Goal: Task Accomplishment & Management: Manage account settings

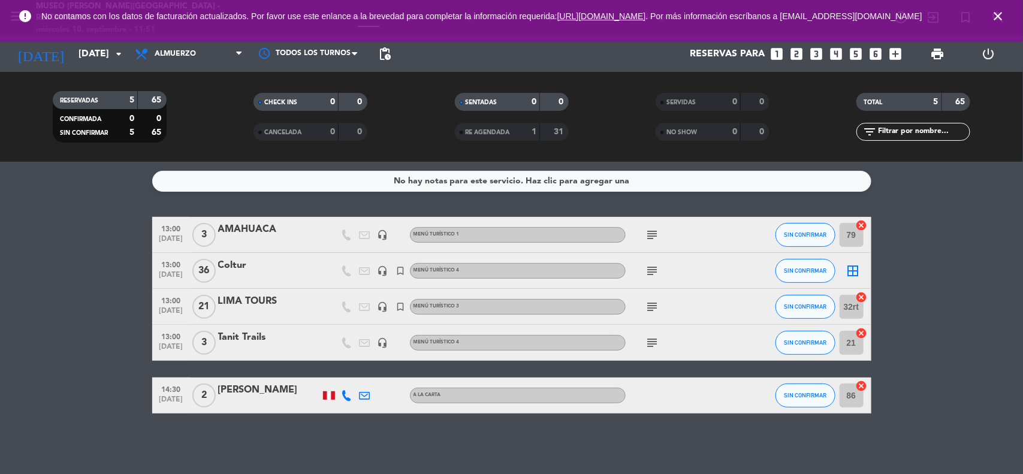
drag, startPoint x: 0, startPoint y: 0, endPoint x: 1000, endPoint y: 20, distance: 1000.1
click at [1000, 20] on icon "close" at bounding box center [998, 16] width 14 height 14
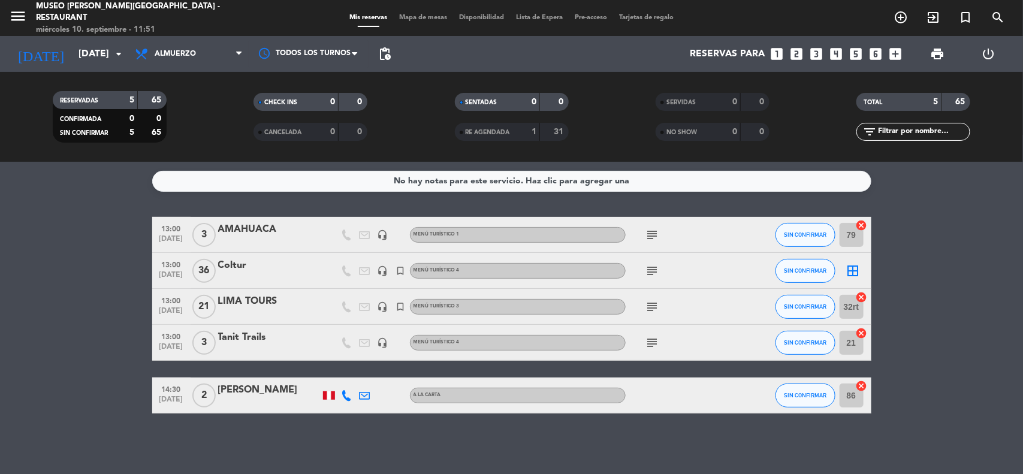
click at [993, 178] on service-notes "No hay notas para este servicio. Haz clic para agregar una" at bounding box center [511, 181] width 1023 height 21
click at [95, 67] on div "[DATE] [DATE] arrow_drop_down" at bounding box center [69, 54] width 120 height 26
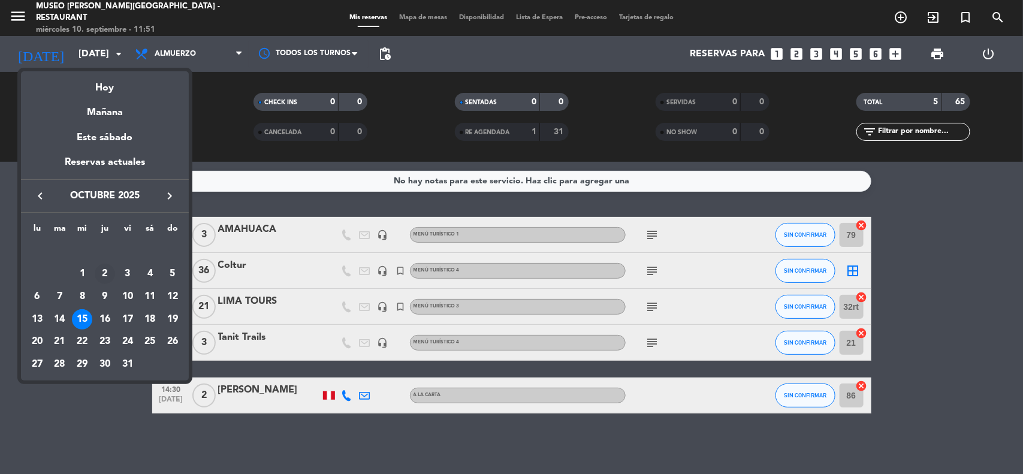
click at [112, 274] on div "2" at bounding box center [105, 274] width 20 height 20
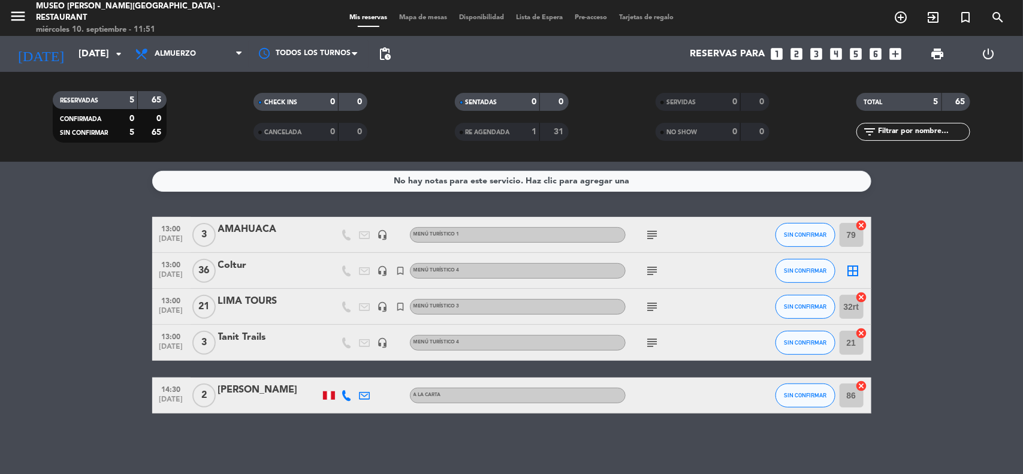
type input "[DEMOGRAPHIC_DATA][DATE]"
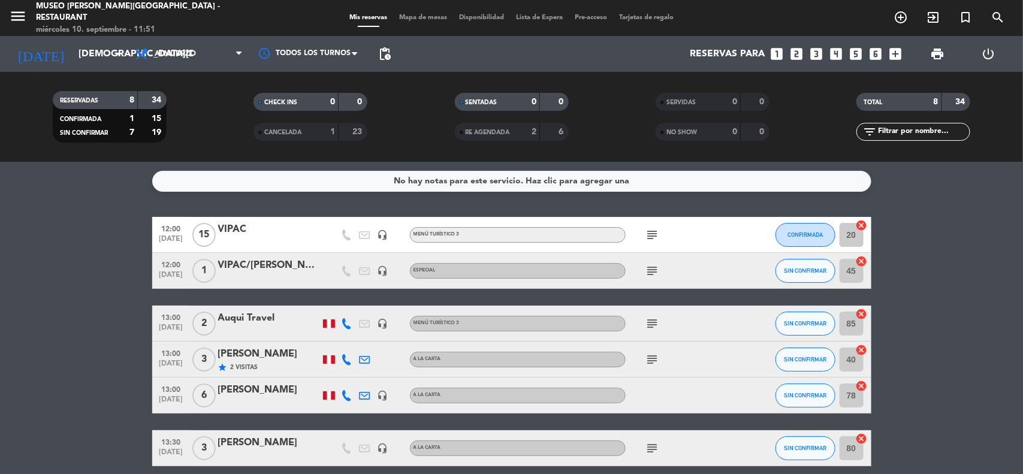
click at [960, 316] on bookings-row "12:00 [DATE] VIPAC headset_mic Menú turístico 3 subject CONFIRMADA 20 cancel 12…" at bounding box center [511, 394] width 1023 height 355
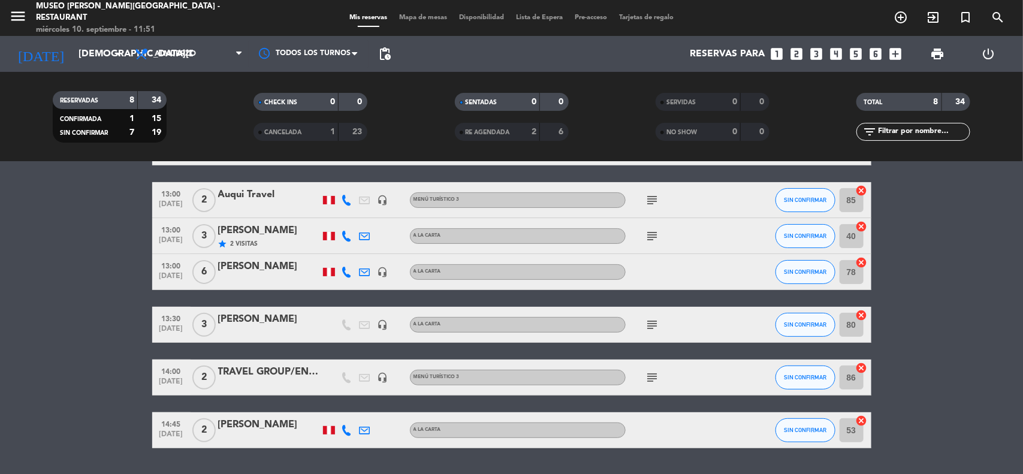
scroll to position [150, 0]
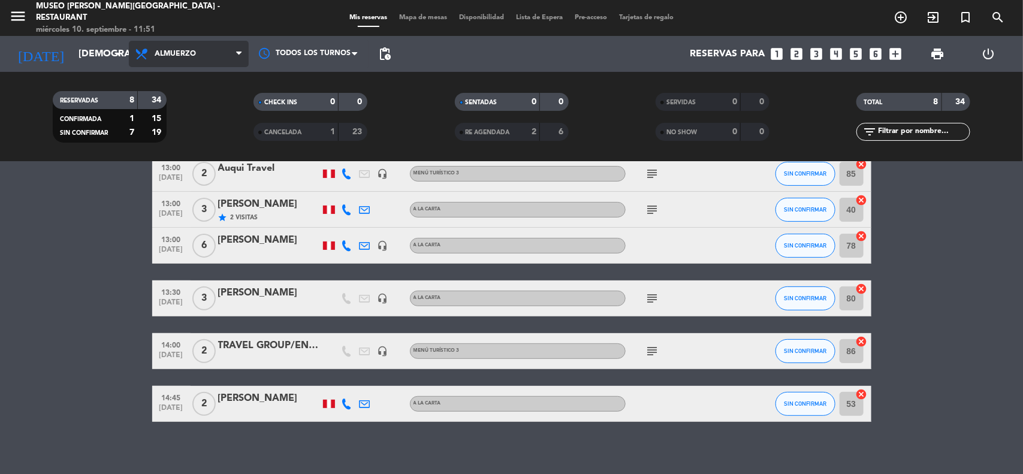
drag, startPoint x: 192, startPoint y: 50, endPoint x: 192, endPoint y: 61, distance: 11.4
click at [192, 52] on span "Almuerzo" at bounding box center [175, 54] width 41 height 8
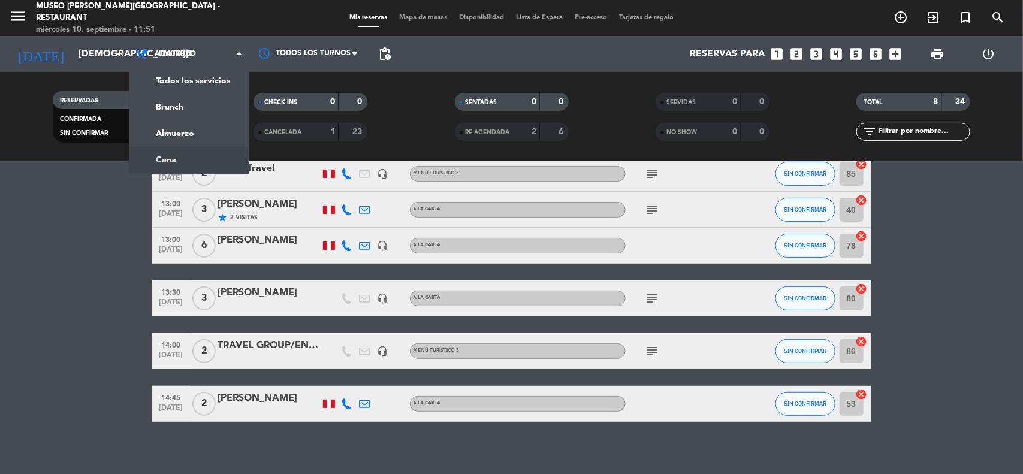
click at [187, 156] on div "menu [GEOGRAPHIC_DATA][PERSON_NAME] - Restaurant [DATE] 10. septiembre - 11:51 …" at bounding box center [511, 81] width 1023 height 162
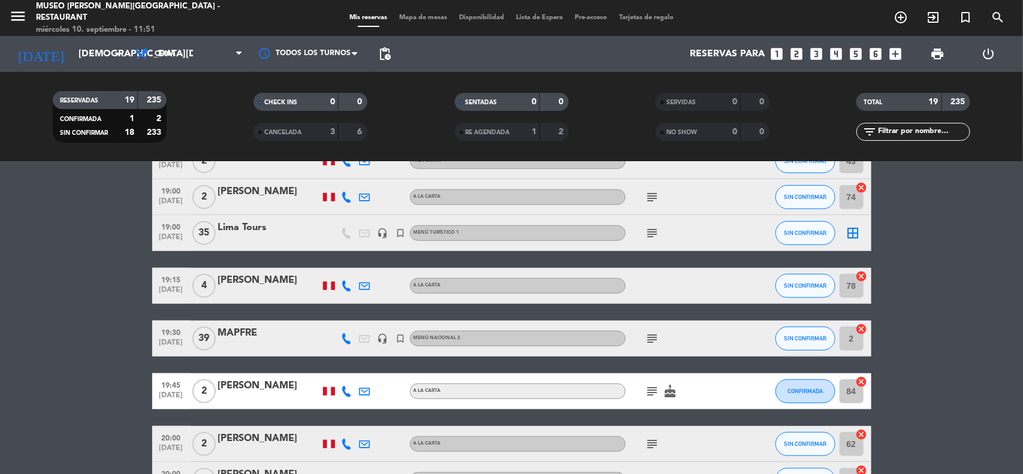
scroll to position [330, 0]
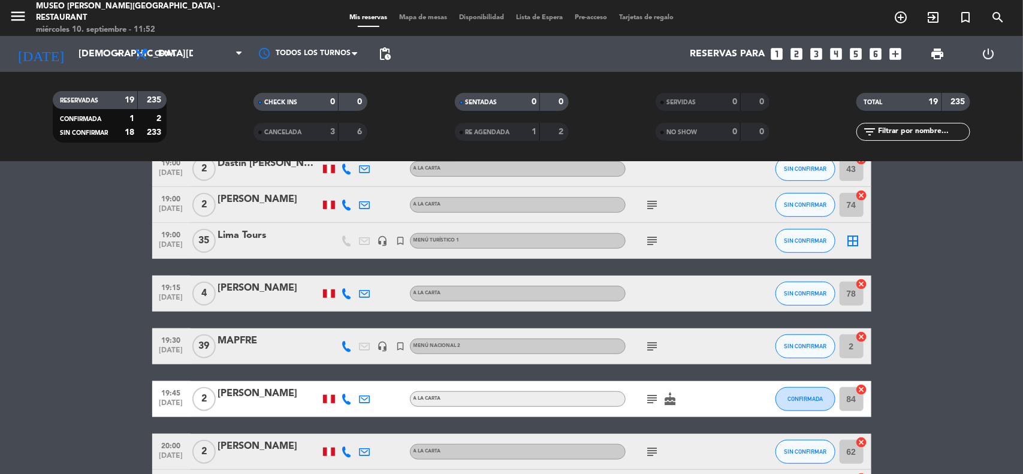
click at [649, 346] on icon "subject" at bounding box center [653, 346] width 14 height 14
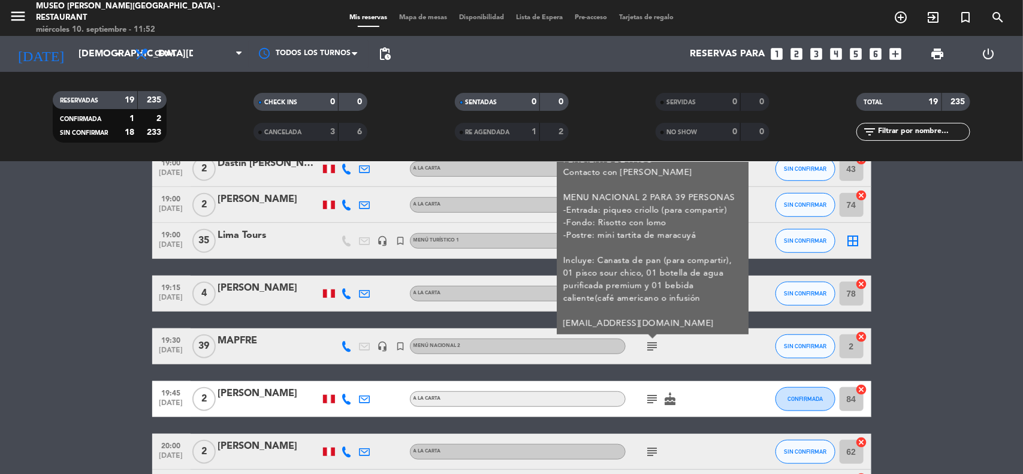
click at [974, 381] on bookings-row "17:30 [DATE] 2 [PERSON_NAME] A la carta subject SIN CONFIRMAR 85 cancel 17:45 […" at bounding box center [511, 338] width 1023 height 902
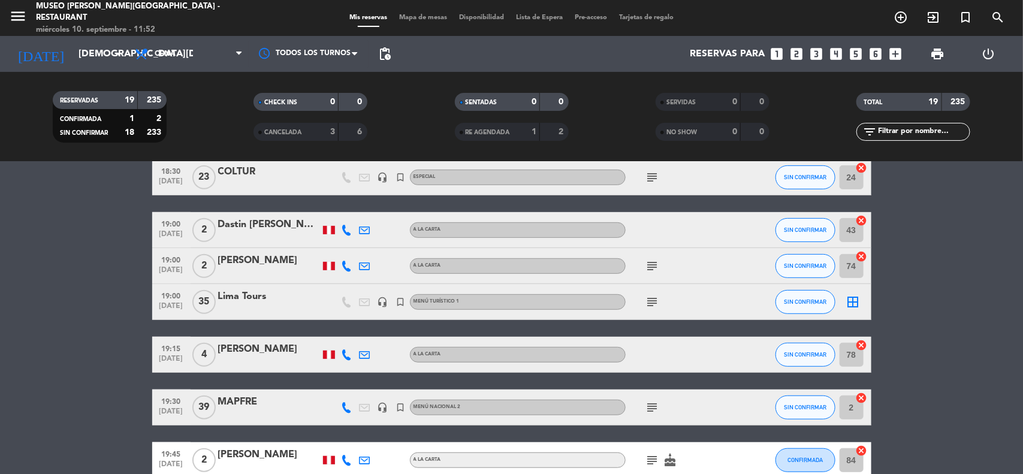
scroll to position [180, 0]
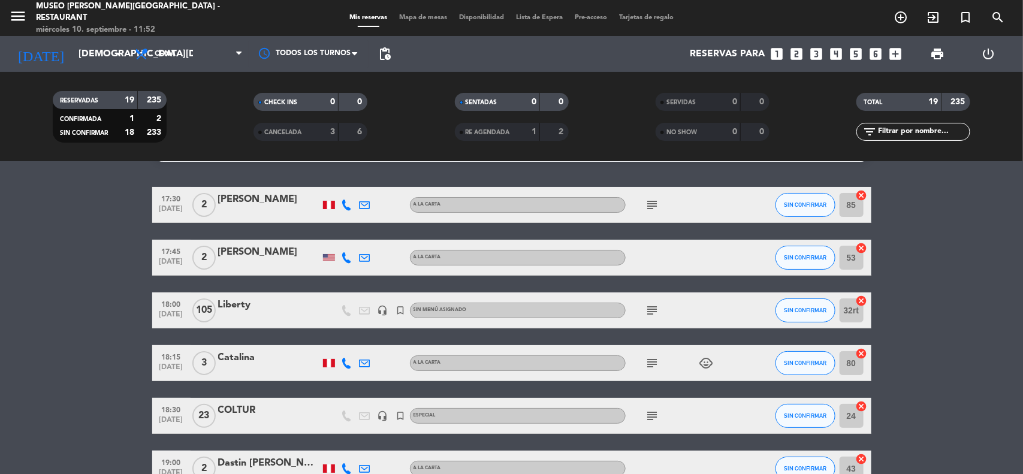
scroll to position [0, 0]
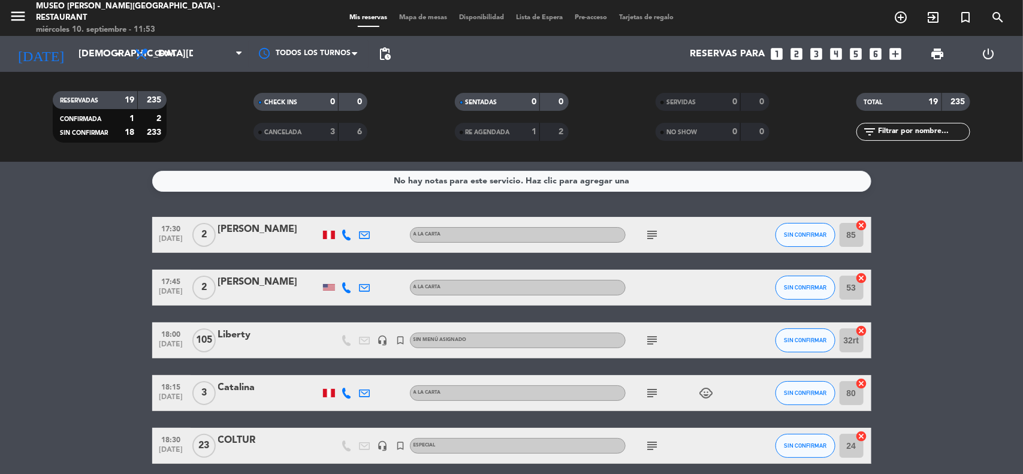
click at [409, 18] on span "Mapa de mesas" at bounding box center [423, 17] width 60 height 7
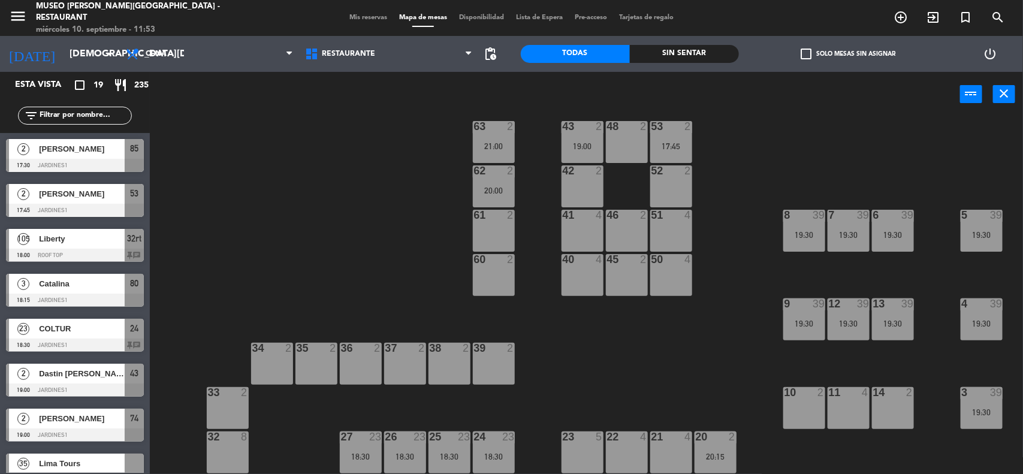
scroll to position [150, 0]
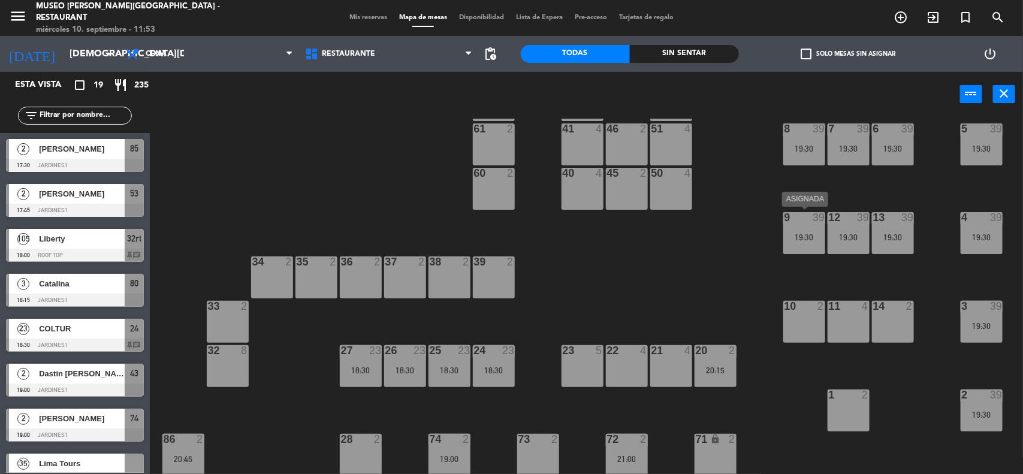
click at [803, 234] on div "19:30" at bounding box center [805, 237] width 42 height 8
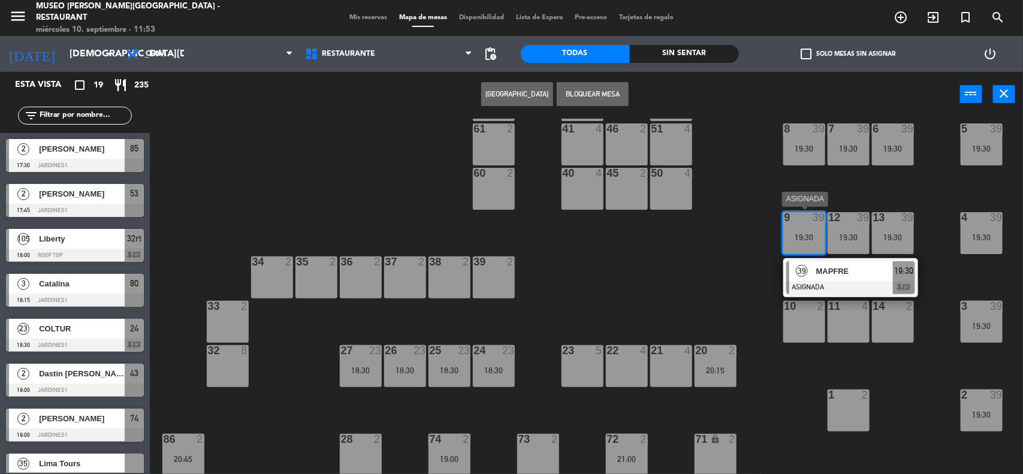
click at [840, 276] on span "MAPFRE" at bounding box center [854, 271] width 77 height 13
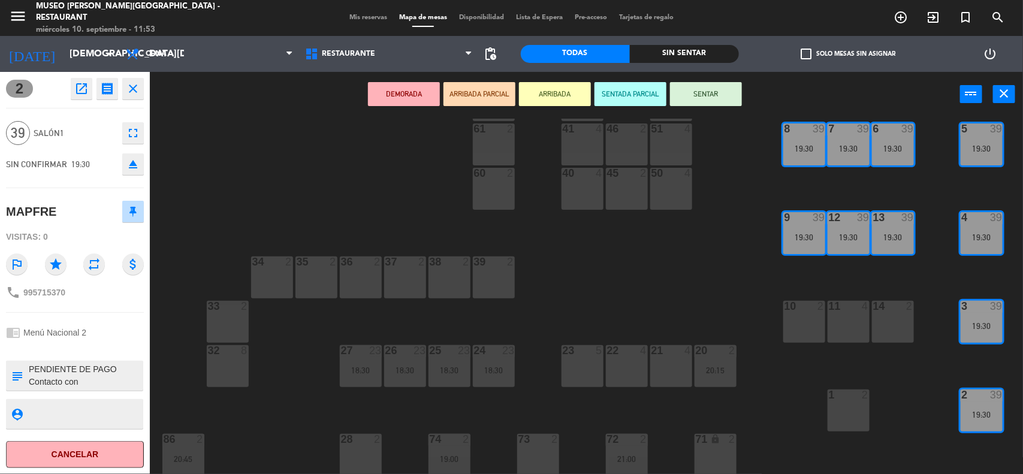
click at [715, 294] on div "44 5 49 2 54 5 64 2 48 2 53 2 17:45 63 2 21:00 43 2 19:00 62 2 20:00 42 2 52 2 …" at bounding box center [591, 297] width 863 height 357
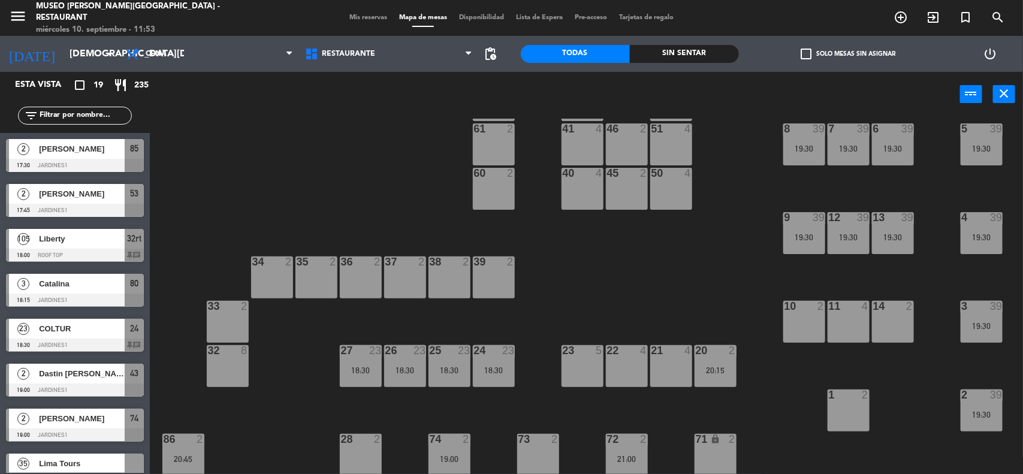
scroll to position [1, 0]
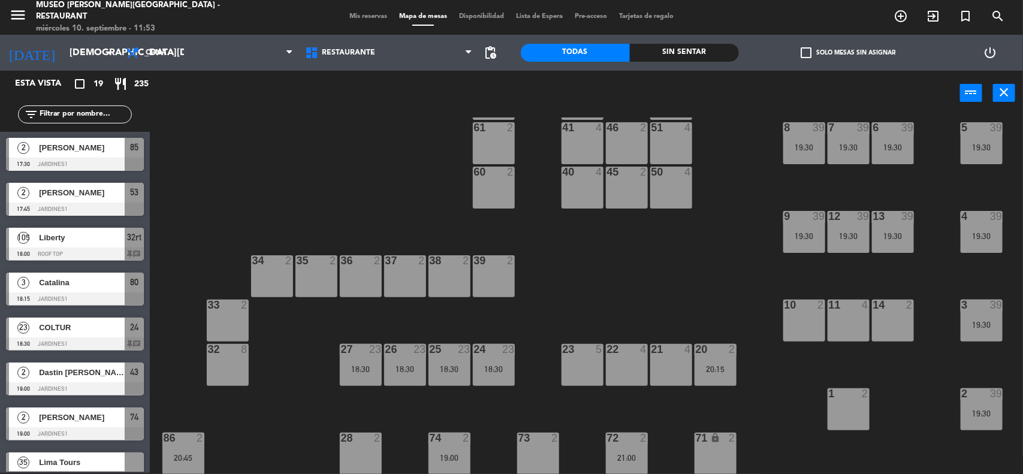
click at [805, 232] on div "19:30" at bounding box center [805, 236] width 42 height 8
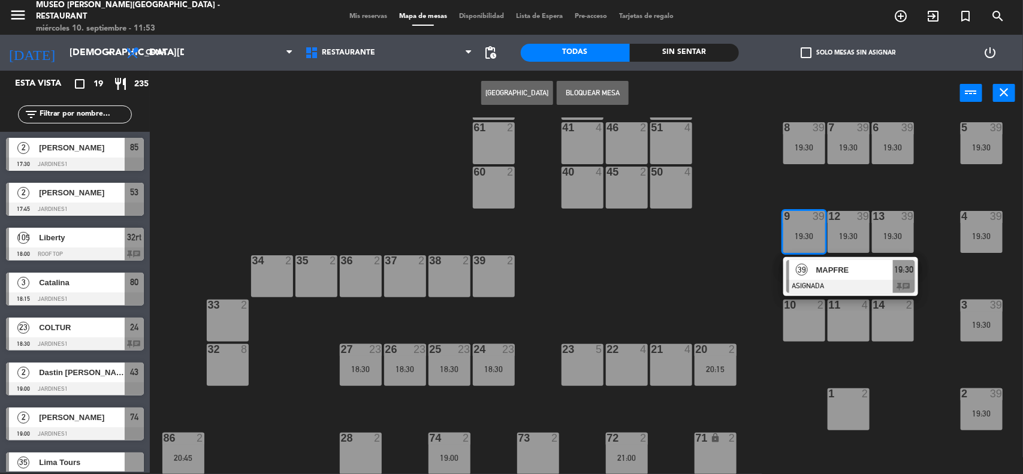
click at [828, 270] on span "MAPFRE" at bounding box center [854, 270] width 77 height 13
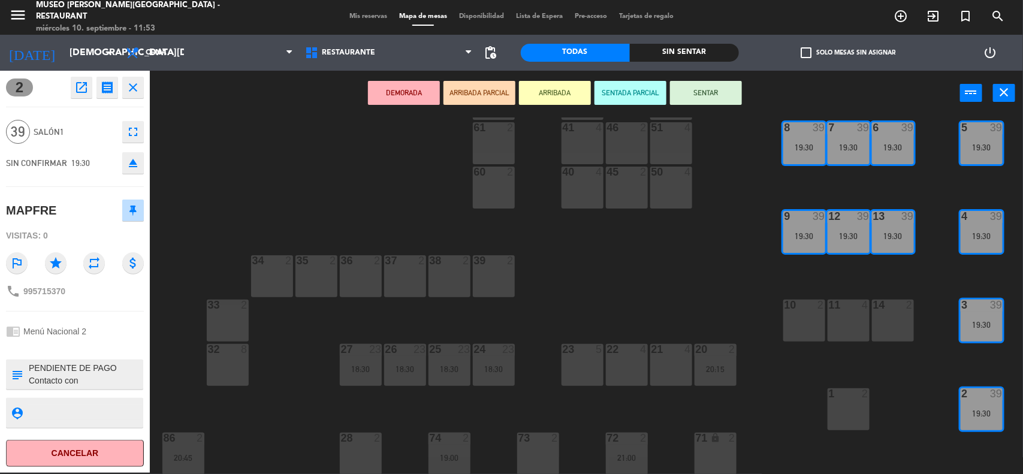
click at [703, 277] on div "44 5 49 2 54 5 64 2 48 2 53 2 17:45 63 2 21:00 43 2 19:00 62 2 20:00 42 2 52 2 …" at bounding box center [591, 295] width 863 height 357
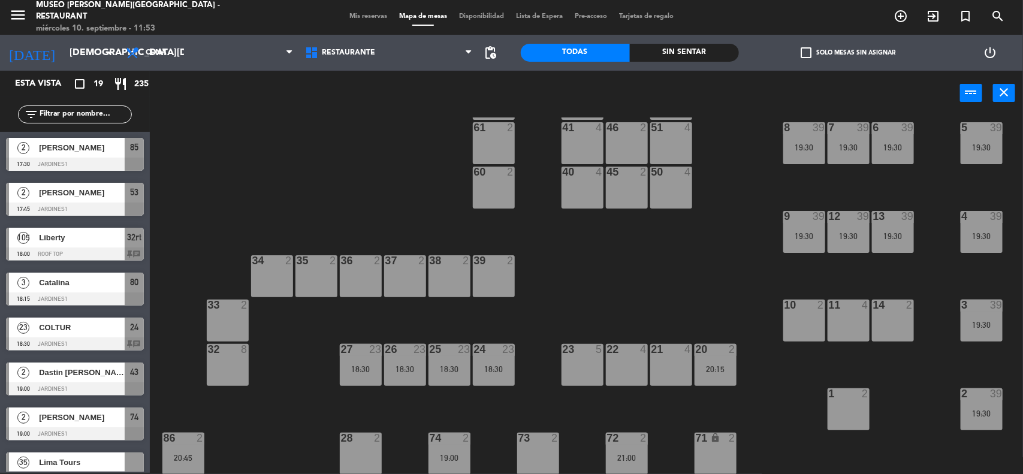
scroll to position [0, 0]
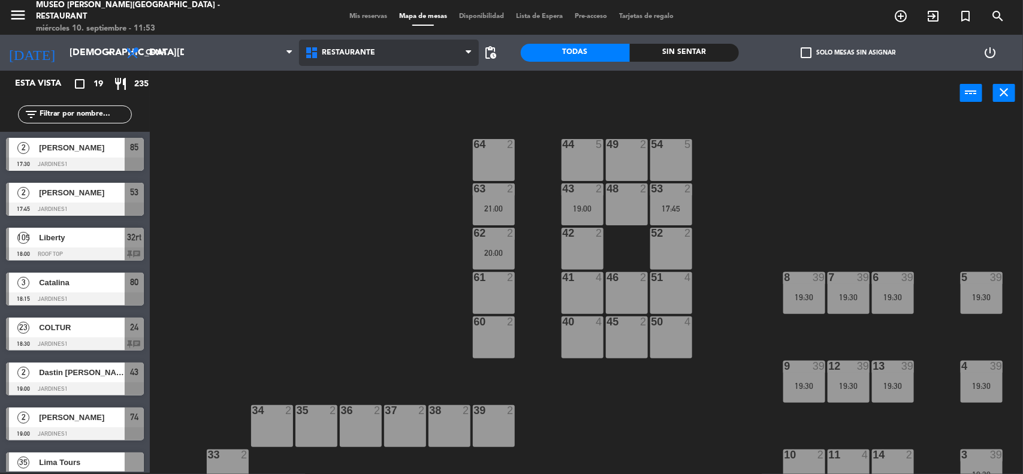
click at [400, 55] on span "Restaurante" at bounding box center [388, 53] width 179 height 26
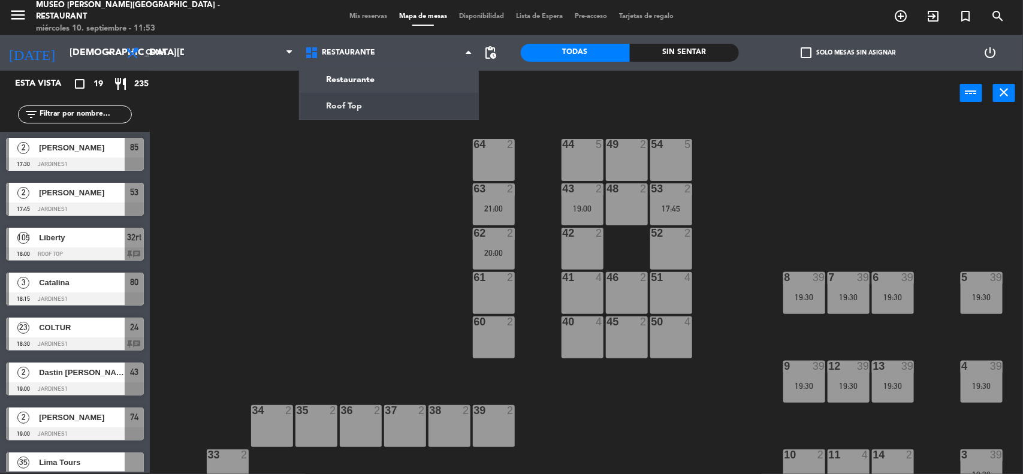
click at [782, 232] on div "44 5 49 2 54 5 64 2 48 2 53 2 17:45 63 2 21:00 43 2 19:00 62 2 20:00 42 2 52 2 …" at bounding box center [591, 295] width 863 height 357
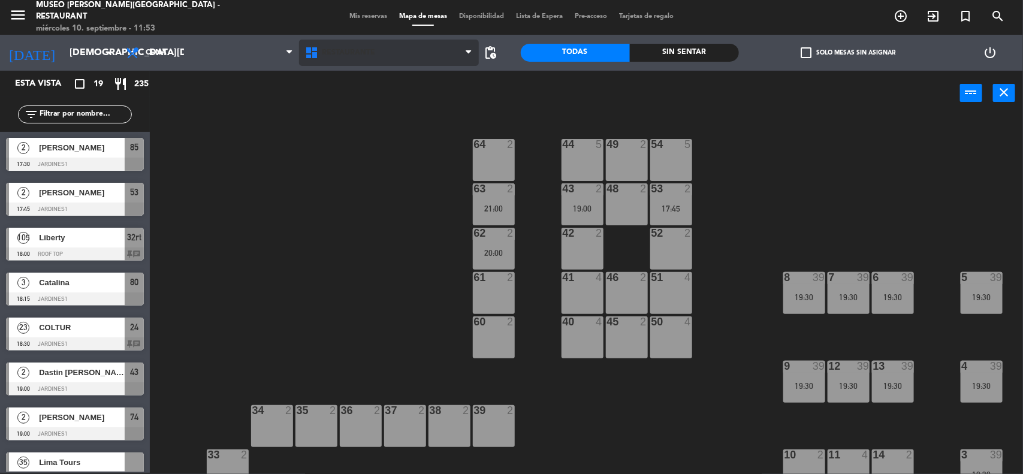
click at [393, 59] on span "Restaurante" at bounding box center [388, 53] width 179 height 26
click at [385, 231] on div "44 5 49 2 54 5 64 2 48 2 53 2 17:45 63 2 21:00 43 2 19:00 62 2 20:00 42 2 52 2 …" at bounding box center [591, 295] width 863 height 357
click at [802, 293] on div "19:30" at bounding box center [805, 297] width 42 height 8
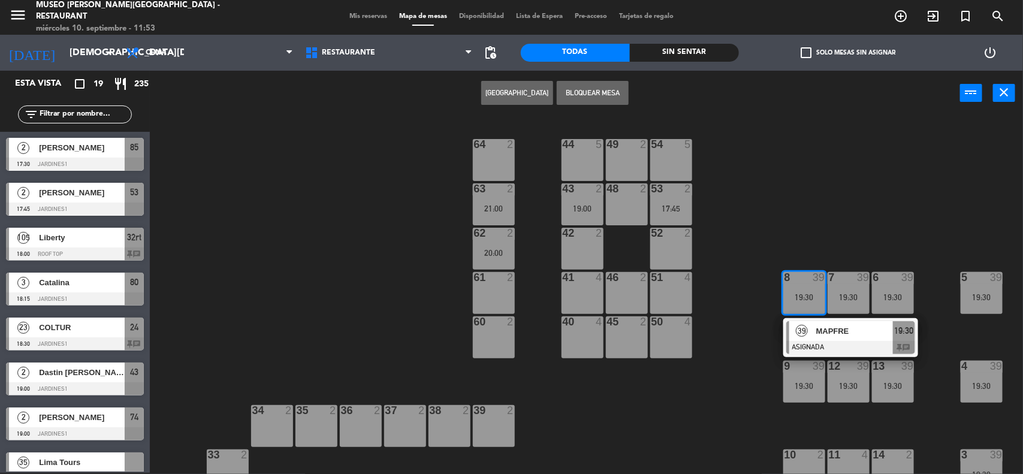
click at [833, 333] on span "MAPFRE" at bounding box center [854, 331] width 77 height 13
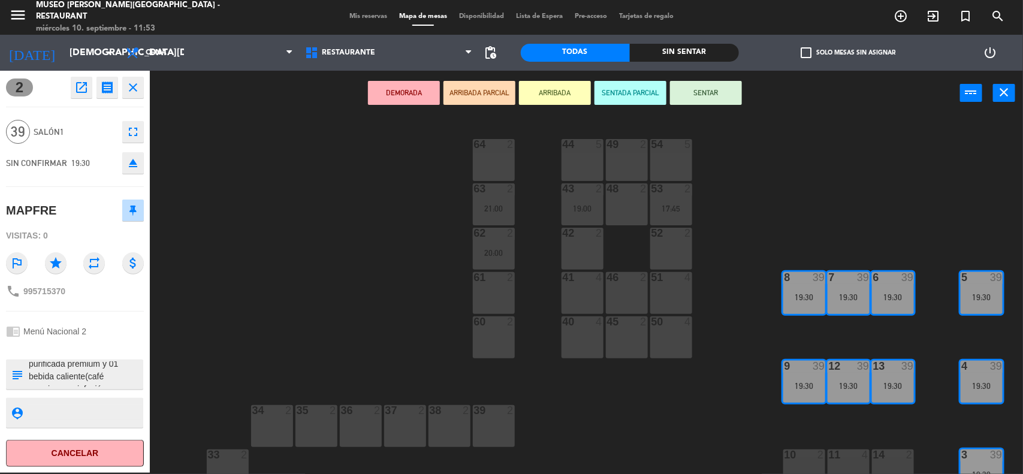
scroll to position [213, 0]
click at [340, 330] on div "44 5 49 2 54 5 64 2 48 2 53 2 17:45 63 2 21:00 43 2 19:00 62 2 20:00 42 2 52 2 …" at bounding box center [591, 295] width 863 height 357
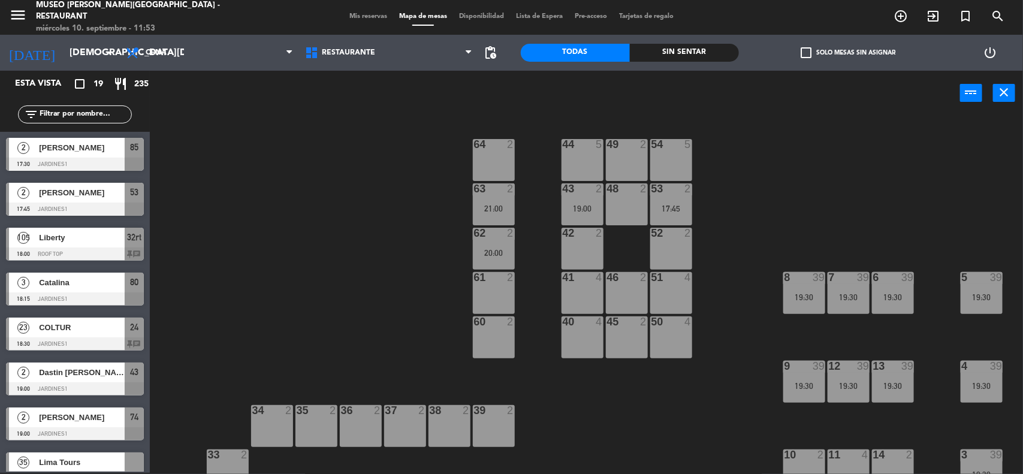
click at [354, 17] on span "Mis reservas" at bounding box center [368, 16] width 50 height 7
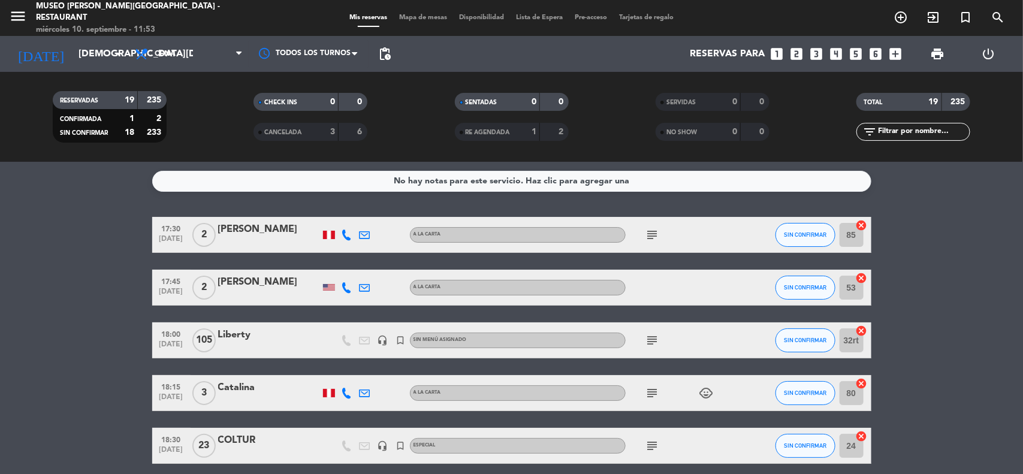
drag, startPoint x: 969, startPoint y: 340, endPoint x: 953, endPoint y: 337, distance: 16.6
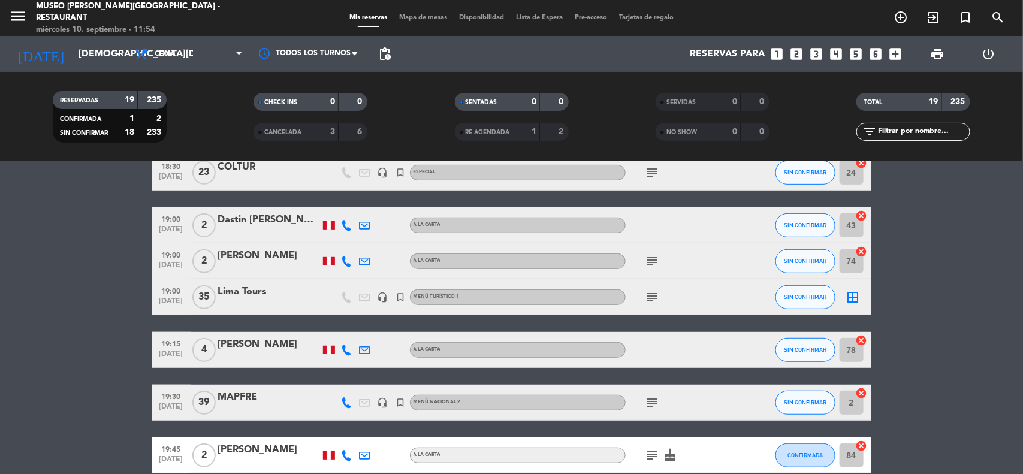
scroll to position [300, 0]
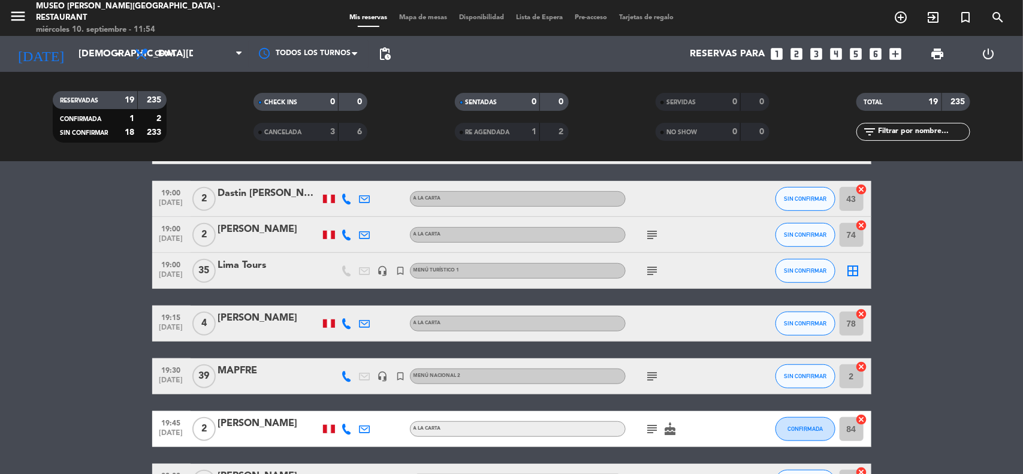
click at [242, 370] on div "MAPFRE" at bounding box center [269, 371] width 102 height 16
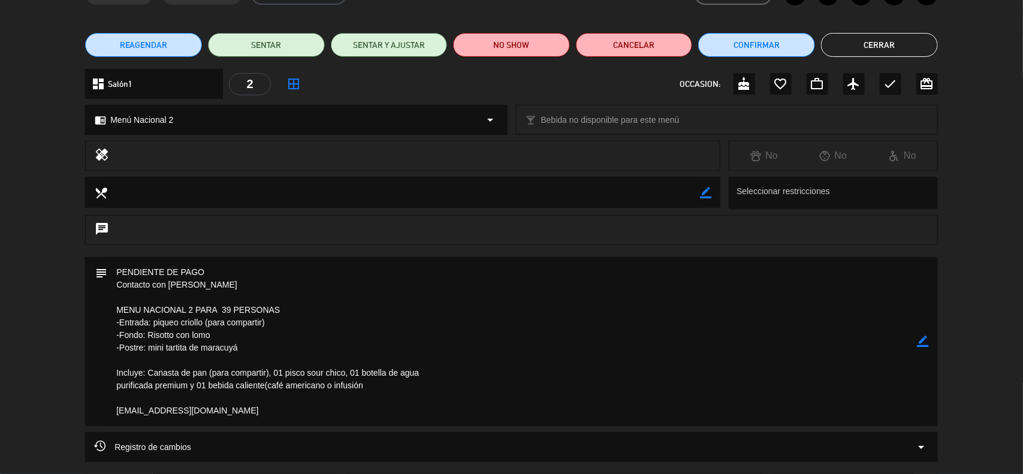
scroll to position [0, 0]
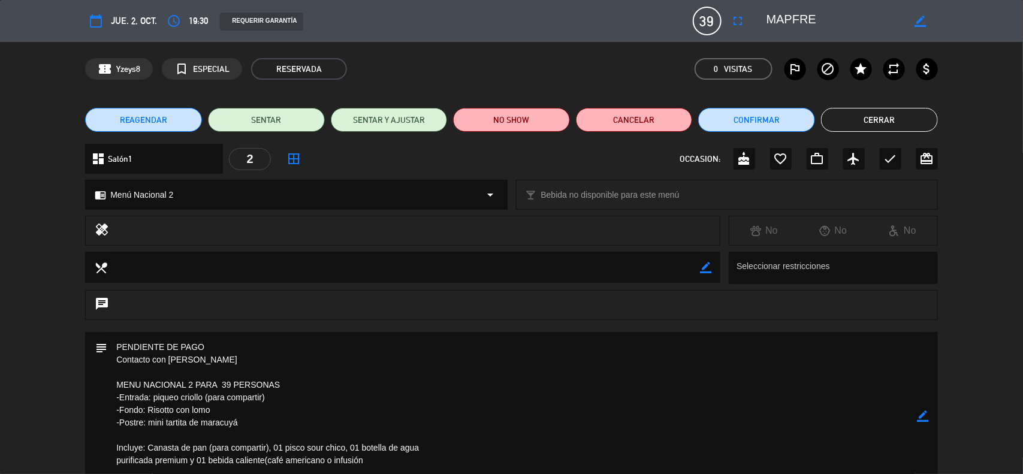
click at [909, 121] on button "Cerrar" at bounding box center [879, 120] width 117 height 24
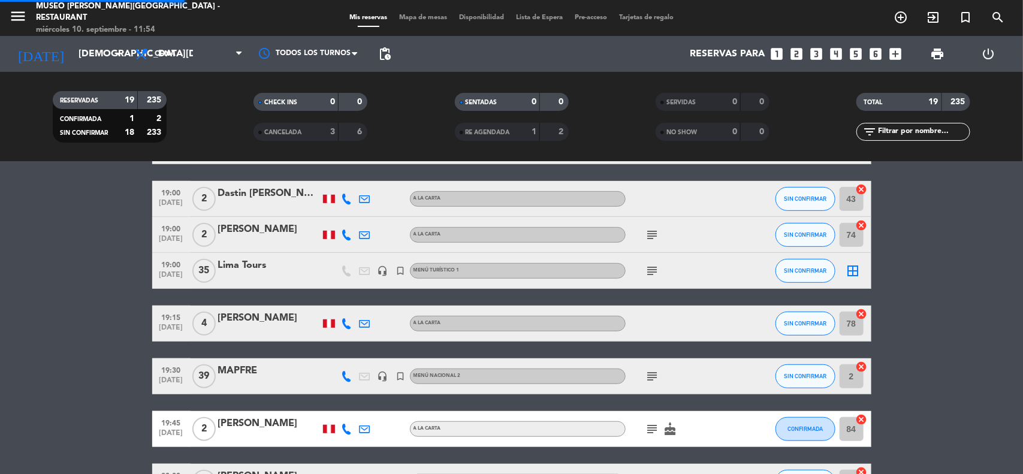
click at [930, 285] on bookings-row "17:30 [DATE] 2 [PERSON_NAME] A la carta subject SIN CONFIRMAR 85 cancel 17:45 […" at bounding box center [511, 368] width 1023 height 902
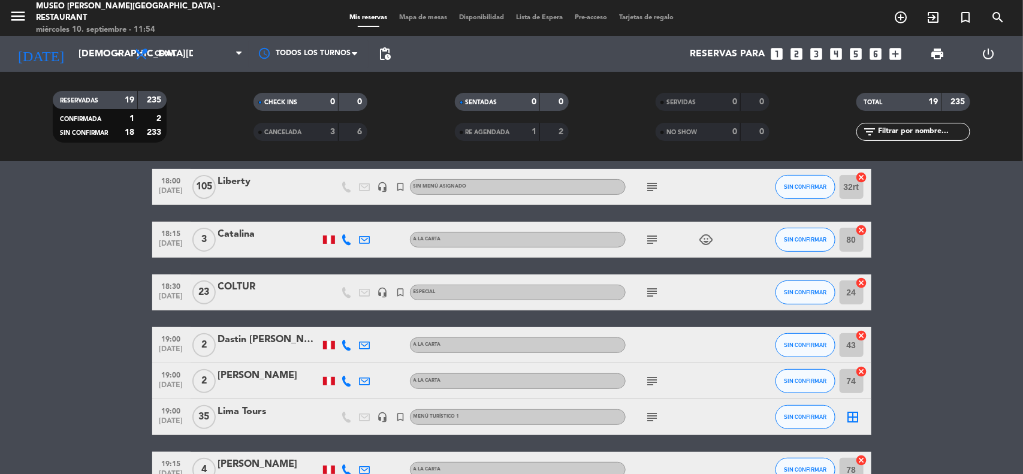
scroll to position [150, 0]
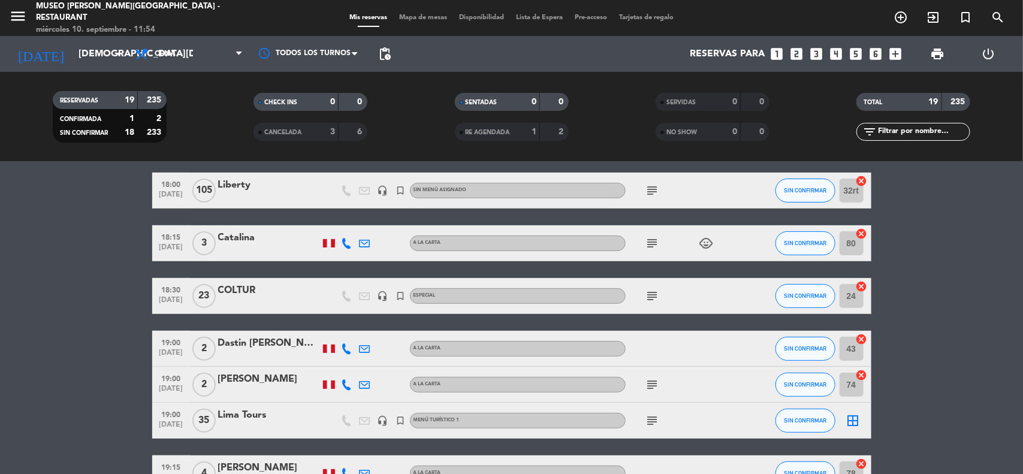
click at [421, 17] on span "Mapa de mesas" at bounding box center [423, 17] width 60 height 7
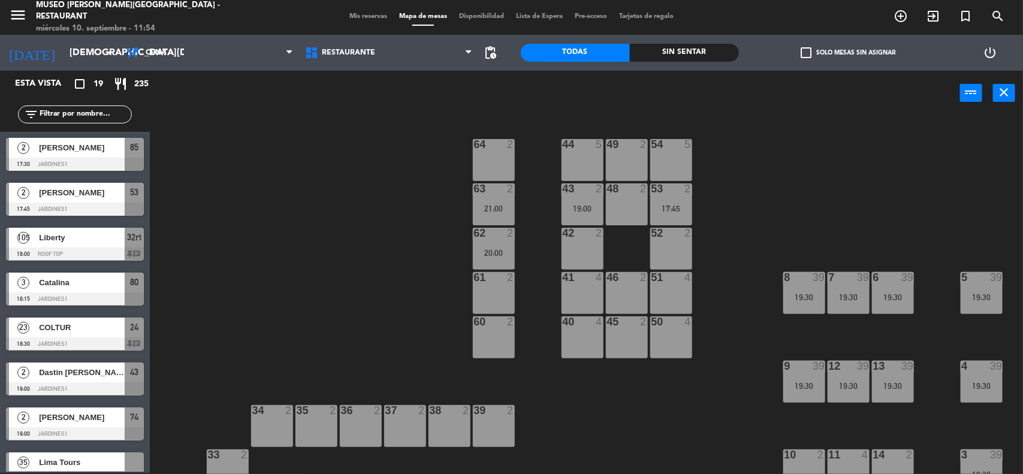
click at [728, 210] on div "44 5 49 2 54 5 64 2 48 2 53 2 17:45 63 2 21:00 43 2 19:00 62 2 20:00 42 2 52 2 …" at bounding box center [591, 295] width 863 height 357
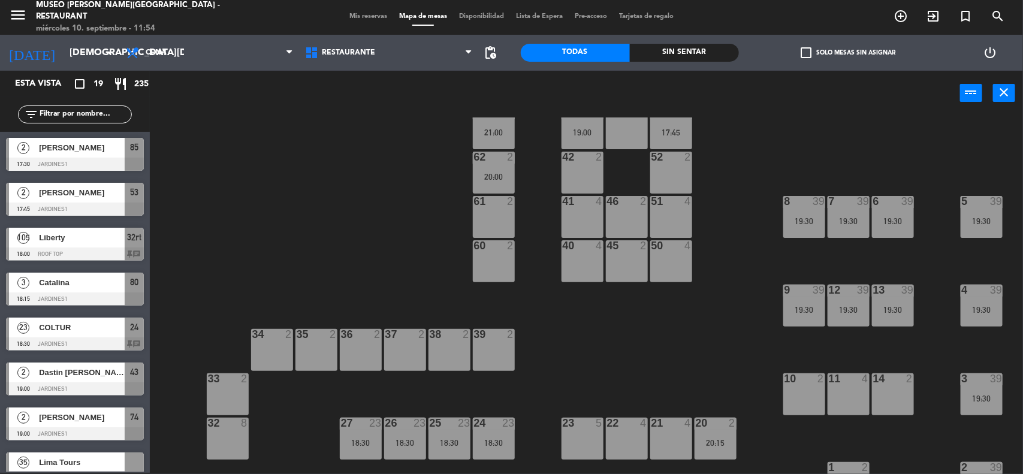
scroll to position [300, 0]
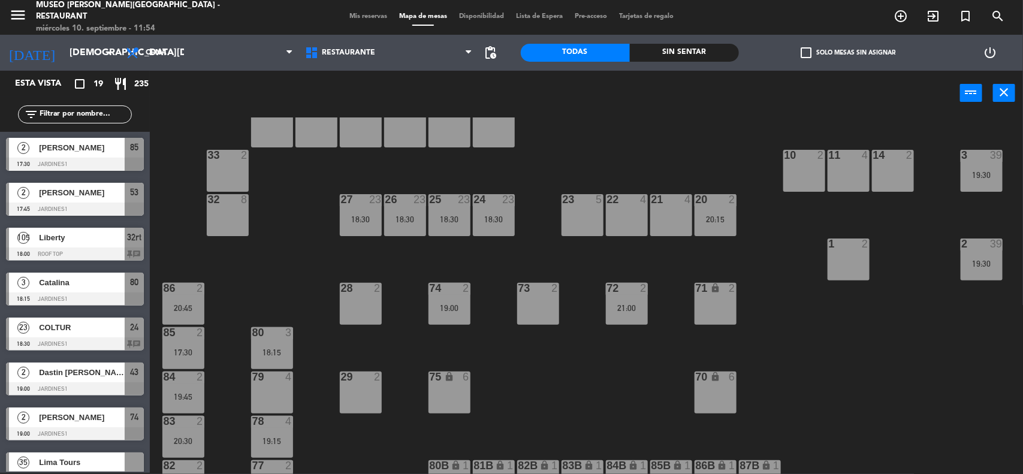
click at [499, 217] on div "18:30" at bounding box center [494, 219] width 42 height 8
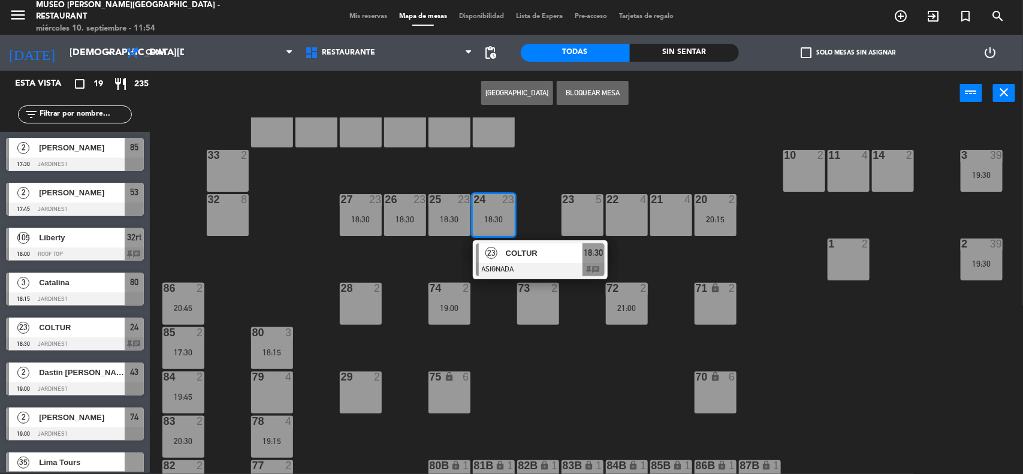
click at [534, 260] on span "COLTUR" at bounding box center [544, 253] width 77 height 13
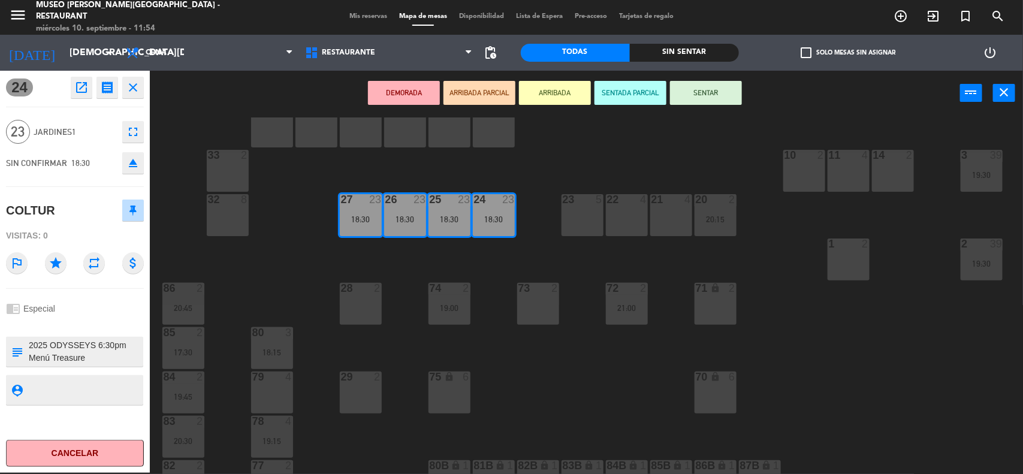
scroll to position [12, 0]
click at [513, 366] on div "44 5 49 2 54 5 64 2 48 2 53 2 17:45 63 2 21:00 43 2 19:00 62 2 20:00 42 2 52 2 …" at bounding box center [591, 295] width 863 height 357
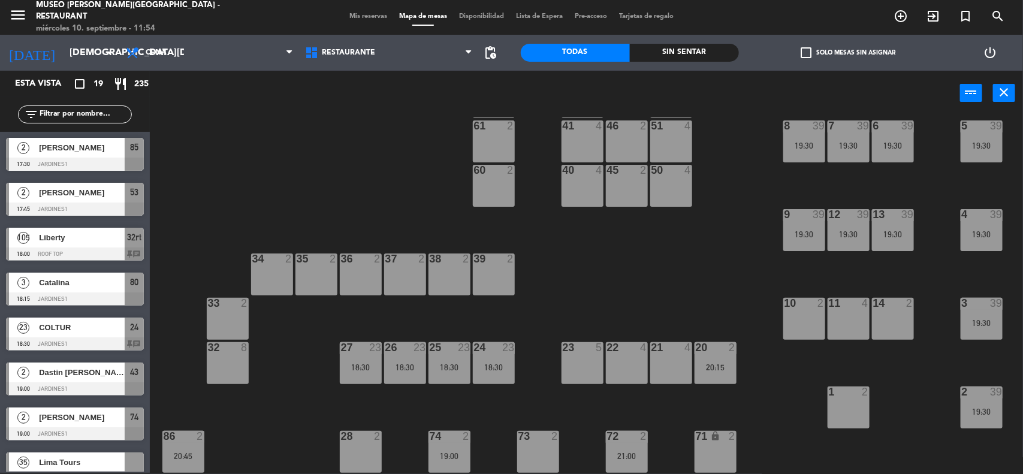
scroll to position [0, 0]
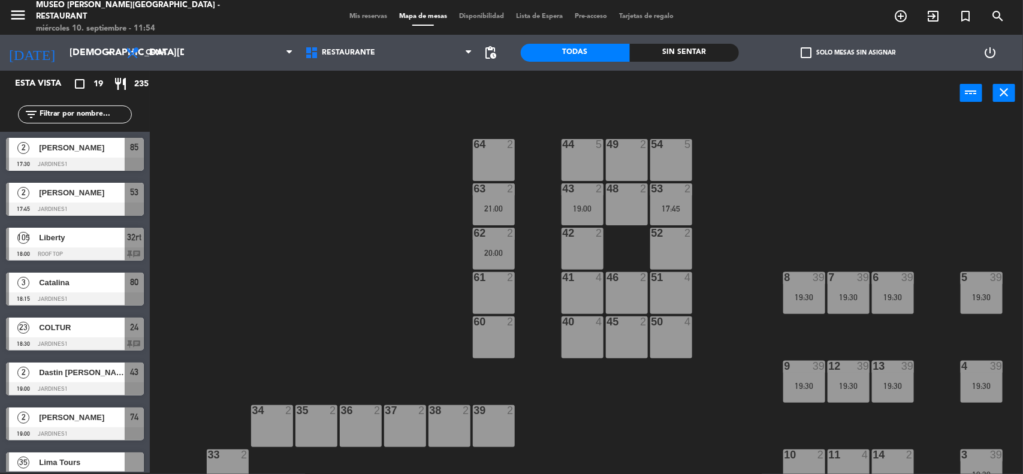
drag, startPoint x: 790, startPoint y: 160, endPoint x: 730, endPoint y: 164, distance: 60.1
click at [792, 165] on div "44 5 49 2 54 5 64 2 48 2 53 2 17:45 63 2 21:00 43 2 19:00 62 2 20:00 42 2 52 2 …" at bounding box center [591, 295] width 863 height 357
click at [384, 43] on span "Restaurante" at bounding box center [388, 53] width 179 height 26
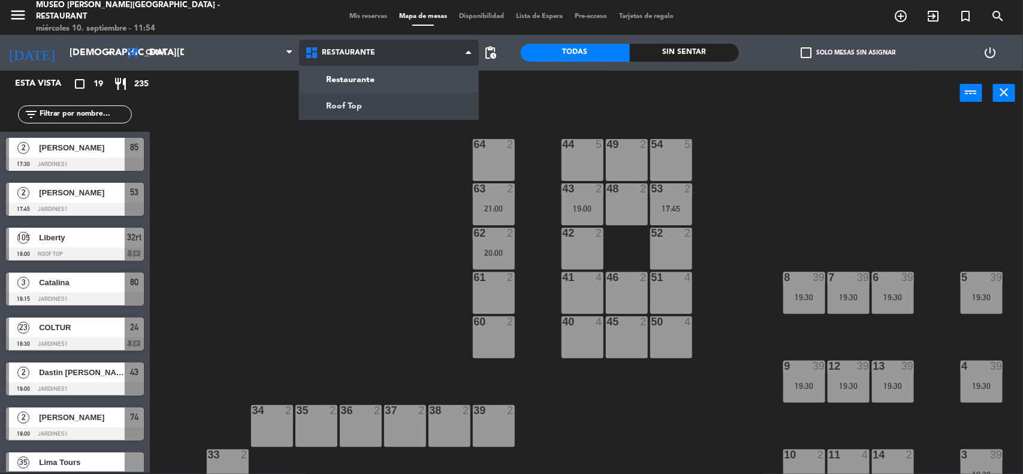
click at [364, 104] on ng-component "menu [GEOGRAPHIC_DATA][PERSON_NAME] - Restaurant [DATE] 10. septiembre - 11:54 …" at bounding box center [511, 237] width 1023 height 476
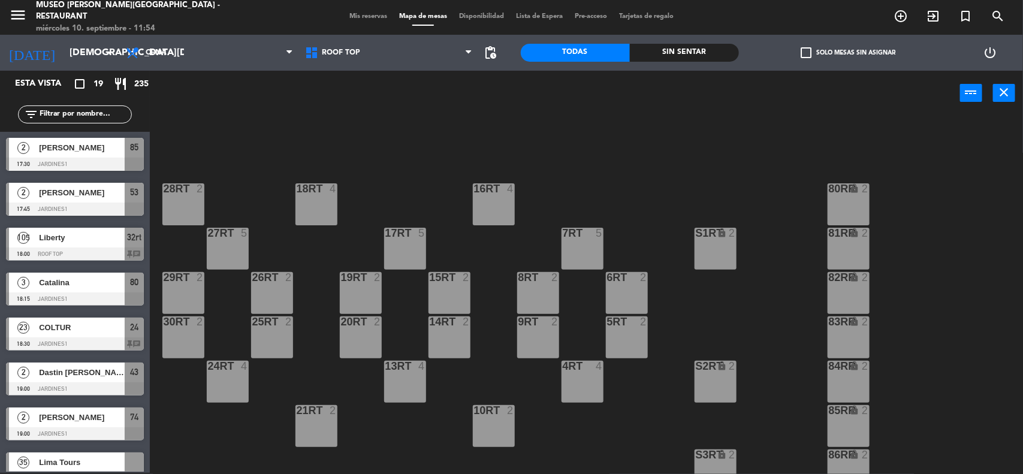
click at [77, 109] on input "text" at bounding box center [84, 114] width 93 height 13
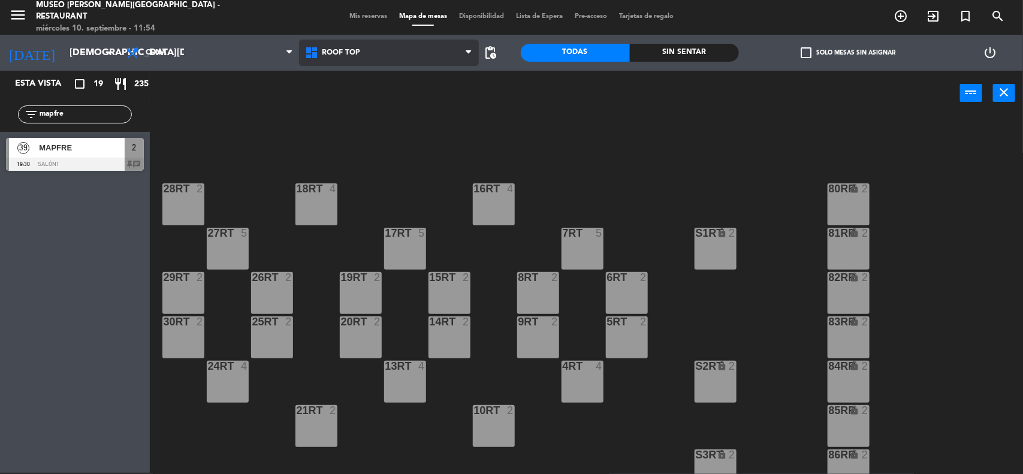
type input "mapfre"
click at [367, 43] on span "Roof Top" at bounding box center [388, 53] width 179 height 26
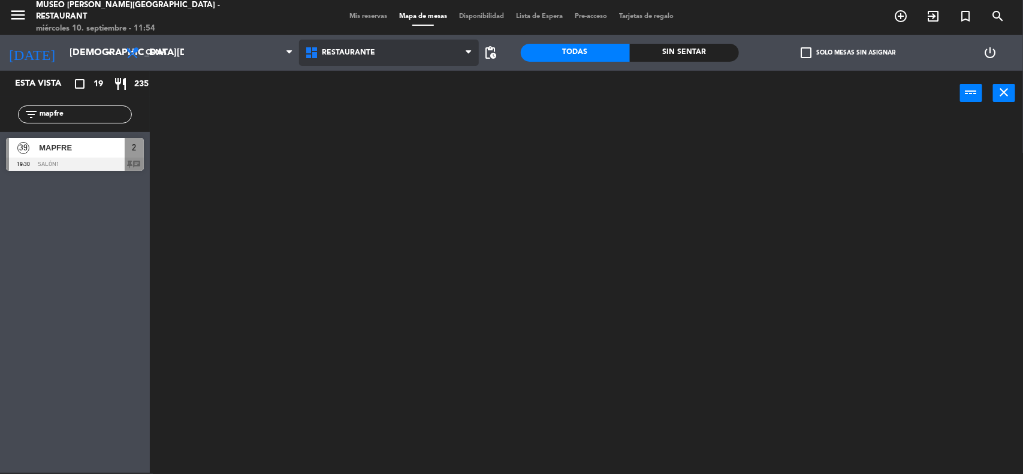
click at [364, 82] on ng-component "menu [GEOGRAPHIC_DATA][PERSON_NAME] - Restaurant [DATE] 10. septiembre - 11:54 …" at bounding box center [511, 237] width 1023 height 476
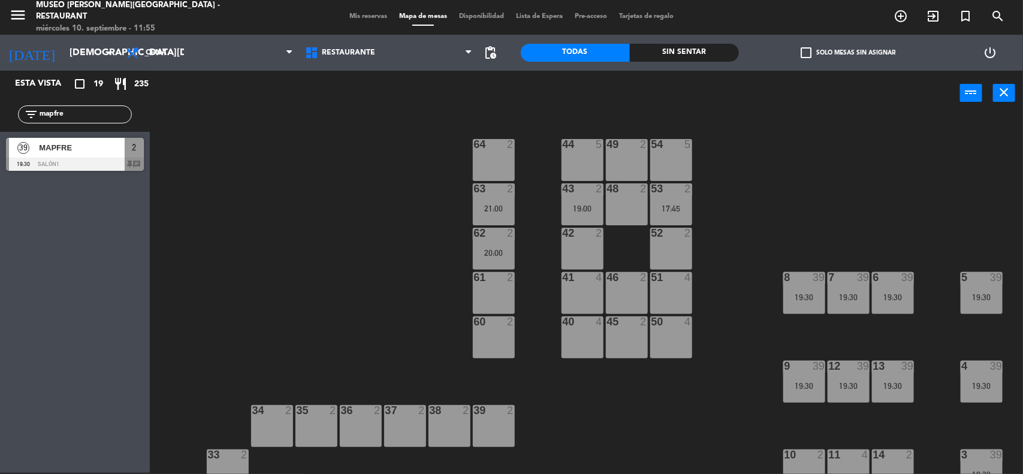
click at [83, 159] on div at bounding box center [75, 164] width 138 height 13
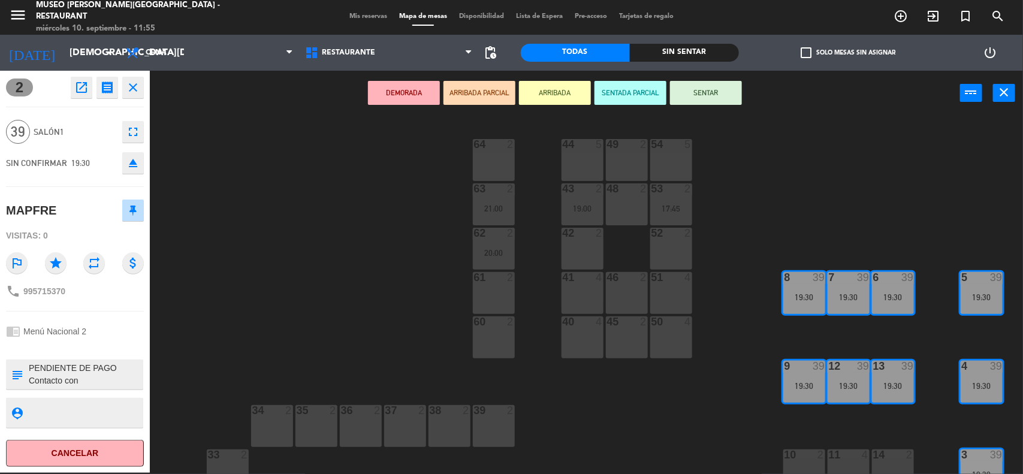
click at [324, 364] on div "44 5 49 2 54 5 64 2 48 2 53 2 17:45 63 2 21:00 43 2 19:00 62 2 20:00 42 2 52 2 …" at bounding box center [591, 295] width 863 height 357
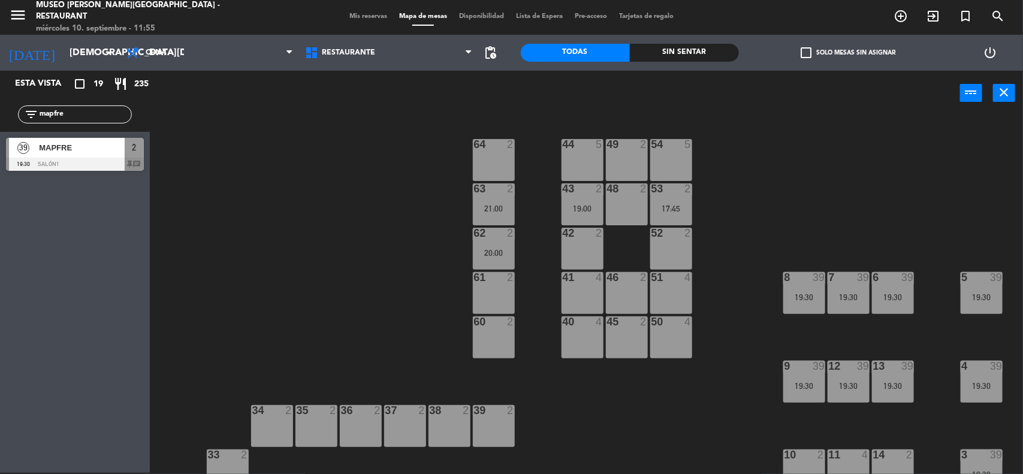
click at [358, 16] on span "Mis reservas" at bounding box center [368, 16] width 50 height 7
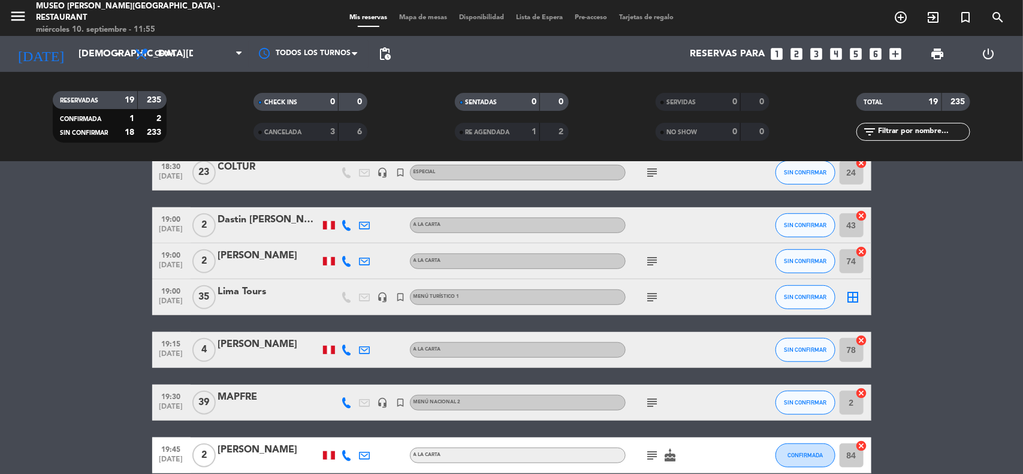
scroll to position [300, 0]
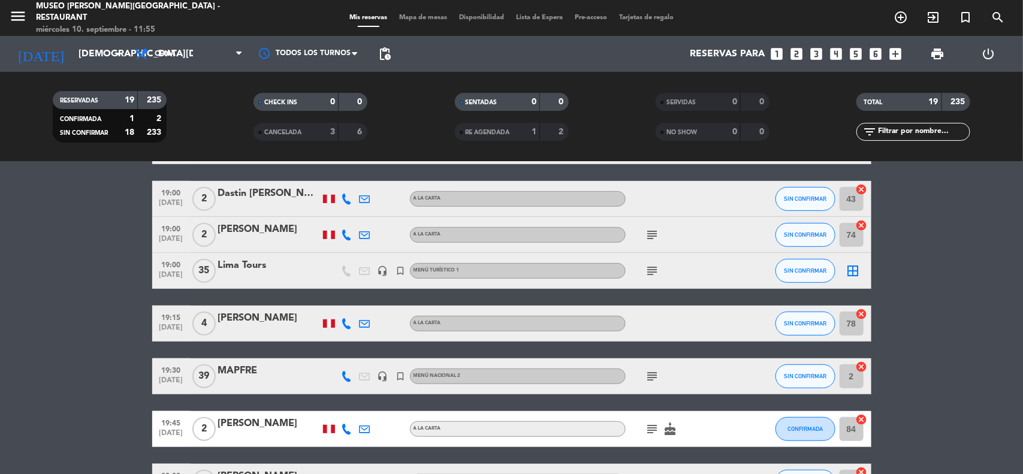
click at [940, 334] on bookings-row "17:30 [DATE] 2 [PERSON_NAME] A la carta subject SIN CONFIRMAR 85 cancel 17:45 […" at bounding box center [511, 368] width 1023 height 902
click at [650, 373] on icon "subject" at bounding box center [653, 376] width 14 height 14
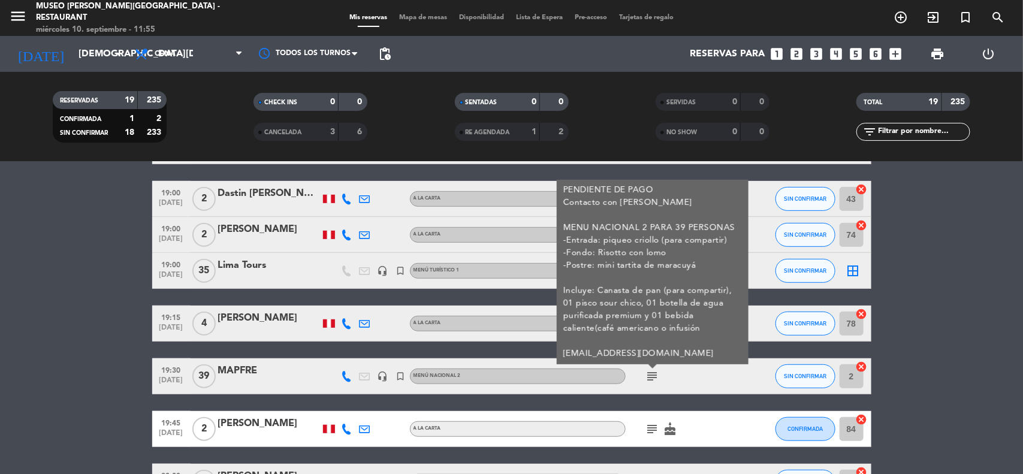
click at [955, 352] on bookings-row "17:30 [DATE] 2 [PERSON_NAME] A la carta subject SIN CONFIRMAR 85 cancel 17:45 […" at bounding box center [511, 368] width 1023 height 902
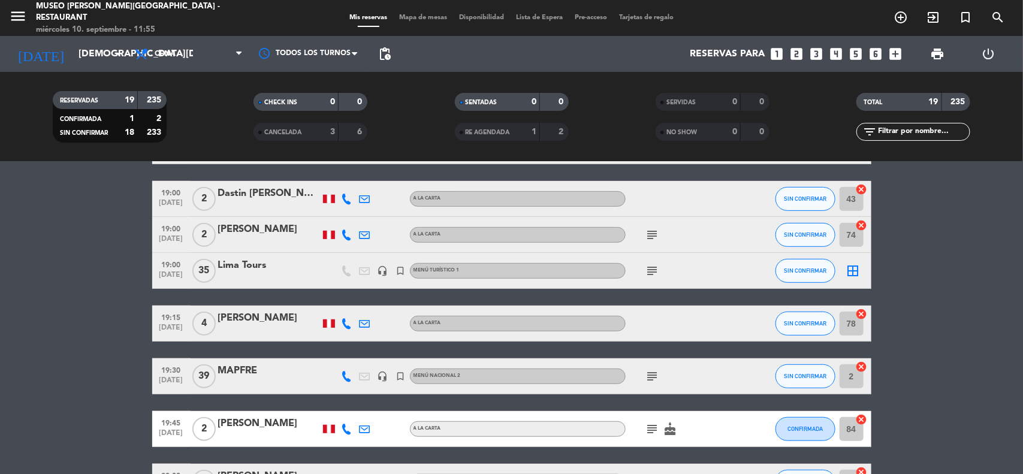
click at [243, 373] on div "MAPFRE" at bounding box center [269, 371] width 102 height 16
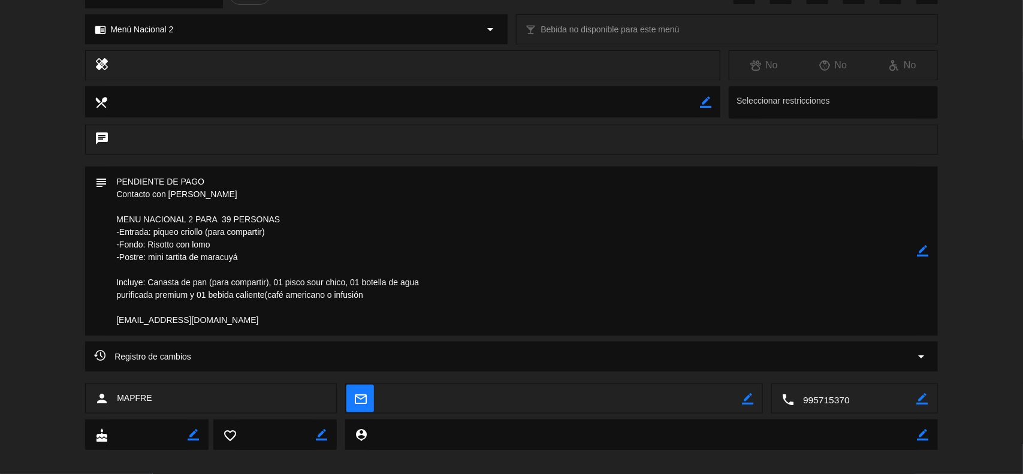
scroll to position [177, 0]
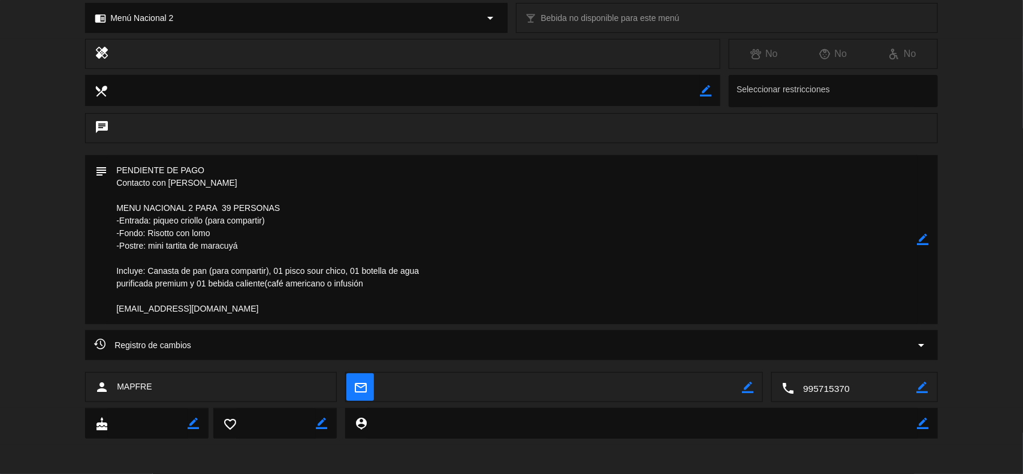
drag, startPoint x: 213, startPoint y: 312, endPoint x: 116, endPoint y: 315, distance: 97.2
click at [116, 315] on textarea at bounding box center [512, 239] width 810 height 169
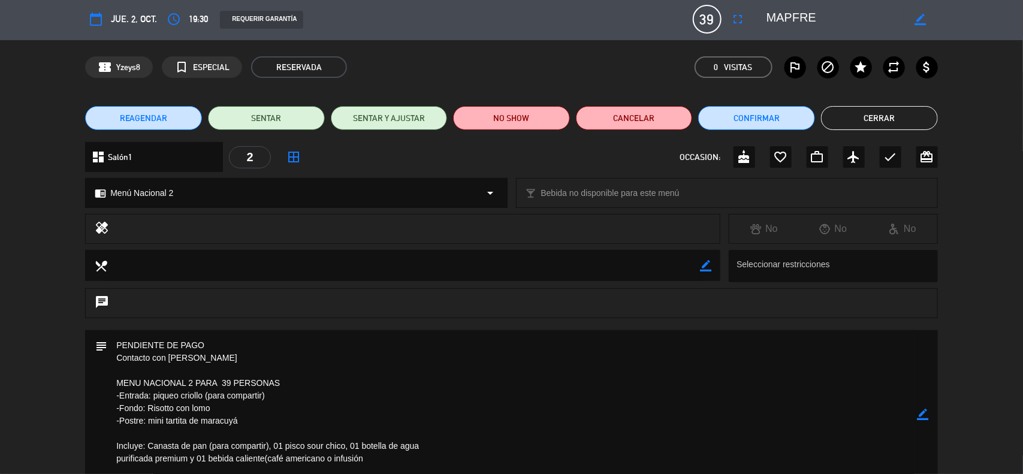
scroll to position [0, 0]
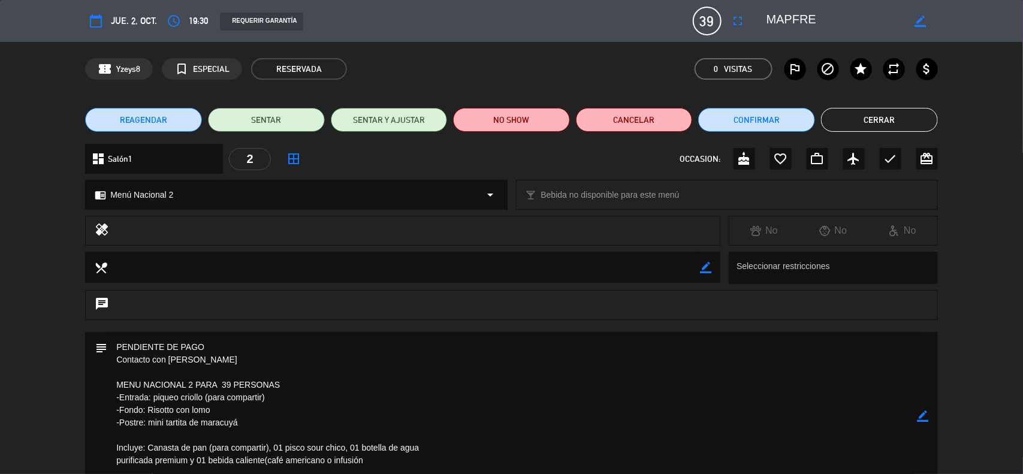
click at [918, 417] on icon "border_color" at bounding box center [923, 416] width 11 height 11
click at [918, 417] on icon at bounding box center [923, 416] width 11 height 11
click at [0, 0] on div at bounding box center [0, 0] width 0 height 0
click at [852, 125] on button "Cerrar" at bounding box center [879, 120] width 117 height 24
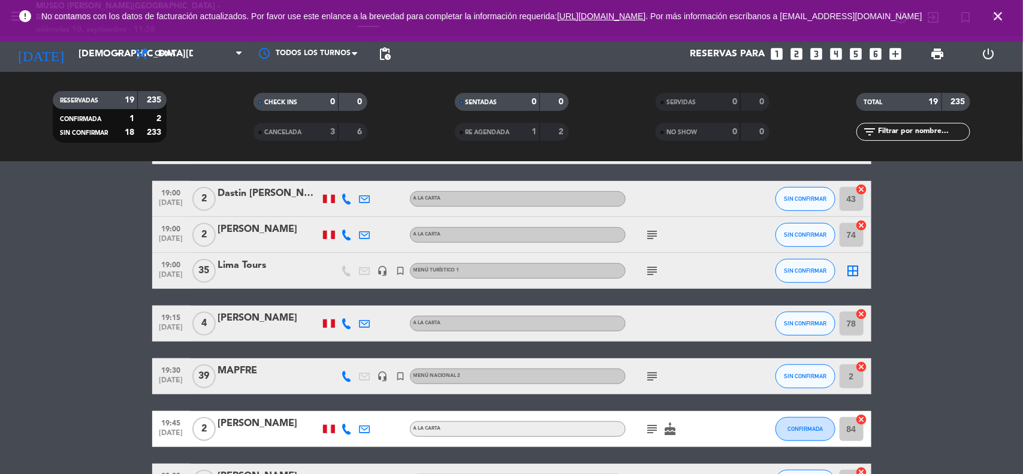
click at [999, 19] on icon "close" at bounding box center [998, 16] width 14 height 14
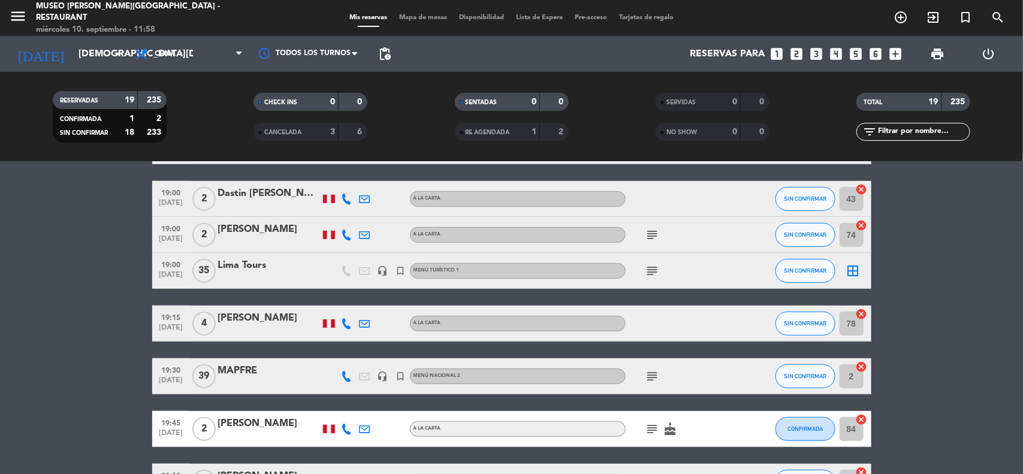
click at [963, 246] on bookings-row "17:30 [DATE] 2 [PERSON_NAME] A la carta subject SIN CONFIRMAR 85 cancel 17:45 […" at bounding box center [511, 368] width 1023 height 902
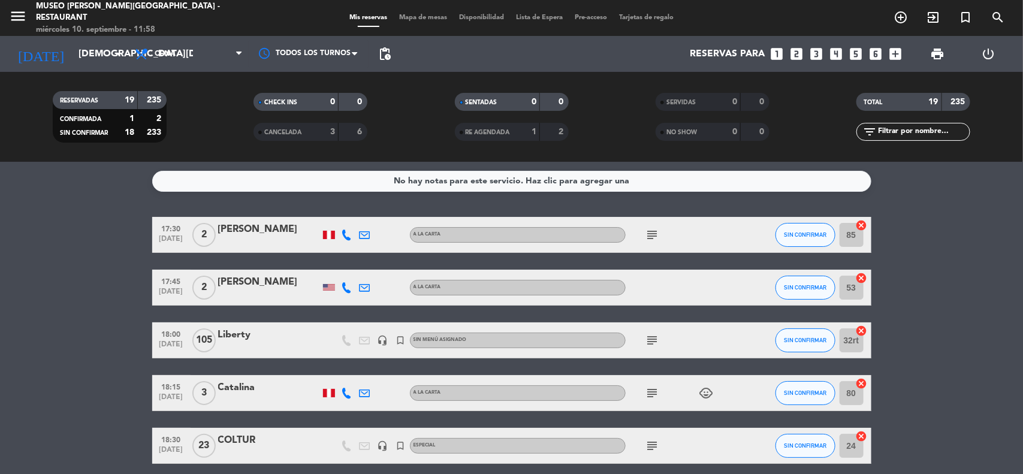
click at [172, 343] on span "[DATE]" at bounding box center [171, 347] width 30 height 14
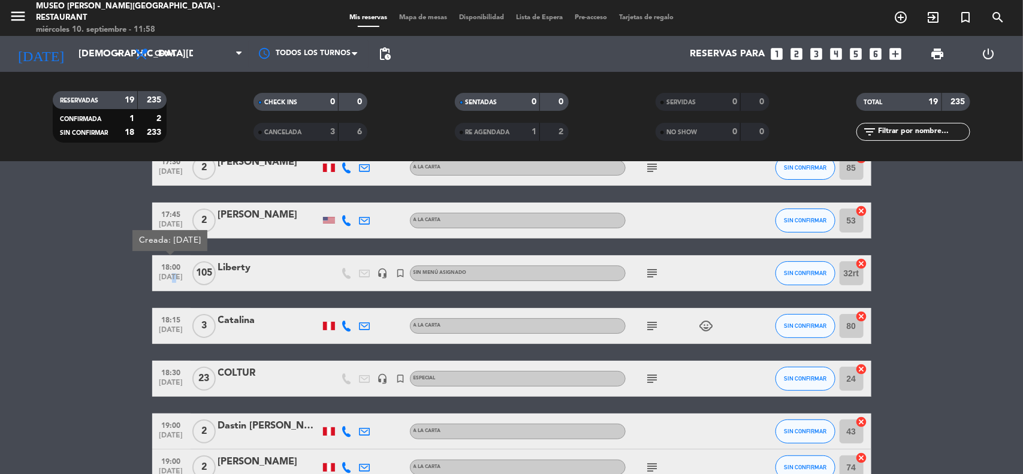
scroll to position [150, 0]
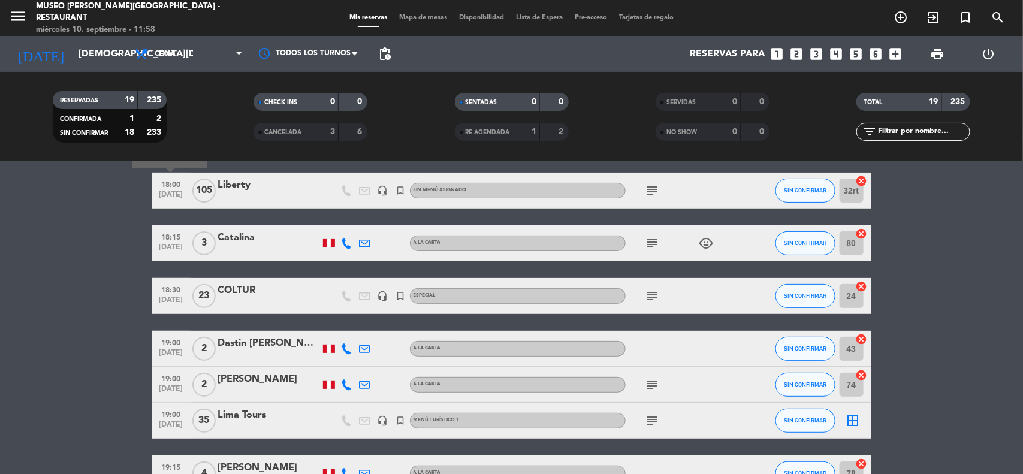
click at [167, 292] on span "18:30" at bounding box center [171, 289] width 30 height 14
click at [165, 192] on span "[DATE]" at bounding box center [171, 198] width 30 height 14
click at [171, 301] on span "[DATE]" at bounding box center [171, 303] width 30 height 14
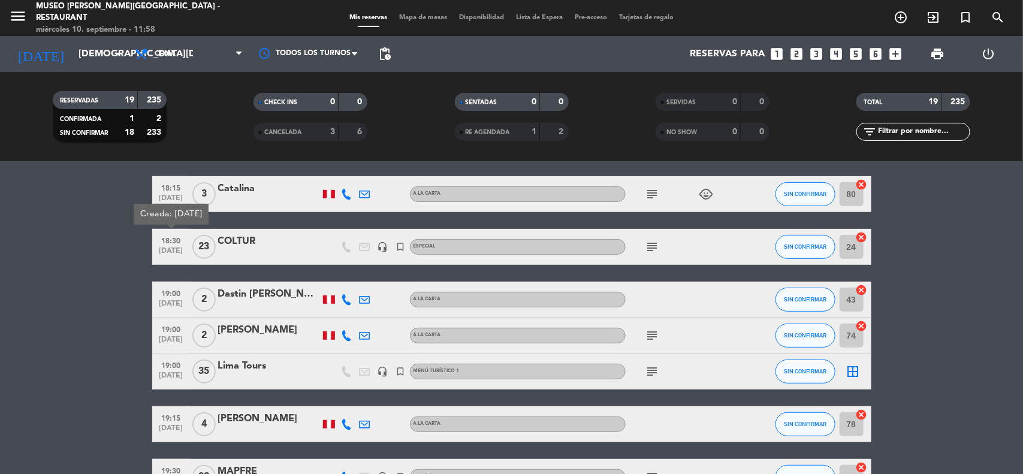
scroll to position [225, 0]
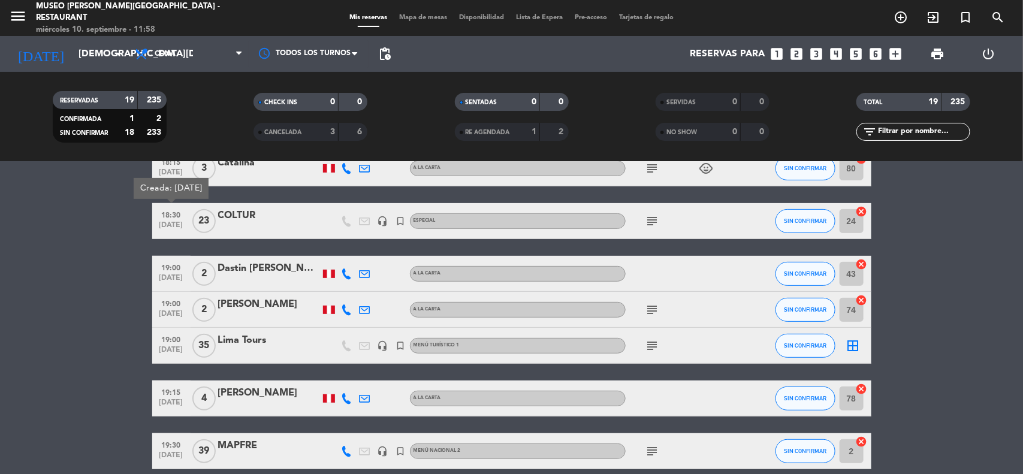
click at [98, 305] on bookings-row "17:30 [DATE] 2 [PERSON_NAME] A la carta subject SIN CONFIRMAR 85 cancel 17:45 […" at bounding box center [511, 443] width 1023 height 902
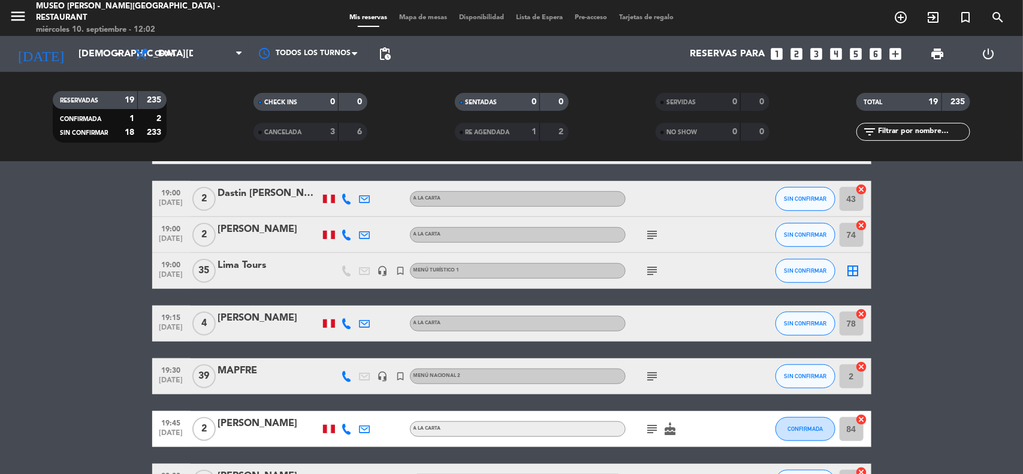
click at [932, 289] on bookings-row "17:30 [DATE] 2 [PERSON_NAME] A la carta subject SIN CONFIRMAR 85 cancel 17:45 […" at bounding box center [511, 368] width 1023 height 902
click at [969, 318] on bookings-row "17:30 [DATE] 2 [PERSON_NAME] A la carta subject SIN CONFIRMAR 85 cancel 17:45 […" at bounding box center [511, 368] width 1023 height 902
click at [423, 16] on span "Mapa de mesas" at bounding box center [423, 17] width 60 height 7
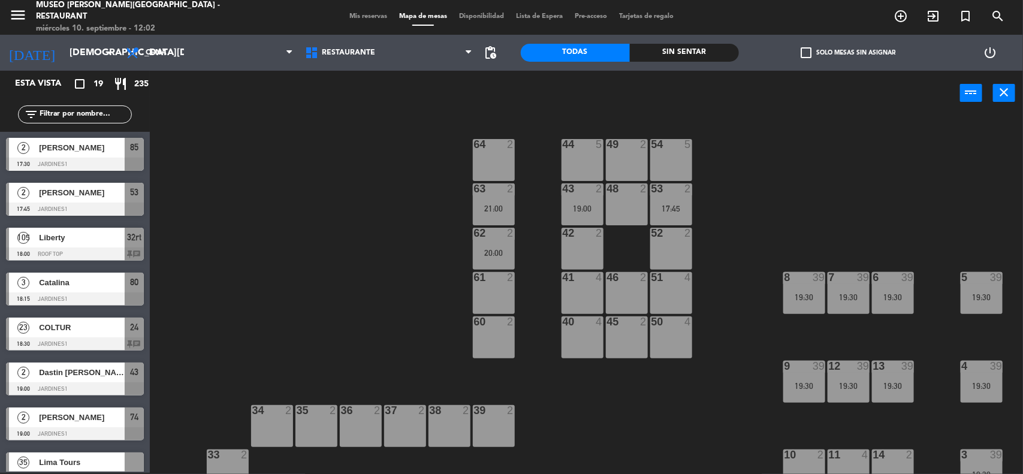
click at [912, 192] on div "44 5 49 2 54 5 64 2 48 2 53 2 17:45 63 2 21:00 43 2 19:00 62 2 20:00 42 2 52 2 …" at bounding box center [591, 295] width 863 height 357
click at [896, 184] on div "44 5 49 2 54 5 64 2 48 2 53 2 17:45 63 2 21:00 43 2 19:00 62 2 20:00 42 2 52 2 …" at bounding box center [591, 295] width 863 height 357
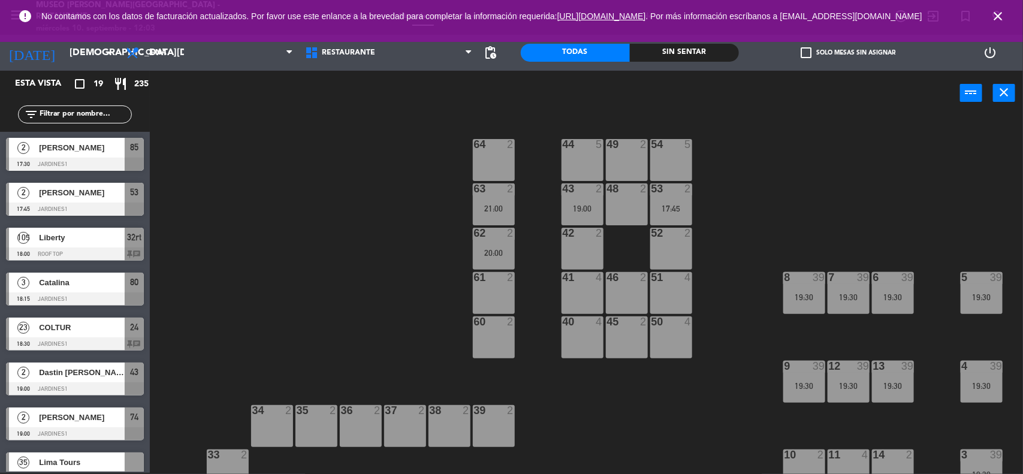
click at [1001, 18] on icon "close" at bounding box center [998, 16] width 14 height 14
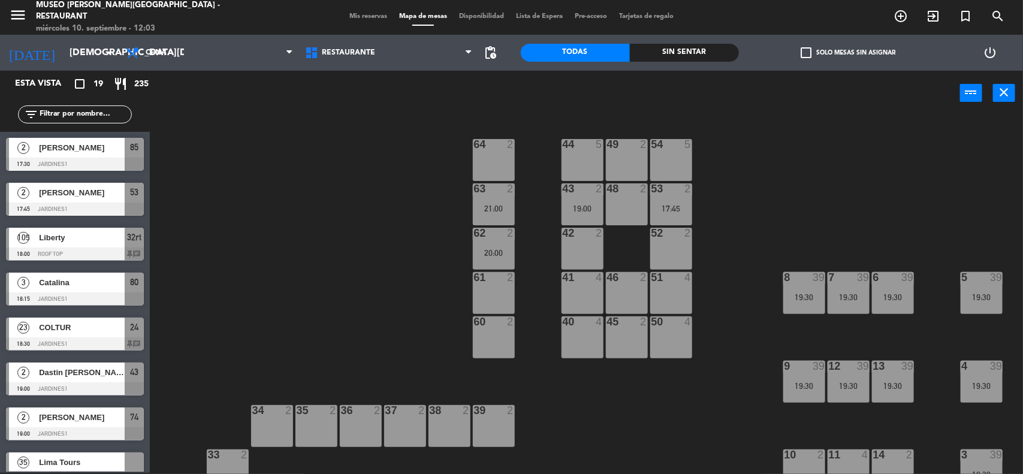
click at [923, 136] on div "44 5 49 2 54 5 64 2 48 2 53 2 17:45 63 2 21:00 43 2 19:00 62 2 20:00 42 2 52 2 …" at bounding box center [591, 295] width 863 height 357
click at [370, 54] on span "Restaurante" at bounding box center [348, 53] width 53 height 8
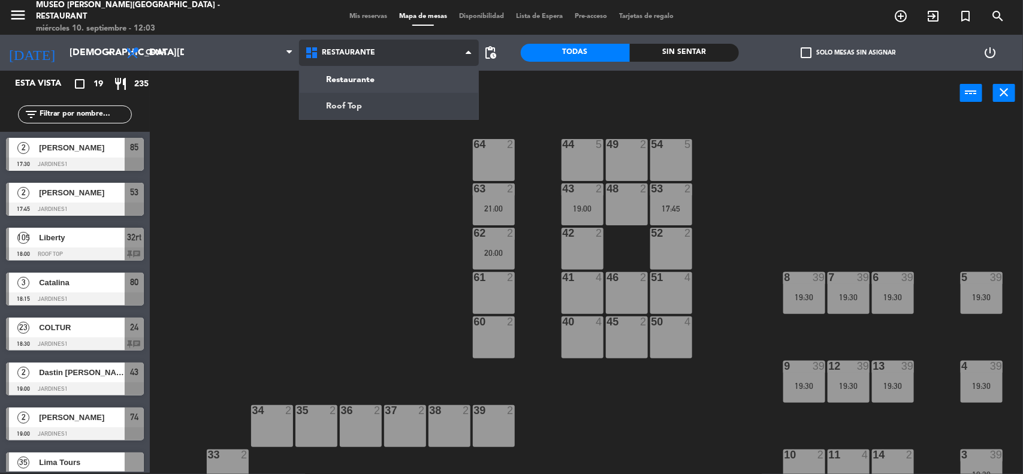
click at [366, 102] on ng-component "menu [GEOGRAPHIC_DATA][PERSON_NAME] - Restaurant [DATE] 10. septiembre - 12:03 …" at bounding box center [511, 237] width 1023 height 476
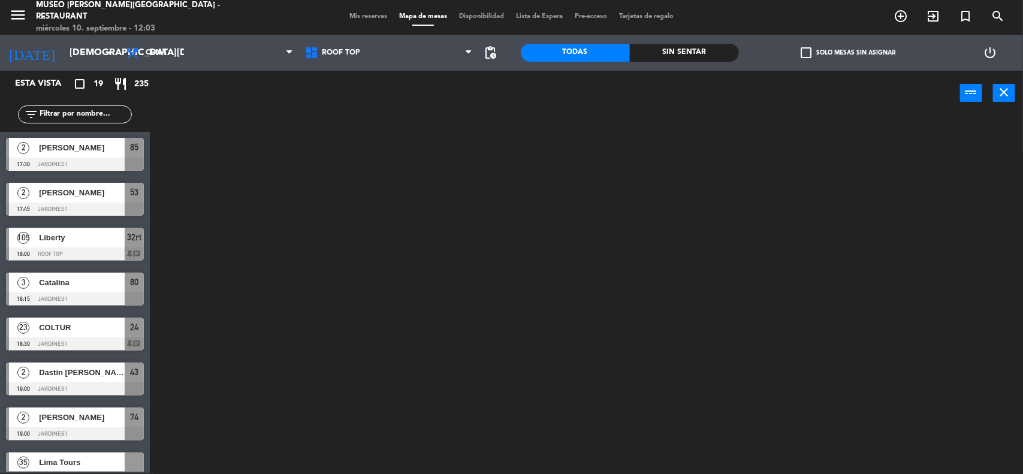
click at [87, 114] on input "text" at bounding box center [84, 114] width 93 height 13
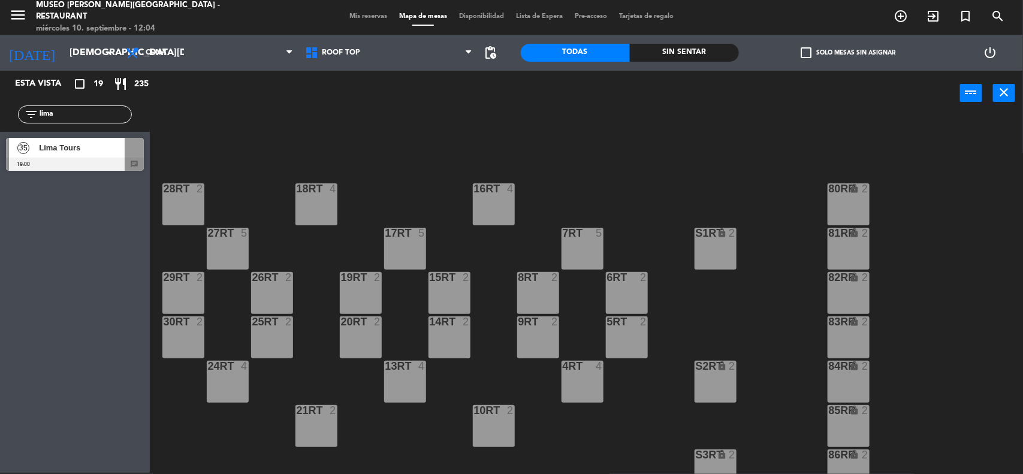
type input "lima"
click at [367, 136] on div "18RT 4 16RT 4 28RT 2 80RR lock 2 27RT 5 7RT 5 S1RT lock 2 17RT 5 81RR lock 2 29…" at bounding box center [591, 295] width 863 height 357
click at [52, 150] on span "Lima Tours" at bounding box center [82, 147] width 86 height 13
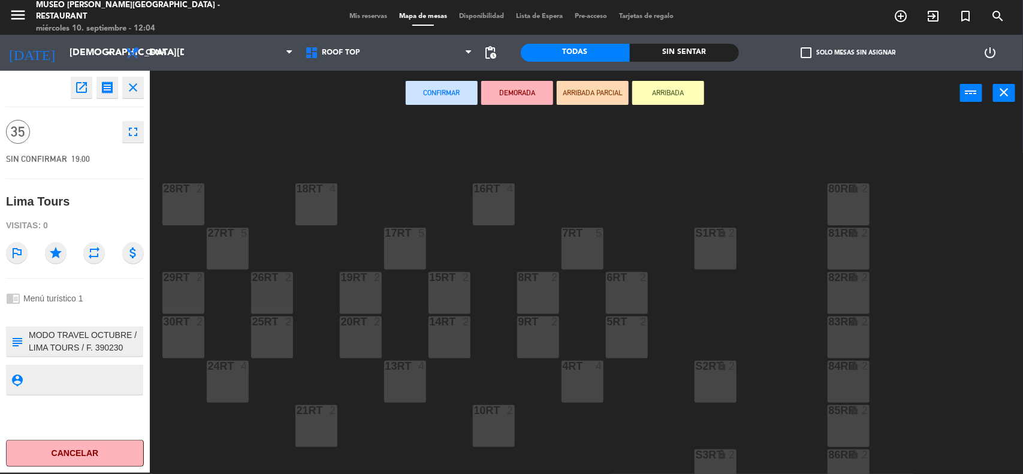
click at [182, 294] on div "29RT 2" at bounding box center [183, 293] width 42 height 42
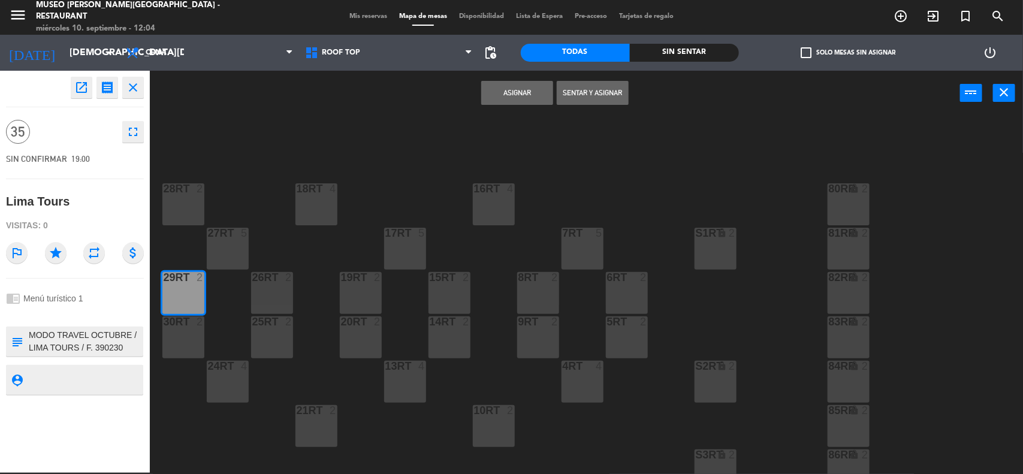
click at [178, 334] on div "30RT 2" at bounding box center [183, 338] width 42 height 42
click at [255, 330] on div "25RT 2" at bounding box center [272, 338] width 42 height 42
click at [261, 291] on div "26RT 2" at bounding box center [272, 293] width 42 height 42
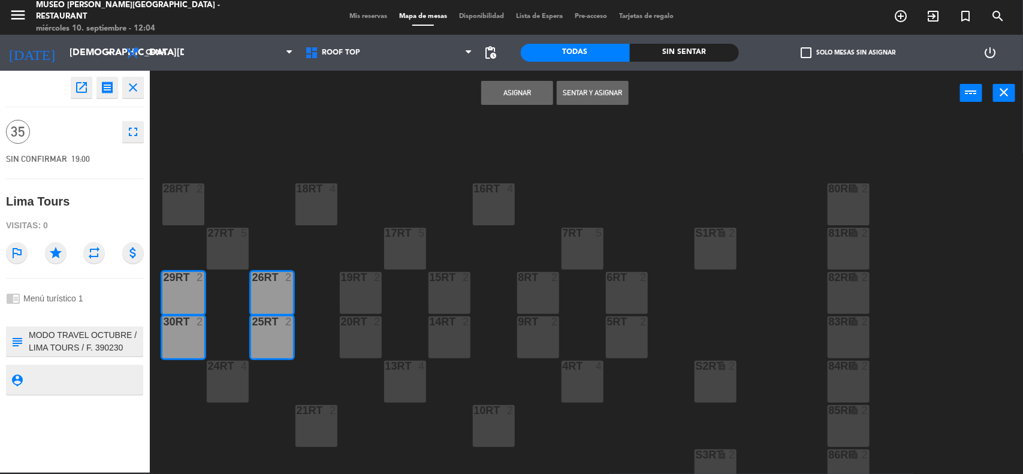
drag, startPoint x: 226, startPoint y: 246, endPoint x: 198, endPoint y: 229, distance: 32.3
click at [225, 246] on div "27RT 5" at bounding box center [228, 249] width 42 height 42
click at [171, 199] on div "28RT 2" at bounding box center [183, 204] width 42 height 42
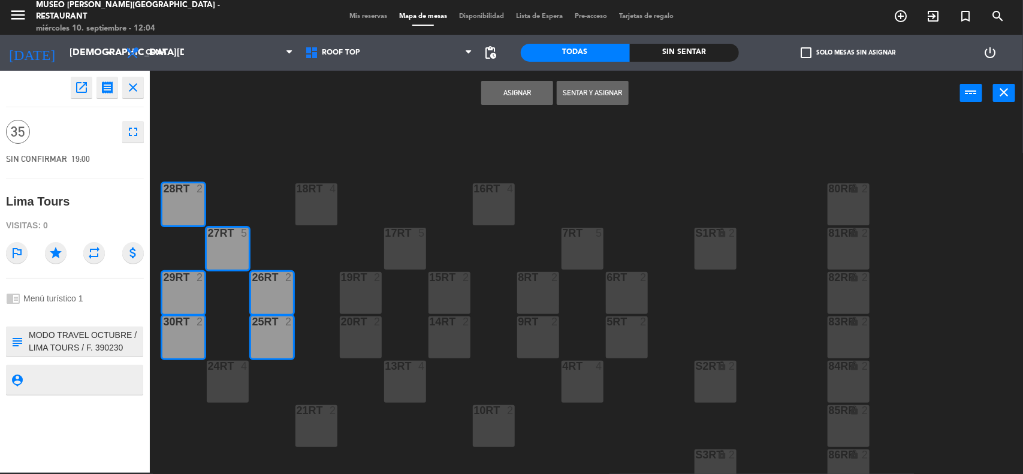
click at [222, 375] on div "24RT 4" at bounding box center [228, 382] width 42 height 42
drag, startPoint x: 366, startPoint y: 333, endPoint x: 370, endPoint y: 294, distance: 39.3
click at [366, 334] on div "20RT 2" at bounding box center [361, 338] width 42 height 42
click at [370, 294] on div "19RT 2" at bounding box center [361, 293] width 42 height 42
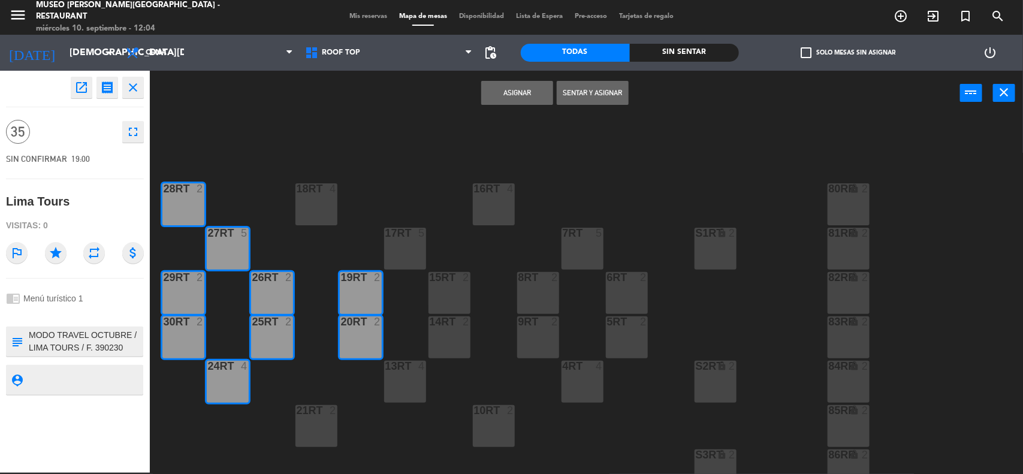
drag, startPoint x: 439, startPoint y: 294, endPoint x: 441, endPoint y: 321, distance: 27.6
click at [439, 293] on div "15RT 2" at bounding box center [450, 293] width 42 height 42
click at [444, 345] on div "14RT 2" at bounding box center [450, 338] width 42 height 42
click at [411, 370] on div at bounding box center [405, 366] width 20 height 11
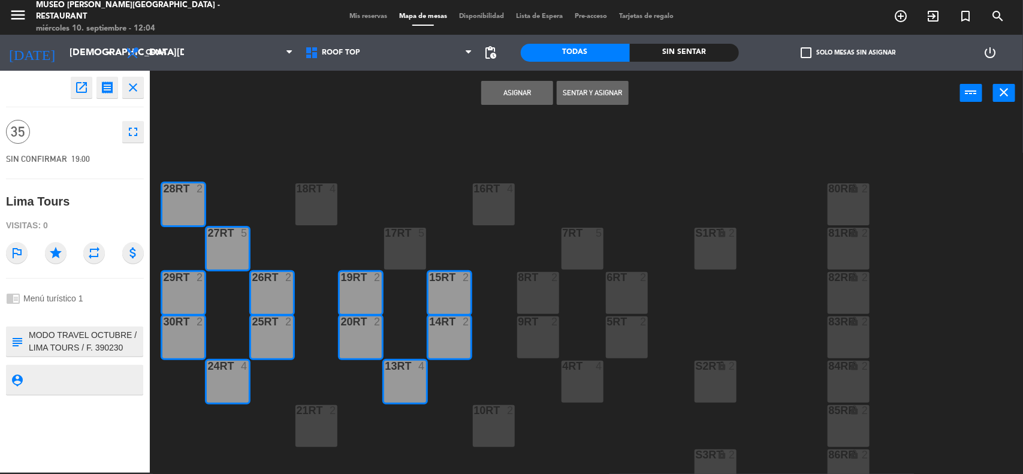
click at [415, 264] on div "17RT 5" at bounding box center [405, 249] width 42 height 42
drag, startPoint x: 331, startPoint y: 201, endPoint x: 322, endPoint y: 316, distance: 115.4
click at [330, 201] on div "18RT 4" at bounding box center [317, 204] width 42 height 42
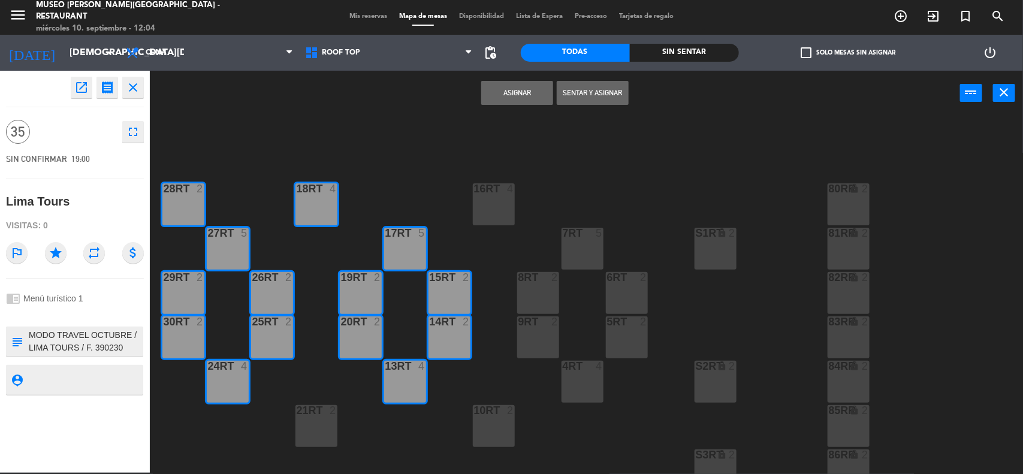
click at [308, 415] on div "21RT 2" at bounding box center [317, 411] width 42 height 12
click at [513, 94] on button "Asignar" at bounding box center [517, 93] width 72 height 24
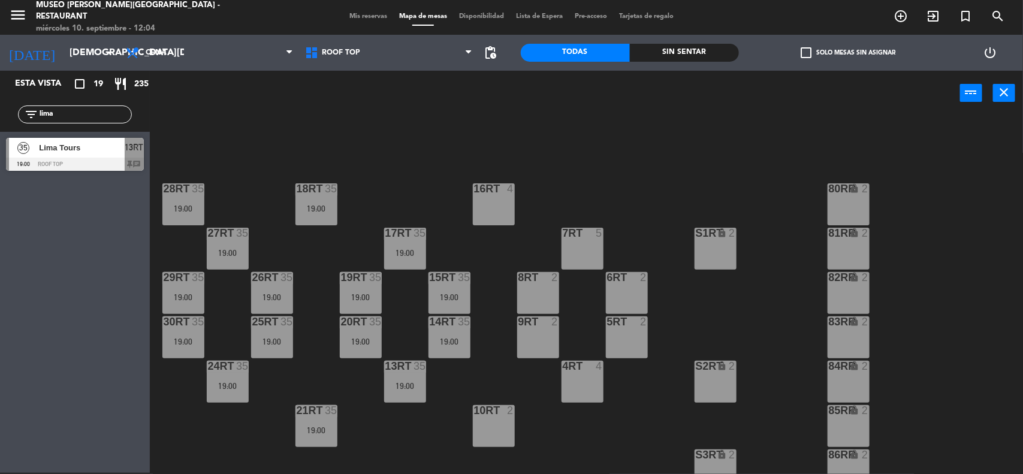
click at [393, 156] on div "18RT 35 19:00 16RT 4 28RT 35 19:00 80RR lock 2 27RT 35 19:00 7RT 5 S1RT lock 2 …" at bounding box center [591, 295] width 863 height 357
click at [364, 16] on span "Mis reservas" at bounding box center [368, 16] width 50 height 7
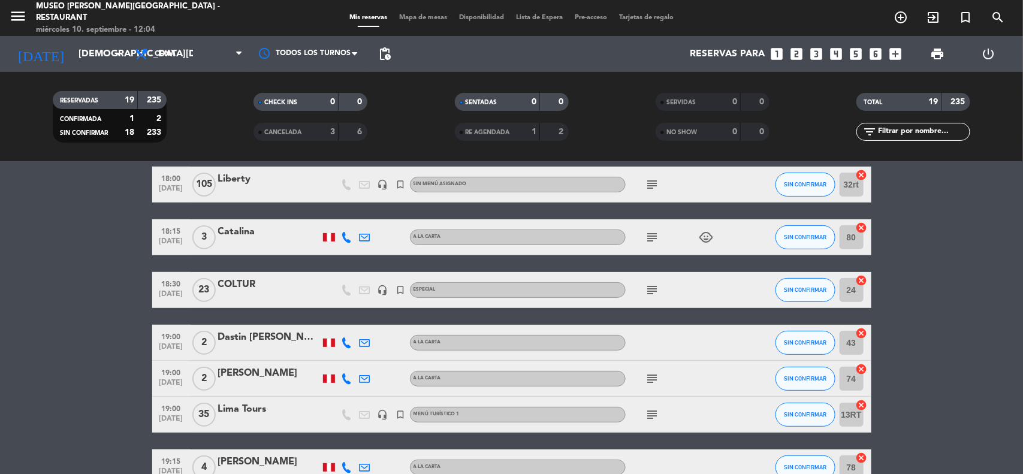
scroll to position [150, 0]
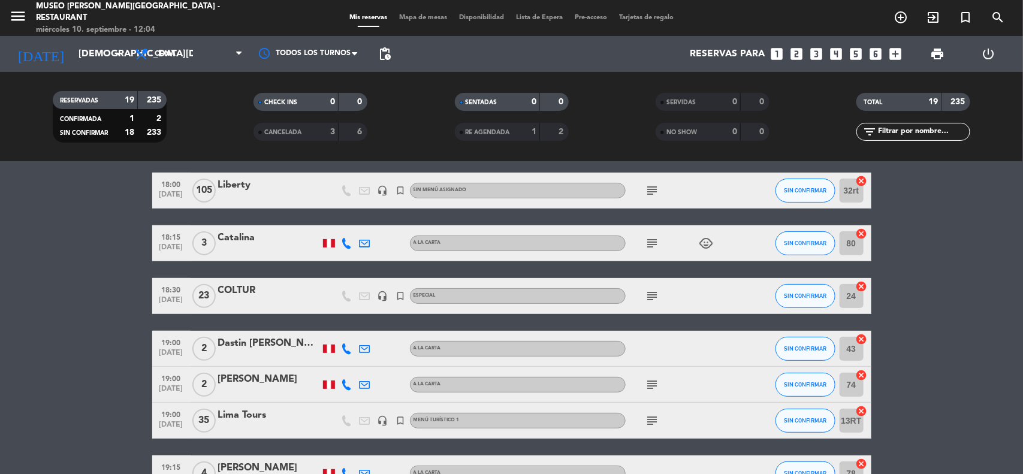
click at [649, 296] on icon "subject" at bounding box center [653, 296] width 14 height 14
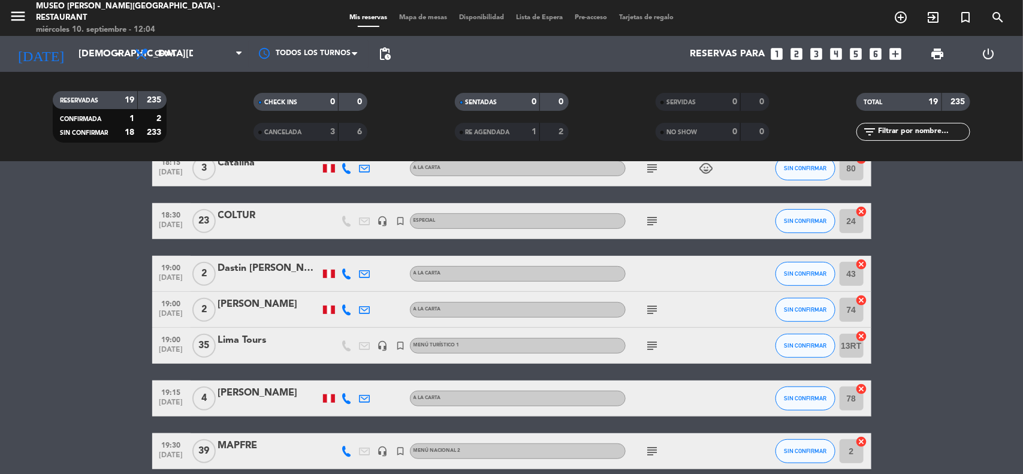
click at [654, 342] on icon "subject" at bounding box center [653, 346] width 14 height 14
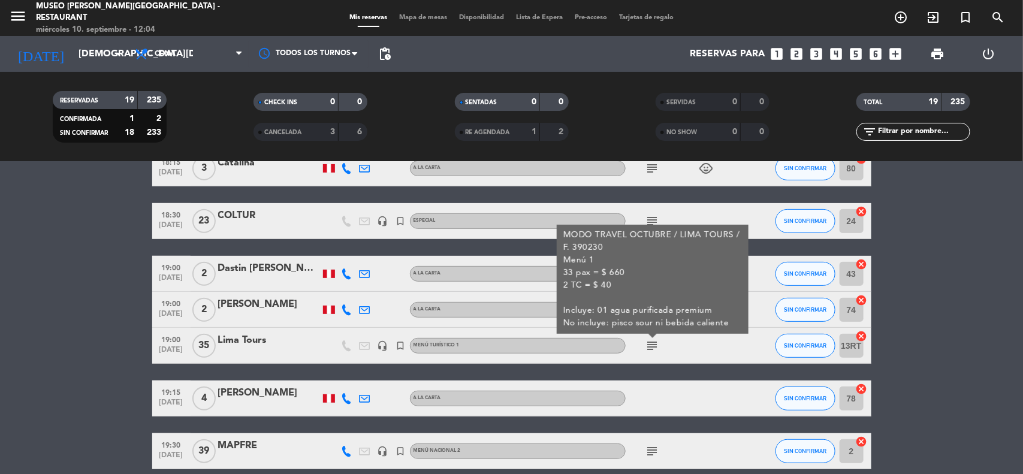
click at [252, 342] on div "Lima Tours" at bounding box center [269, 341] width 102 height 16
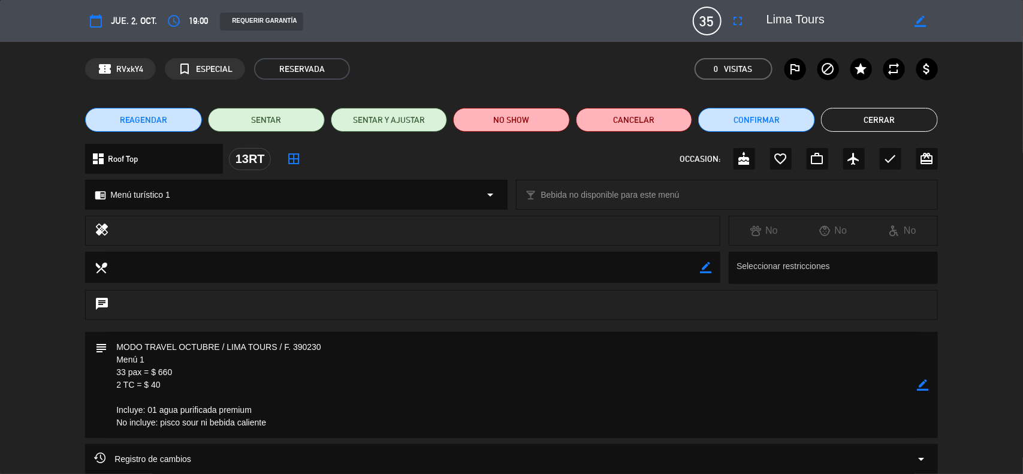
click at [919, 387] on icon "border_color" at bounding box center [923, 384] width 11 height 11
drag, startPoint x: 321, startPoint y: 346, endPoint x: 284, endPoint y: 346, distance: 37.2
click at [284, 346] on textarea at bounding box center [512, 385] width 810 height 106
click at [358, 343] on textarea at bounding box center [512, 385] width 810 height 106
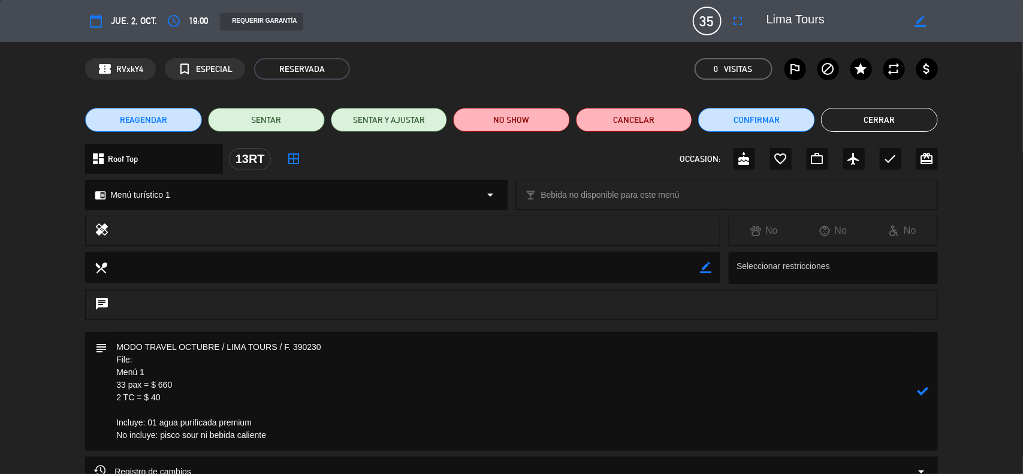
paste textarea "F. 390230"
click at [142, 360] on textarea at bounding box center [512, 391] width 810 height 119
click at [927, 391] on icon at bounding box center [923, 390] width 11 height 11
click at [926, 391] on icon "border_color" at bounding box center [923, 390] width 11 height 11
click at [160, 372] on textarea at bounding box center [512, 391] width 810 height 119
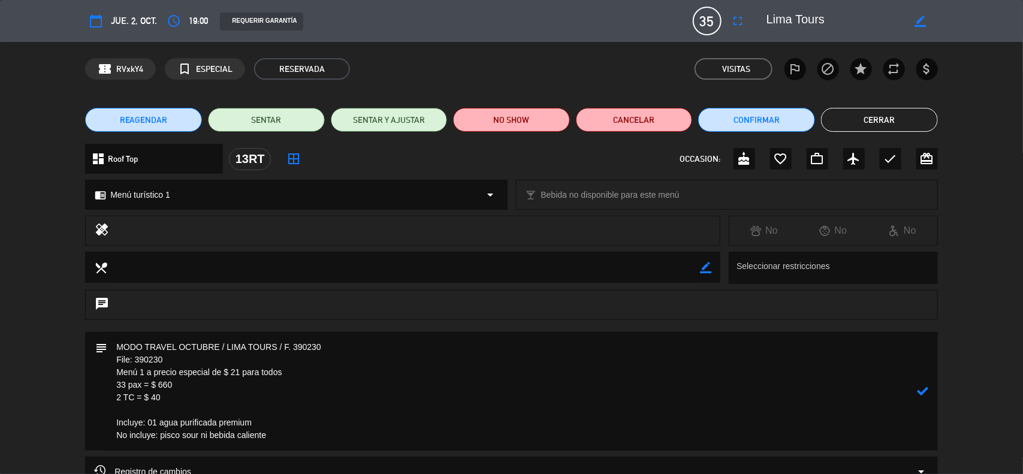
click at [927, 394] on icon at bounding box center [923, 390] width 11 height 11
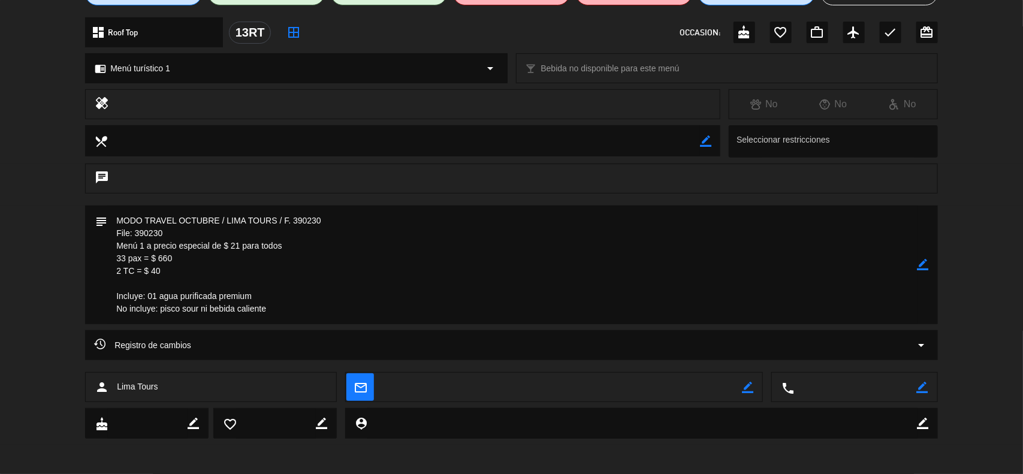
click at [921, 262] on icon "border_color" at bounding box center [923, 264] width 11 height 11
click at [302, 312] on textarea at bounding box center [512, 265] width 810 height 119
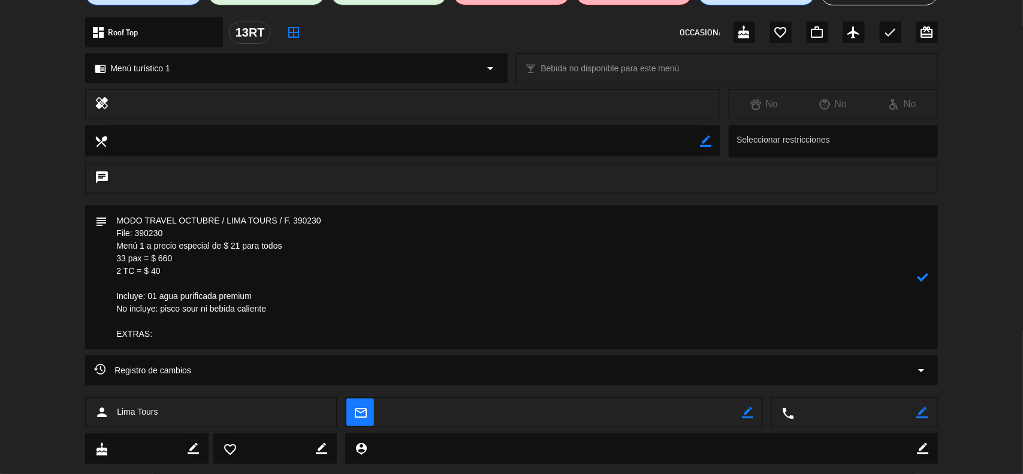
paste textarea "pax pagara directamente ese 1 extra en el restaurante."
click at [159, 334] on textarea at bounding box center [512, 278] width 810 height 144
click at [918, 274] on icon at bounding box center [923, 277] width 11 height 11
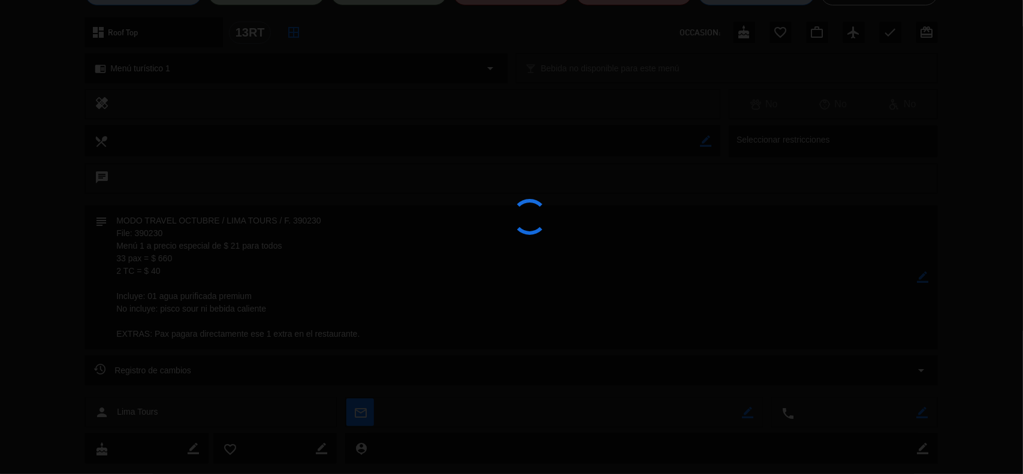
type textarea "MODO TRAVEL OCTUBRE / LIMA TOURS / F. 390230 File: 390230 Menú 1 a precio espec…"
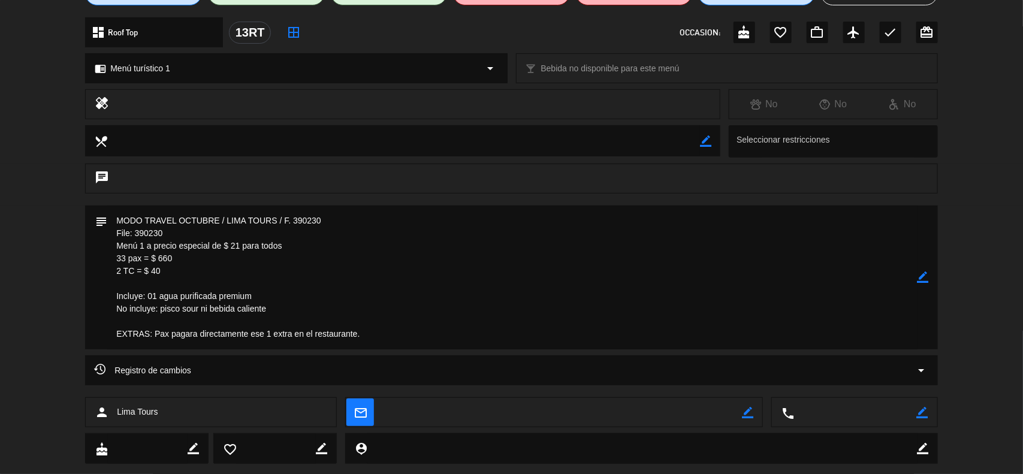
click at [977, 313] on div "subject border_color" at bounding box center [511, 281] width 1023 height 150
click at [975, 332] on div "subject border_color" at bounding box center [511, 281] width 1023 height 150
click at [919, 277] on icon "border_color" at bounding box center [923, 277] width 11 height 11
click at [919, 277] on icon at bounding box center [923, 277] width 11 height 11
click at [923, 278] on icon "border_color" at bounding box center [923, 277] width 11 height 11
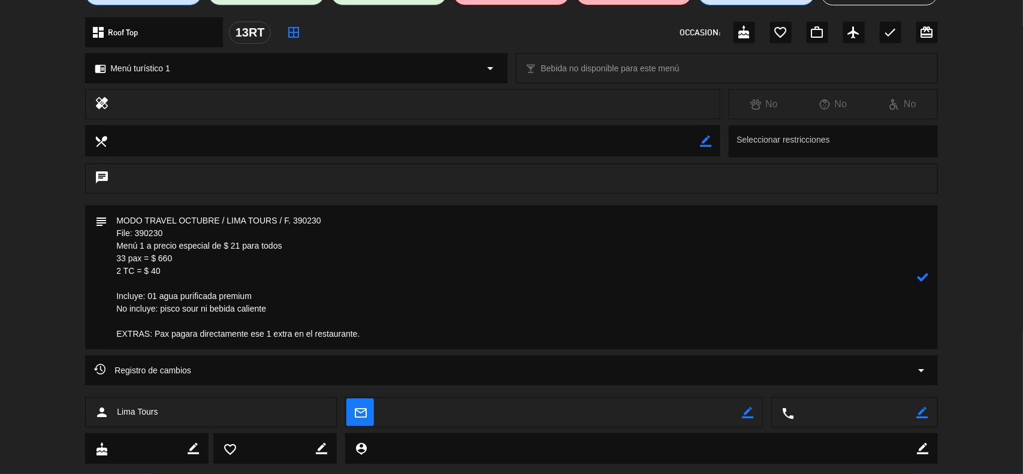
click at [923, 278] on icon at bounding box center [923, 277] width 11 height 11
click at [0, 0] on div at bounding box center [0, 0] width 0 height 0
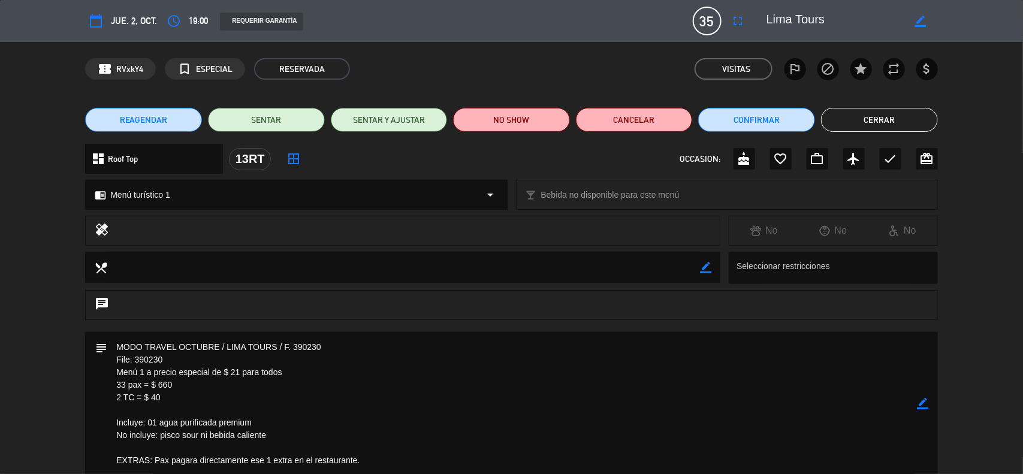
click at [867, 113] on button "Cerrar" at bounding box center [879, 120] width 117 height 24
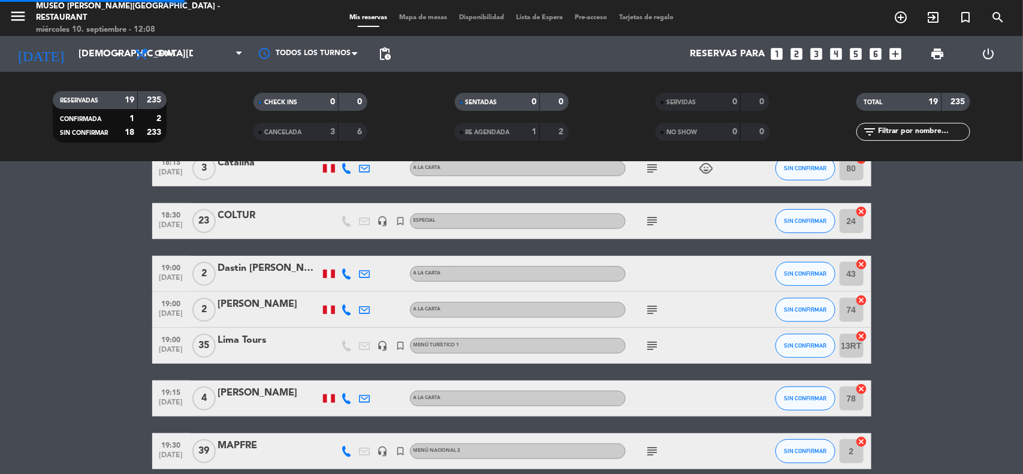
click at [930, 229] on bookings-row "17:30 [DATE] 2 [PERSON_NAME] A la carta subject SIN CONFIRMAR 85 cancel 17:45 […" at bounding box center [511, 443] width 1023 height 902
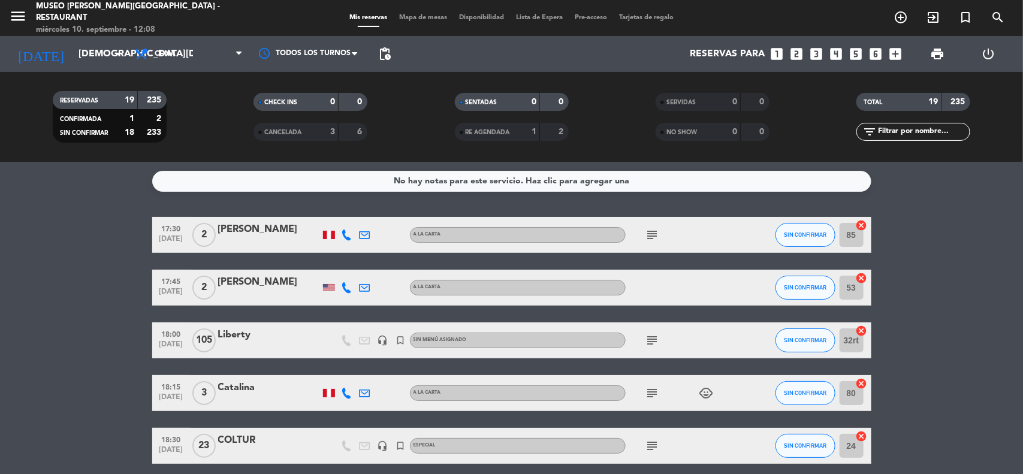
click at [644, 336] on span "subject" at bounding box center [653, 340] width 18 height 14
click at [655, 342] on icon "subject" at bounding box center [653, 340] width 14 height 14
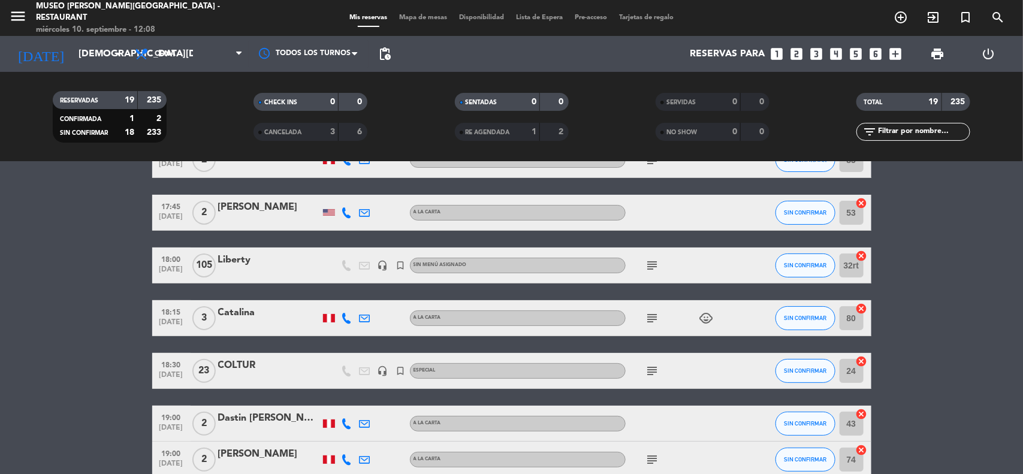
click at [650, 370] on icon "subject" at bounding box center [653, 371] width 14 height 14
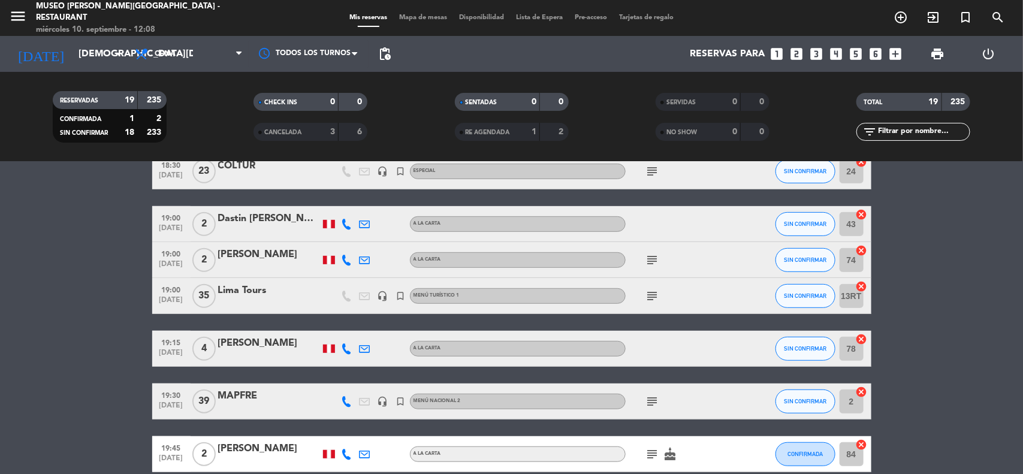
scroll to position [300, 0]
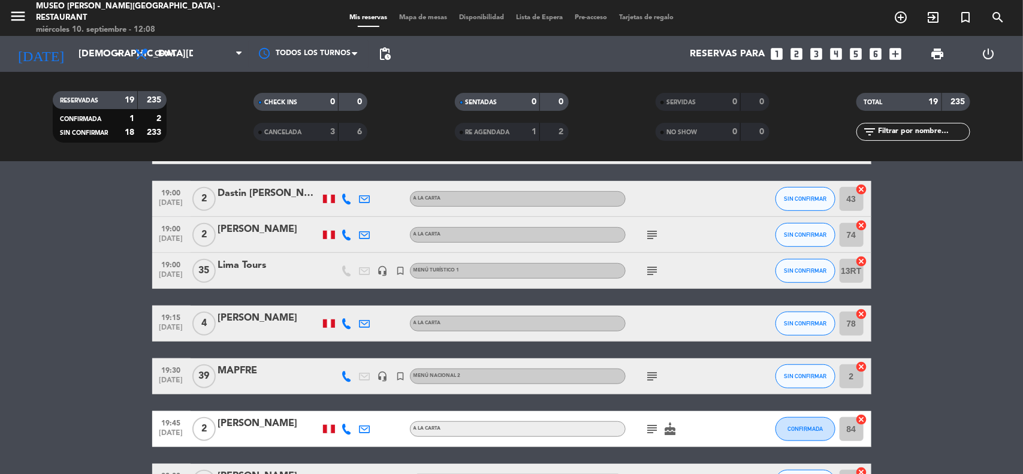
click at [235, 267] on div "Lima Tours" at bounding box center [269, 266] width 102 height 16
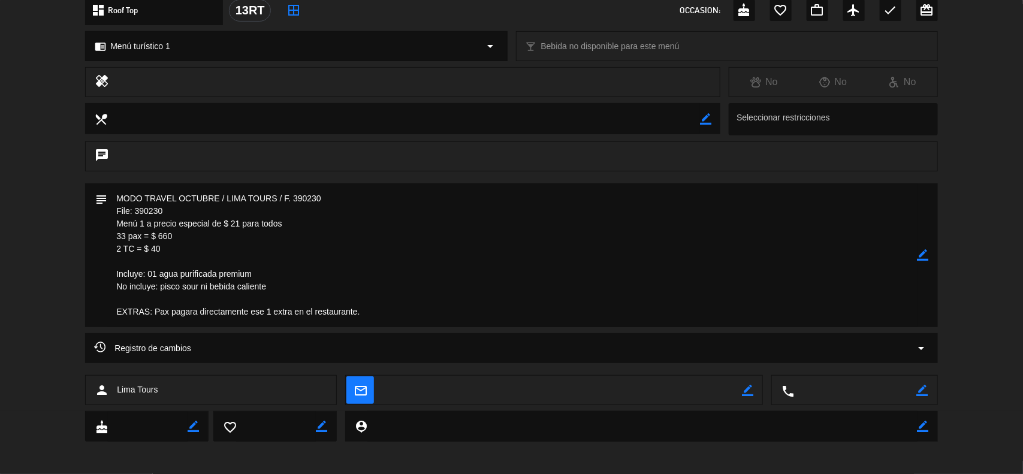
scroll to position [150, 0]
click at [927, 249] on icon "border_color" at bounding box center [923, 253] width 11 height 11
click at [433, 315] on textarea at bounding box center [512, 254] width 810 height 144
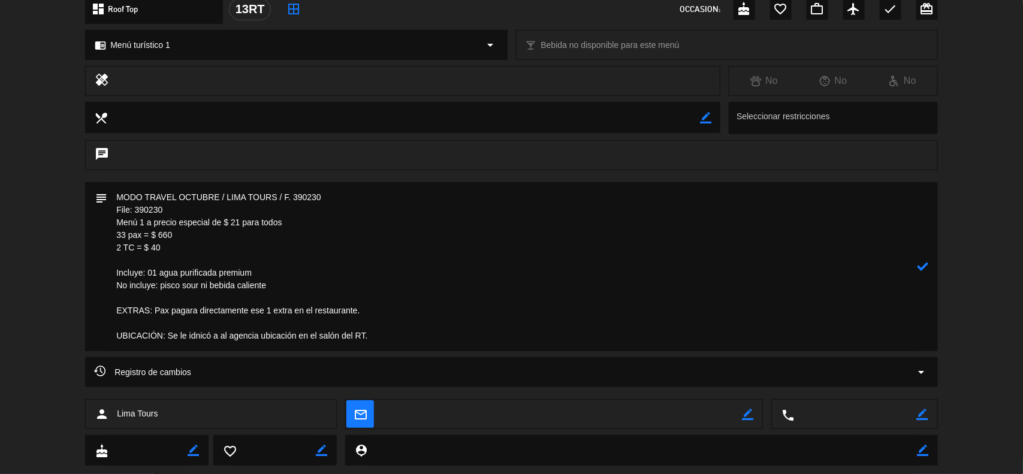
click at [195, 337] on textarea at bounding box center [512, 266] width 810 height 169
type textarea "MODO TRAVEL OCTUBRE / LIMA TOURS / F. 390230 File: 390230 Menú 1 a precio espec…"
click at [927, 264] on icon at bounding box center [923, 266] width 11 height 11
click at [922, 264] on icon "border_color" at bounding box center [923, 266] width 11 height 11
click at [922, 264] on icon at bounding box center [923, 266] width 11 height 11
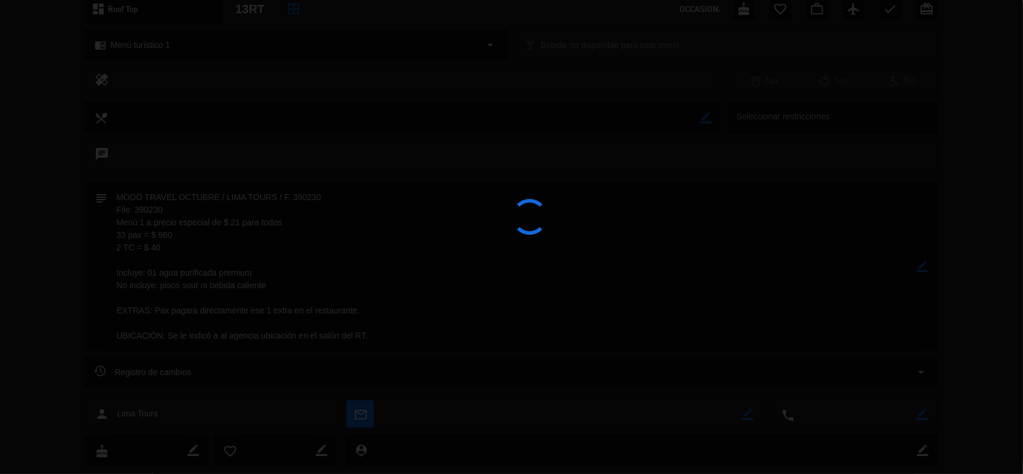
click at [922, 264] on div at bounding box center [511, 237] width 1023 height 474
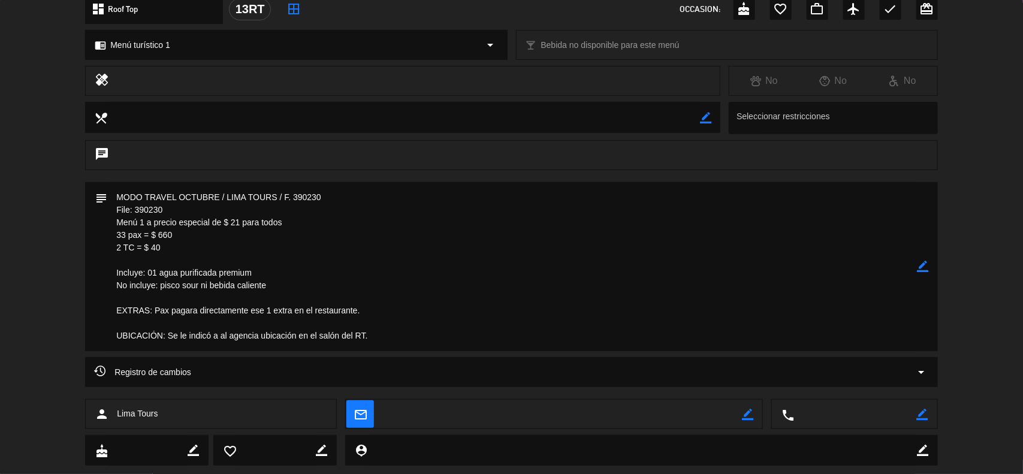
click at [438, 295] on textarea at bounding box center [512, 266] width 810 height 169
click at [921, 267] on icon "border_color" at bounding box center [923, 266] width 11 height 11
click at [921, 267] on icon at bounding box center [923, 266] width 11 height 11
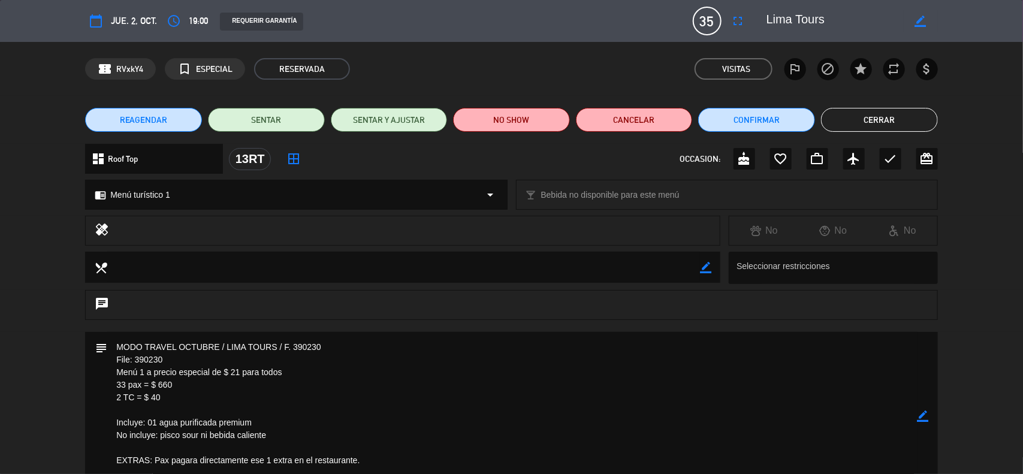
click at [875, 123] on button "Cerrar" at bounding box center [879, 120] width 117 height 24
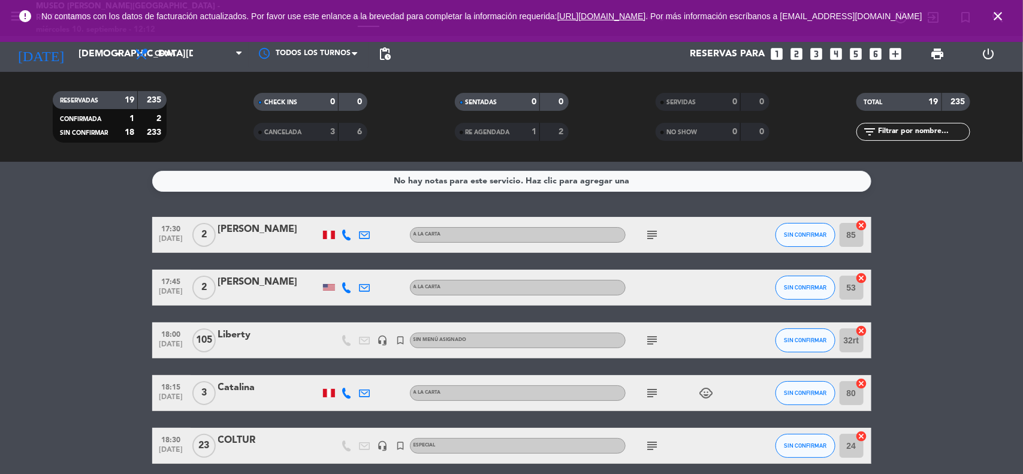
click at [861, 433] on icon "cancel" at bounding box center [862, 436] width 12 height 12
click at [997, 20] on icon "close" at bounding box center [998, 16] width 14 height 14
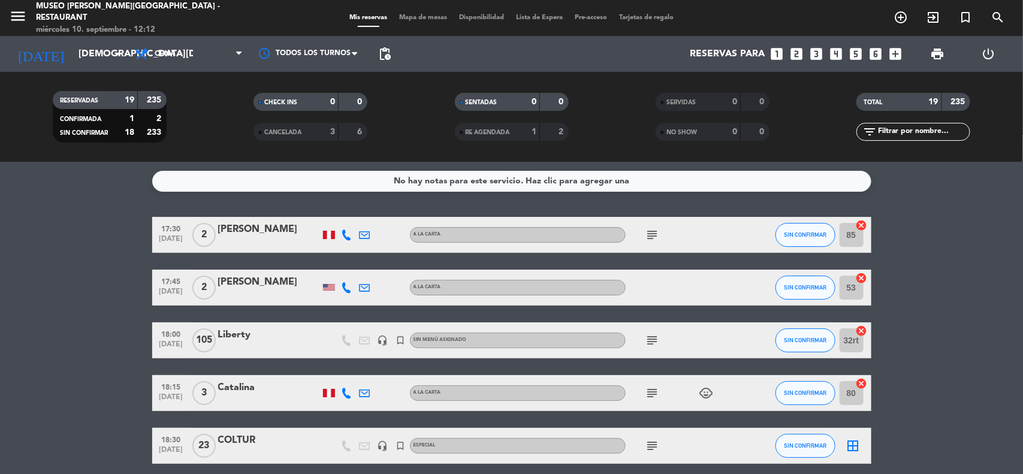
click at [424, 15] on span "Mapa de mesas" at bounding box center [423, 17] width 60 height 7
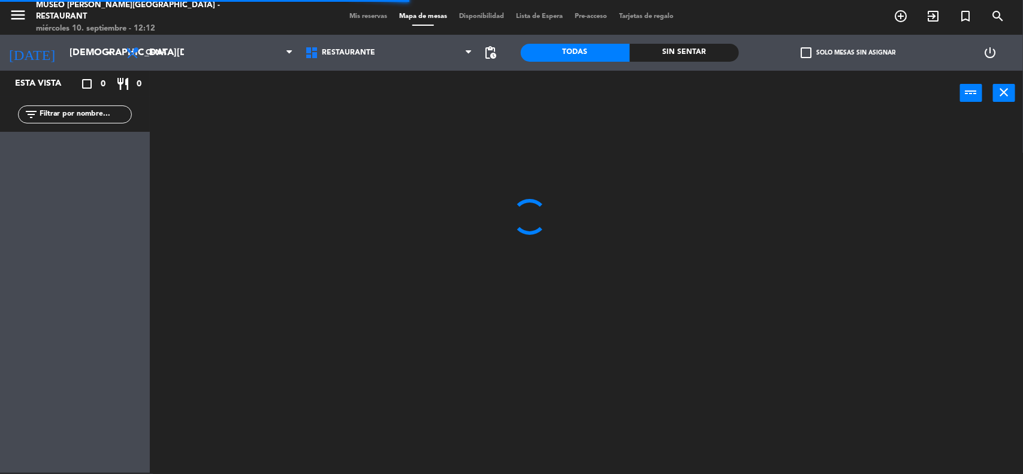
click at [78, 120] on input "text" at bounding box center [84, 114] width 93 height 13
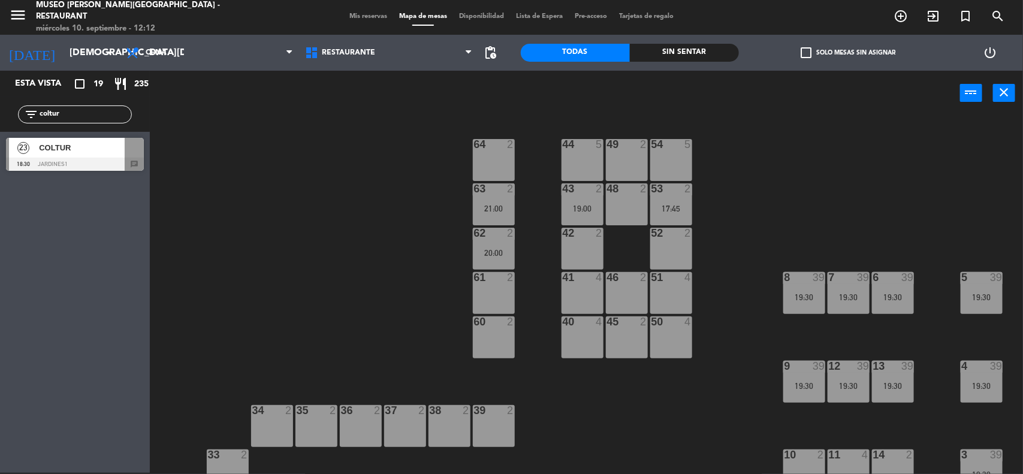
type input "coltur"
click at [312, 333] on div "44 5 49 2 54 5 64 2 48 2 53 2 17:45 63 2 21:00 43 2 19:00 62 2 20:00 42 2 52 2 …" at bounding box center [591, 295] width 863 height 357
click at [71, 144] on span "COLTUR" at bounding box center [82, 147] width 86 height 13
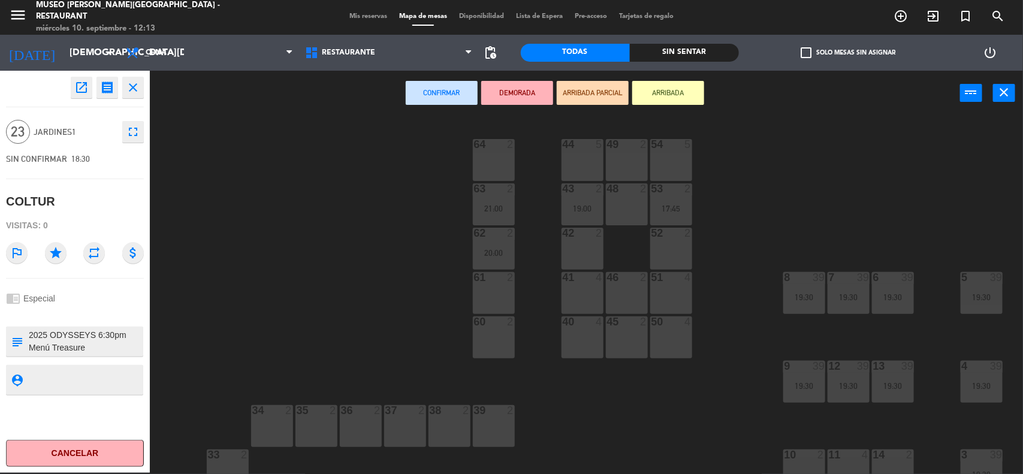
drag, startPoint x: 584, startPoint y: 293, endPoint x: 580, endPoint y: 334, distance: 41.6
click at [584, 294] on div "41 4" at bounding box center [583, 293] width 42 height 42
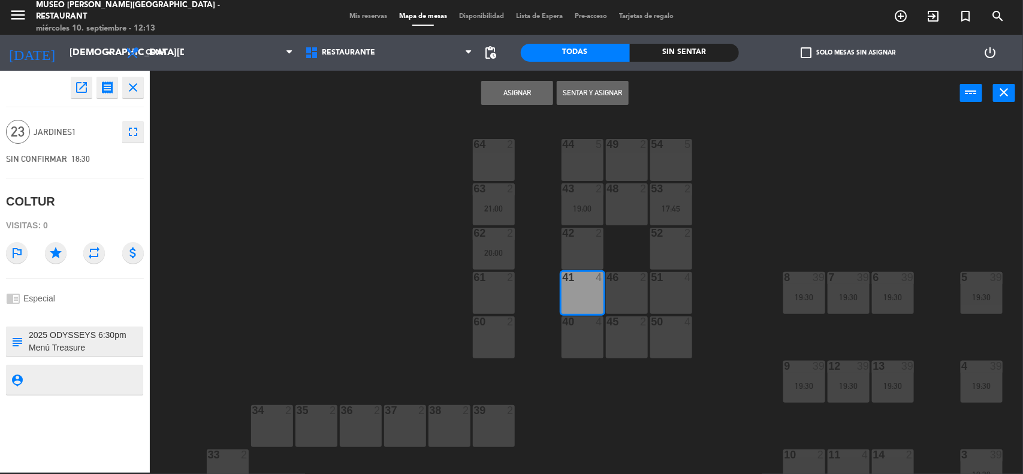
click at [580, 334] on div "40 4" at bounding box center [583, 338] width 42 height 42
click at [618, 330] on div "45 2" at bounding box center [627, 338] width 42 height 42
click at [617, 296] on div "46 2" at bounding box center [627, 293] width 42 height 42
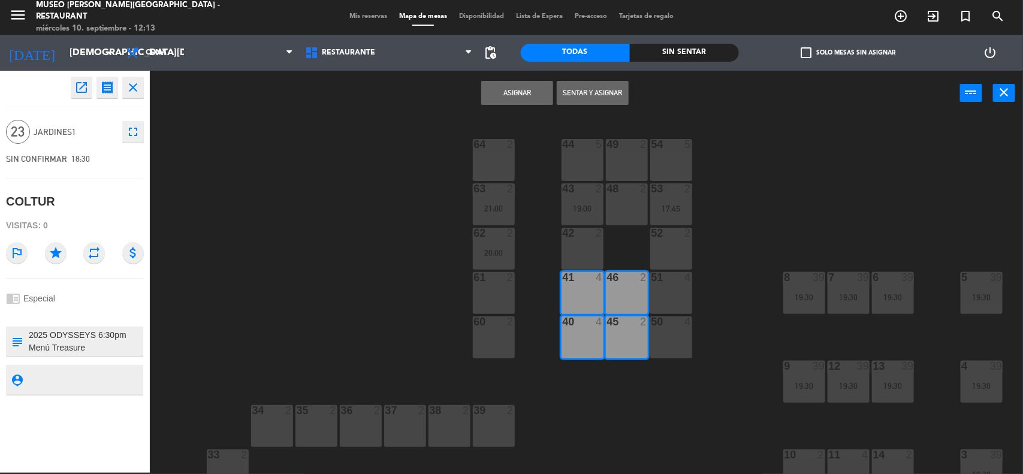
click at [664, 296] on div "51 4" at bounding box center [671, 293] width 42 height 42
click at [666, 334] on div "50 4" at bounding box center [671, 338] width 42 height 42
click at [501, 97] on button "Asignar" at bounding box center [517, 93] width 72 height 24
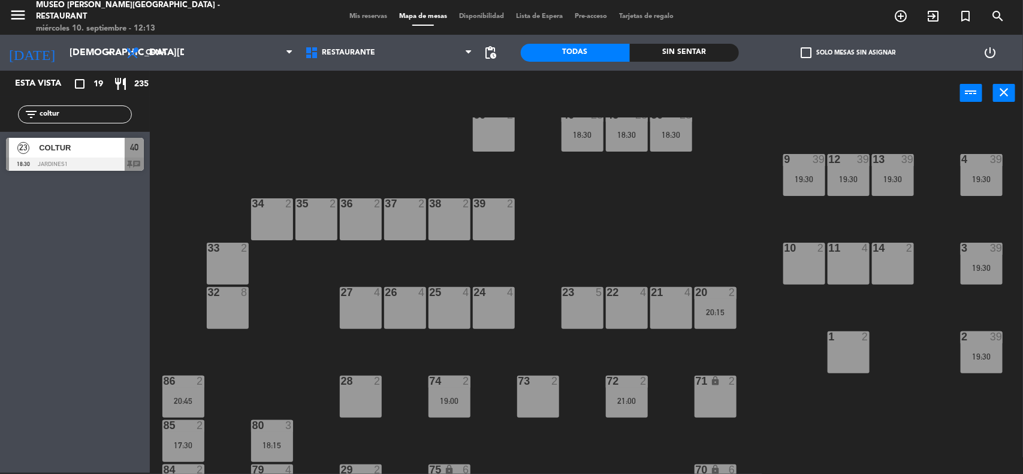
scroll to position [225, 0]
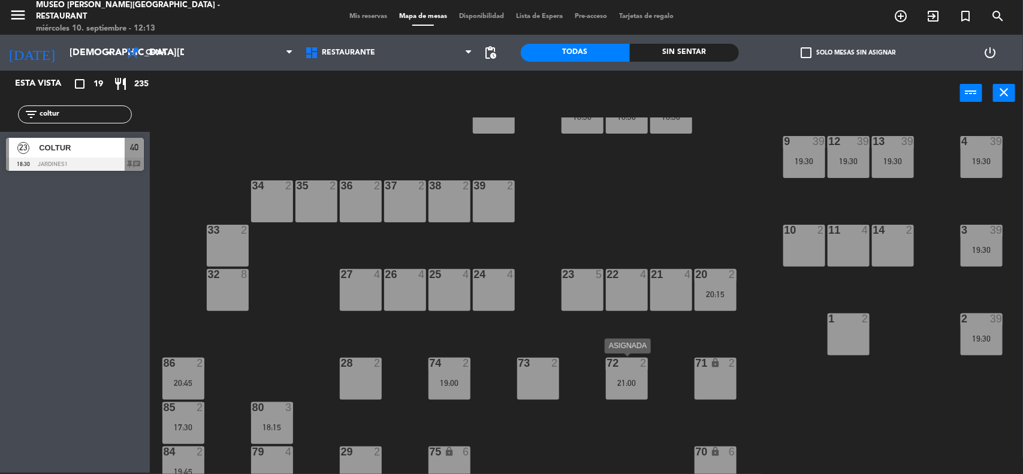
click at [623, 376] on div "72 2 21:00" at bounding box center [627, 379] width 42 height 42
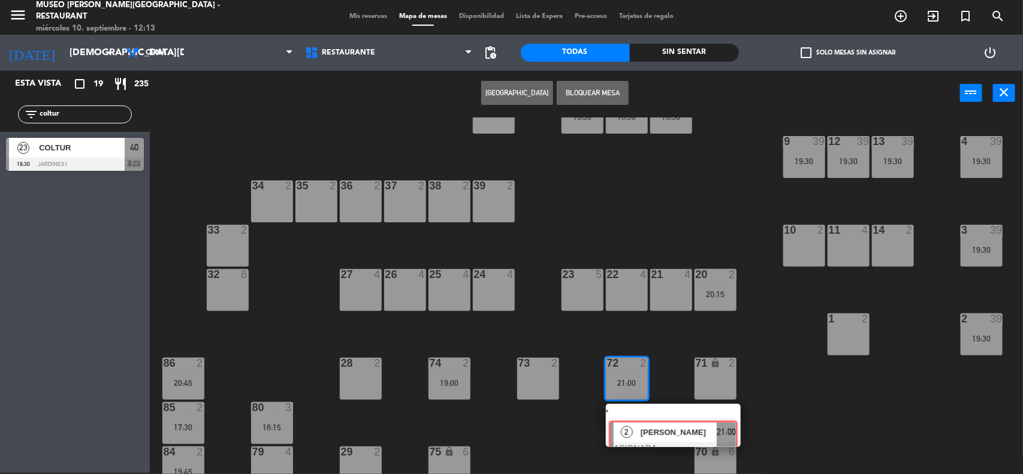
click at [640, 421] on div "2 [PERSON_NAME] ASIGNADA 21:00" at bounding box center [673, 425] width 153 height 43
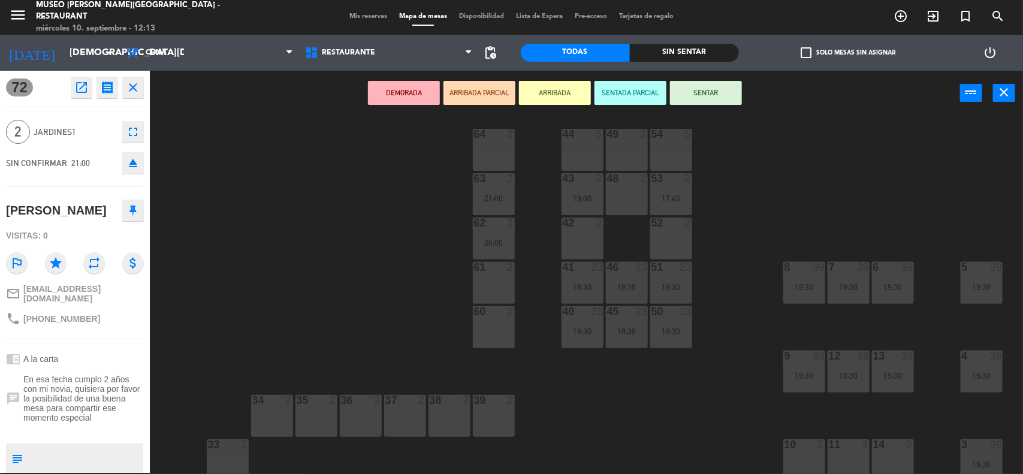
scroll to position [0, 0]
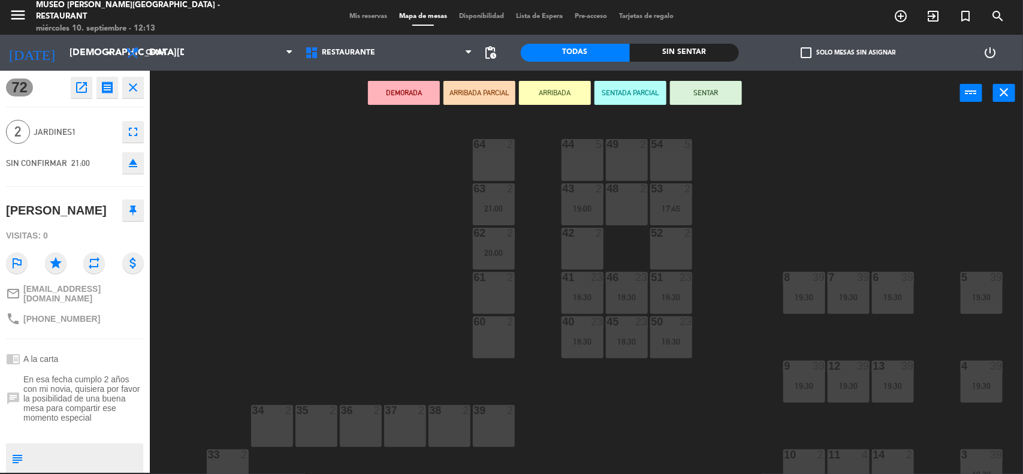
click at [493, 288] on div "61 2" at bounding box center [494, 293] width 42 height 42
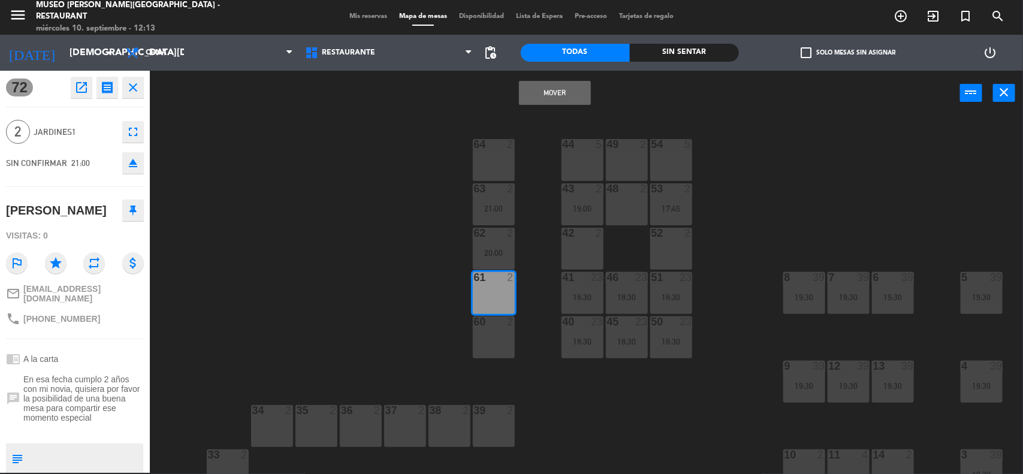
click at [553, 88] on button "Mover" at bounding box center [555, 93] width 72 height 24
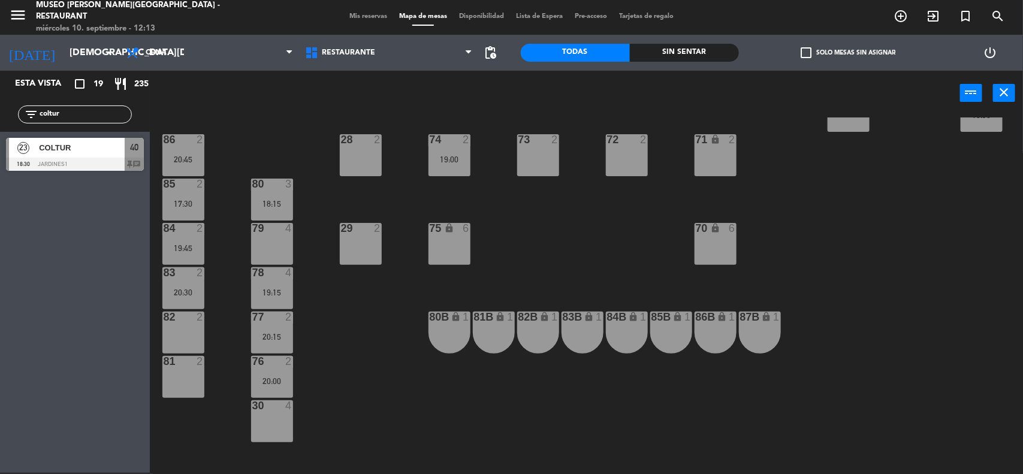
scroll to position [450, 0]
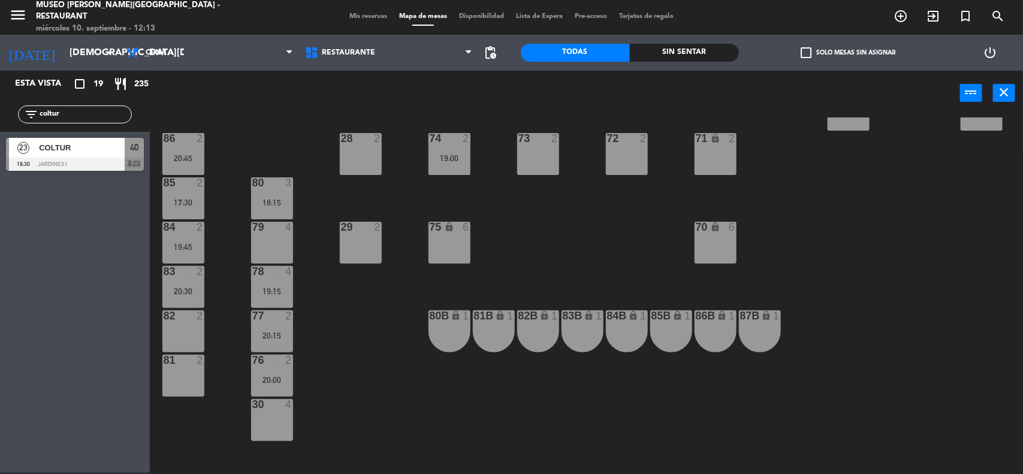
click at [451, 159] on div "19:00" at bounding box center [450, 158] width 42 height 8
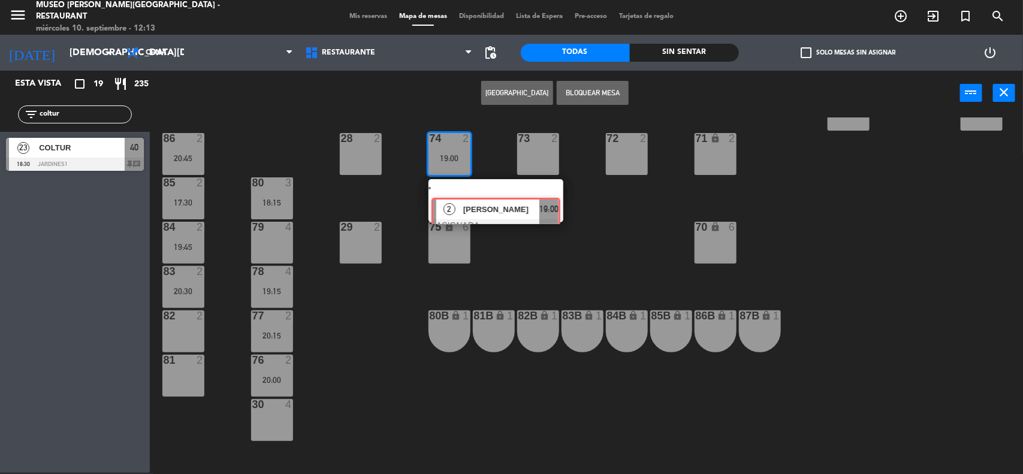
click at [465, 193] on div "2 [PERSON_NAME] ASIGNADA 19:00" at bounding box center [496, 200] width 153 height 43
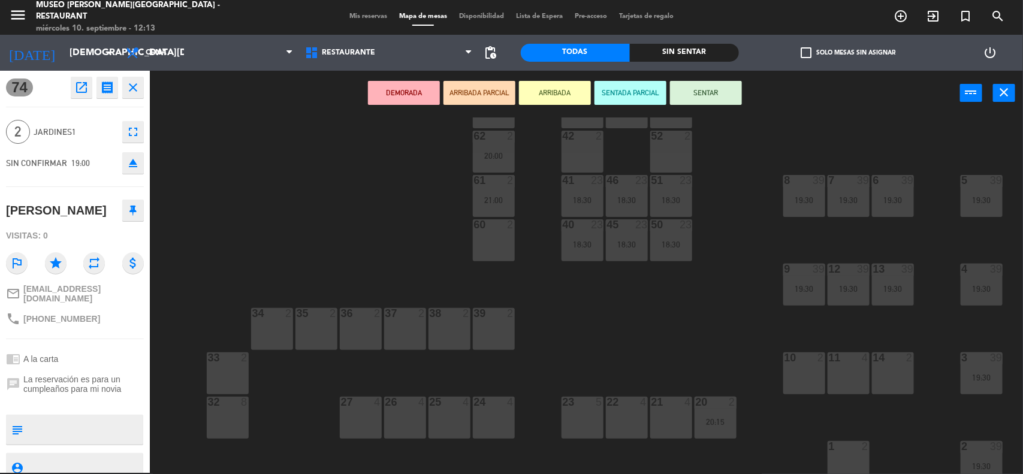
scroll to position [75, 0]
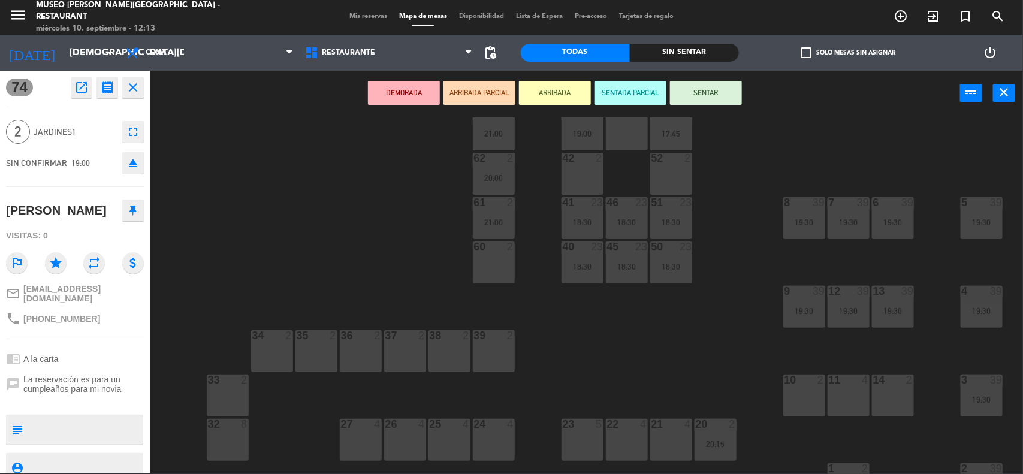
click at [475, 252] on div "60" at bounding box center [474, 247] width 1 height 11
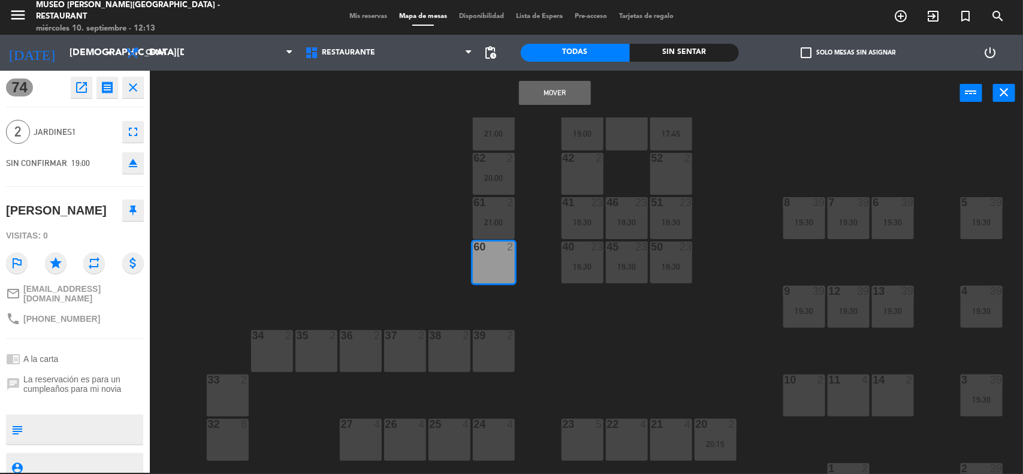
click at [552, 88] on button "Mover" at bounding box center [555, 93] width 72 height 24
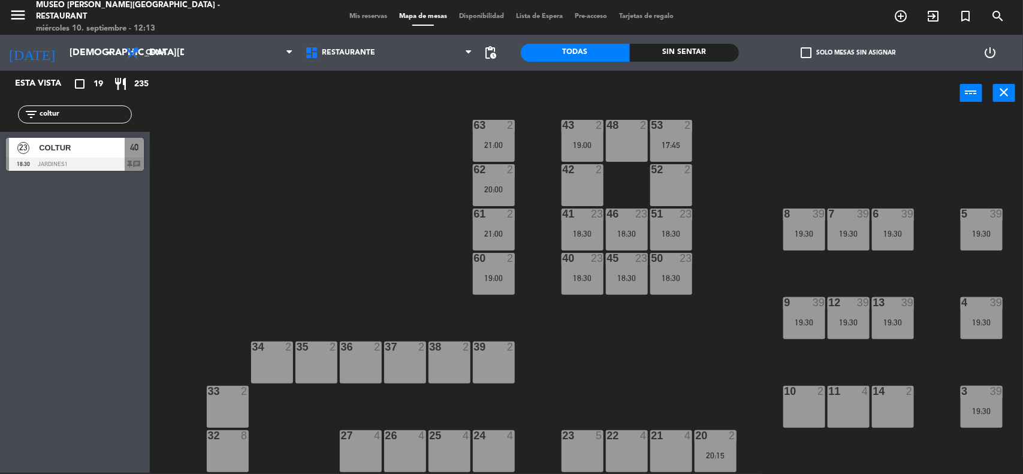
scroll to position [0, 0]
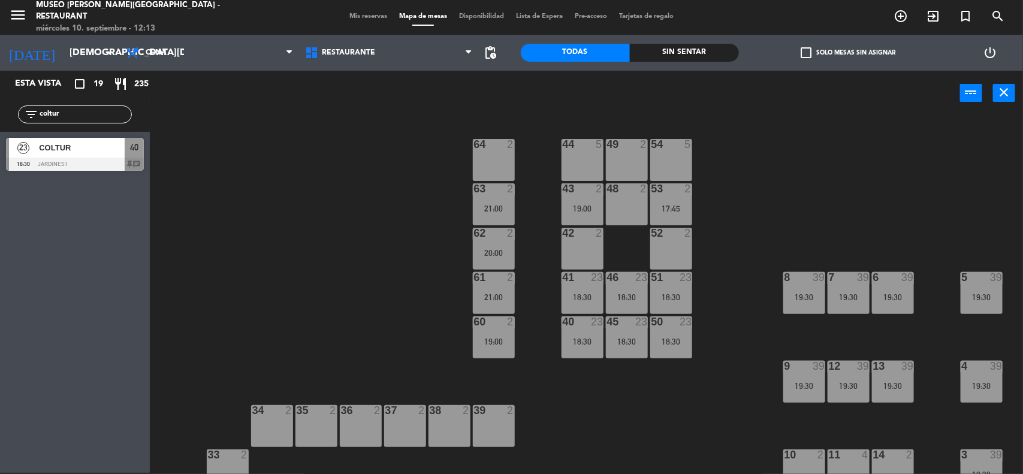
click at [763, 193] on div "44 5 49 2 54 5 64 2 48 2 53 2 17:45 63 2 21:00 43 2 19:00 62 2 20:00 42 2 52 2 …" at bounding box center [591, 295] width 863 height 357
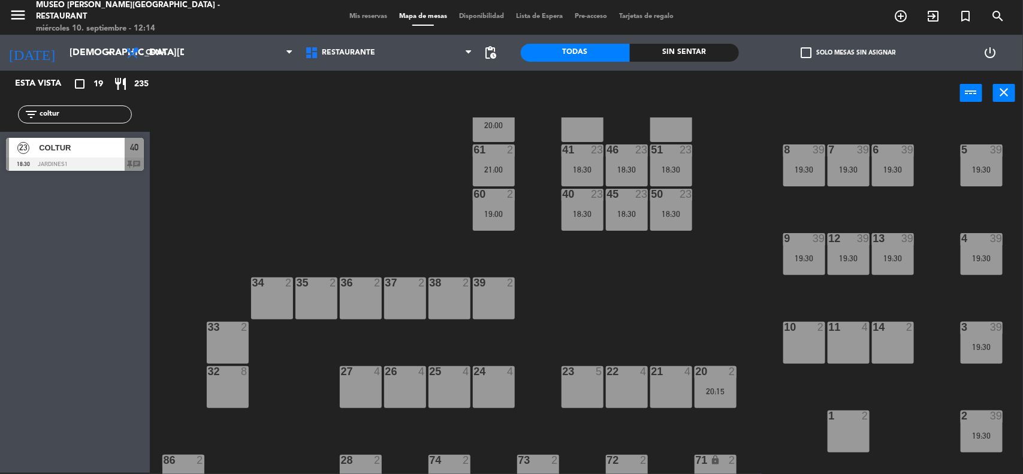
scroll to position [150, 0]
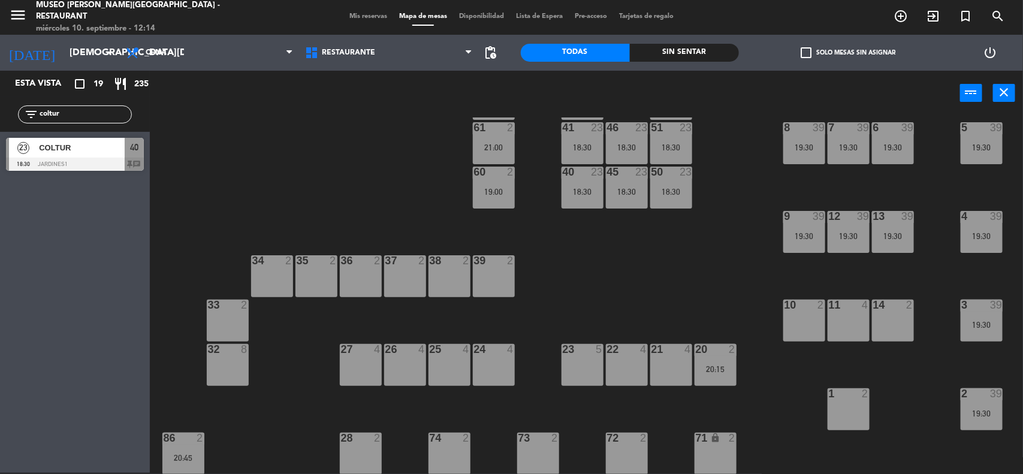
click at [727, 370] on div "20:15" at bounding box center [716, 369] width 42 height 8
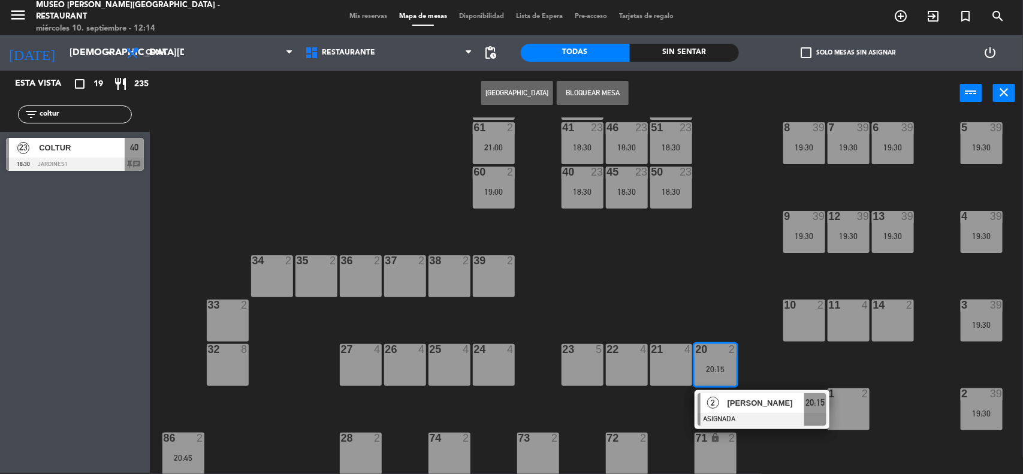
click at [742, 405] on span "[PERSON_NAME]" at bounding box center [766, 403] width 77 height 13
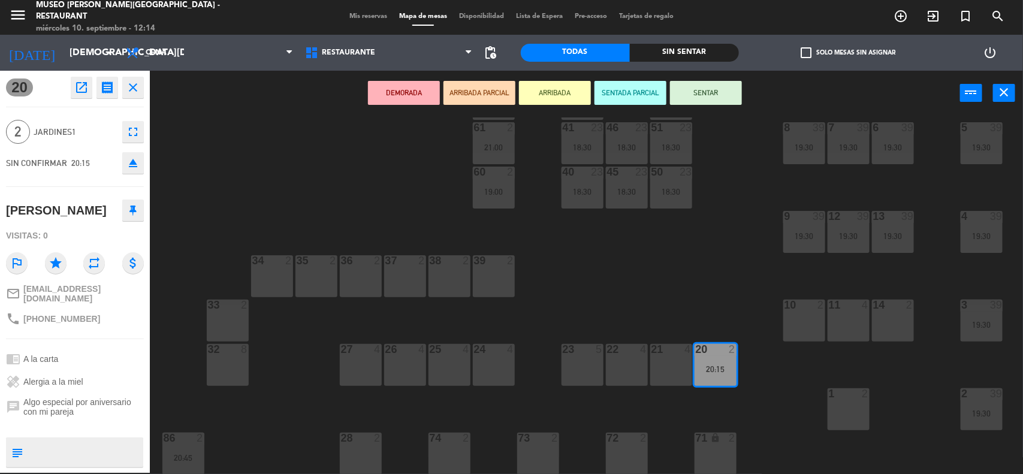
click at [492, 288] on div "39 2" at bounding box center [494, 276] width 42 height 42
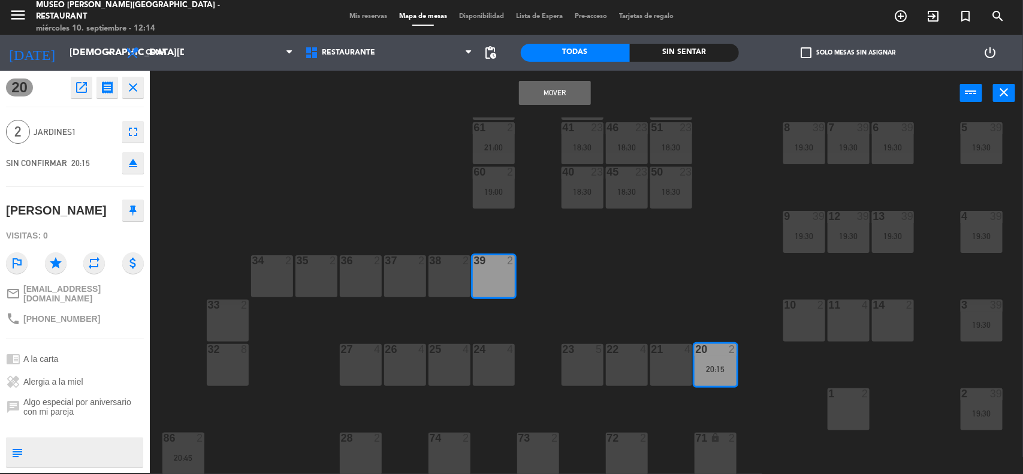
click at [544, 75] on div "Mover power_input close" at bounding box center [555, 94] width 810 height 46
click at [540, 94] on button "Mover" at bounding box center [555, 93] width 72 height 24
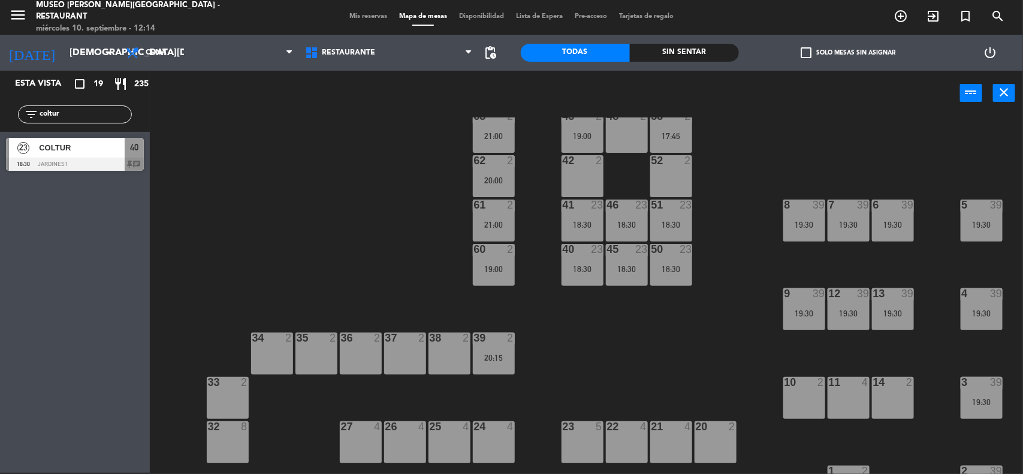
scroll to position [0, 0]
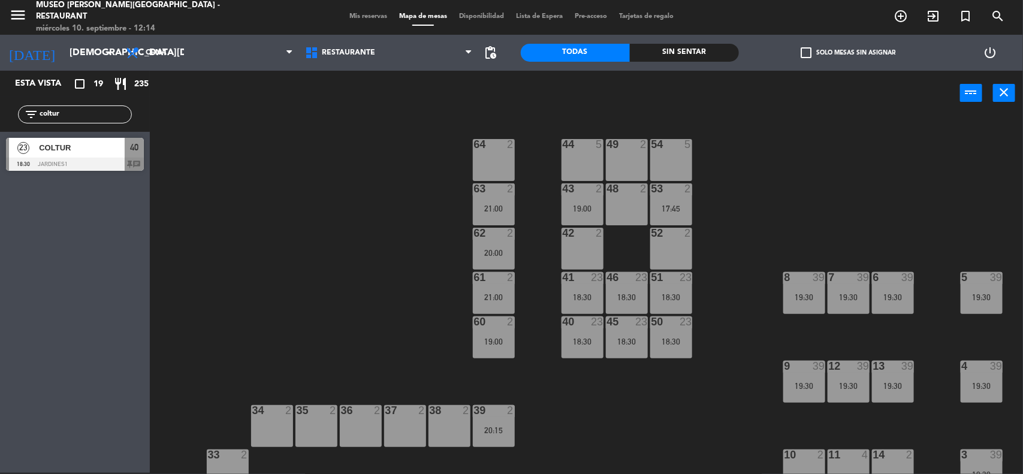
click at [790, 206] on div "44 5 49 2 54 5 64 2 48 2 53 2 17:45 63 2 21:00 43 2 19:00 62 2 20:00 42 2 52 2 …" at bounding box center [591, 295] width 863 height 357
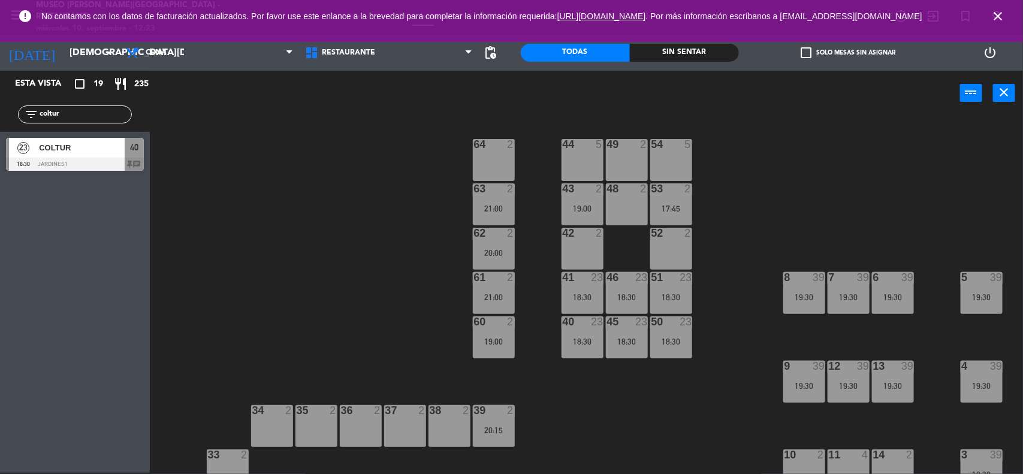
drag, startPoint x: 996, startPoint y: 15, endPoint x: 990, endPoint y: 25, distance: 11.3
click at [996, 15] on icon "close" at bounding box center [998, 16] width 14 height 14
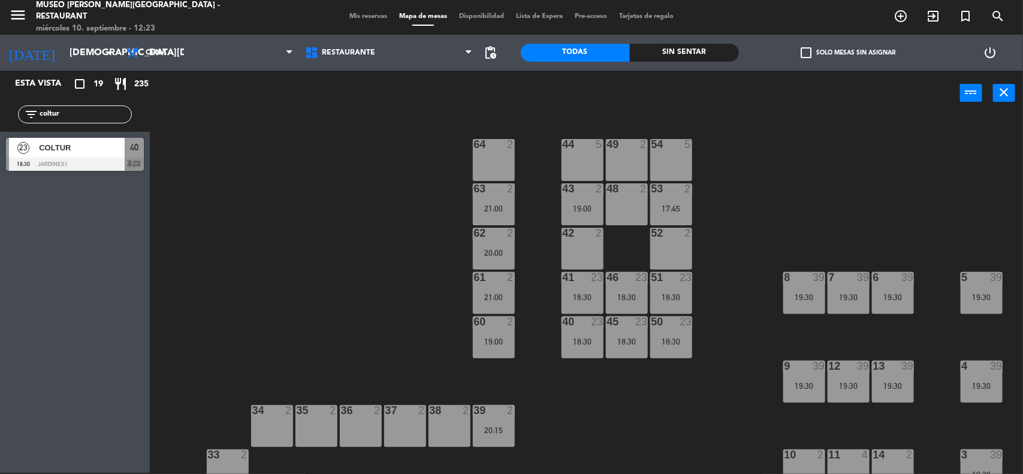
drag, startPoint x: 906, startPoint y: 116, endPoint x: 718, endPoint y: 116, distance: 188.8
click at [905, 116] on main "44 5 49 2 54 5 64 2 48 2 53 2 17:45 63 2 21:00 43 2 19:00 62 2 20:00 42 2 52 2 …" at bounding box center [586, 290] width 873 height 367
click at [366, 11] on div "Mis reservas Mapa de mesas Disponibilidad Lista de Espera Pre-acceso Tarjetas d…" at bounding box center [511, 16] width 336 height 11
click at [361, 16] on span "Mis reservas" at bounding box center [368, 16] width 50 height 7
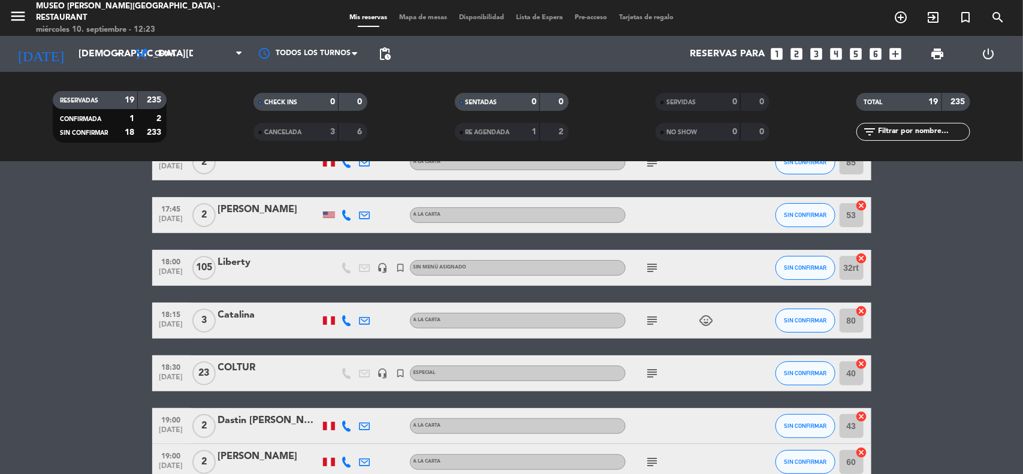
scroll to position [150, 0]
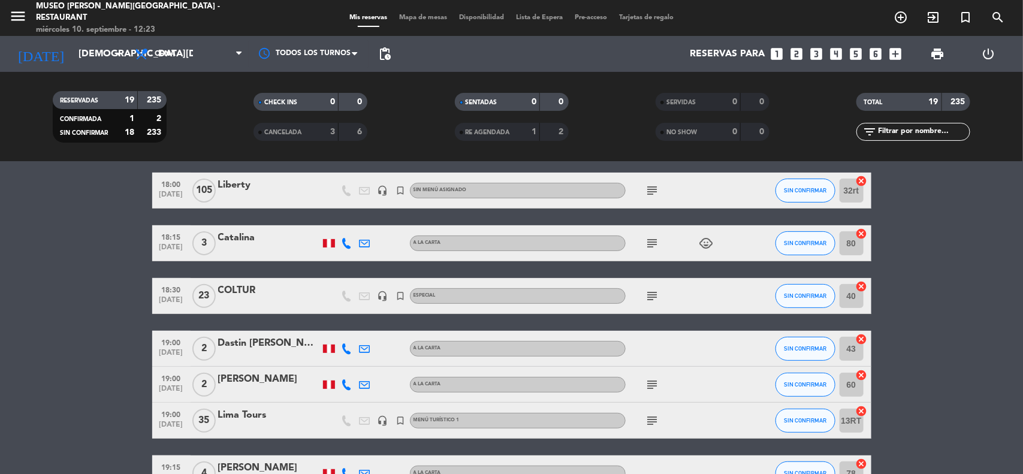
click at [254, 415] on div "Lima Tours" at bounding box center [269, 416] width 102 height 16
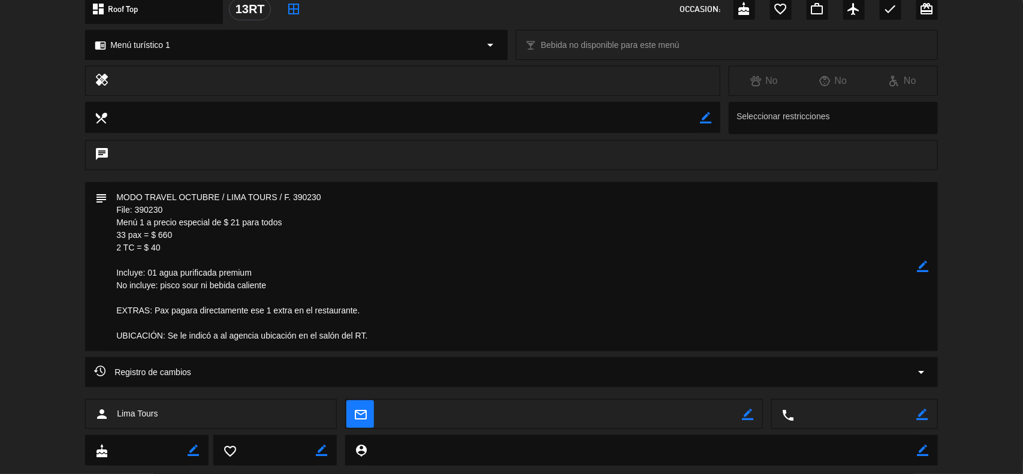
click at [923, 266] on icon "border_color" at bounding box center [923, 266] width 11 height 11
drag, startPoint x: 259, startPoint y: 273, endPoint x: 181, endPoint y: 272, distance: 77.9
click at [181, 272] on textarea at bounding box center [512, 266] width 810 height 169
click at [176, 252] on textarea at bounding box center [512, 266] width 810 height 169
click at [180, 232] on textarea at bounding box center [512, 266] width 810 height 169
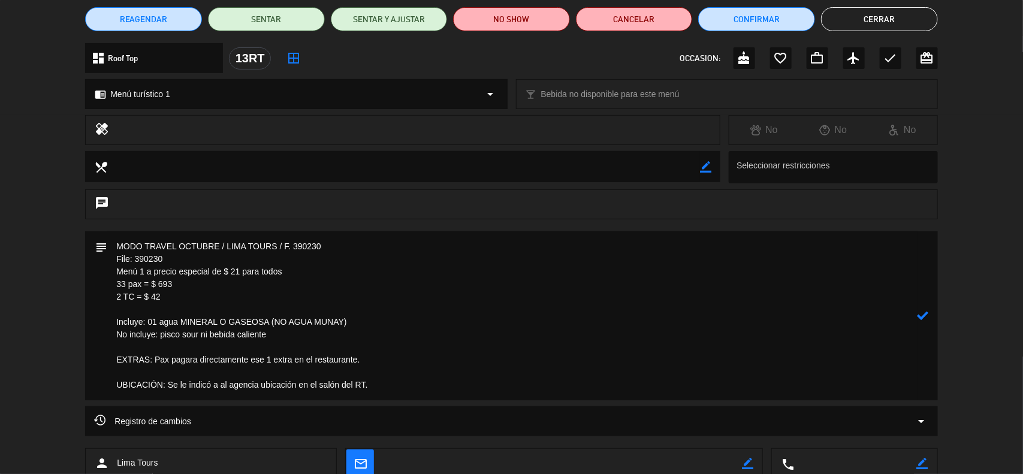
scroll to position [75, 0]
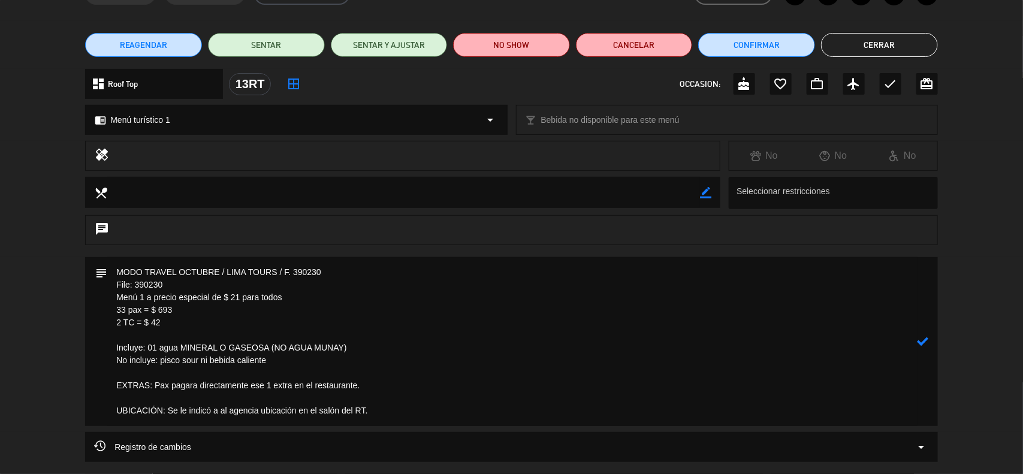
type textarea "MODO TRAVEL OCTUBRE / LIMA TOURS / F. 390230 File: 390230 Menú 1 a precio espec…"
click at [204, 357] on textarea at bounding box center [512, 341] width 810 height 169
click at [927, 345] on icon at bounding box center [923, 341] width 11 height 11
click at [924, 342] on icon "border_color" at bounding box center [923, 341] width 11 height 11
click at [923, 340] on icon at bounding box center [923, 341] width 11 height 11
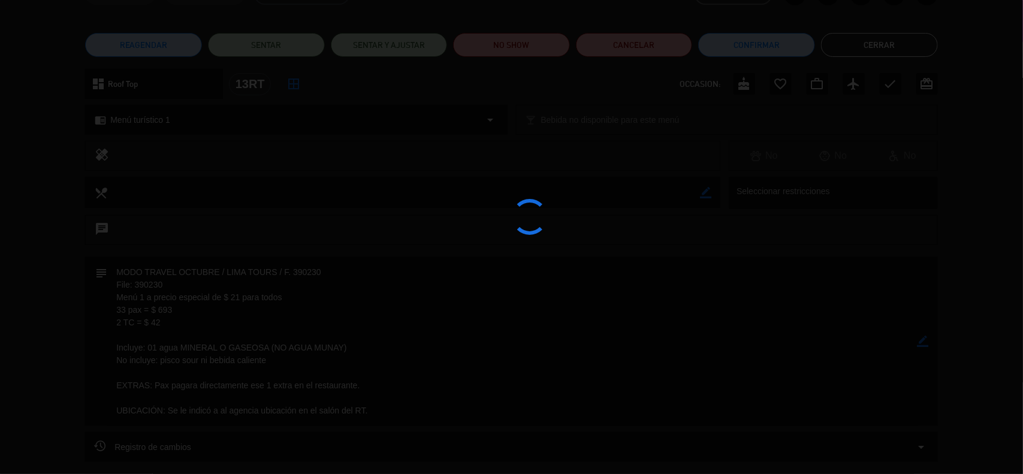
click at [923, 340] on div at bounding box center [511, 237] width 1023 height 474
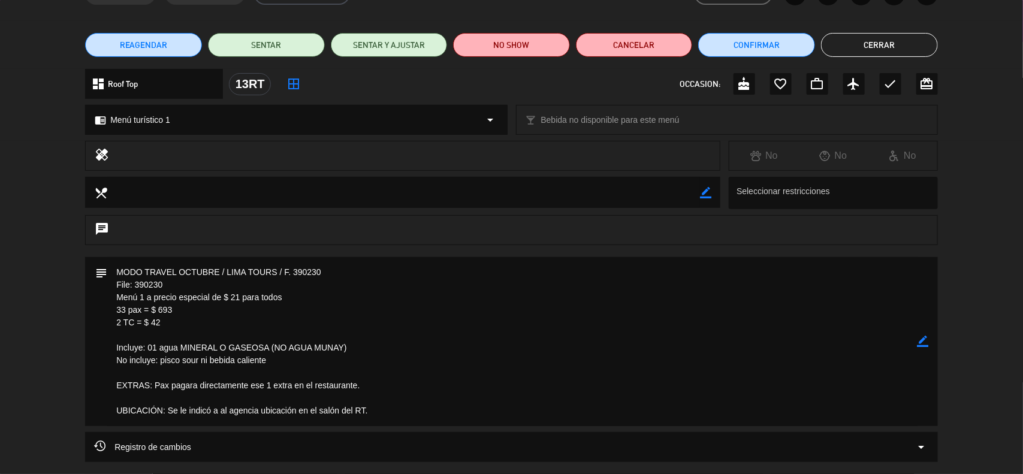
scroll to position [0, 0]
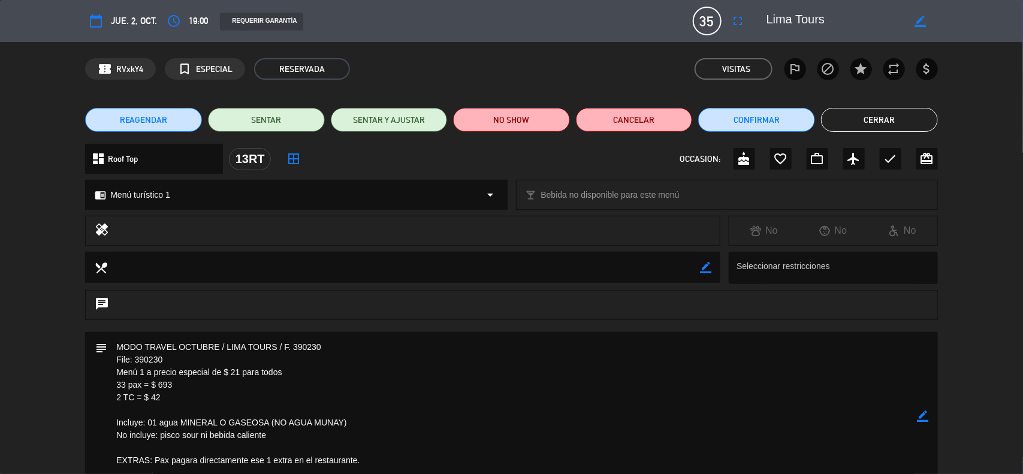
click at [856, 127] on button "Cerrar" at bounding box center [879, 120] width 117 height 24
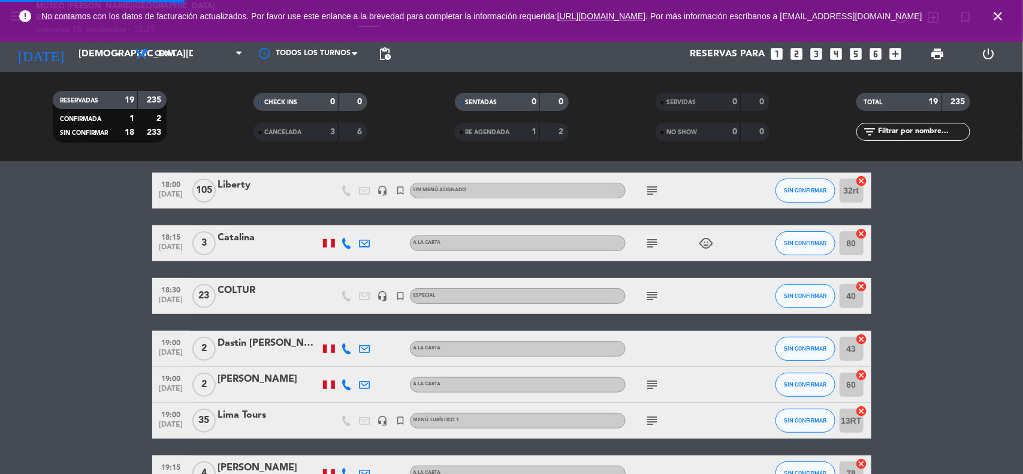
click at [998, 16] on icon "close" at bounding box center [998, 16] width 14 height 14
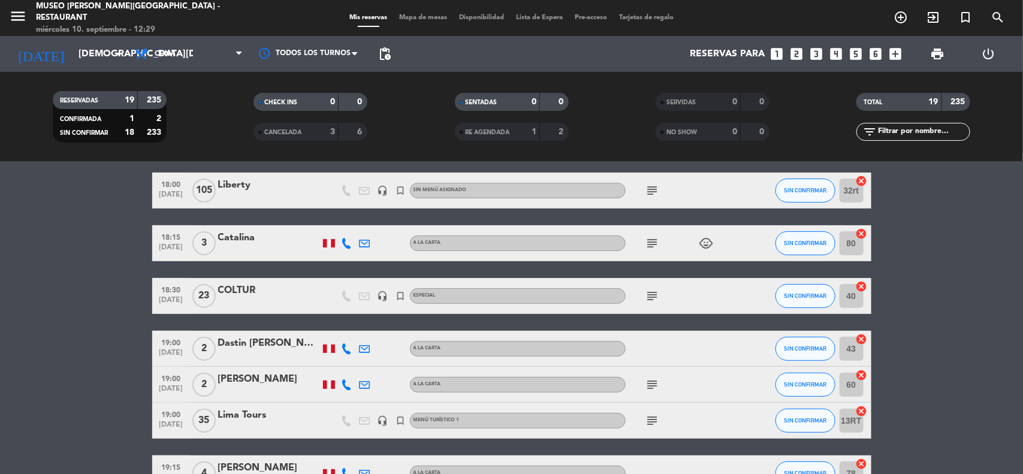
click at [73, 60] on input "[DEMOGRAPHIC_DATA][DATE]" at bounding box center [136, 54] width 126 height 23
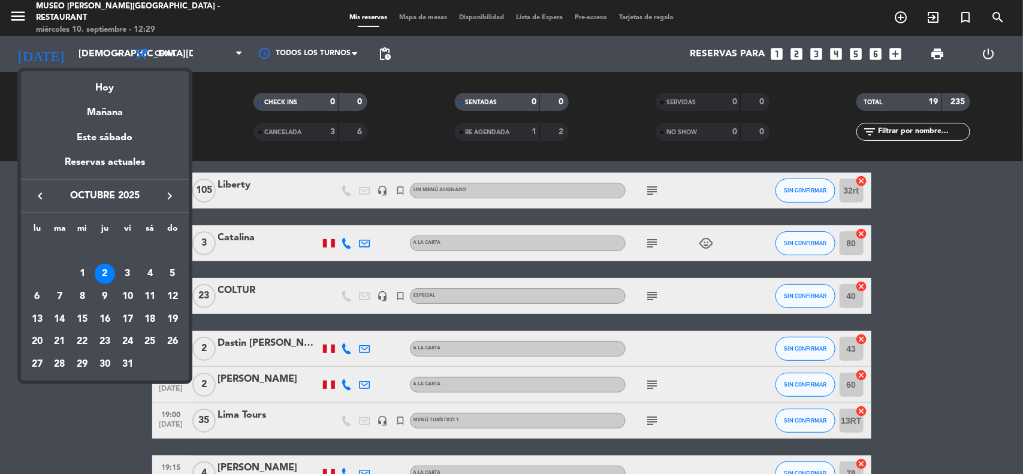
click at [39, 195] on icon "keyboard_arrow_left" at bounding box center [40, 196] width 14 height 14
click at [35, 321] on div "15" at bounding box center [37, 319] width 20 height 20
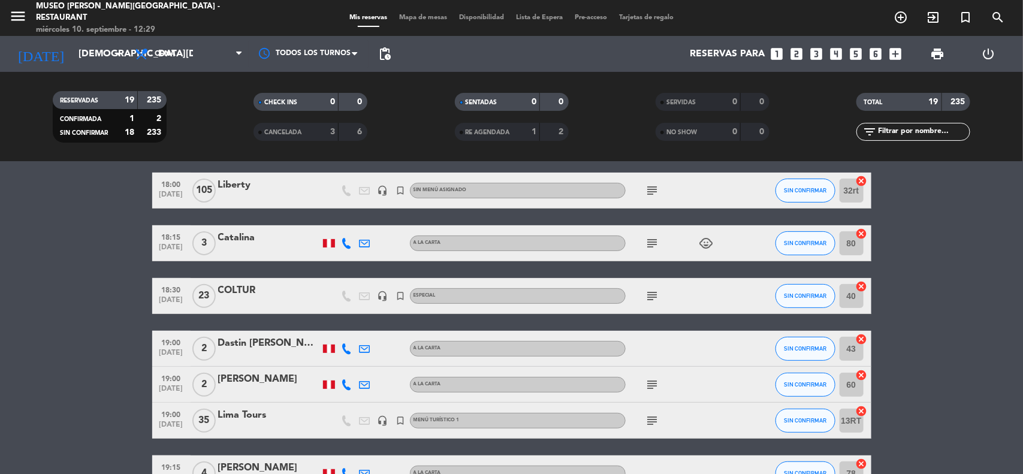
type input "[DATE]"
click at [196, 54] on span "Cena" at bounding box center [189, 54] width 120 height 26
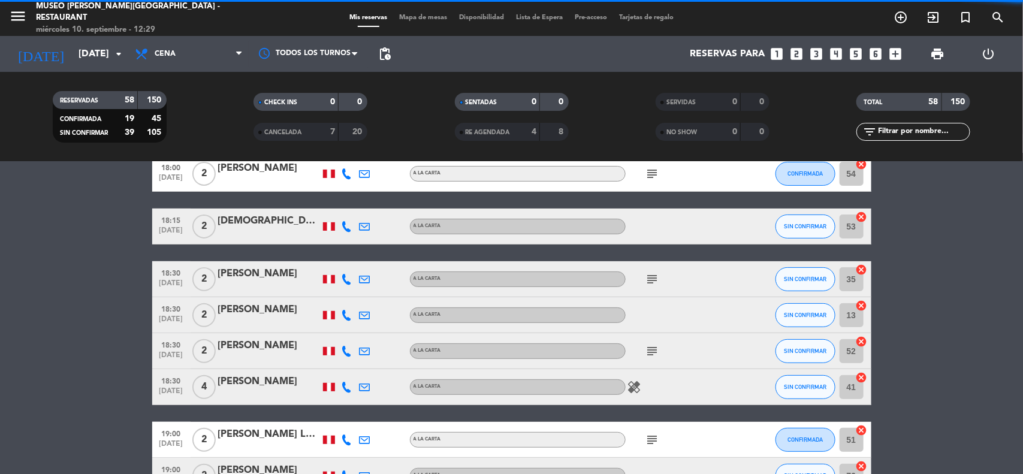
click at [193, 88] on div "RESERVADAS 58 150 CONFIRMADA 19 45 SIN CONFIRMAR 39 105" at bounding box center [109, 117] width 201 height 66
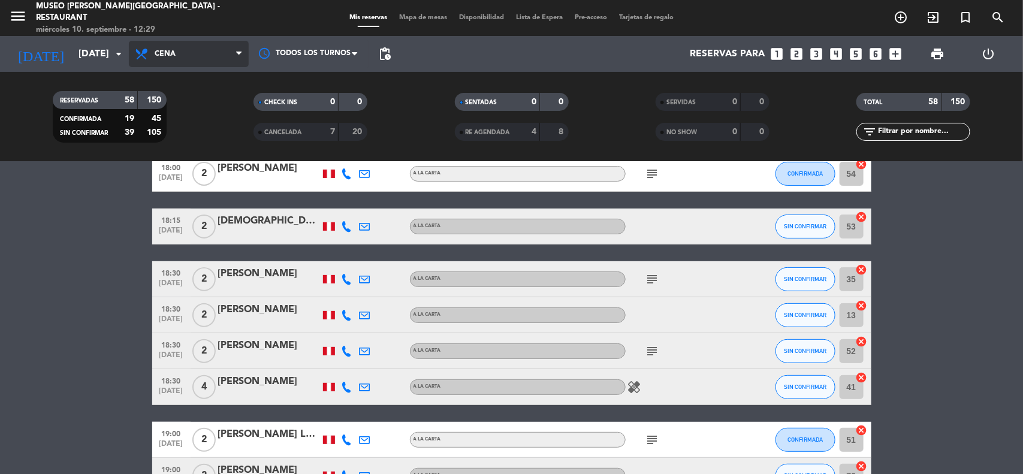
click at [198, 53] on span "Cena" at bounding box center [189, 54] width 120 height 26
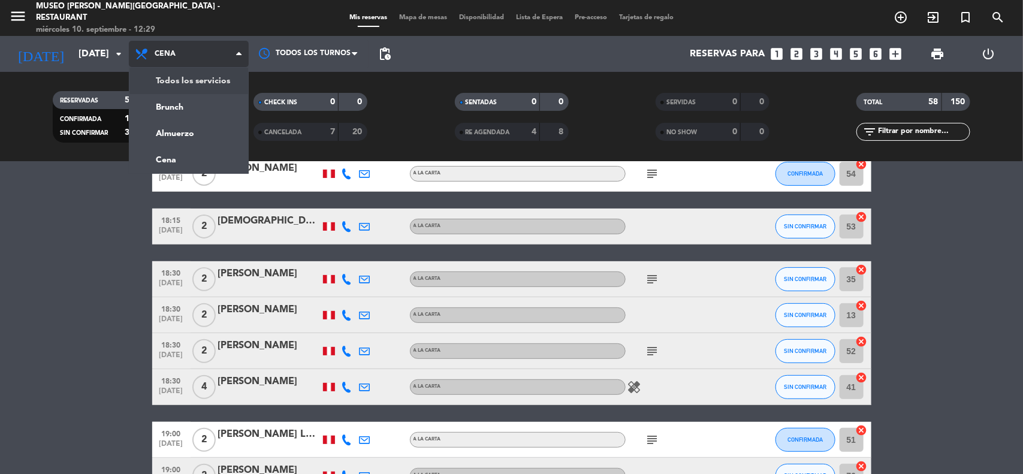
click at [197, 82] on div "menu [GEOGRAPHIC_DATA][PERSON_NAME] - Restaurant [DATE] 10. septiembre - 12:29 …" at bounding box center [511, 81] width 1023 height 162
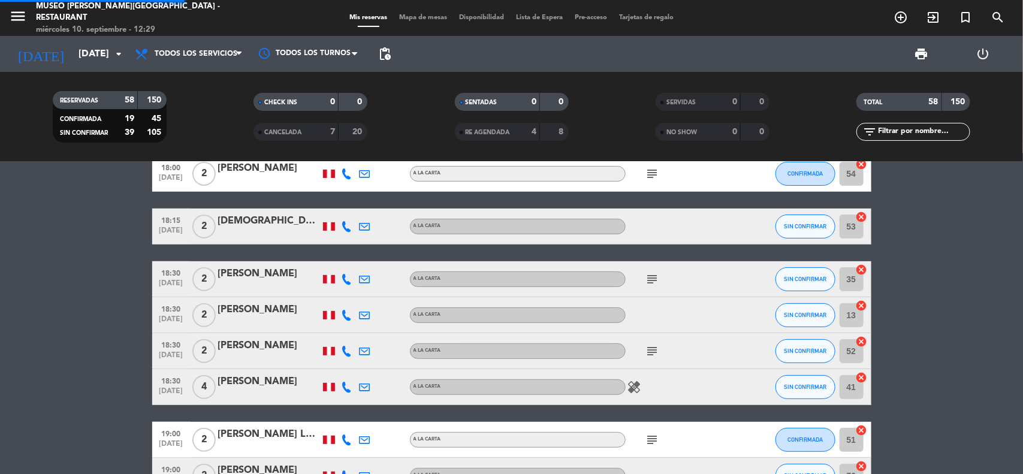
scroll to position [120, 0]
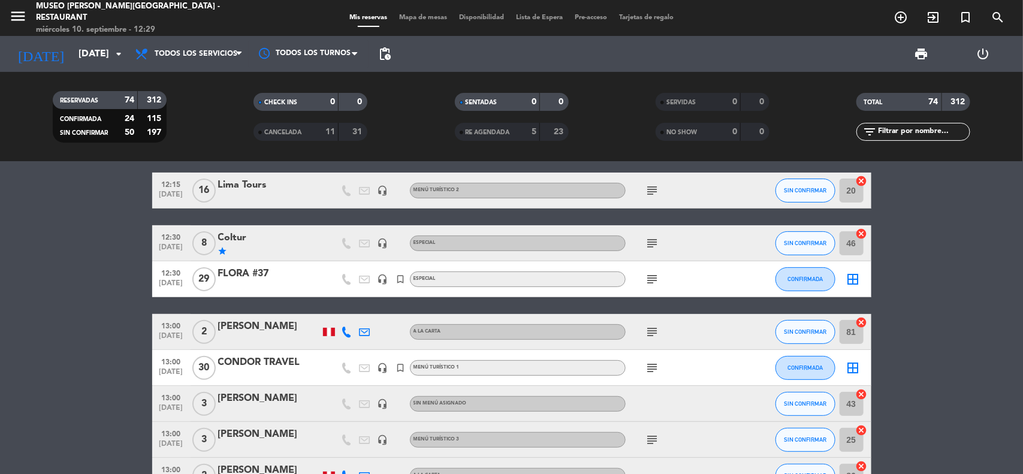
click at [892, 132] on input "text" at bounding box center [923, 131] width 93 height 13
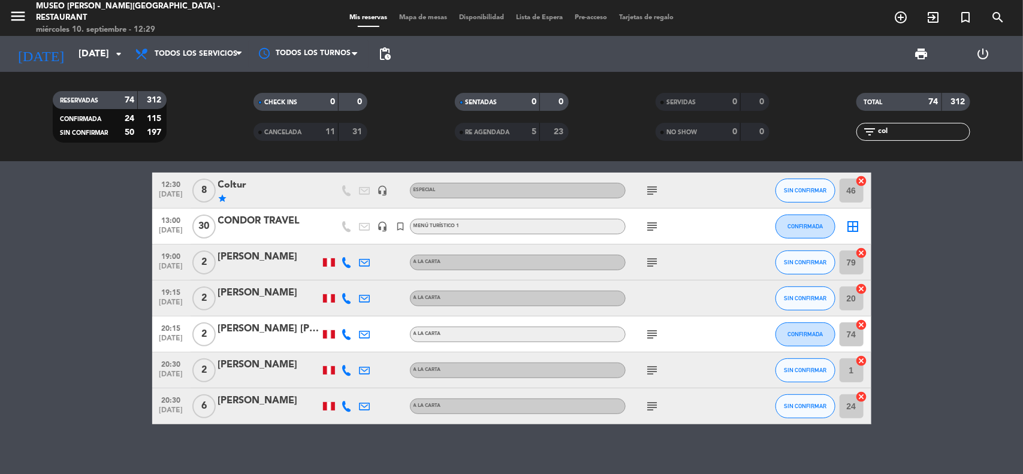
scroll to position [0, 0]
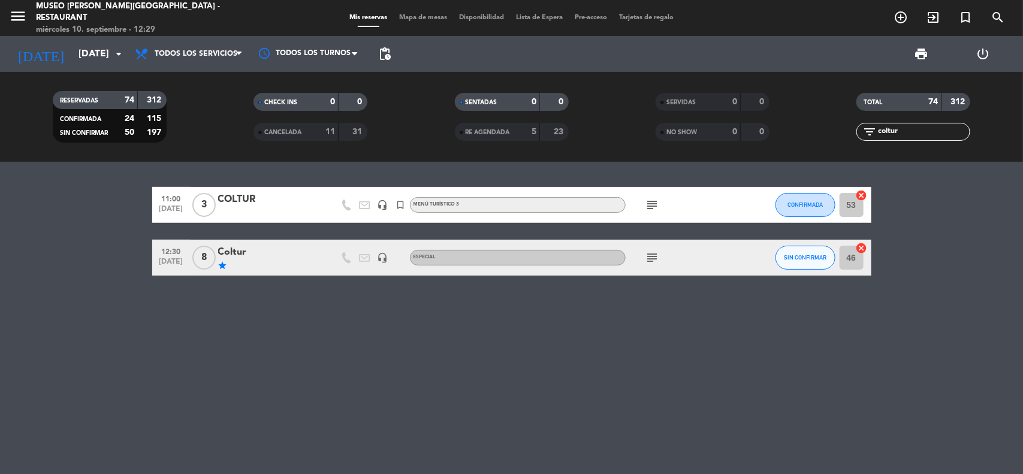
type input "coltur"
click at [655, 255] on icon "subject" at bounding box center [653, 258] width 14 height 14
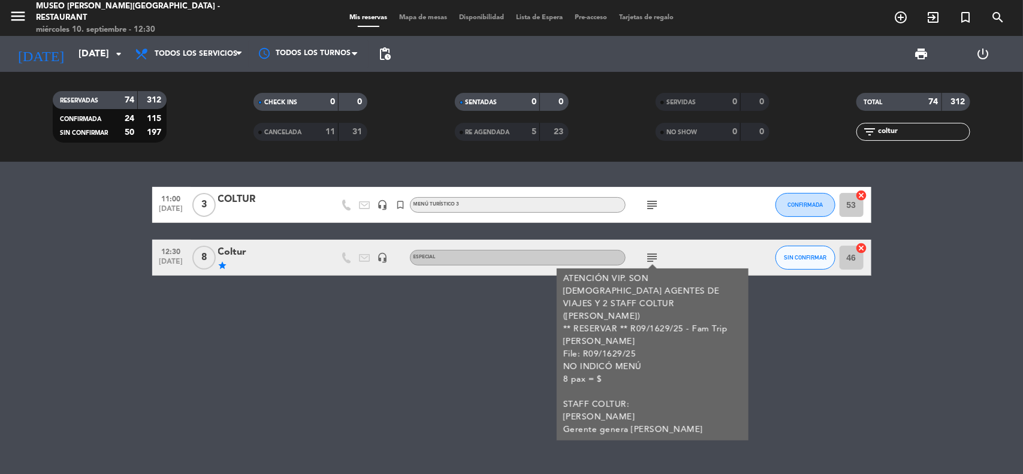
click at [240, 258] on div "Coltur" at bounding box center [269, 253] width 102 height 16
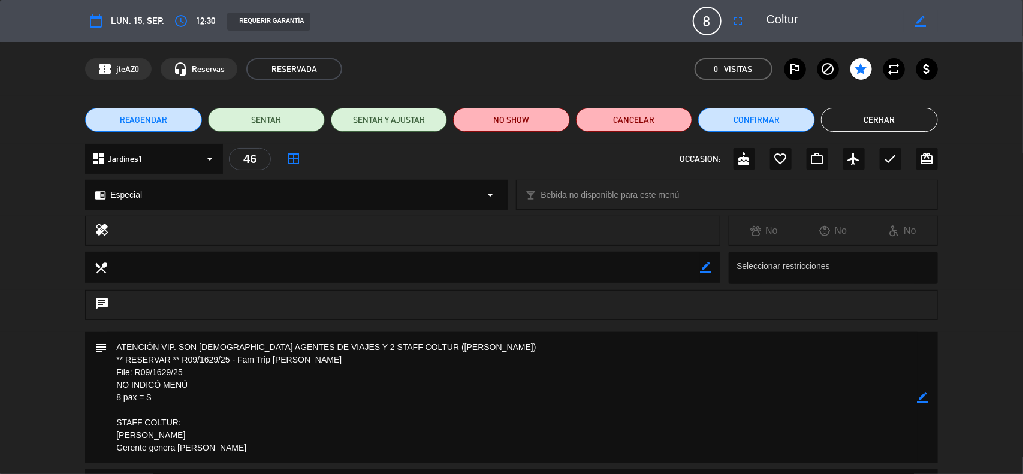
click at [927, 397] on icon "border_color" at bounding box center [923, 397] width 11 height 11
click at [111, 348] on textarea at bounding box center [512, 397] width 810 height 131
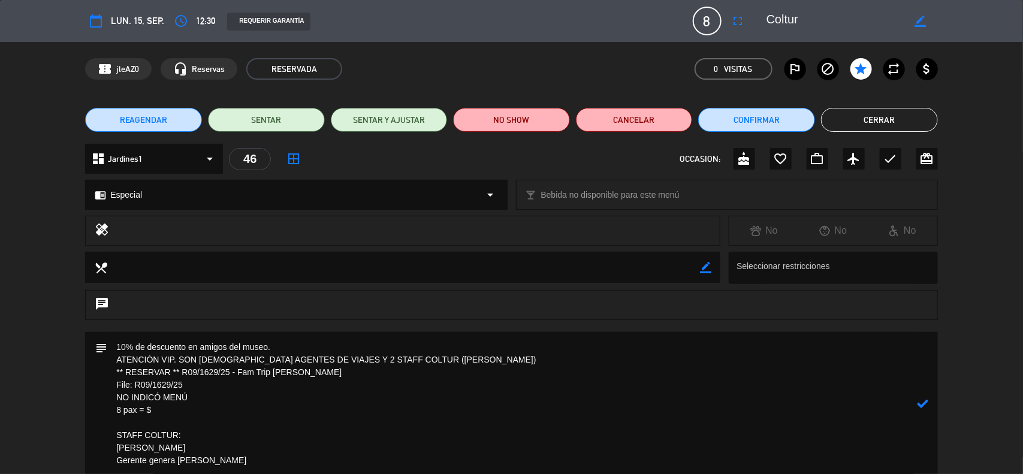
drag, startPoint x: 204, startPoint y: 345, endPoint x: 190, endPoint y: 346, distance: 14.4
click at [190, 346] on textarea at bounding box center [512, 404] width 810 height 144
click at [926, 399] on icon at bounding box center [923, 403] width 11 height 11
click at [925, 403] on icon "border_color" at bounding box center [923, 403] width 11 height 11
drag, startPoint x: 168, startPoint y: 403, endPoint x: 88, endPoint y: 388, distance: 82.3
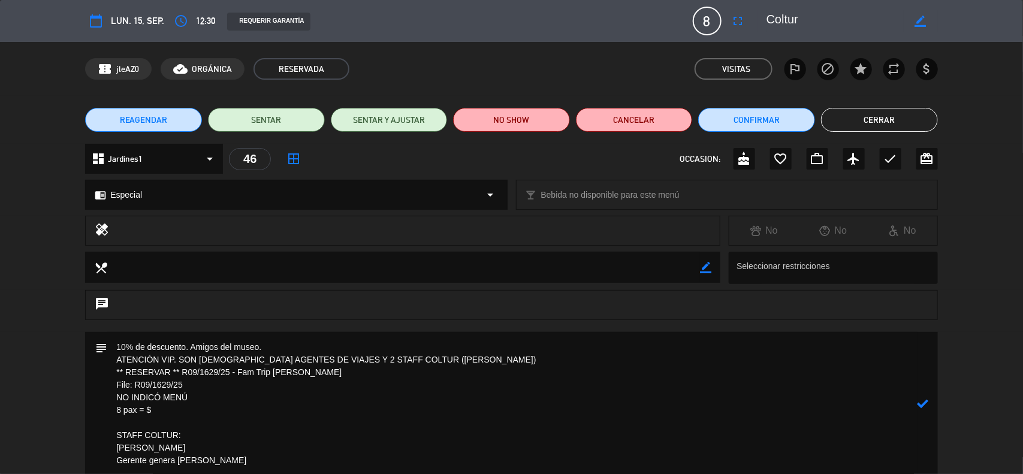
click at [88, 388] on div "subject" at bounding box center [511, 404] width 853 height 144
click at [163, 415] on textarea at bounding box center [512, 404] width 810 height 144
drag, startPoint x: 159, startPoint y: 408, endPoint x: 82, endPoint y: 397, distance: 78.0
click at [82, 397] on div "subject" at bounding box center [511, 407] width 1023 height 150
type textarea "10% de descuento. Amigos del museo. ATENCIÓN VIP. SON [DEMOGRAPHIC_DATA] AGENTE…"
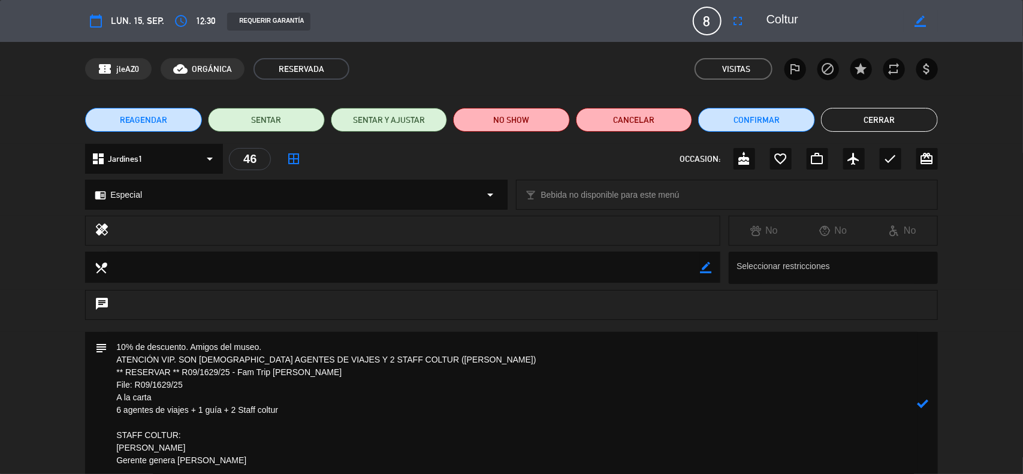
click at [924, 400] on icon at bounding box center [923, 403] width 11 height 11
click at [735, 18] on icon "fullscreen" at bounding box center [738, 21] width 14 height 14
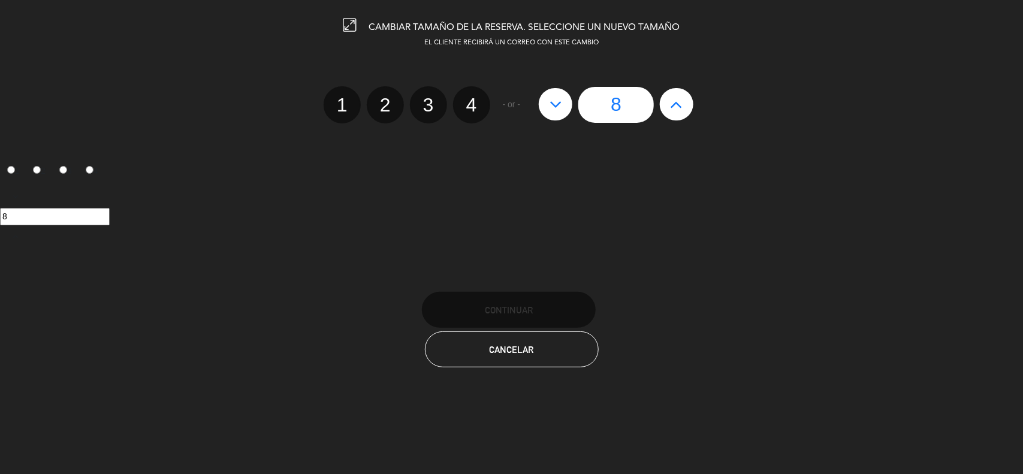
click at [677, 102] on icon at bounding box center [677, 104] width 13 height 19
type input "9"
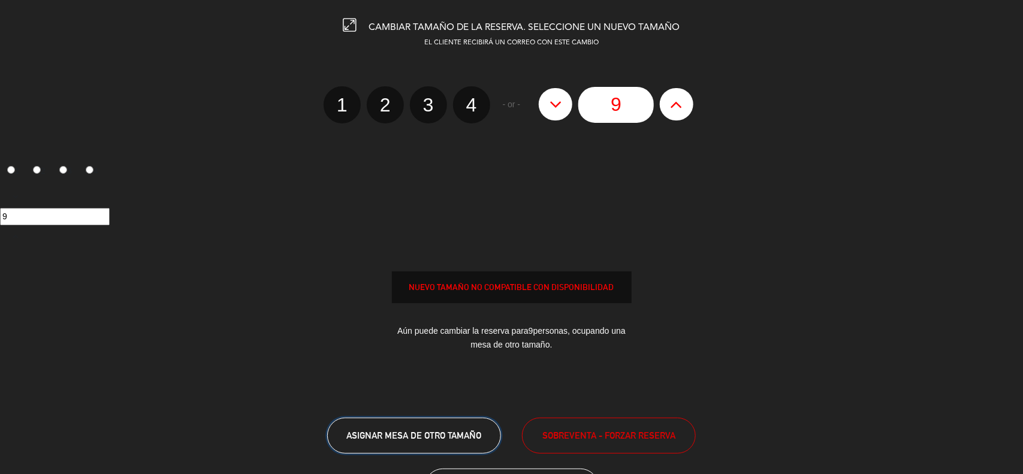
click at [445, 438] on span "ASIGNAR MESA DE OTRO TAMAÑO" at bounding box center [413, 435] width 135 height 10
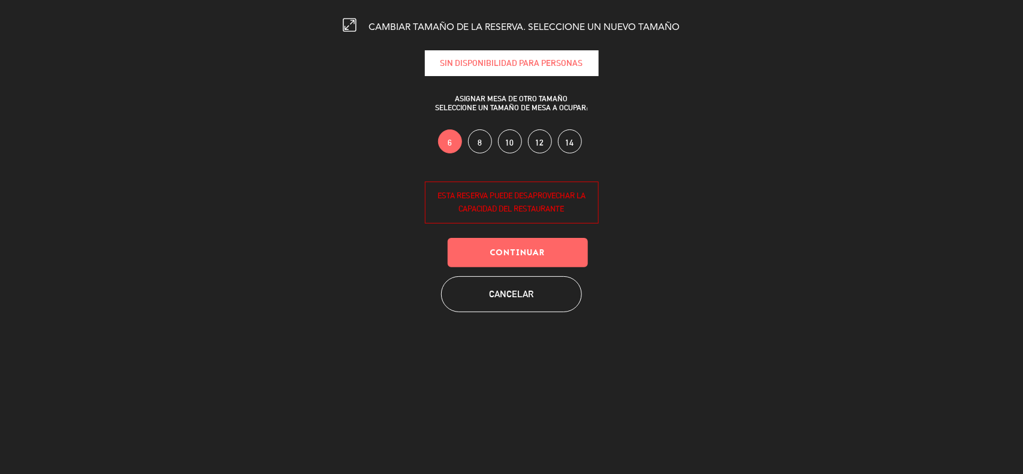
click at [501, 141] on label "10" at bounding box center [510, 141] width 24 height 24
click at [502, 250] on button "Continuar" at bounding box center [518, 252] width 140 height 29
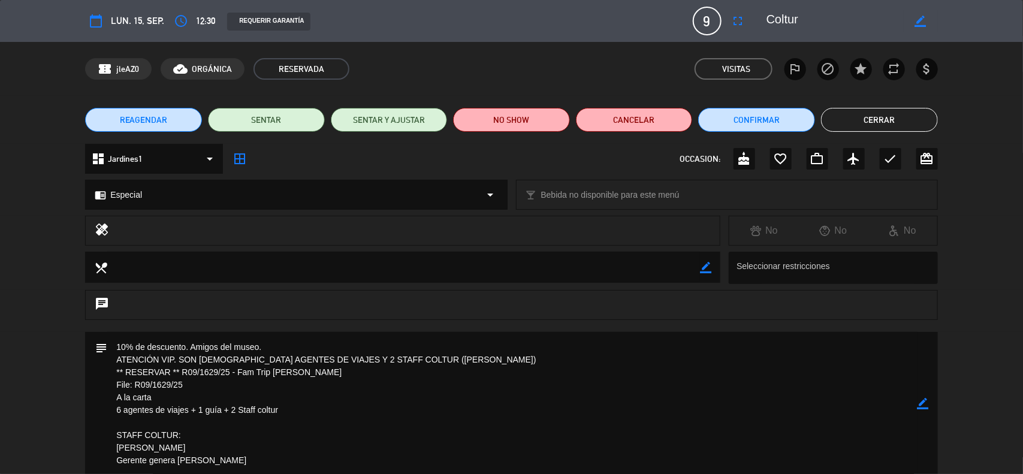
click at [858, 120] on button "Cerrar" at bounding box center [879, 120] width 117 height 24
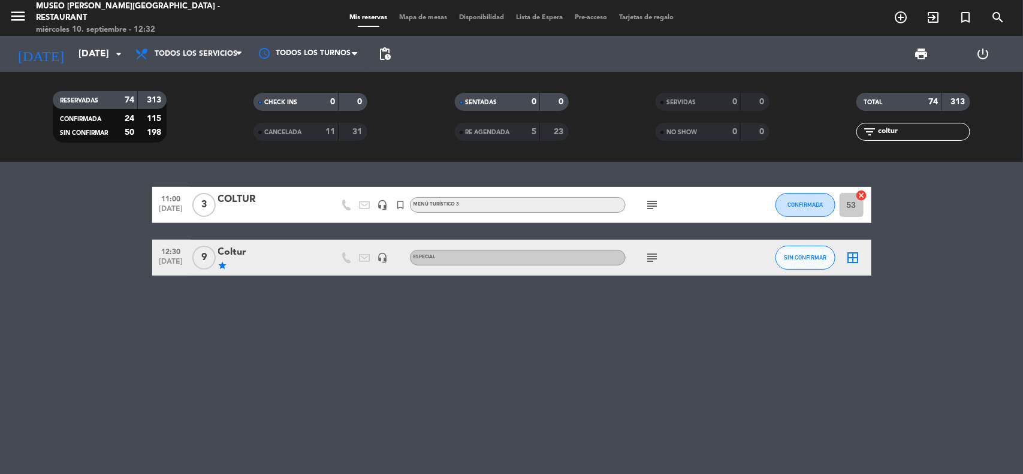
drag, startPoint x: 904, startPoint y: 129, endPoint x: 849, endPoint y: 138, distance: 55.8
click at [849, 138] on div "filter_list coltur" at bounding box center [913, 132] width 201 height 18
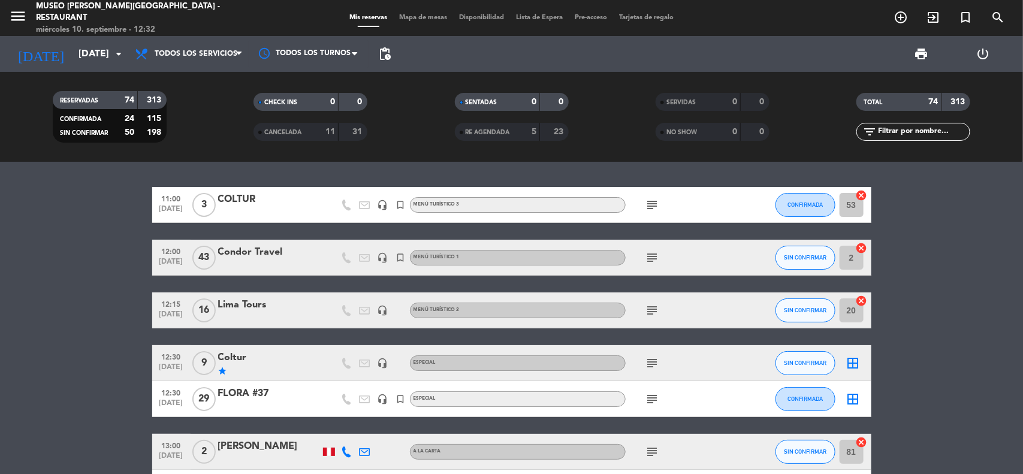
click at [420, 19] on span "Mapa de mesas" at bounding box center [423, 17] width 60 height 7
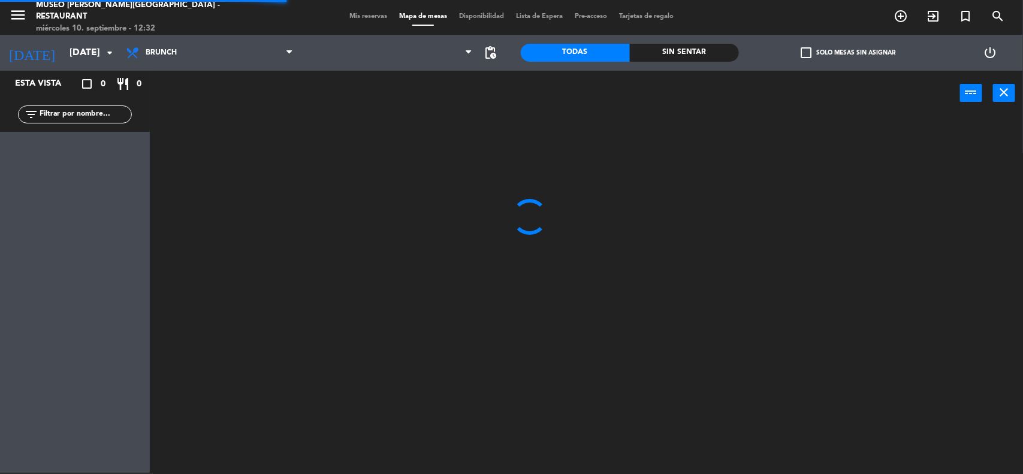
click at [91, 112] on input "text" at bounding box center [84, 114] width 93 height 13
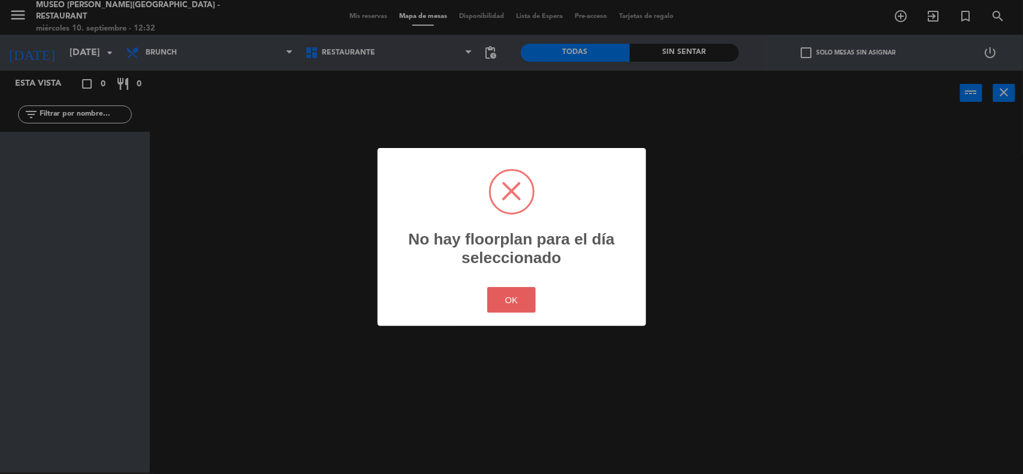
click at [520, 297] on button "OK" at bounding box center [511, 300] width 49 height 26
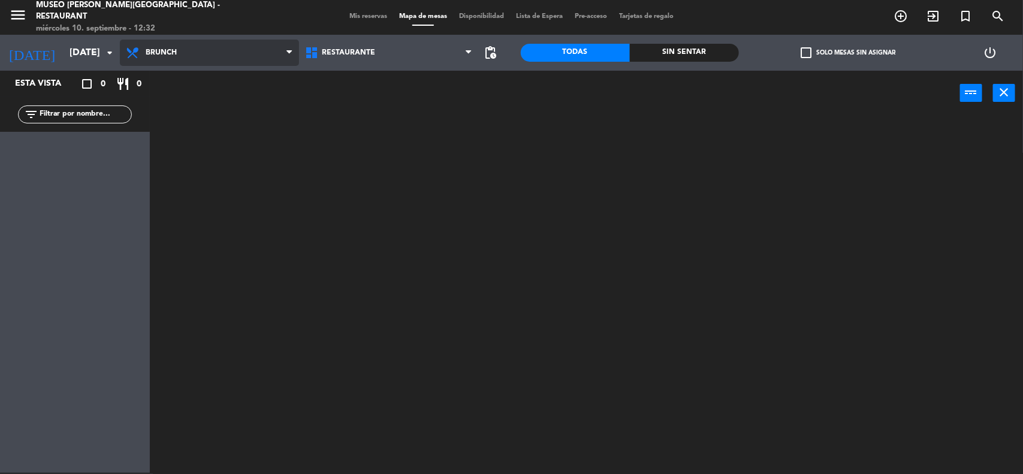
click at [189, 50] on span "Brunch" at bounding box center [209, 53] width 179 height 26
click at [186, 109] on ng-component "menu [GEOGRAPHIC_DATA][PERSON_NAME] - Restaurant [DATE] 10. septiembre - 12:32 …" at bounding box center [511, 237] width 1023 height 476
click at [73, 114] on input "text" at bounding box center [84, 114] width 93 height 13
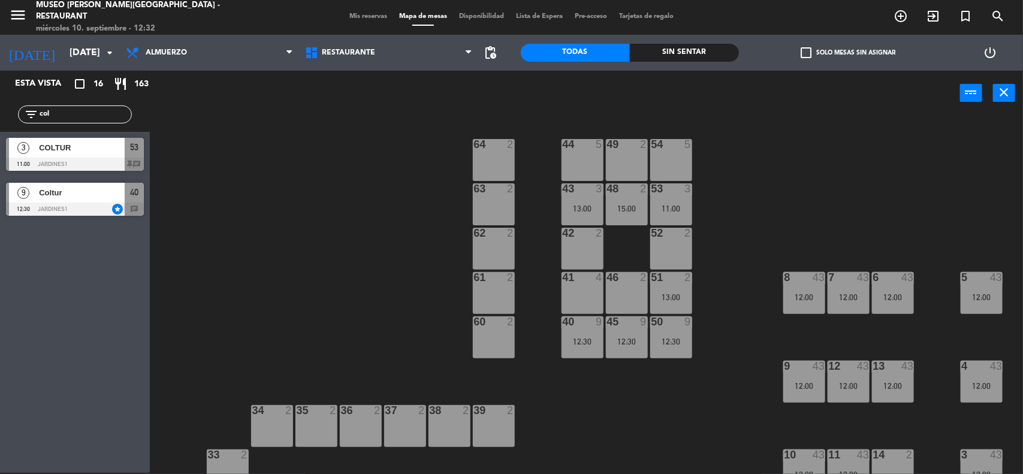
type input "col"
click at [295, 204] on div "44 5 49 2 54 5 64 2 48 2 15:00 53 3 11:00 63 2 43 3 13:00 62 2 42 2 52 2 41 4 4…" at bounding box center [591, 295] width 863 height 357
click at [271, 238] on div "44 5 49 2 54 5 64 2 48 2 15:00 53 3 11:00 63 2 43 3 13:00 62 2 42 2 52 2 41 4 4…" at bounding box center [591, 295] width 863 height 357
click at [583, 209] on div "13:00" at bounding box center [583, 208] width 42 height 8
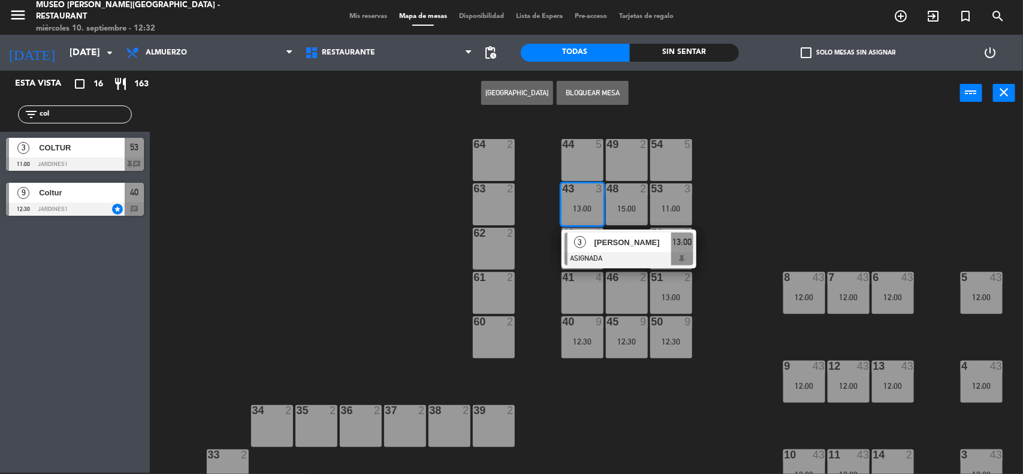
click at [628, 199] on div "48 2 15:00" at bounding box center [627, 204] width 42 height 42
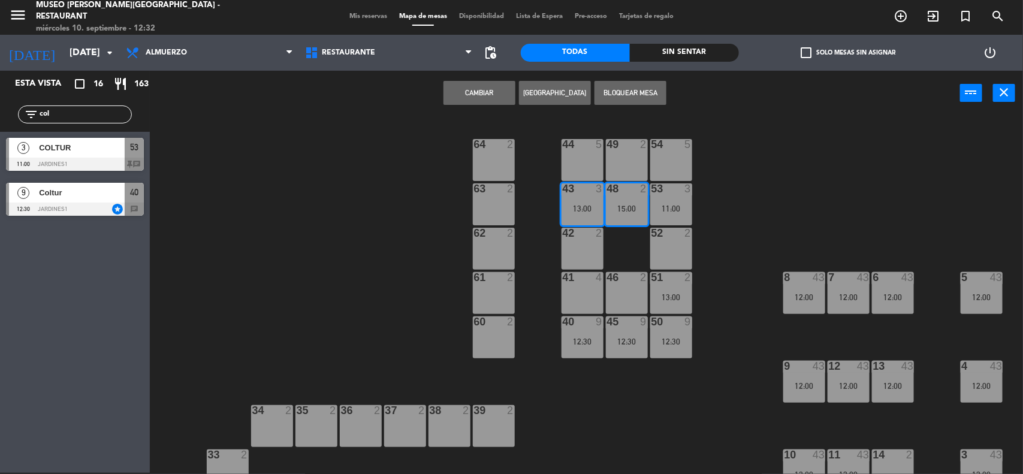
click at [748, 215] on div "44 5 49 2 54 5 64 2 48 2 15:00 53 3 11:00 63 2 43 3 13:00 62 2 42 2 52 2 41 4 4…" at bounding box center [591, 295] width 863 height 357
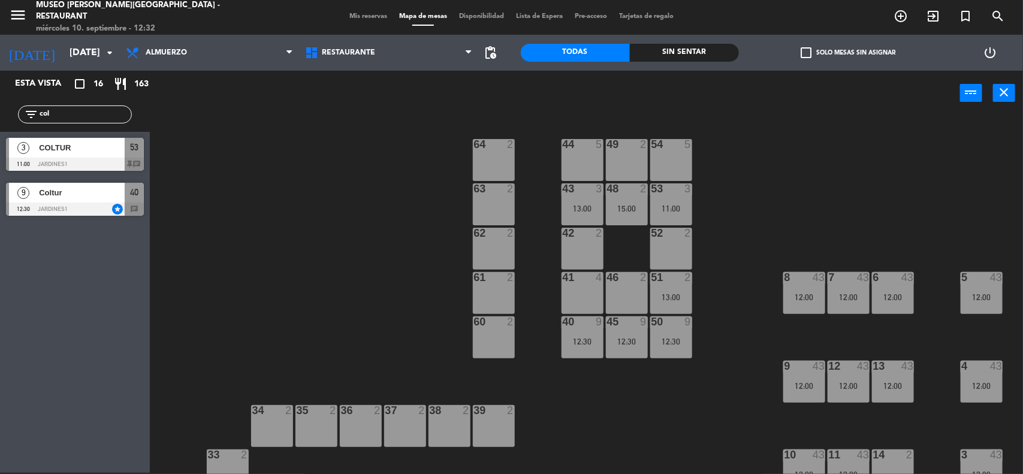
click at [624, 204] on div "15:00" at bounding box center [627, 208] width 42 height 8
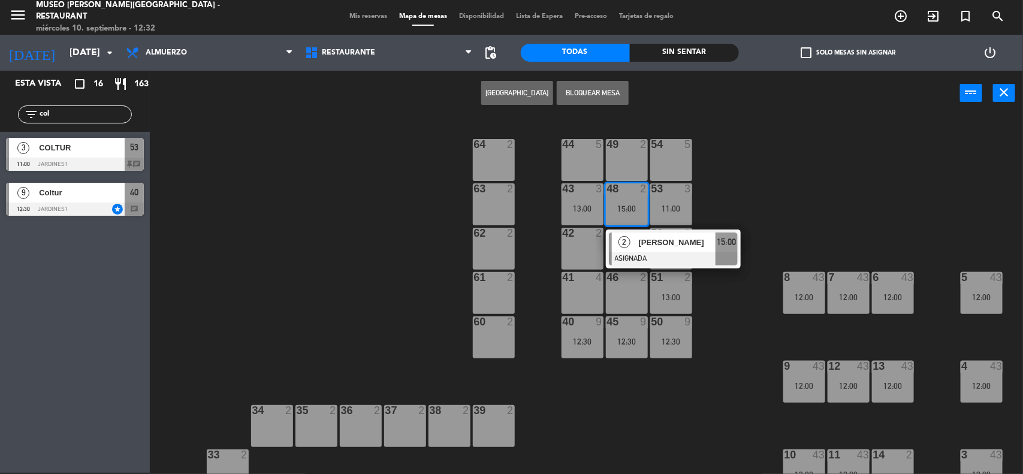
drag, startPoint x: 628, startPoint y: 219, endPoint x: 638, endPoint y: 249, distance: 31.1
click at [640, 249] on div "2 [PERSON_NAME] ASIGNADA 15:00" at bounding box center [673, 249] width 153 height 39
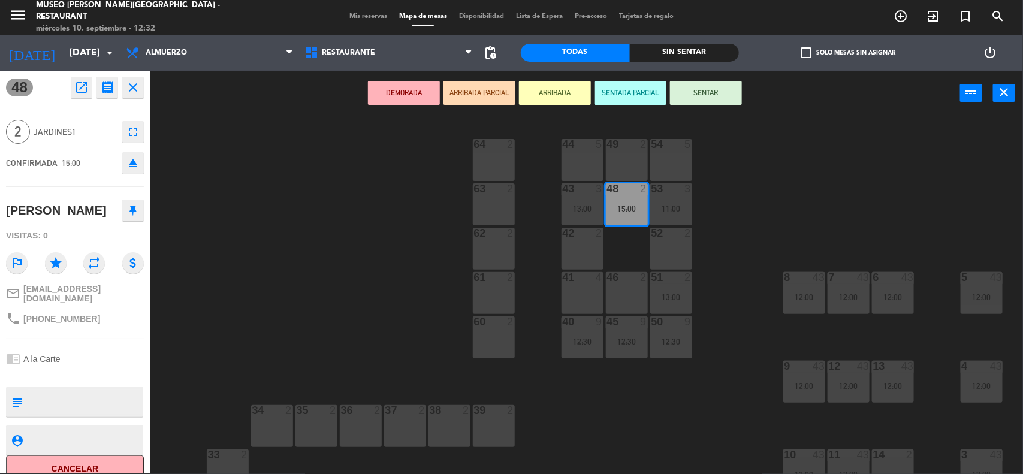
click at [502, 207] on div "63 2" at bounding box center [494, 204] width 42 height 42
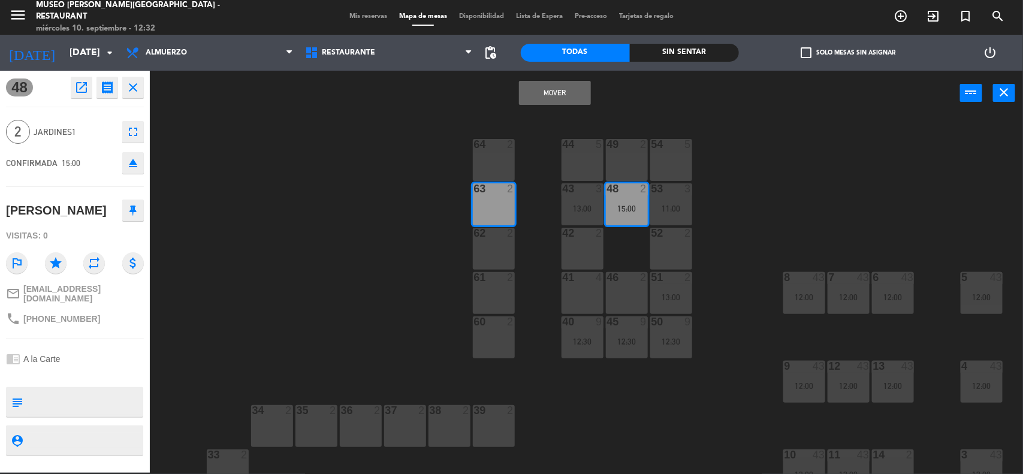
click at [544, 91] on button "Mover" at bounding box center [555, 93] width 72 height 24
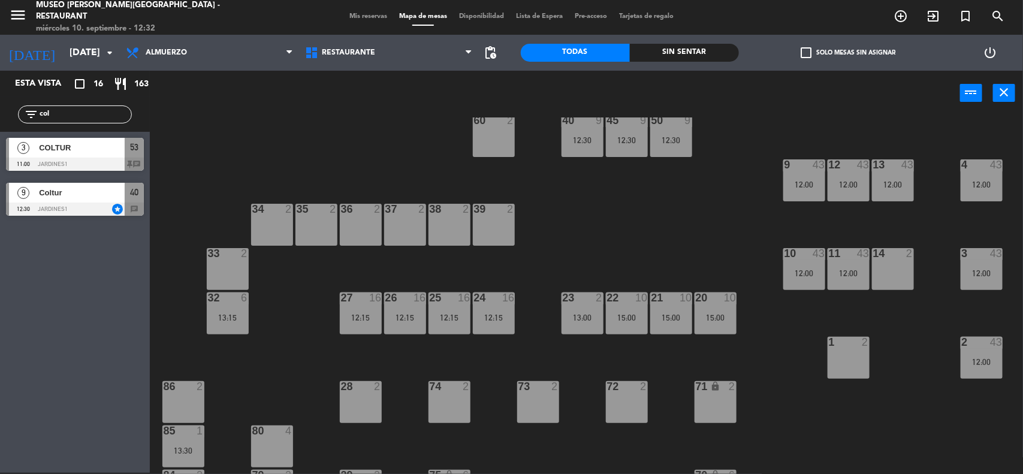
scroll to position [225, 0]
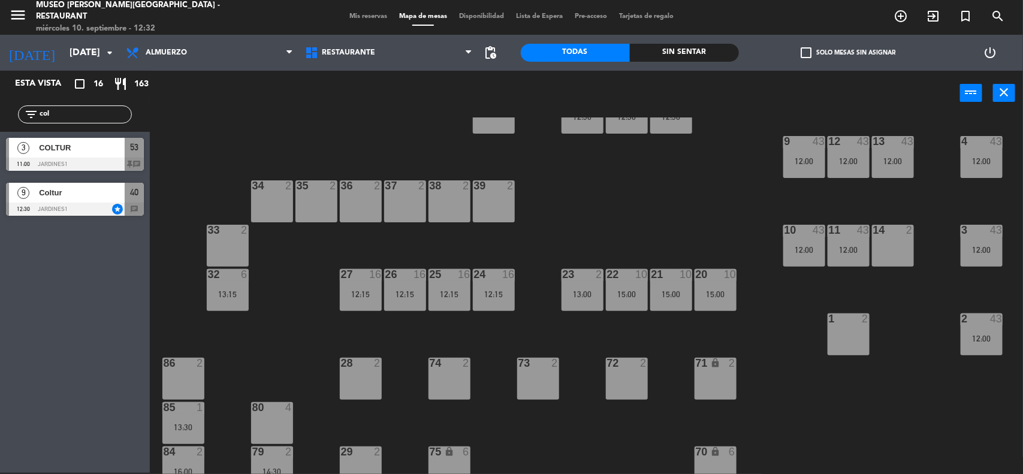
click at [772, 349] on div "44 5 49 2 54 5 64 2 48 2 53 3 11:00 63 2 15:00 43 3 13:00 62 2 42 2 52 2 41 4 4…" at bounding box center [591, 295] width 863 height 357
click at [672, 297] on div "15:00" at bounding box center [671, 294] width 42 height 8
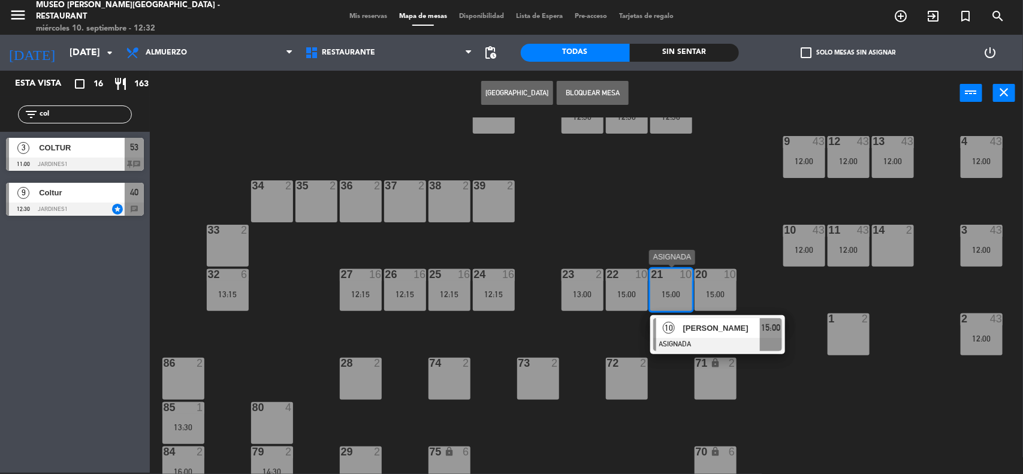
click at [687, 327] on span "[PERSON_NAME]" at bounding box center [721, 328] width 77 height 13
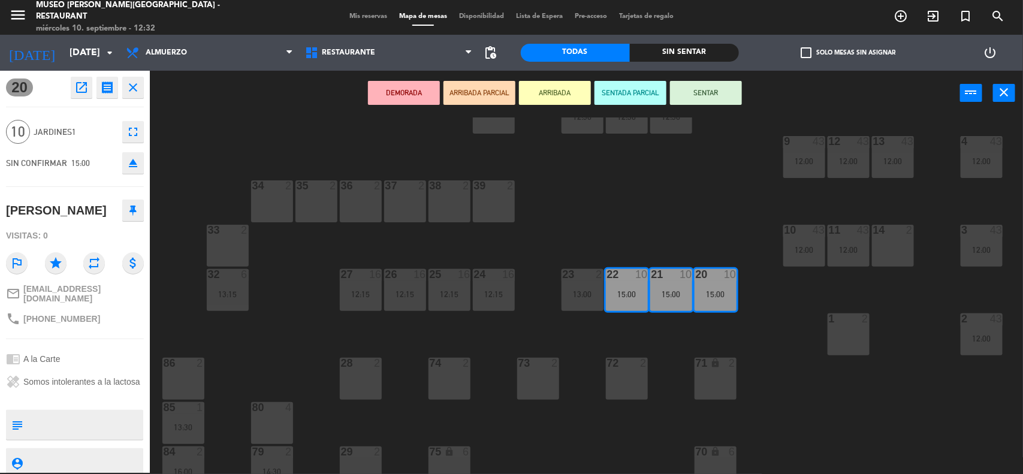
click at [804, 349] on div "44 5 49 2 54 5 64 2 48 2 53 3 11:00 63 2 15:00 43 3 13:00 62 2 42 2 52 2 41 4 4…" at bounding box center [591, 295] width 863 height 357
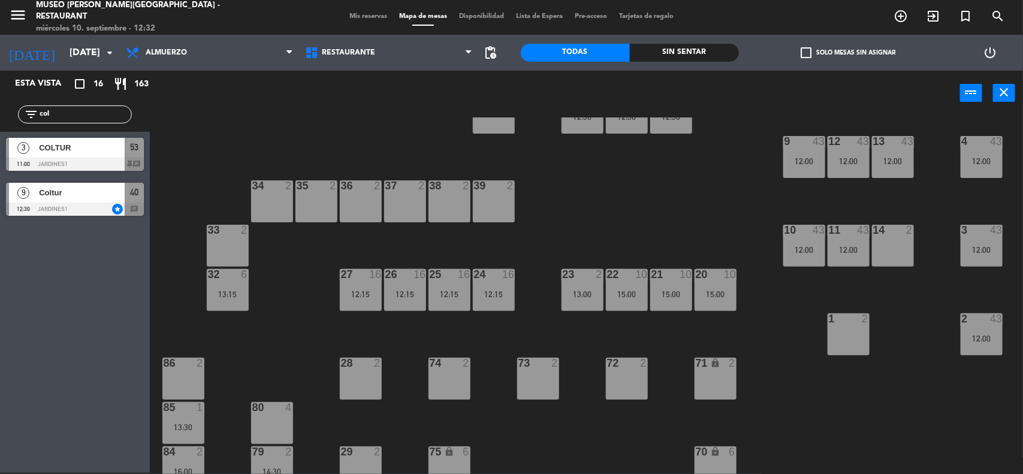
click at [587, 297] on div "13:00" at bounding box center [583, 294] width 42 height 8
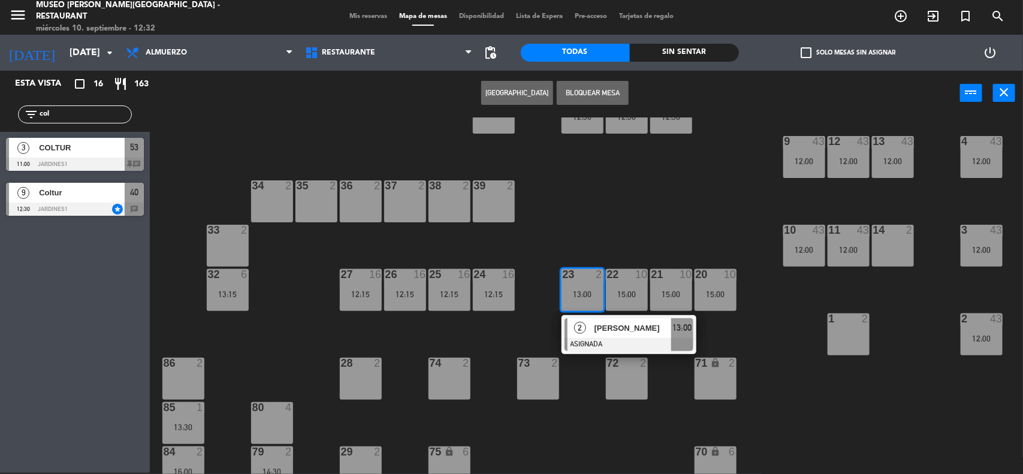
click at [601, 330] on div "2 [PERSON_NAME] ASIGNADA 13:00" at bounding box center [629, 334] width 153 height 39
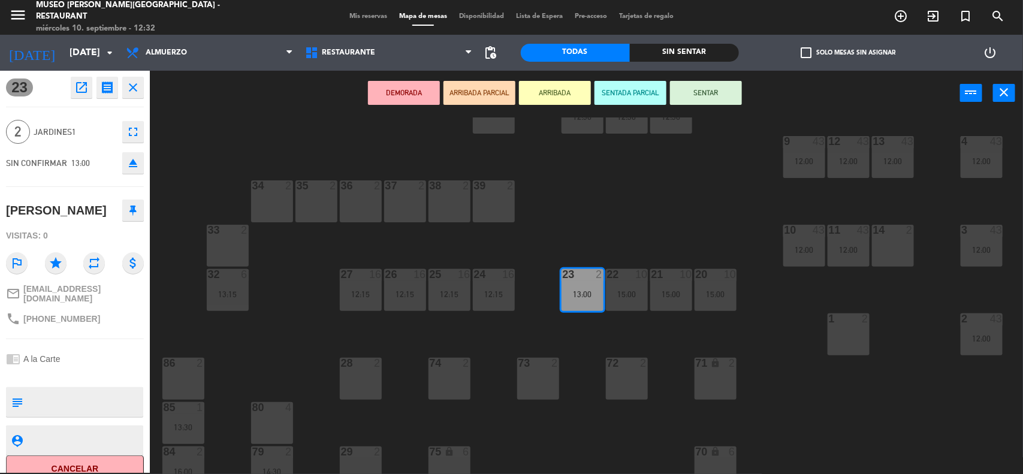
click at [501, 204] on div "39 2" at bounding box center [494, 201] width 42 height 42
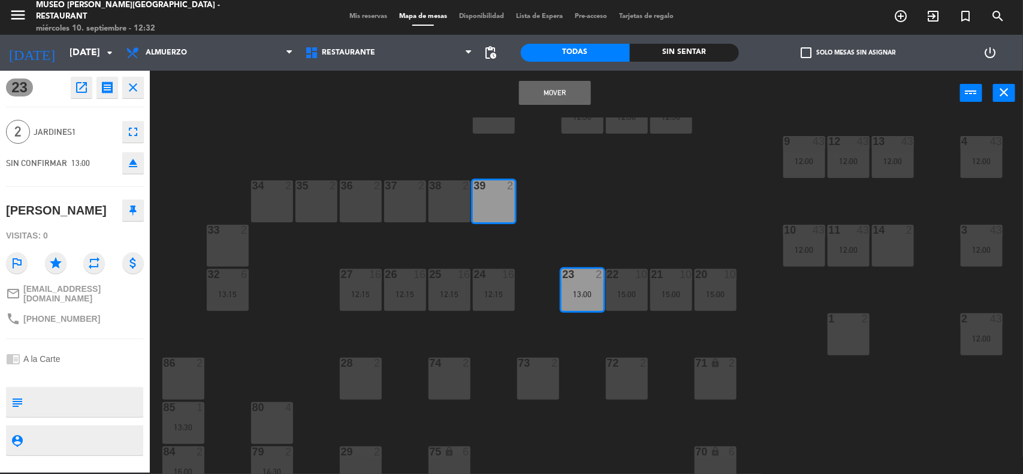
click at [561, 85] on button "Mover" at bounding box center [555, 93] width 72 height 24
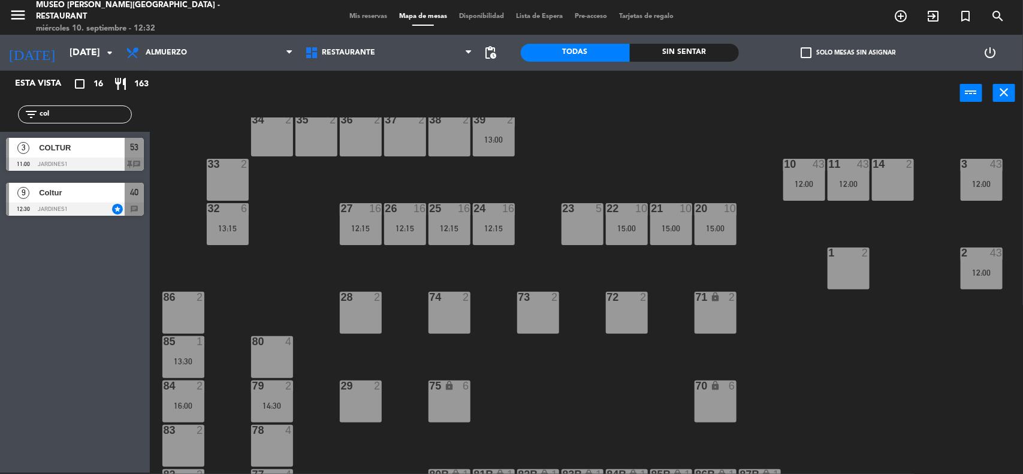
scroll to position [375, 0]
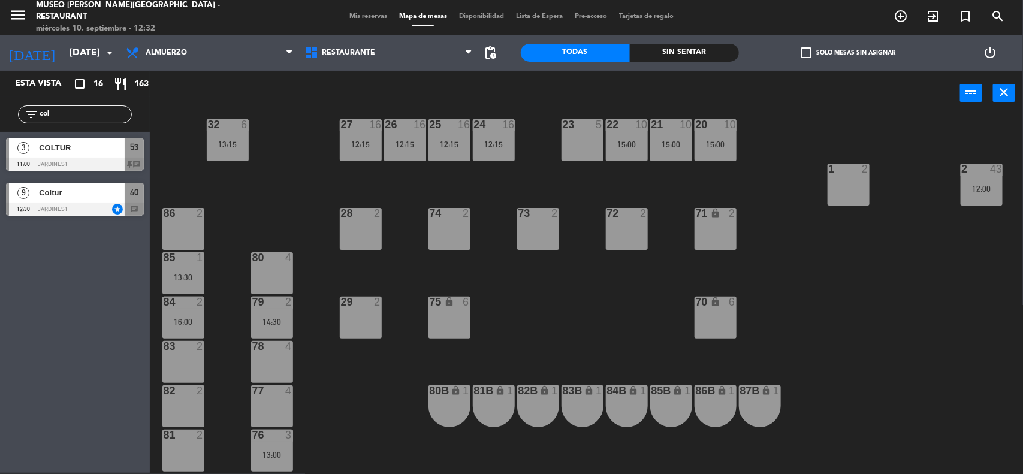
click at [270, 300] on div at bounding box center [272, 302] width 20 height 11
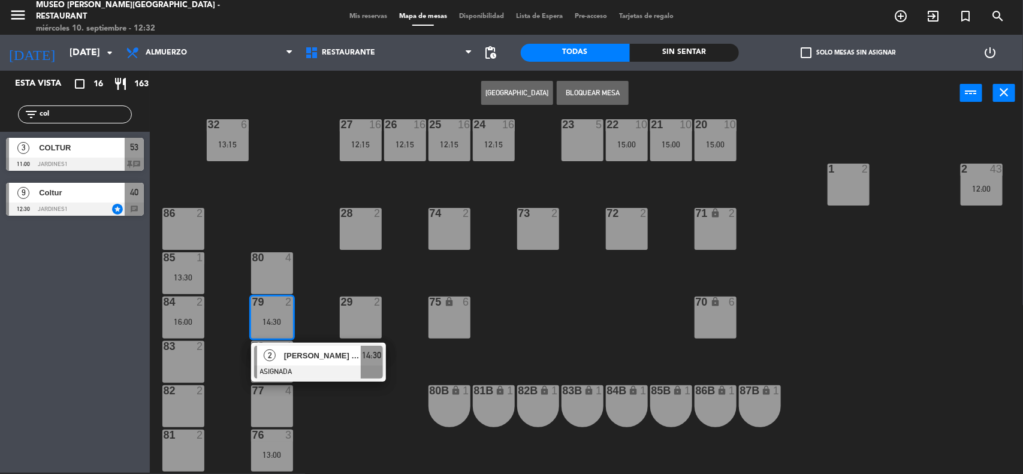
click at [298, 361] on div "2 [PERSON_NAME] July [PERSON_NAME] ASIGNADA 14:30" at bounding box center [318, 362] width 153 height 39
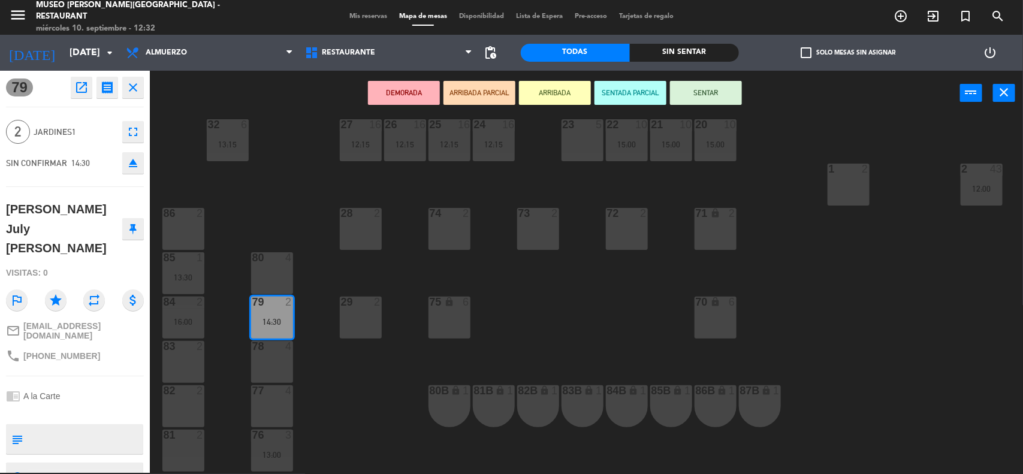
scroll to position [75, 0]
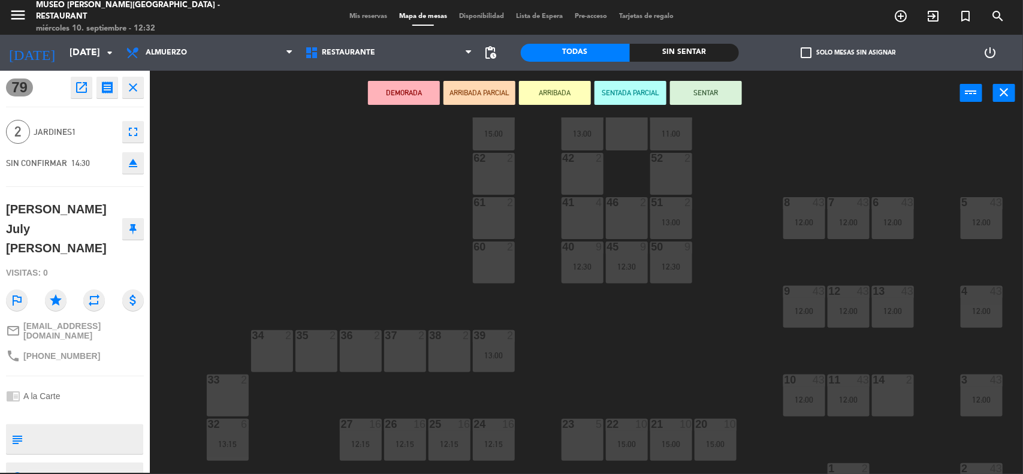
click at [486, 218] on div "61 2" at bounding box center [494, 218] width 42 height 42
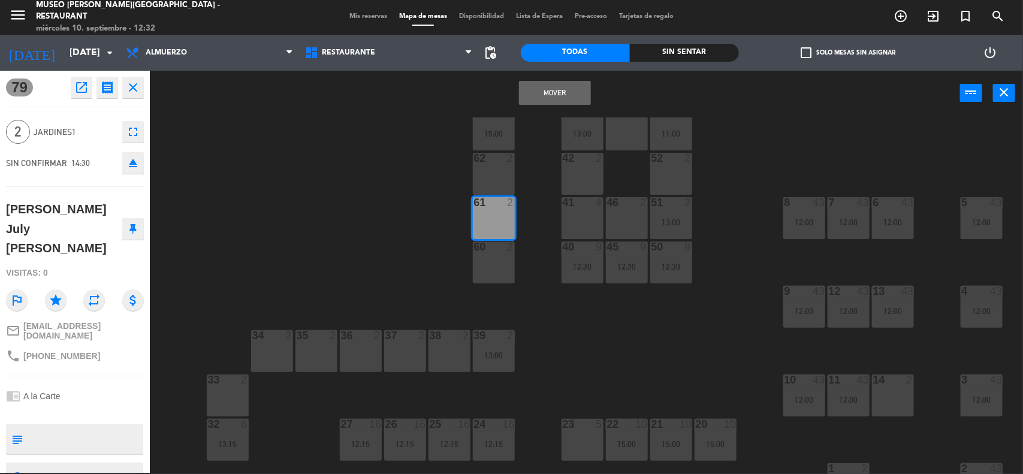
click at [549, 93] on button "Mover" at bounding box center [555, 93] width 72 height 24
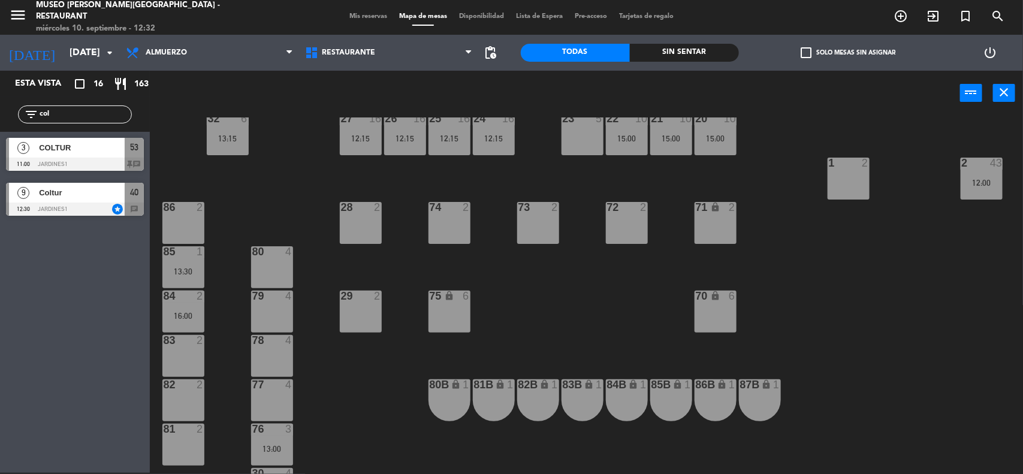
scroll to position [504, 0]
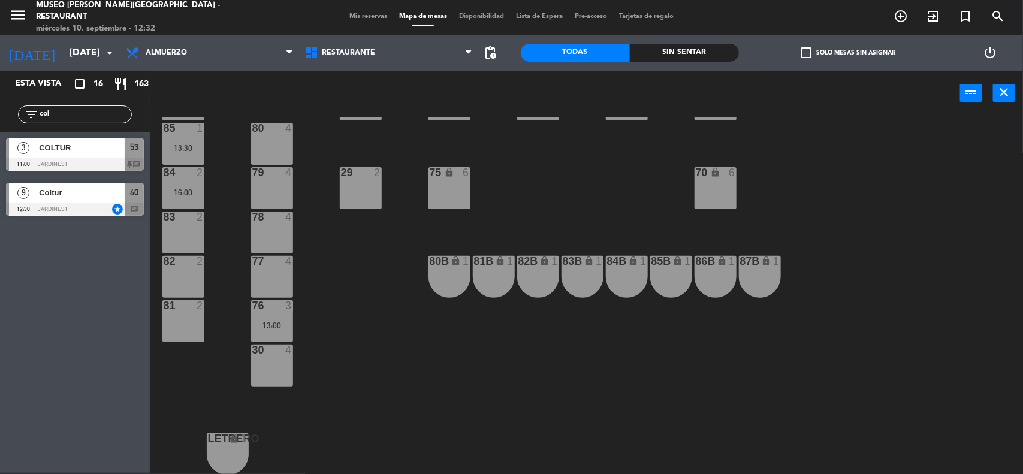
click at [273, 321] on div "13:00" at bounding box center [272, 325] width 42 height 8
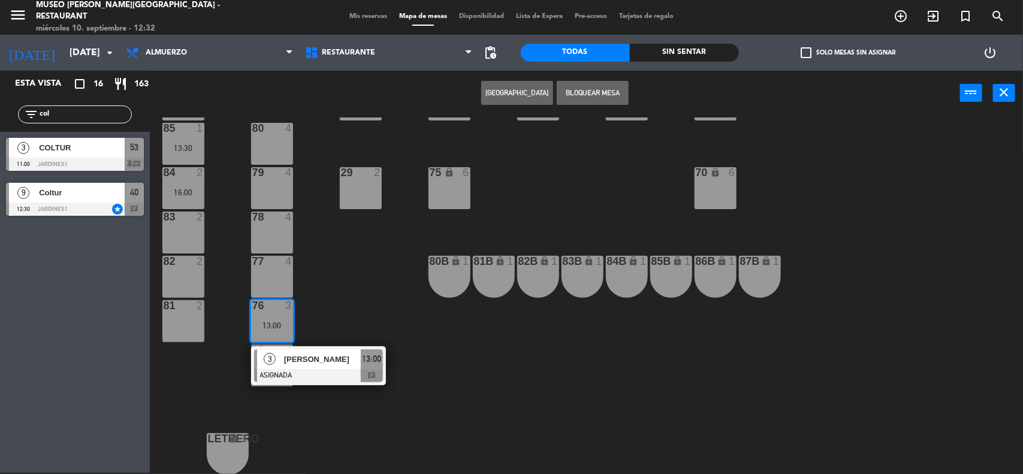
click at [312, 363] on span "[PERSON_NAME]" at bounding box center [322, 359] width 77 height 13
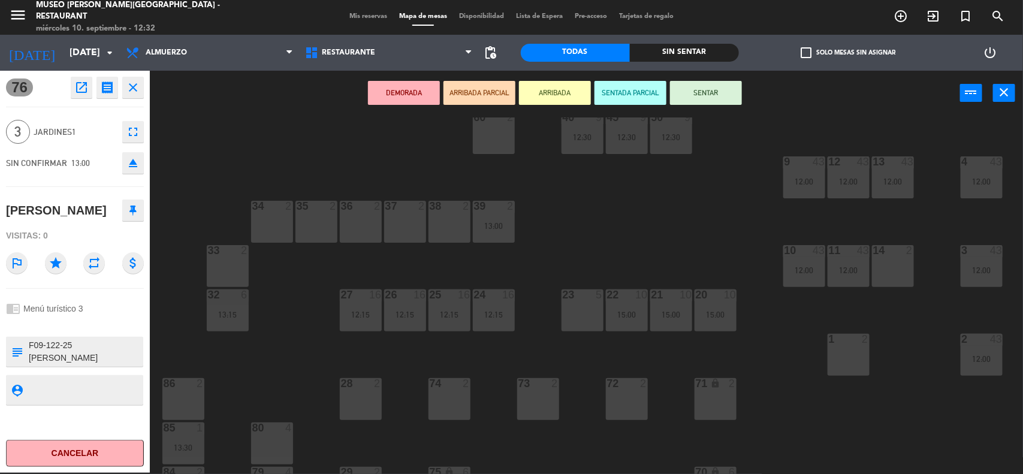
scroll to position [0, 0]
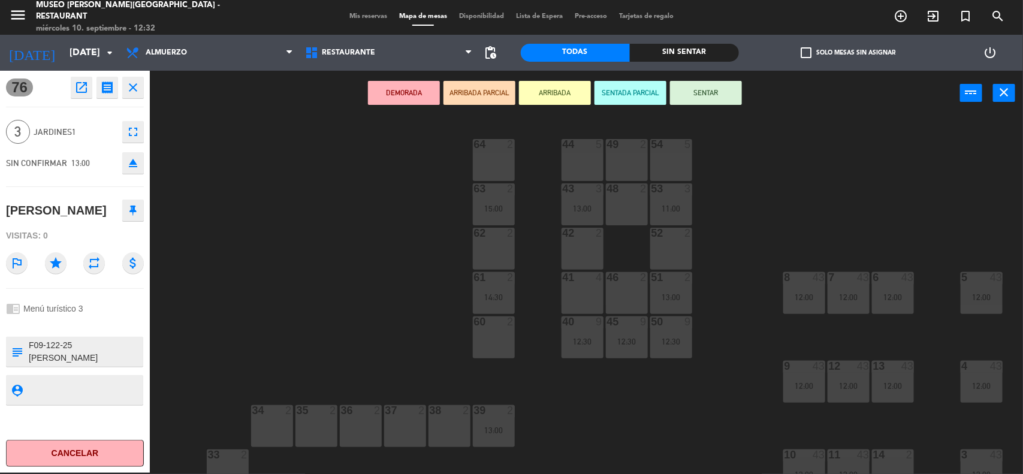
click at [586, 288] on div "41 4" at bounding box center [583, 293] width 42 height 42
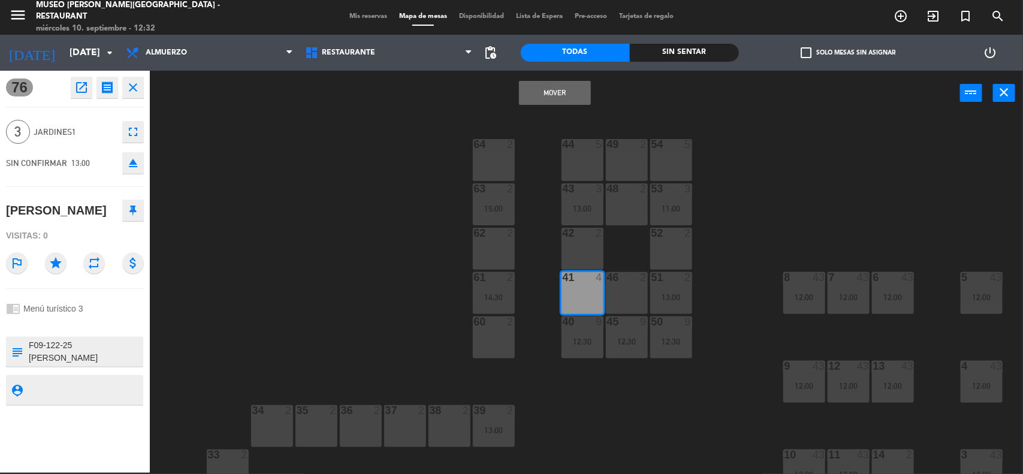
click at [543, 91] on button "Mover" at bounding box center [555, 93] width 72 height 24
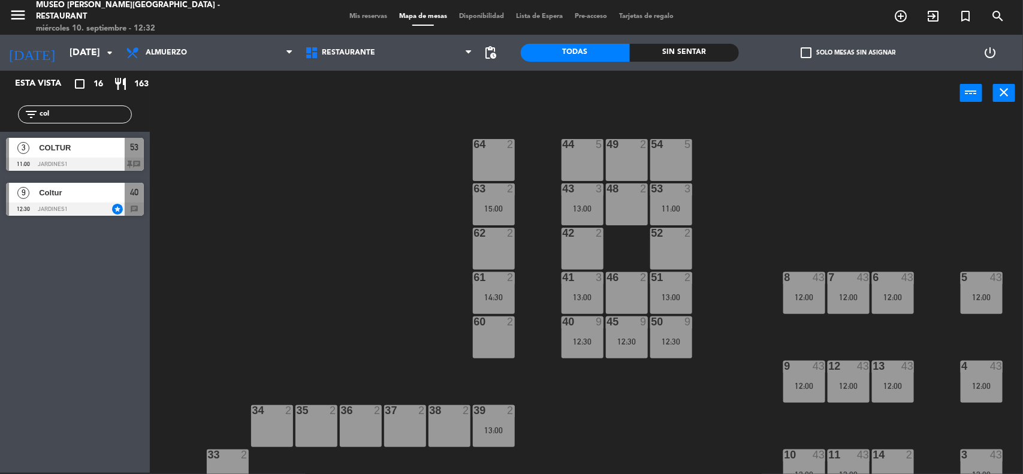
click at [320, 277] on div "44 5 49 2 54 5 64 2 48 2 53 3 11:00 63 2 15:00 43 3 13:00 62 2 42 2 52 2 41 3 1…" at bounding box center [591, 295] width 863 height 357
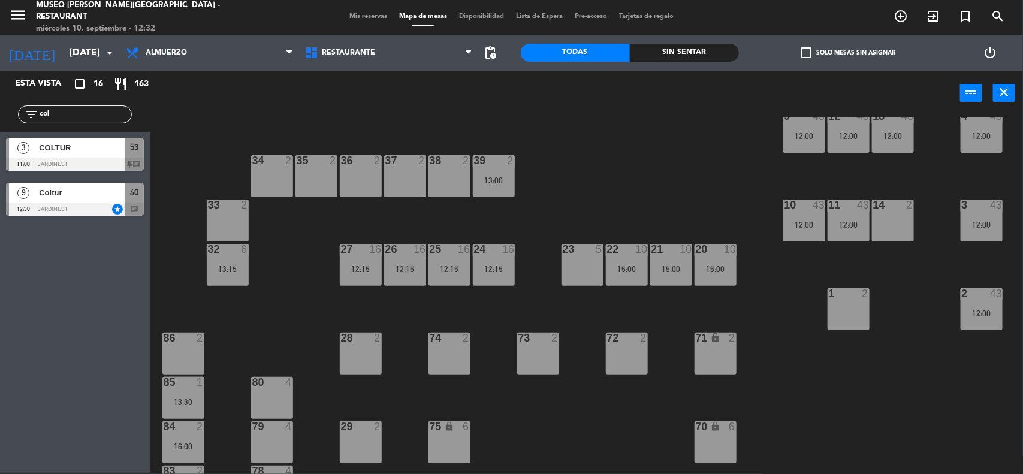
scroll to position [225, 0]
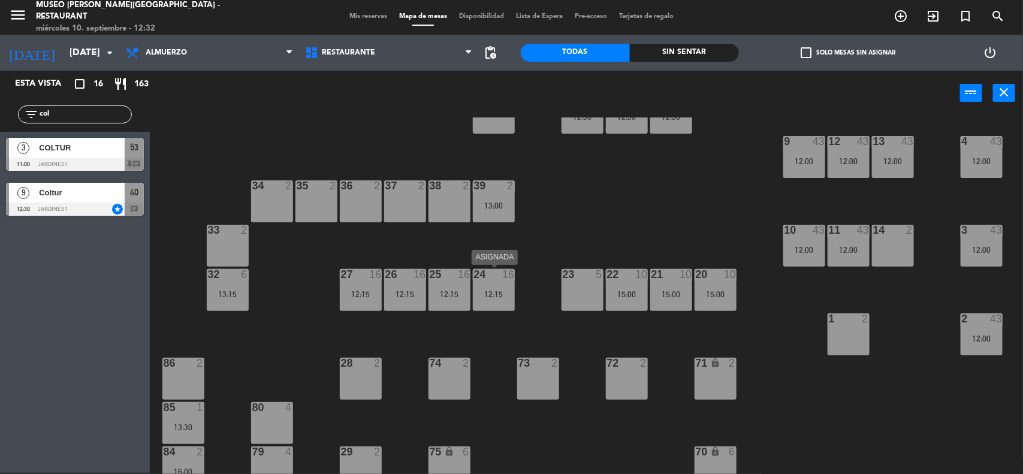
click at [492, 294] on div "12:15" at bounding box center [494, 294] width 42 height 8
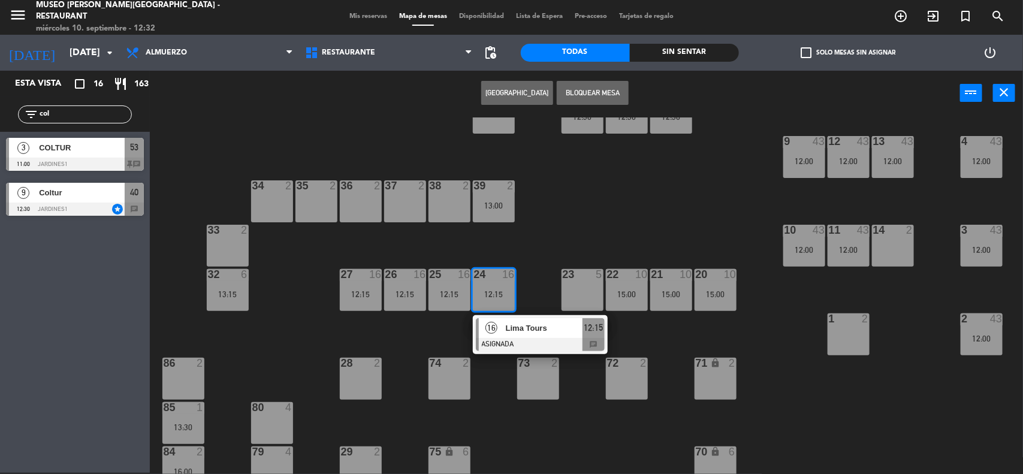
click at [525, 334] on span "Lima Tours" at bounding box center [544, 328] width 77 height 13
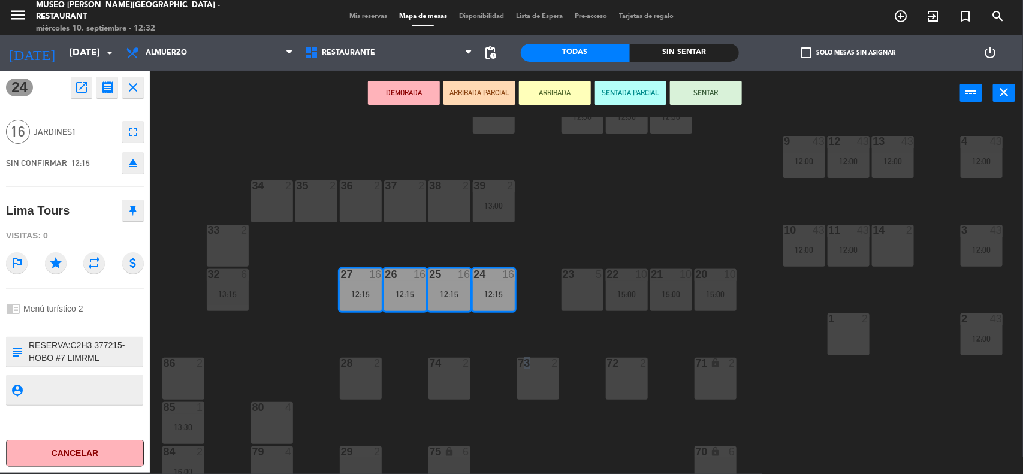
click at [528, 334] on div "44 5 49 2 54 5 64 2 48 2 53 3 11:00 63 2 15:00 43 3 13:00 62 2 42 2 52 2 41 3 1…" at bounding box center [591, 295] width 863 height 357
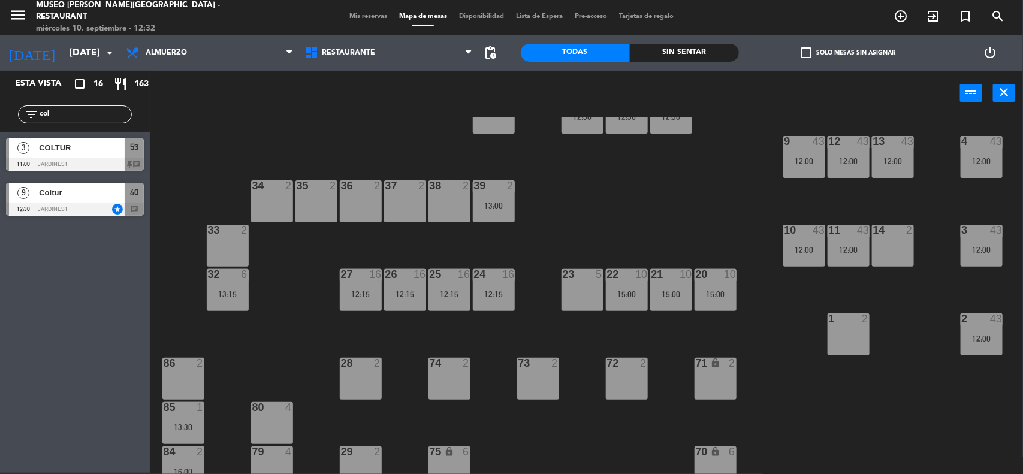
click at [790, 241] on div "10 43 12:00" at bounding box center [805, 246] width 42 height 42
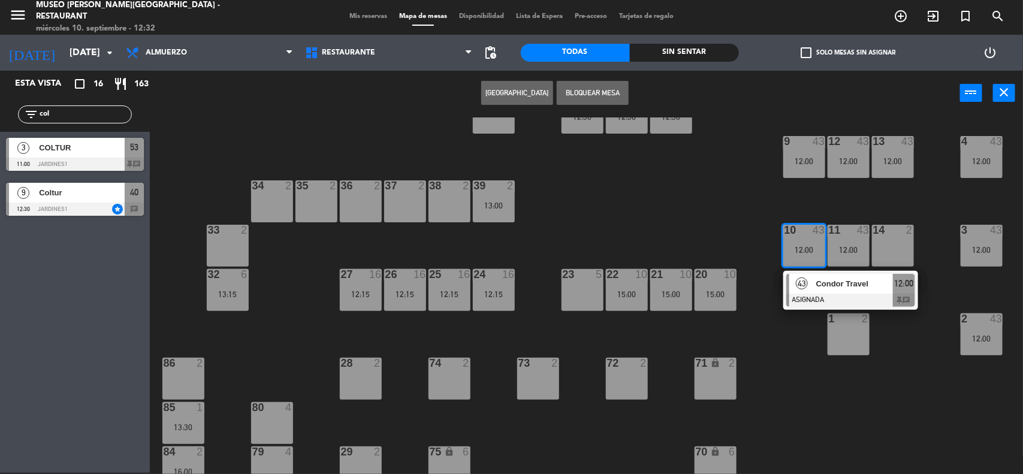
click at [812, 282] on div "43 Condor Travel ASIGNADA 12:00 chat" at bounding box center [851, 290] width 153 height 39
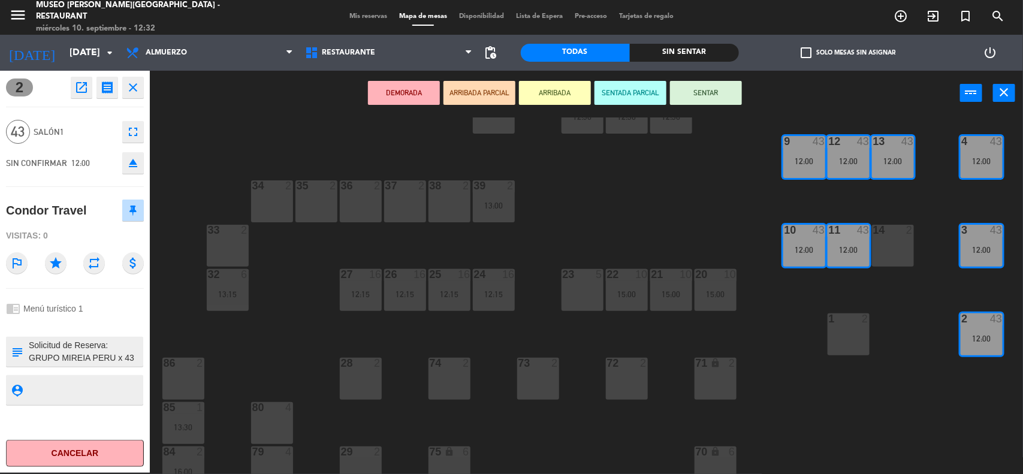
click at [773, 327] on div "44 5 49 2 54 5 64 2 48 2 53 3 11:00 63 2 15:00 43 3 13:00 62 2 42 2 52 2 41 3 1…" at bounding box center [591, 295] width 863 height 357
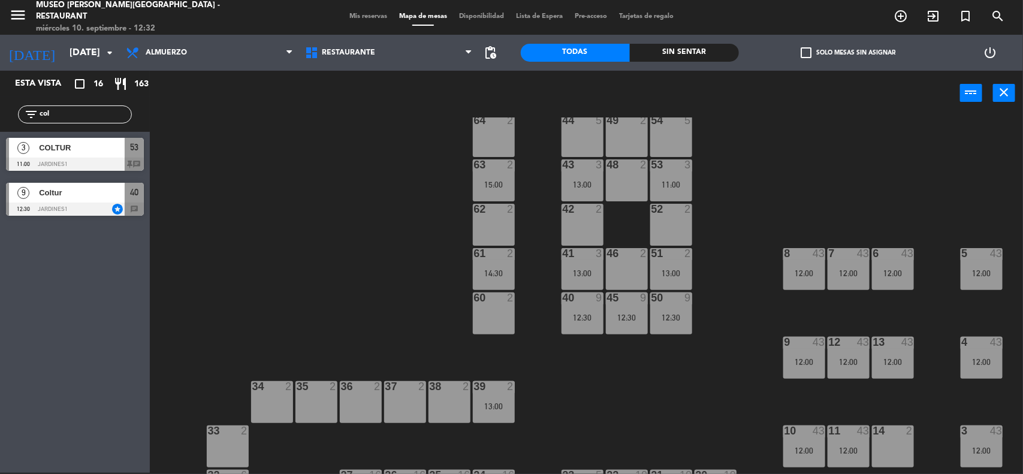
scroll to position [0, 0]
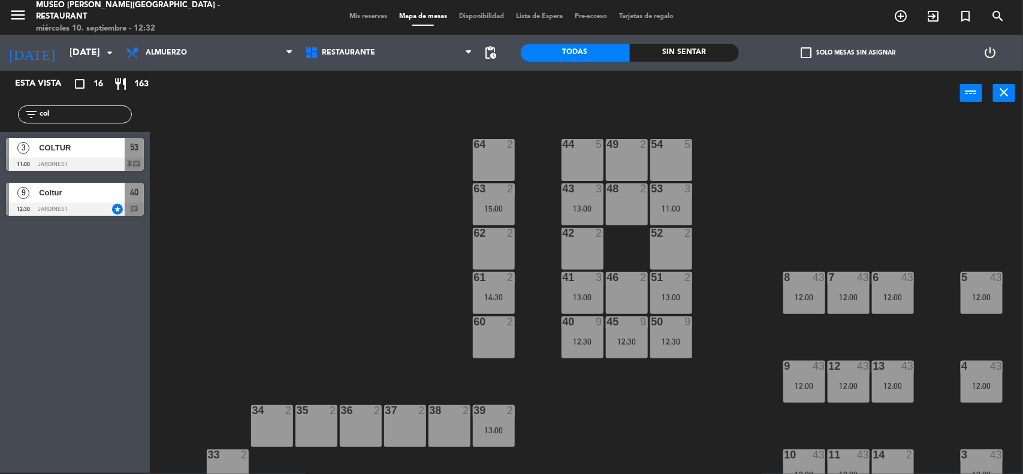
click at [665, 196] on div "53 3 11:00" at bounding box center [671, 204] width 42 height 42
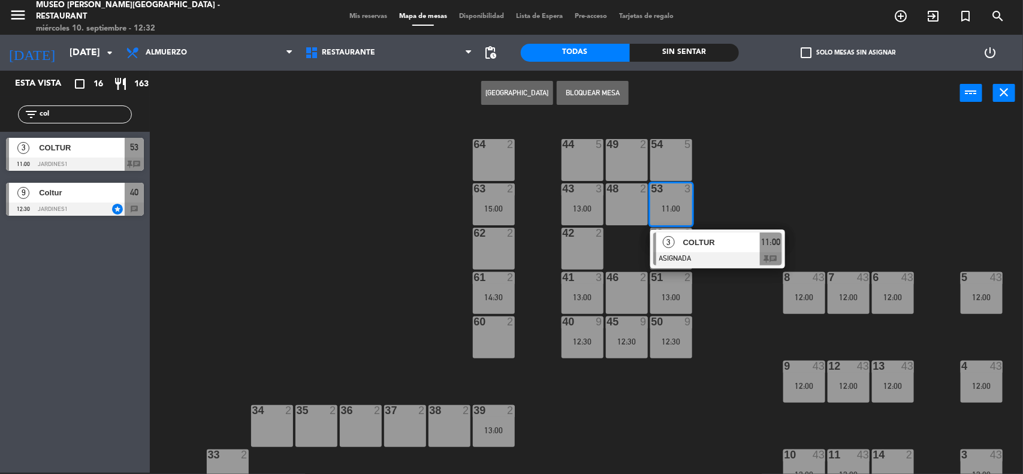
click at [688, 242] on span "COLTUR" at bounding box center [721, 242] width 77 height 13
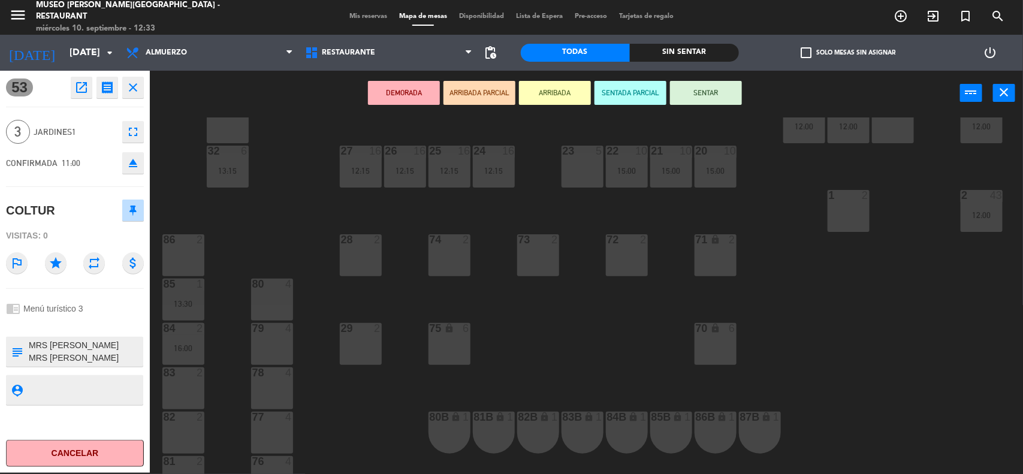
scroll to position [375, 0]
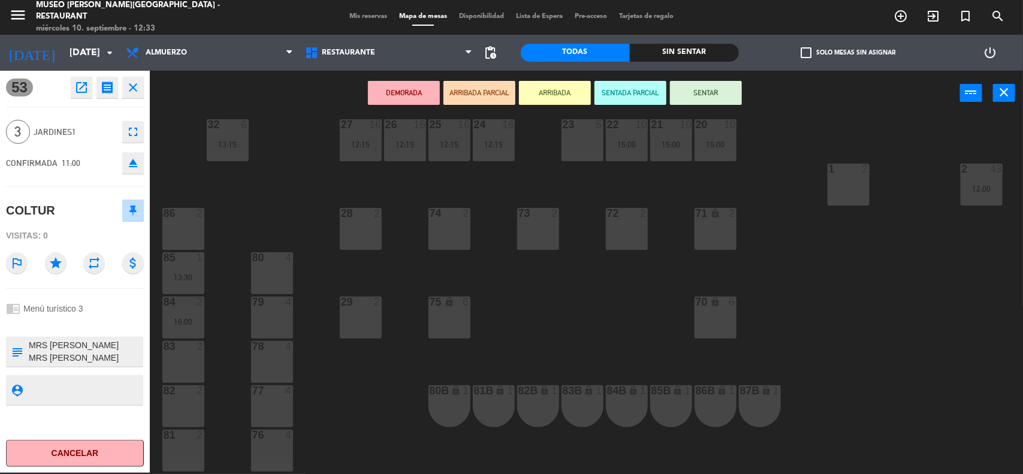
click at [445, 225] on div "74 2" at bounding box center [450, 229] width 42 height 42
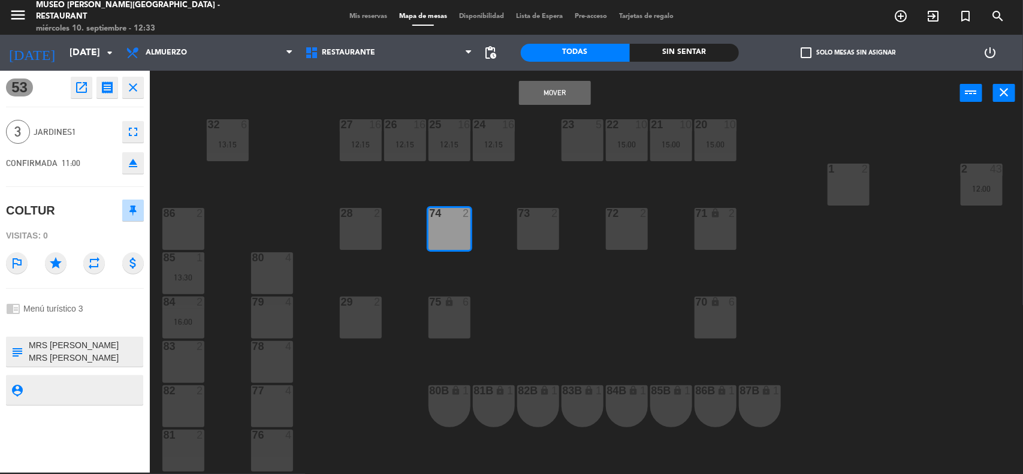
click at [543, 84] on button "Mover" at bounding box center [555, 93] width 72 height 24
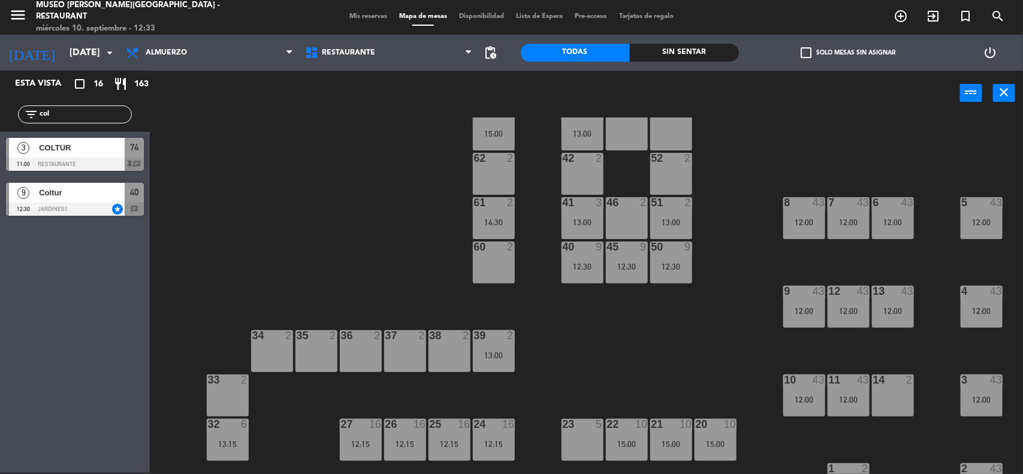
scroll to position [0, 0]
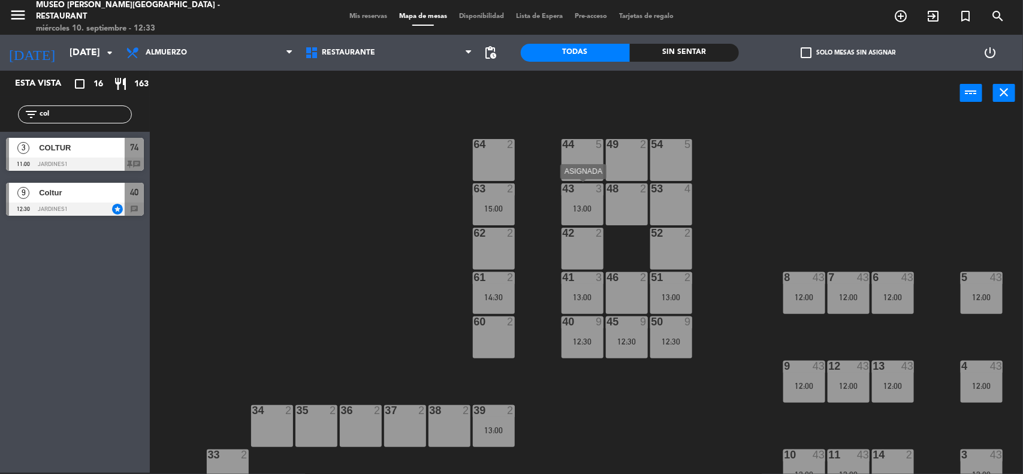
click at [577, 189] on div at bounding box center [582, 188] width 20 height 11
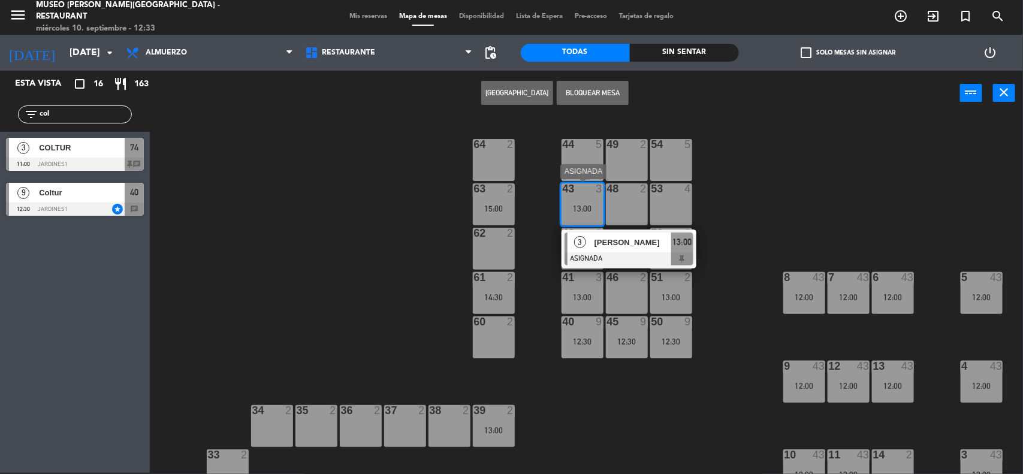
click at [609, 250] on div "[PERSON_NAME]" at bounding box center [632, 243] width 78 height 20
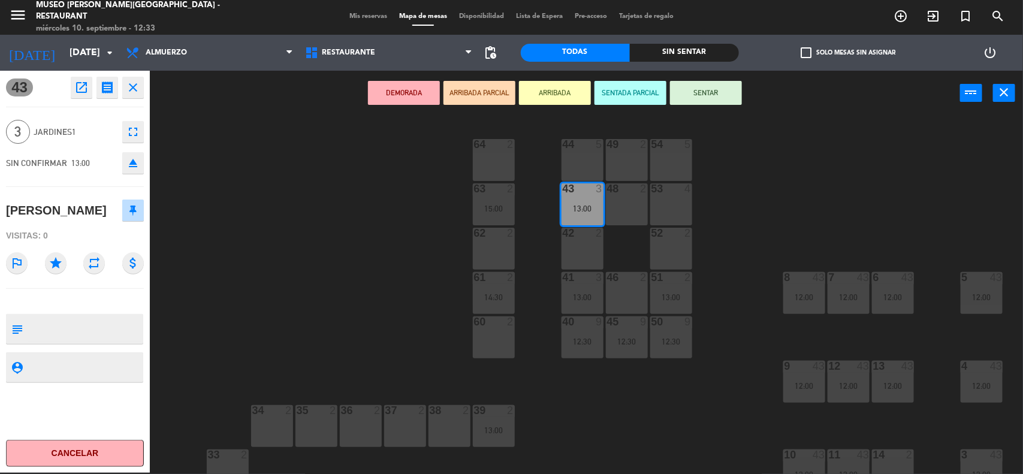
scroll to position [225, 0]
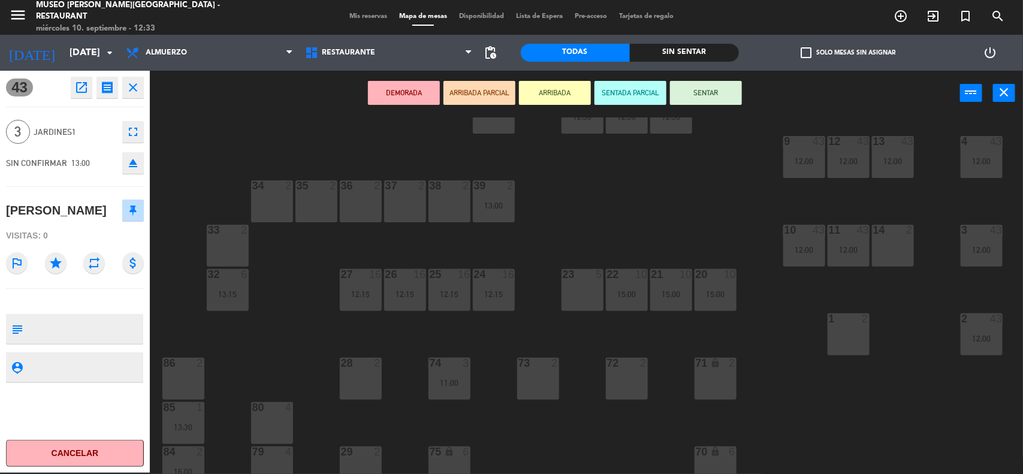
click at [574, 294] on div "23 5" at bounding box center [583, 290] width 42 height 42
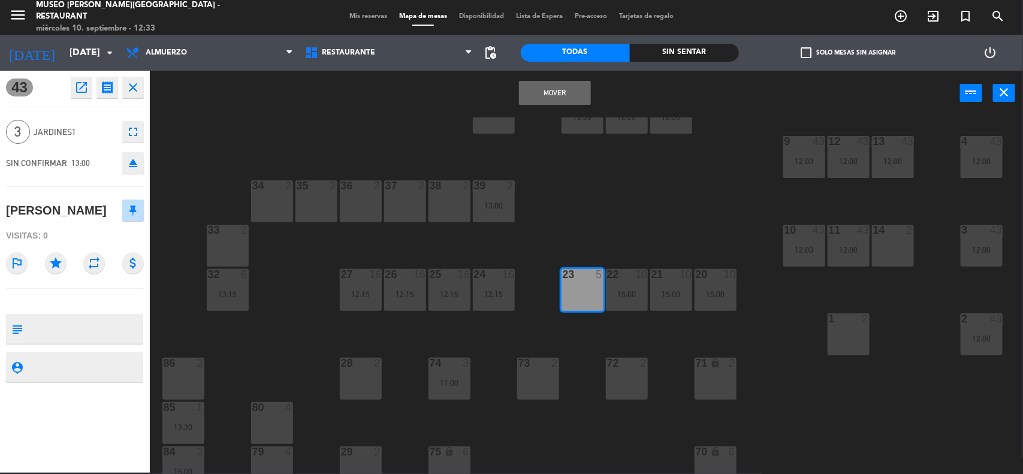
click at [546, 93] on button "Mover" at bounding box center [555, 93] width 72 height 24
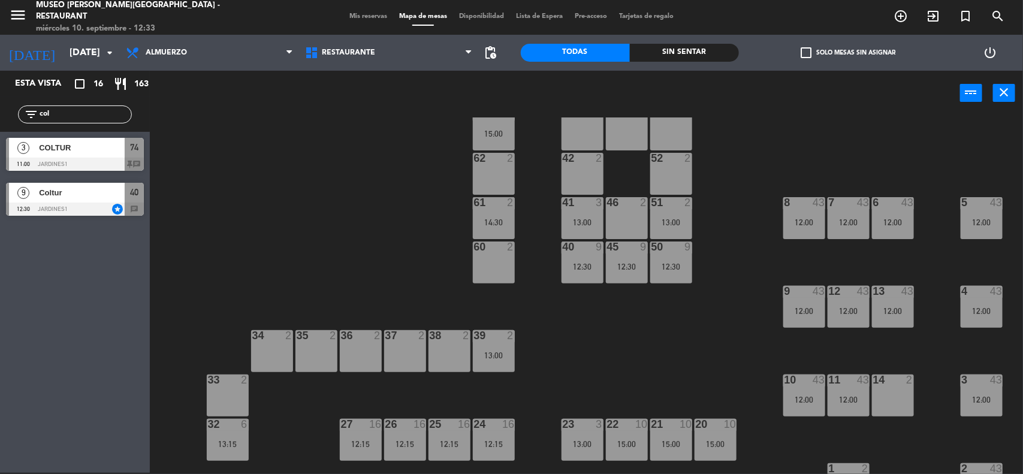
scroll to position [0, 0]
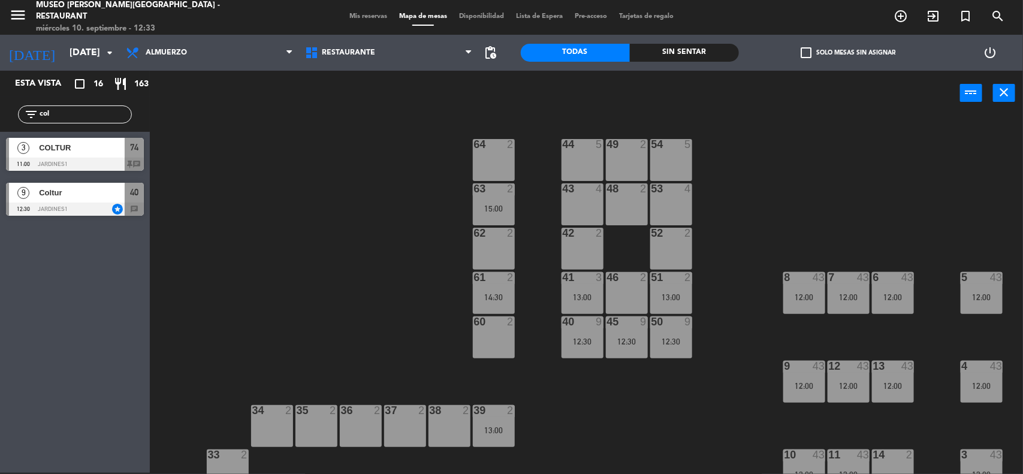
click at [50, 192] on span "Coltur" at bounding box center [82, 192] width 86 height 13
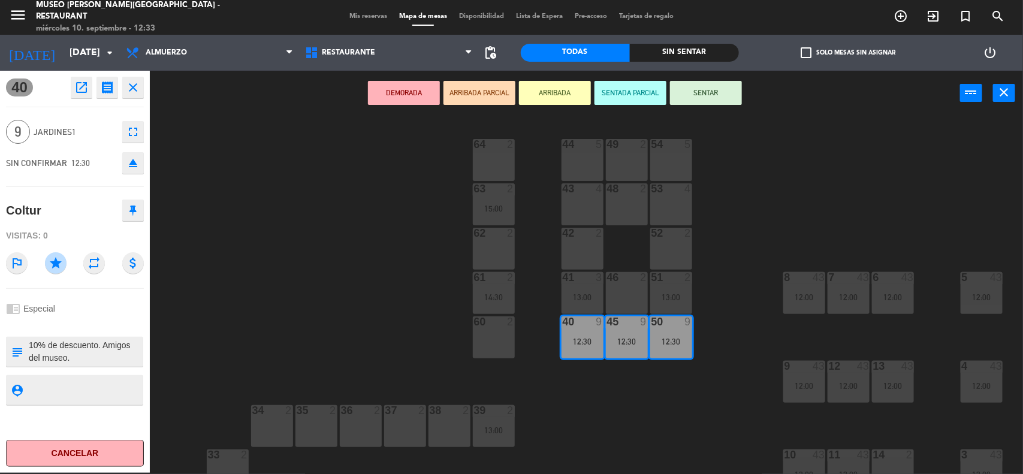
drag, startPoint x: 585, startPoint y: 201, endPoint x: 611, endPoint y: 201, distance: 26.4
click at [587, 201] on div "43 4" at bounding box center [583, 204] width 42 height 42
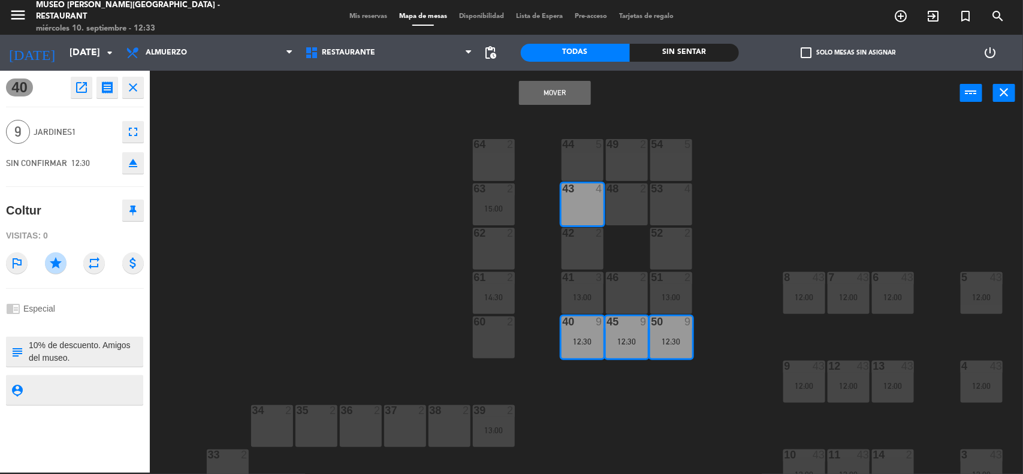
click at [633, 201] on div "48 2" at bounding box center [627, 204] width 42 height 42
click at [670, 200] on div "53 4" at bounding box center [671, 204] width 42 height 42
click at [561, 89] on button "Mover y Unir" at bounding box center [555, 93] width 72 height 24
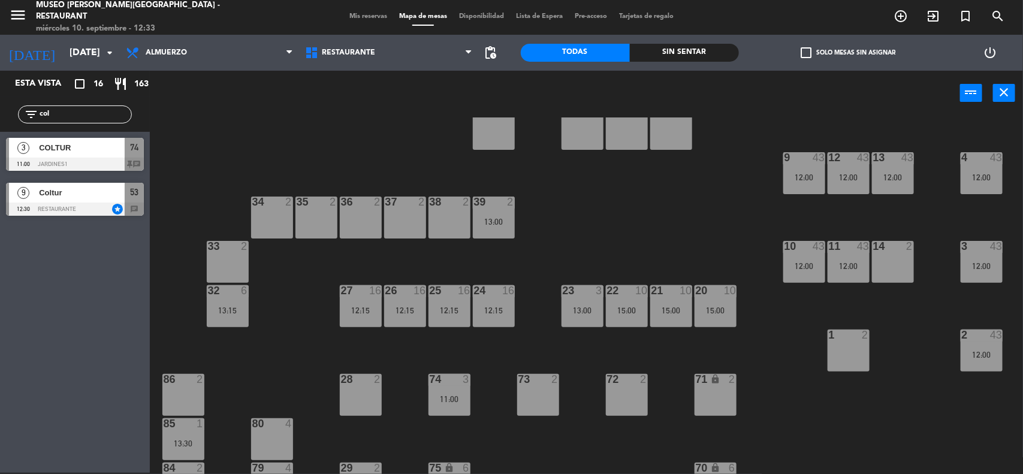
scroll to position [225, 0]
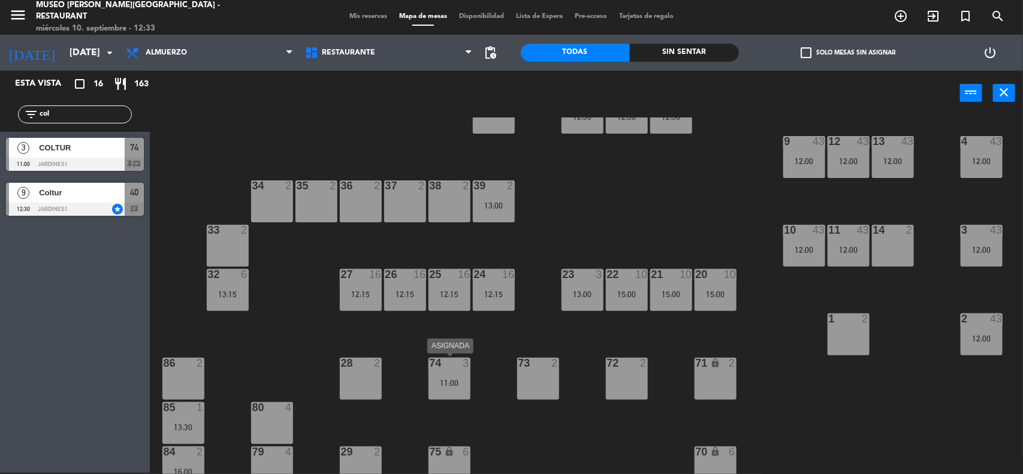
click at [439, 382] on div "11:00" at bounding box center [450, 383] width 42 height 8
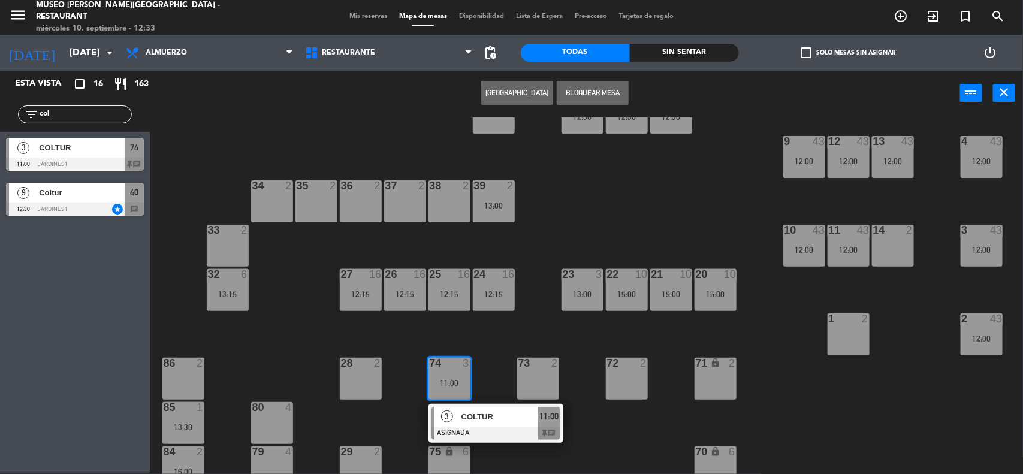
click at [469, 424] on div "3 COLTUR ASIGNADA 11:00 chat" at bounding box center [496, 423] width 153 height 39
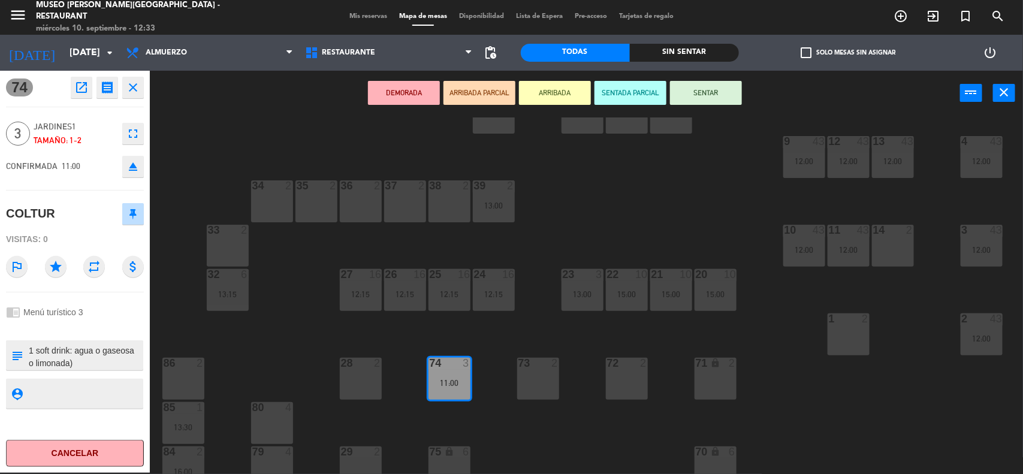
click at [610, 433] on div "44 5 49 2 54 5 64 2 48 9 12:30 53 9 12:30 63 2 15:00 43 9 12:30 62 2 42 2 52 2 …" at bounding box center [591, 295] width 863 height 357
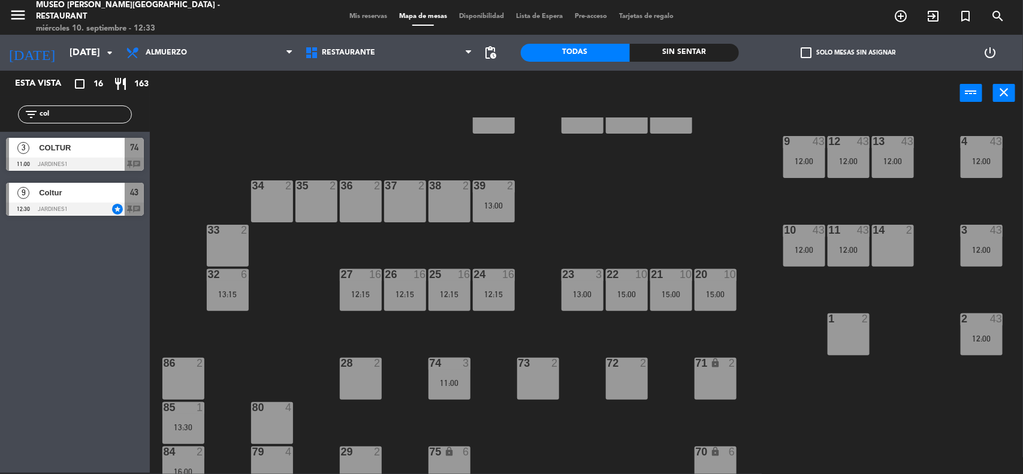
click at [448, 381] on div "11:00" at bounding box center [450, 383] width 42 height 8
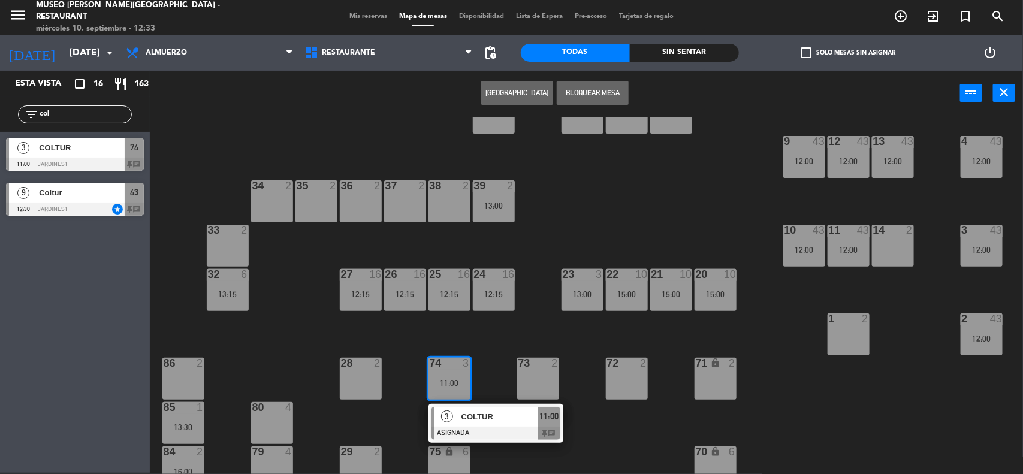
click at [490, 417] on span "COLTUR" at bounding box center [500, 417] width 77 height 13
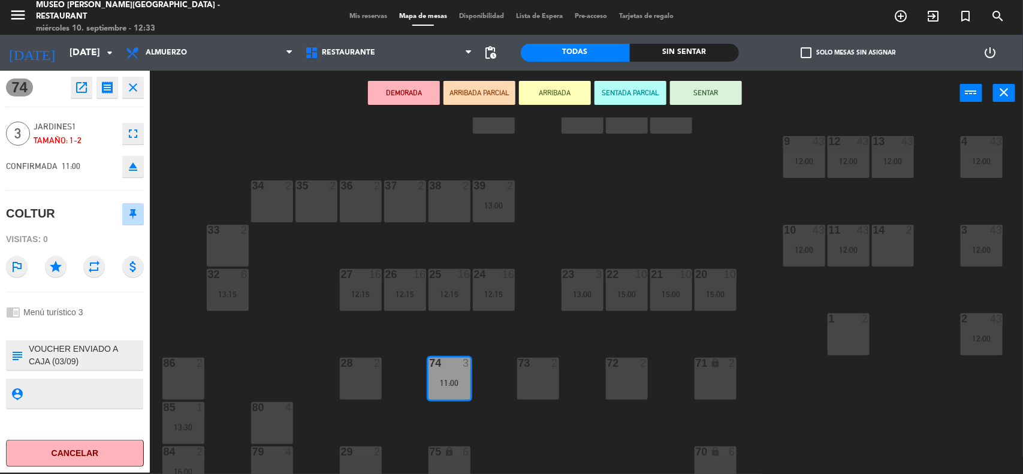
scroll to position [0, 0]
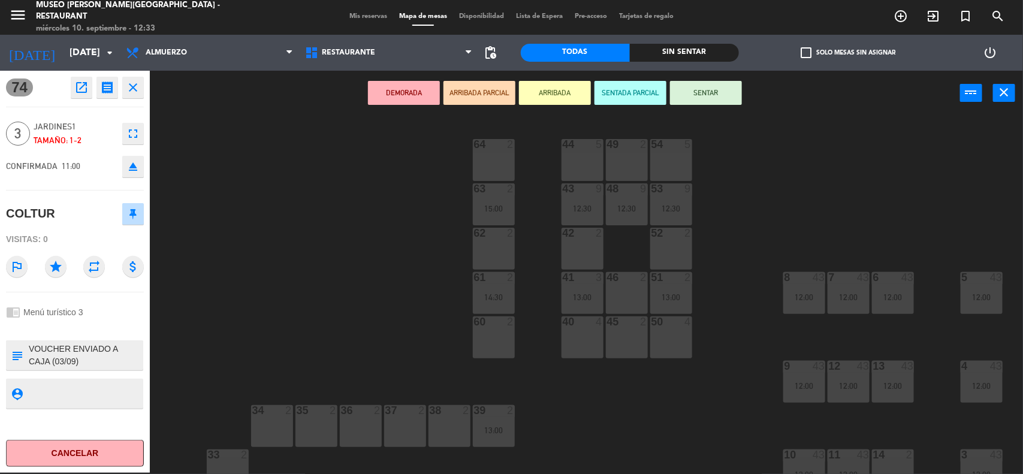
click at [606, 388] on div "44 5 49 2 54 5 64 2 48 9 12:30 53 9 12:30 63 2 15:00 43 9 12:30 62 2 42 2 52 2 …" at bounding box center [591, 295] width 863 height 357
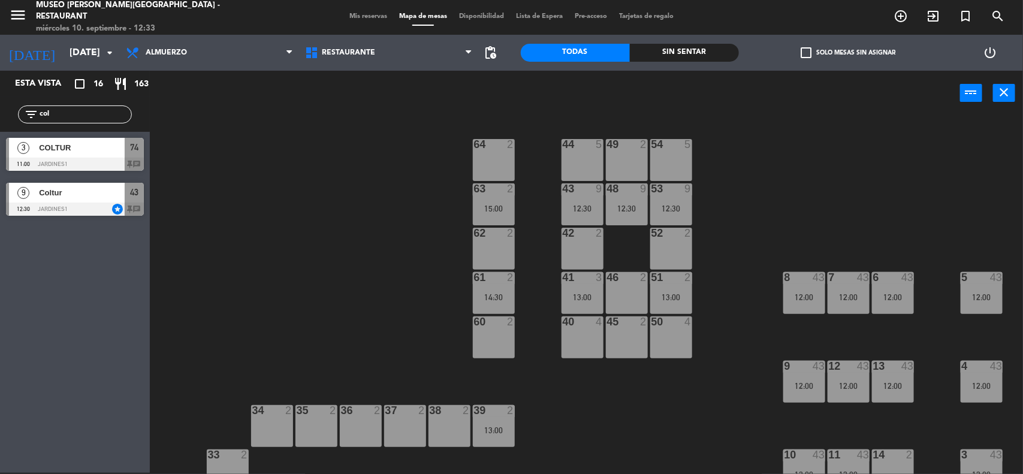
click at [355, 17] on span "Mis reservas" at bounding box center [368, 16] width 50 height 7
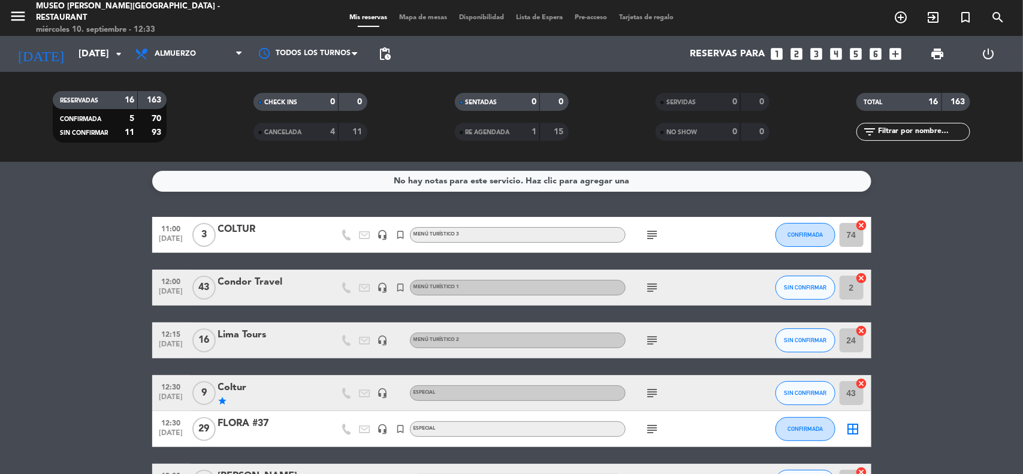
click at [246, 231] on div "COLTUR" at bounding box center [269, 230] width 102 height 16
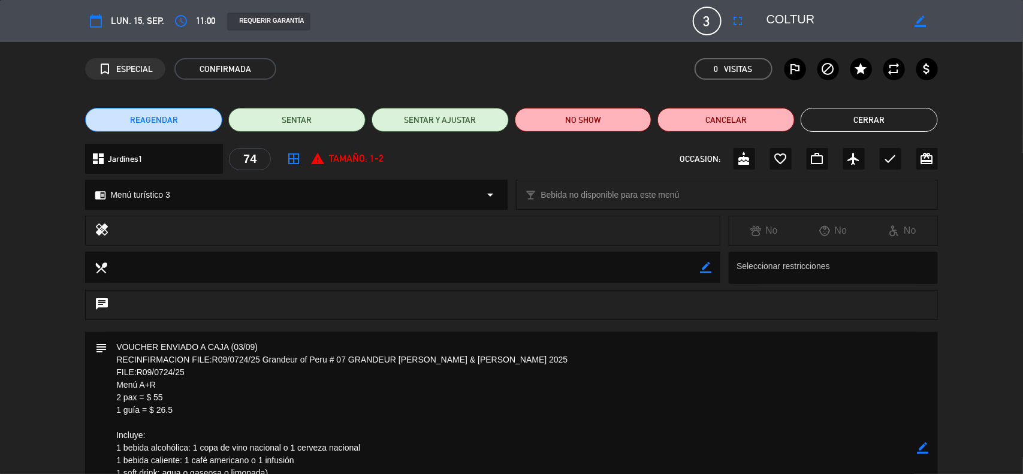
click at [838, 117] on button "Cerrar" at bounding box center [869, 120] width 137 height 24
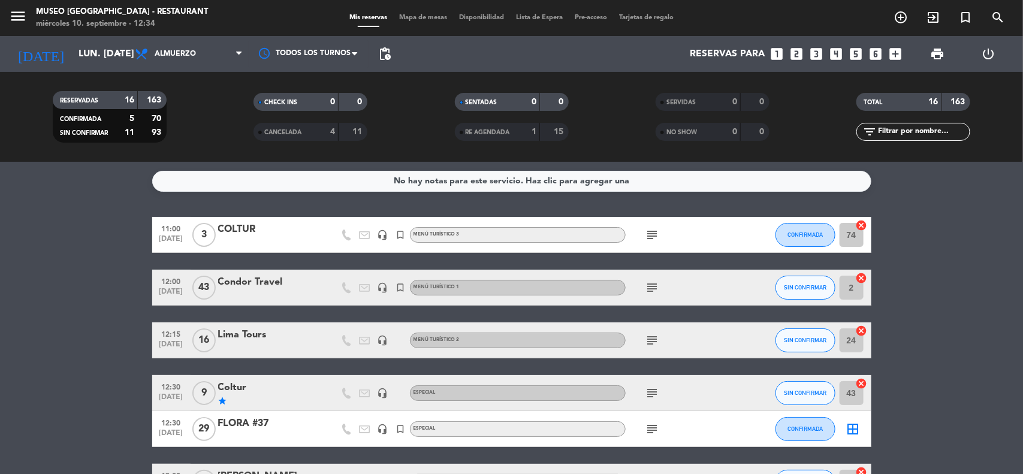
click at [655, 284] on icon "subject" at bounding box center [653, 288] width 14 height 14
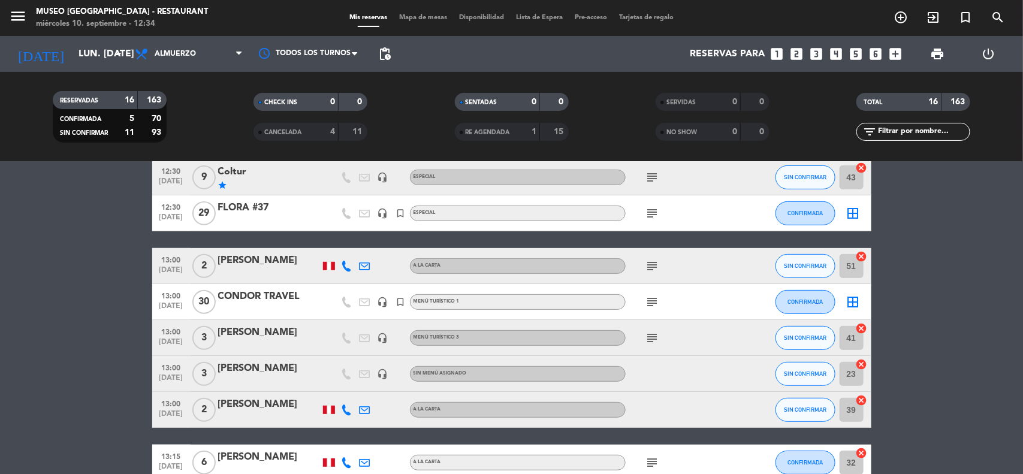
scroll to position [225, 0]
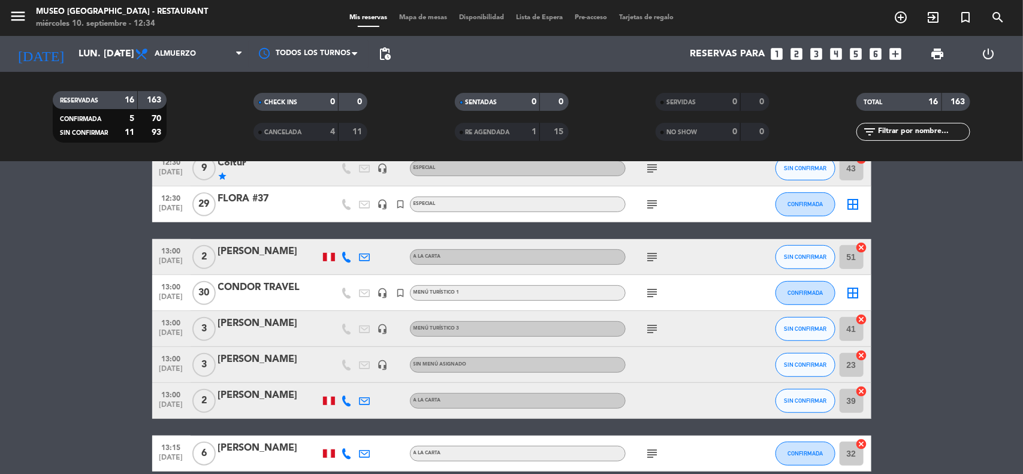
click at [641, 292] on div "subject" at bounding box center [680, 292] width 108 height 35
click at [646, 291] on icon "subject" at bounding box center [653, 293] width 14 height 14
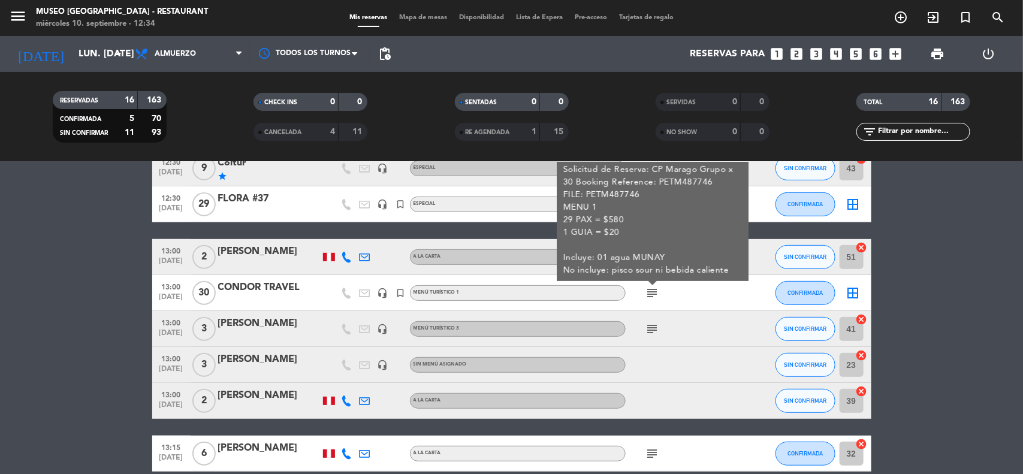
click at [957, 340] on bookings-row "11:00 [DATE] 3 COLTUR headset_mic turned_in_not Menú turístico 3 subject CONFIR…" at bounding box center [511, 355] width 1023 height 727
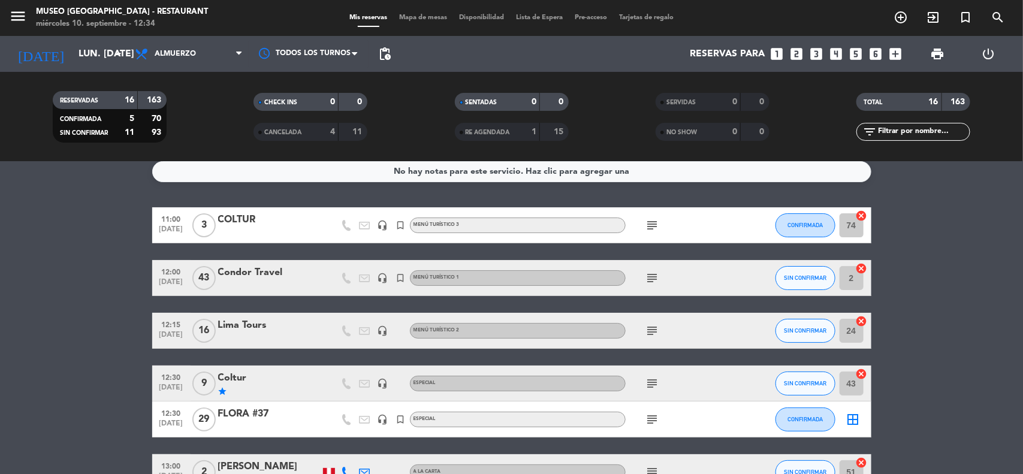
scroll to position [0, 0]
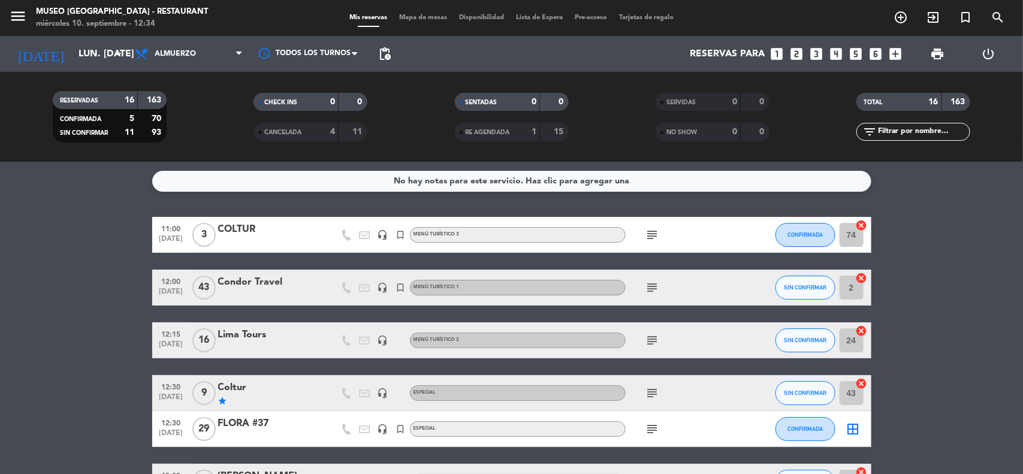
click at [382, 427] on icon "headset_mic" at bounding box center [383, 429] width 11 height 11
click at [658, 432] on icon "subject" at bounding box center [653, 429] width 14 height 14
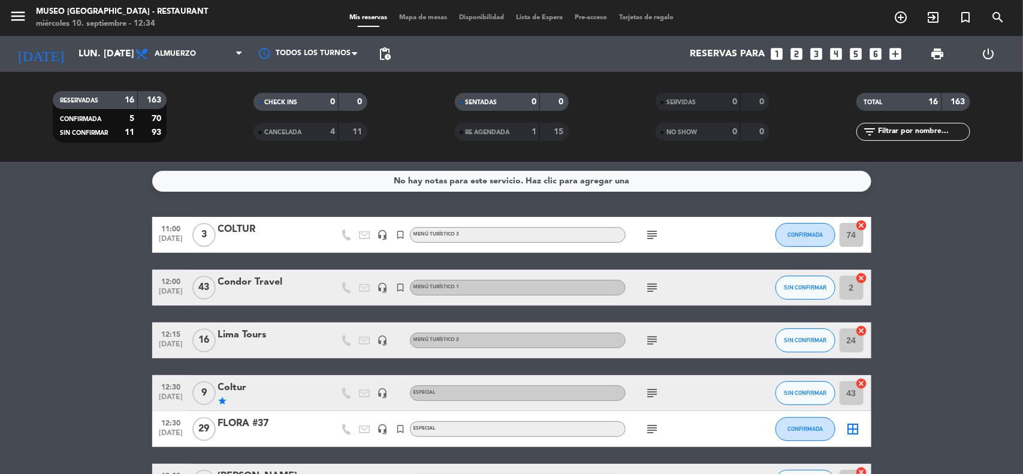
click at [418, 13] on div "Mis reservas Mapa de mesas Disponibilidad Lista de Espera Pre-acceso Tarjetas d…" at bounding box center [511, 18] width 336 height 11
click at [414, 17] on span "Mapa de mesas" at bounding box center [423, 17] width 60 height 7
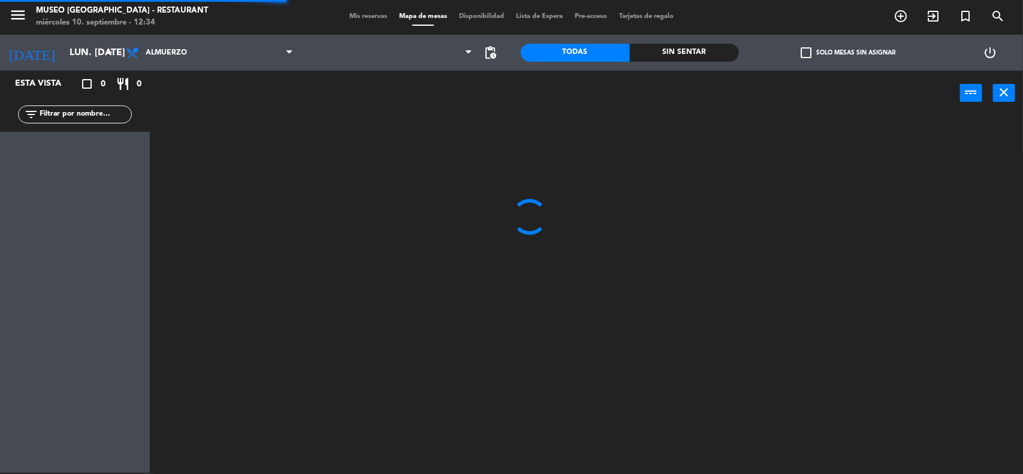
click at [76, 115] on input "text" at bounding box center [84, 114] width 93 height 13
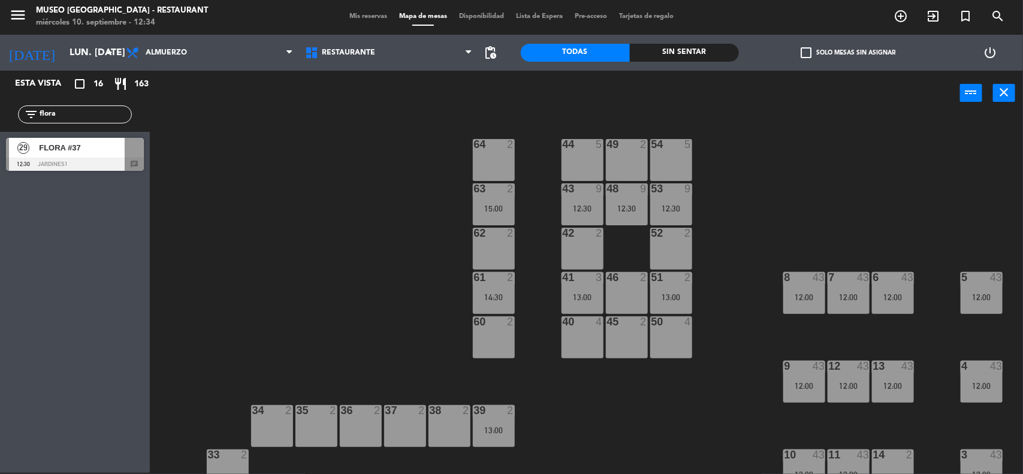
type input "flora"
drag, startPoint x: 388, startPoint y: 244, endPoint x: 390, endPoint y: 213, distance: 30.6
click at [388, 243] on div "44 5 49 2 54 5 64 2 48 9 12:30 53 9 12:30 63 2 15:00 43 9 12:30 62 2 42 2 52 2 …" at bounding box center [591, 295] width 863 height 357
click at [387, 53] on span "Restaurante" at bounding box center [388, 53] width 179 height 26
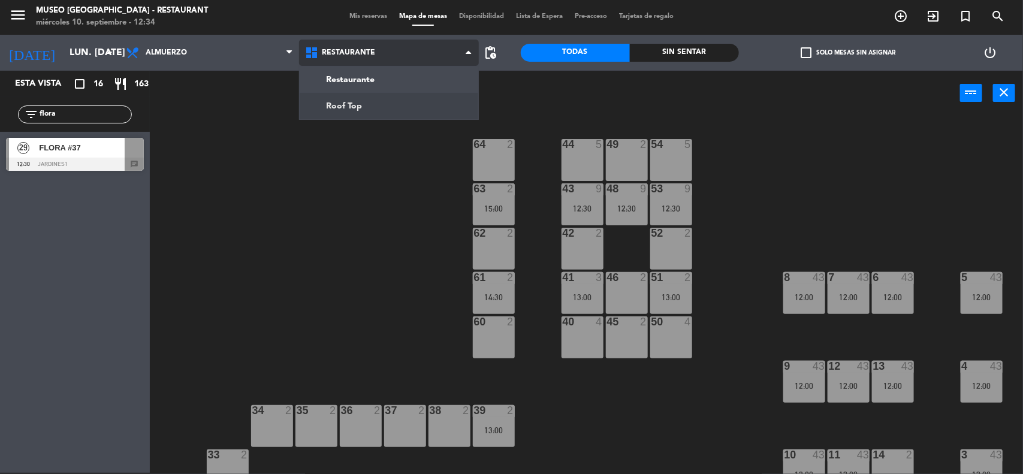
click at [370, 108] on ng-component "menu [GEOGRAPHIC_DATA][PERSON_NAME] - Restaurant [DATE] 10. septiembre - 12:34 …" at bounding box center [511, 237] width 1023 height 476
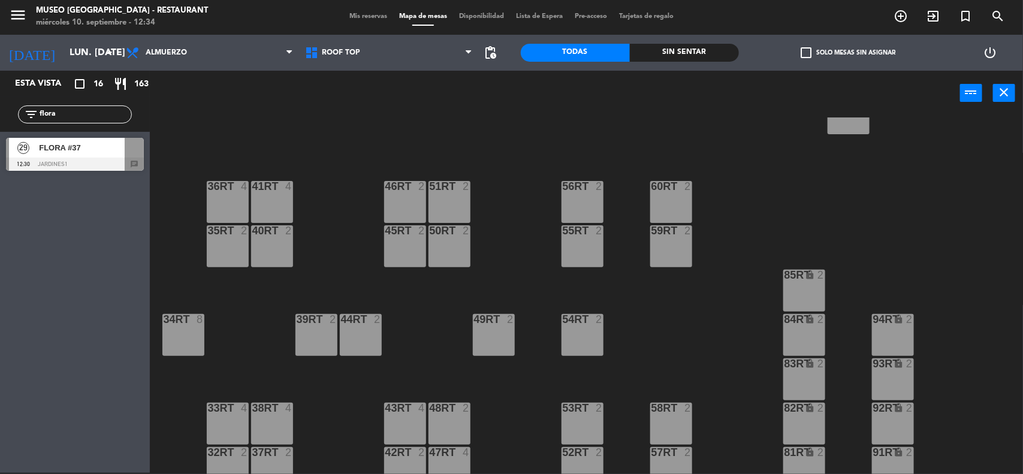
scroll to position [525, 0]
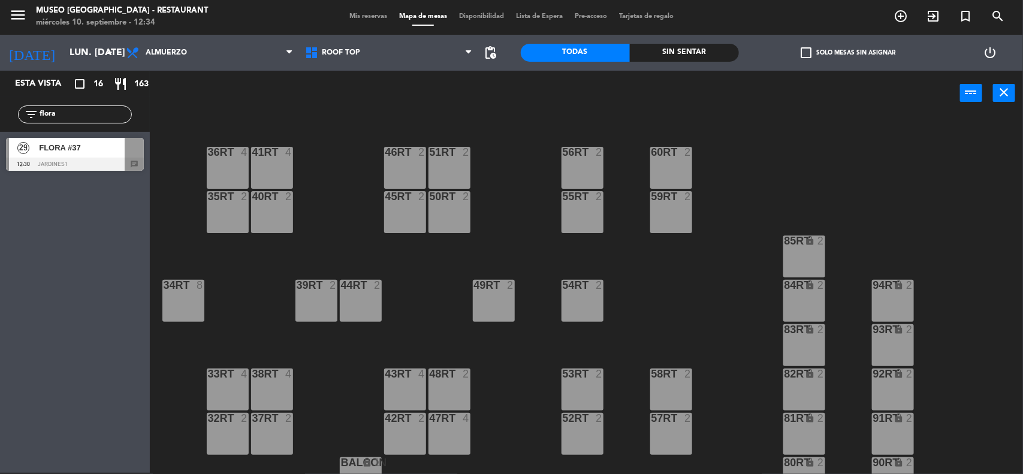
click at [65, 149] on span "FLORA #37" at bounding box center [82, 147] width 86 height 13
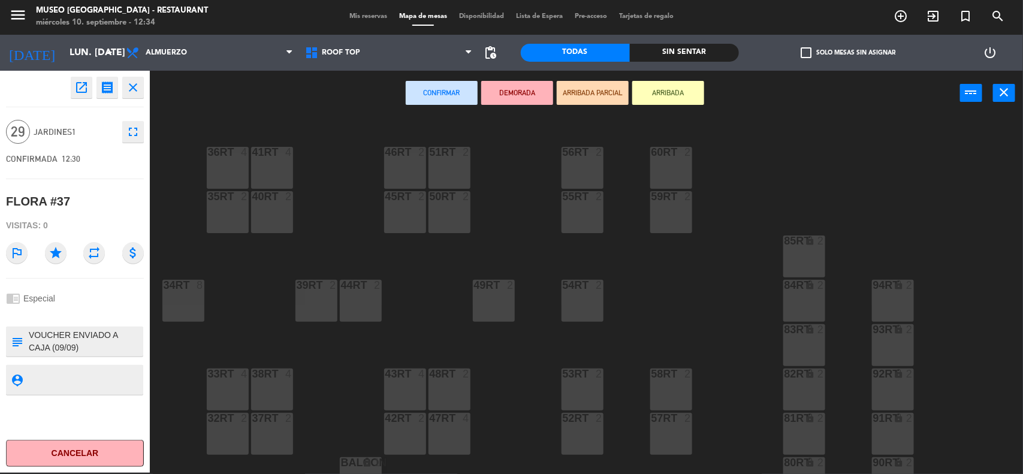
drag, startPoint x: 222, startPoint y: 163, endPoint x: 230, endPoint y: 208, distance: 45.6
click at [222, 163] on div "36rt 4" at bounding box center [228, 168] width 42 height 42
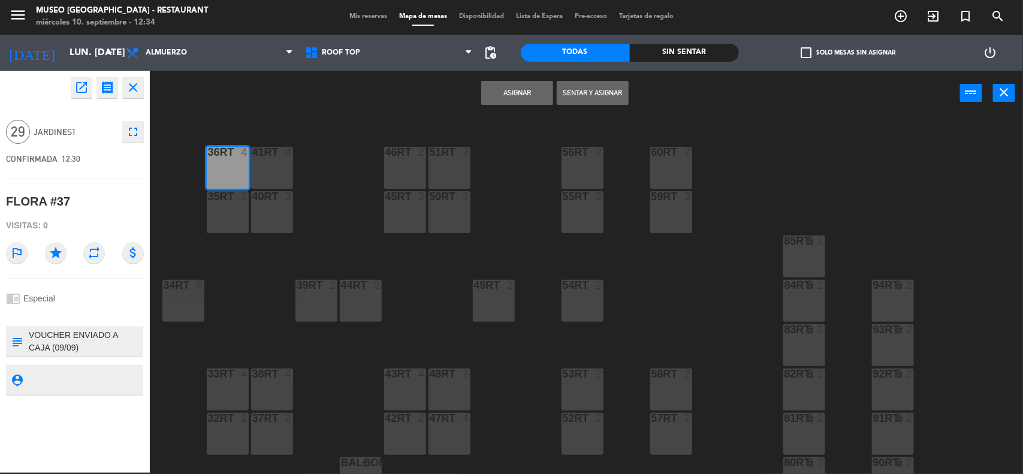
drag, startPoint x: 230, startPoint y: 208, endPoint x: 265, endPoint y: 210, distance: 35.4
click at [232, 209] on div "35rt 2" at bounding box center [228, 212] width 42 height 42
drag, startPoint x: 265, startPoint y: 210, endPoint x: 266, endPoint y: 171, distance: 39.6
click at [266, 210] on div "40RT 2" at bounding box center [272, 212] width 42 height 42
click at [266, 171] on div "41RT 4" at bounding box center [272, 168] width 42 height 42
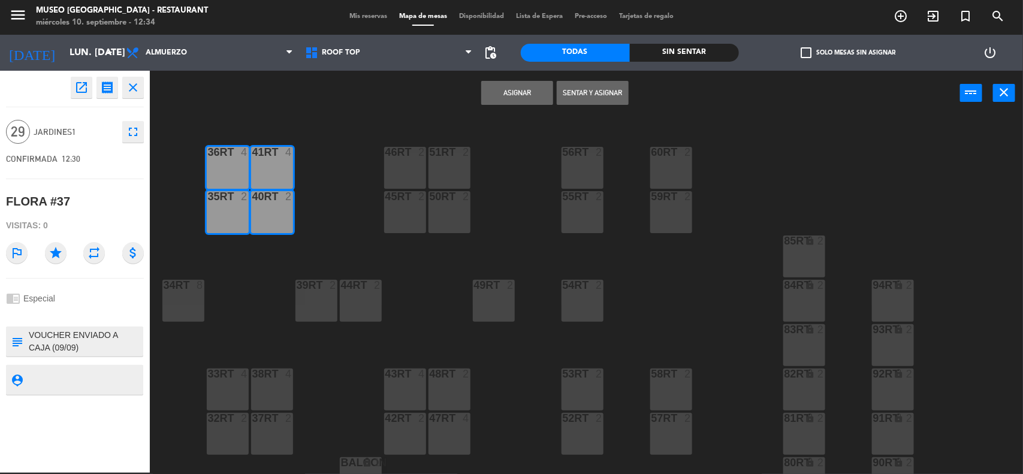
click at [186, 286] on div at bounding box center [183, 285] width 20 height 11
click at [520, 89] on button "Asignar" at bounding box center [517, 93] width 72 height 24
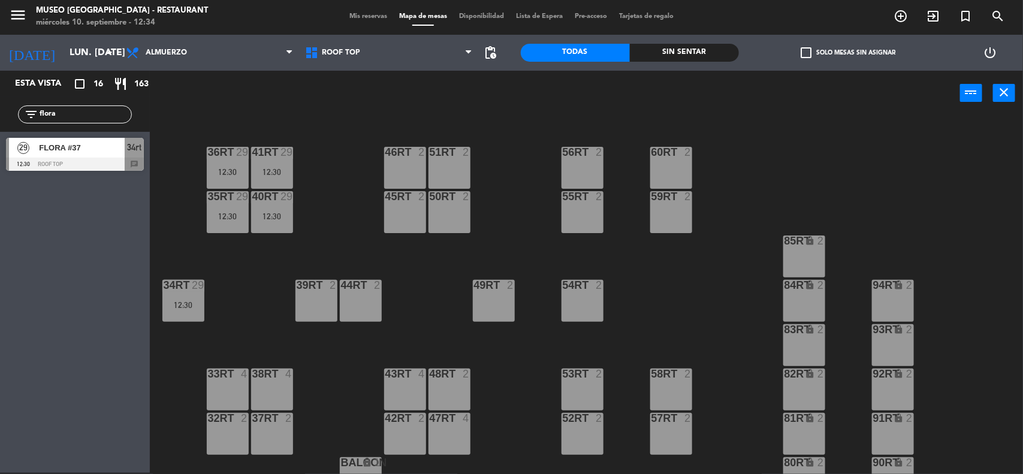
click at [655, 324] on div "18RT 4 16RT 4 28RT 2 80RR lock 2 27RT 5 7RT 5 S1RT lock 2 17RT 5 81RR lock 2 29…" at bounding box center [591, 295] width 863 height 357
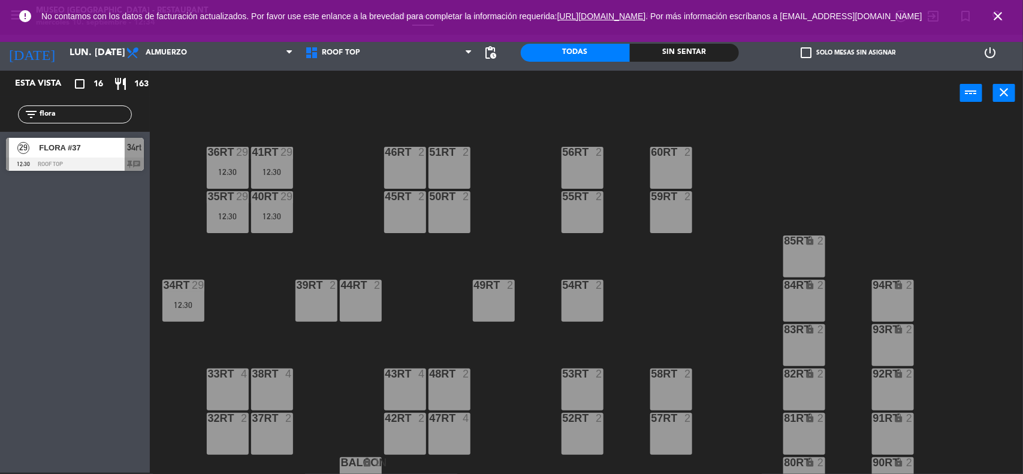
drag, startPoint x: 990, startPoint y: 13, endPoint x: 990, endPoint y: 23, distance: 9.6
click at [992, 14] on icon "close" at bounding box center [998, 16] width 14 height 14
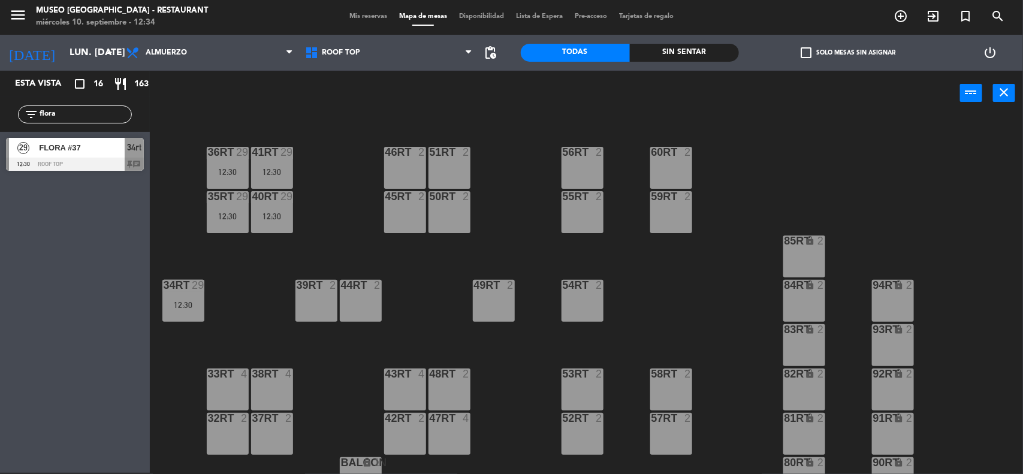
click at [924, 147] on div "18RT 4 16RT 4 28RT 2 80RR lock 2 27RT 5 7RT 5 S1RT lock 2 17RT 5 81RR lock 2 29…" at bounding box center [591, 295] width 863 height 357
click at [355, 19] on span "Mis reservas" at bounding box center [368, 16] width 50 height 7
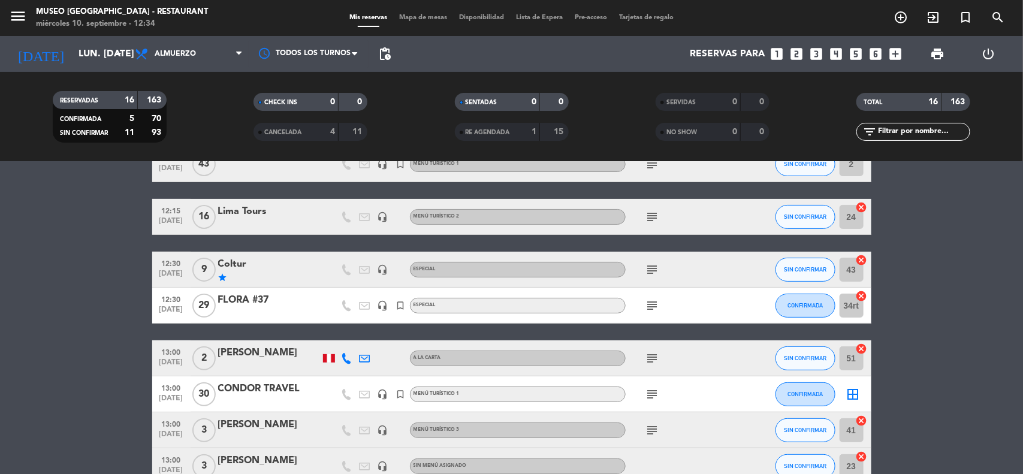
scroll to position [150, 0]
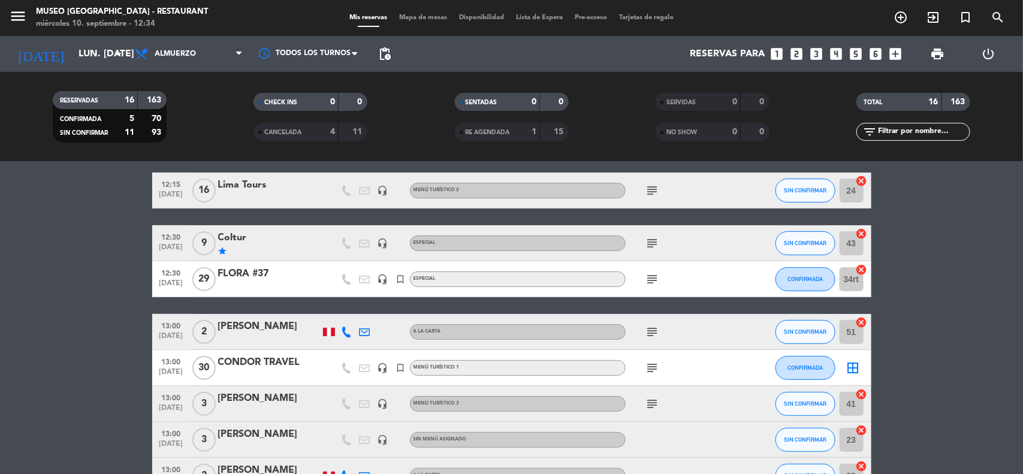
click at [933, 346] on bookings-row "11:00 [DATE] 3 COLTUR headset_mic turned_in_not Menú turístico 3 subject CONFIR…" at bounding box center [511, 430] width 1023 height 727
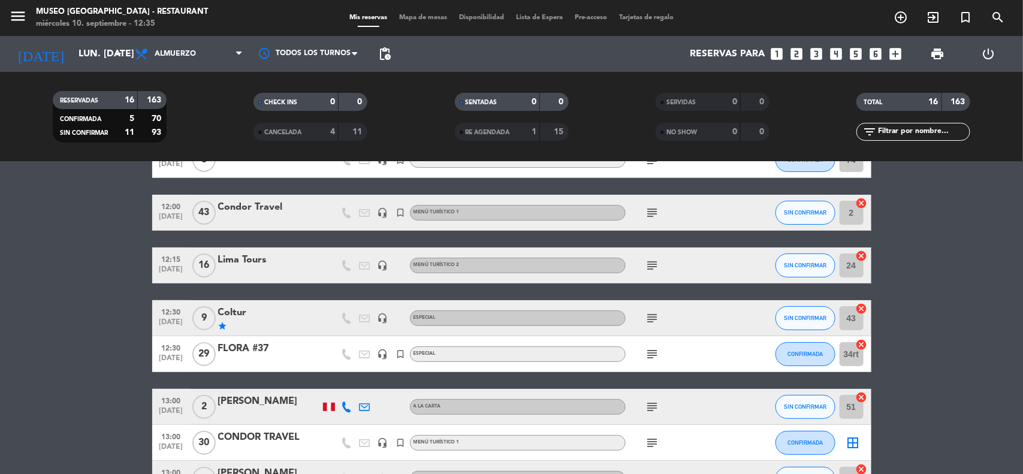
drag, startPoint x: 991, startPoint y: 378, endPoint x: 650, endPoint y: 178, distance: 394.7
click at [432, 17] on span "Mapa de mesas" at bounding box center [423, 17] width 60 height 7
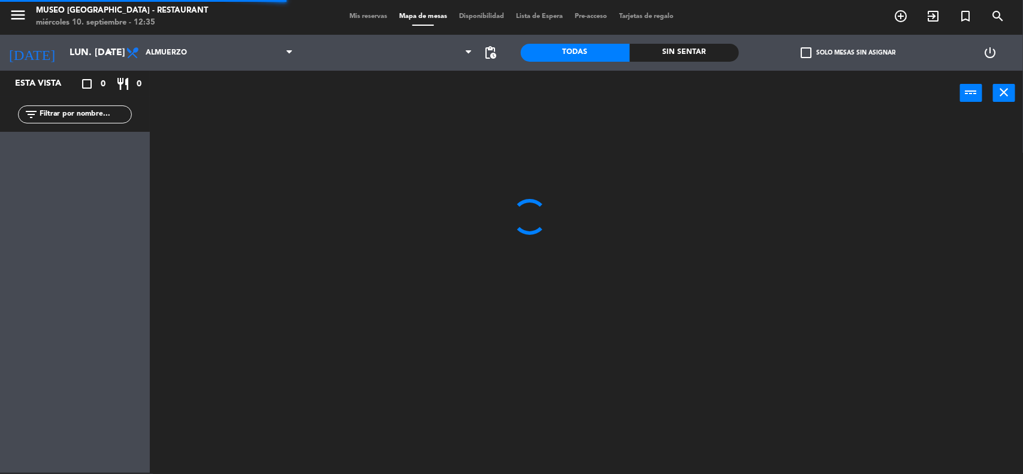
click at [61, 116] on input "text" at bounding box center [84, 114] width 93 height 13
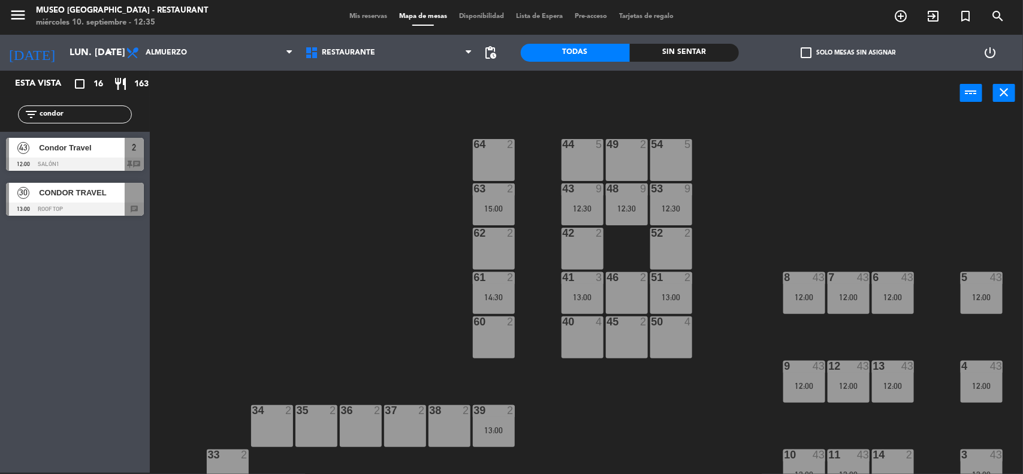
type input "condor"
drag, startPoint x: 275, startPoint y: 278, endPoint x: 291, endPoint y: 269, distance: 18.5
click at [276, 279] on div "44 5 49 2 54 5 64 2 48 9 12:30 53 9 12:30 63 2 15:00 43 9 12:30 62 2 42 2 52 2 …" at bounding box center [591, 295] width 863 height 357
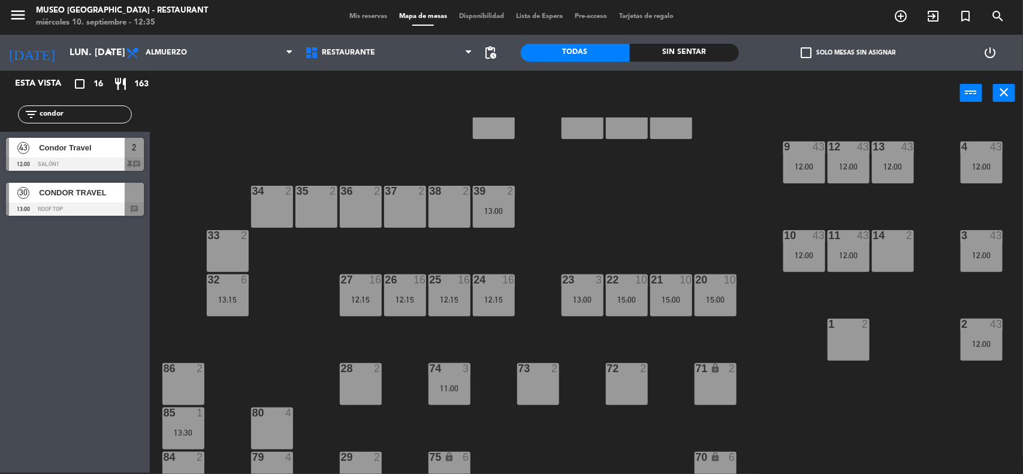
scroll to position [300, 0]
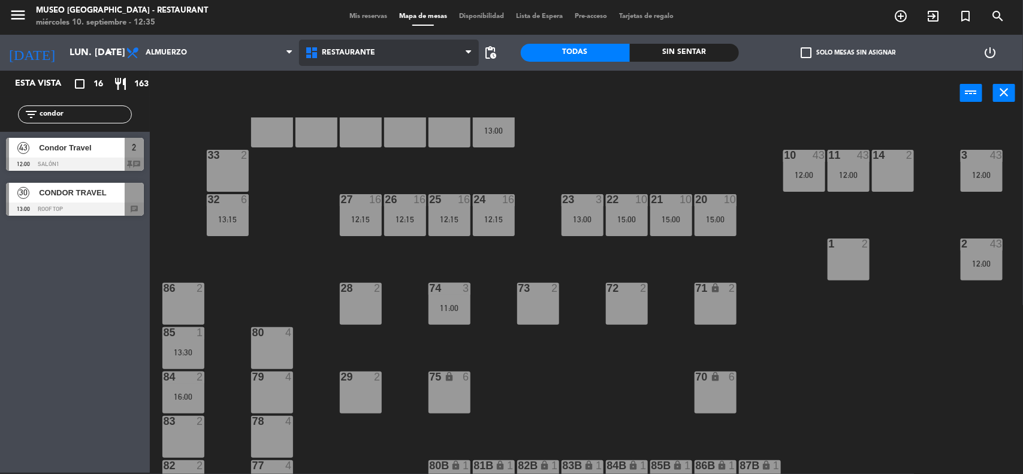
click at [397, 50] on span "Restaurante" at bounding box center [388, 53] width 179 height 26
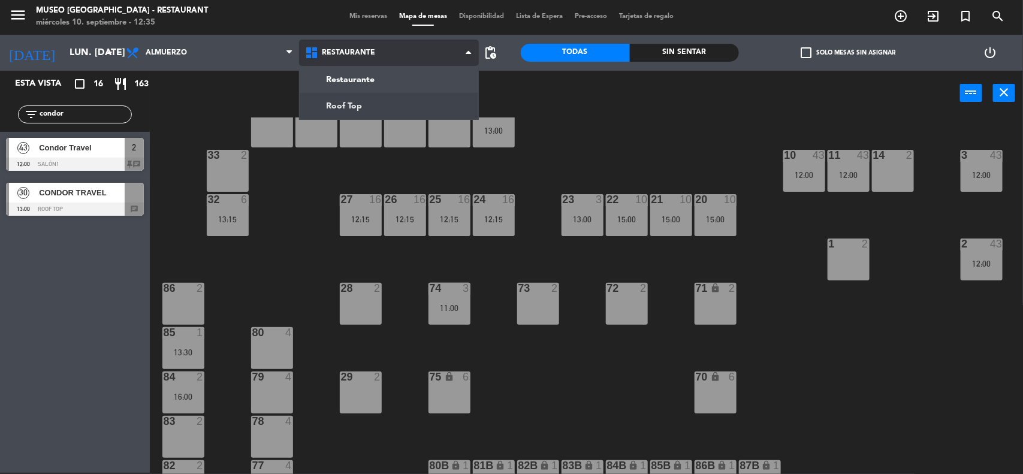
click at [385, 109] on ng-component "menu [GEOGRAPHIC_DATA][PERSON_NAME] - Restaurant [DATE] 10. septiembre - 12:35 …" at bounding box center [511, 237] width 1023 height 476
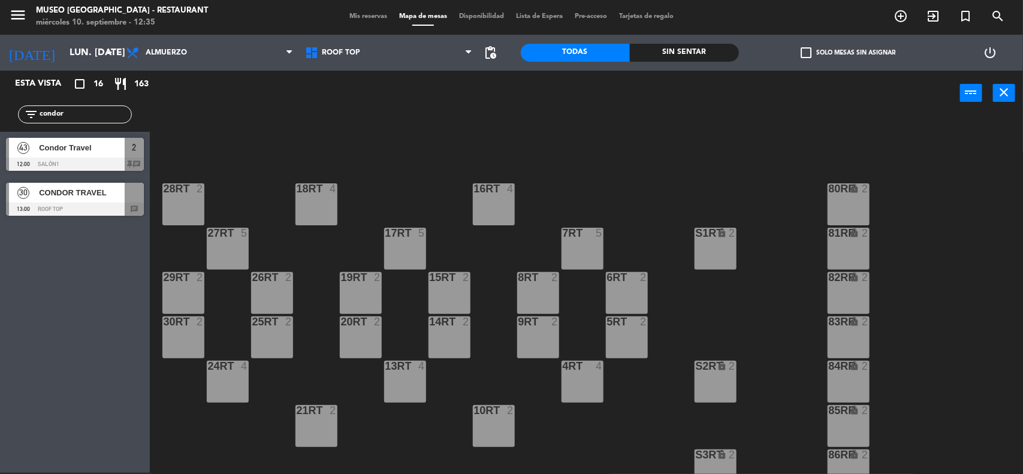
click at [62, 195] on span "CONDOR TRAVEL" at bounding box center [82, 192] width 86 height 13
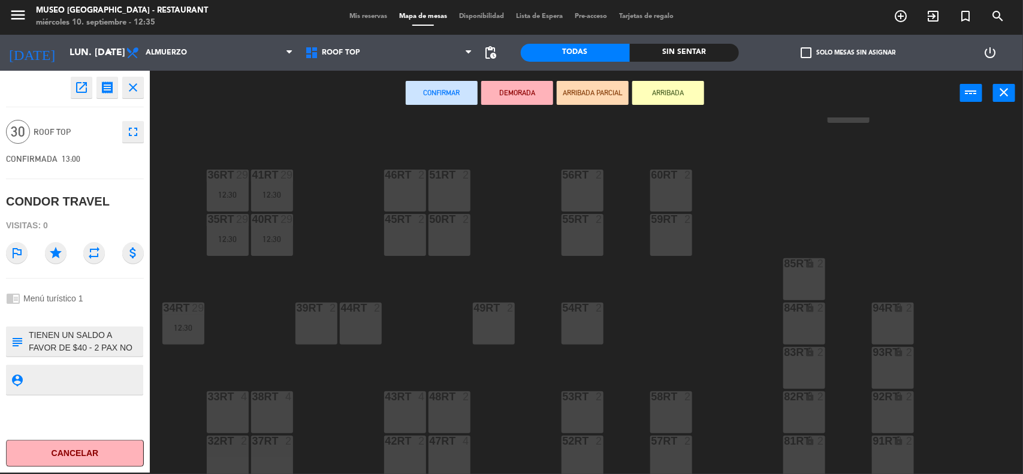
scroll to position [549, 0]
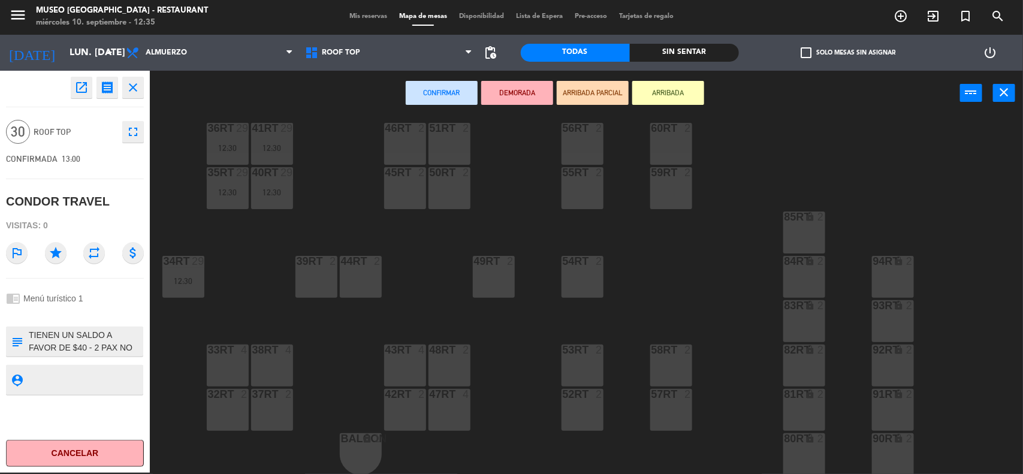
click at [276, 375] on div "38rt 4" at bounding box center [272, 366] width 42 height 42
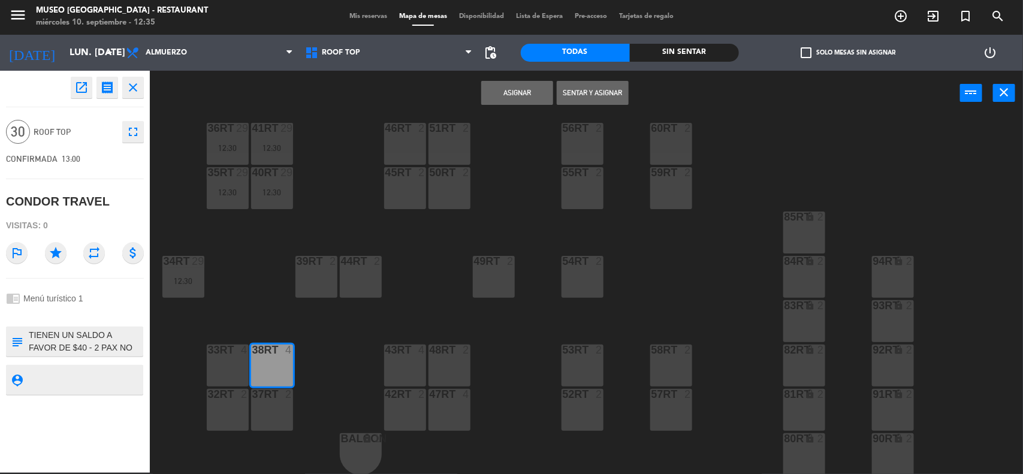
drag, startPoint x: 274, startPoint y: 409, endPoint x: 237, endPoint y: 405, distance: 37.5
click at [273, 409] on div "37rt 2" at bounding box center [272, 410] width 42 height 42
click at [226, 393] on div "32rt 2" at bounding box center [228, 410] width 42 height 42
click at [225, 351] on div at bounding box center [228, 350] width 20 height 11
click at [228, 397] on div at bounding box center [228, 394] width 20 height 11
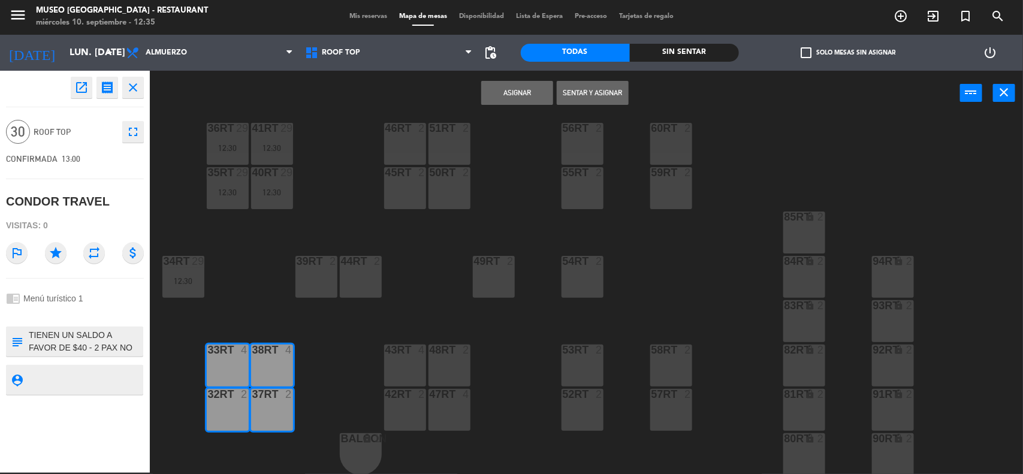
click at [320, 276] on div "39rt 2" at bounding box center [317, 277] width 42 height 42
click at [348, 274] on div "44RT 2" at bounding box center [361, 277] width 42 height 42
click at [504, 94] on button "Asignar" at bounding box center [517, 93] width 72 height 24
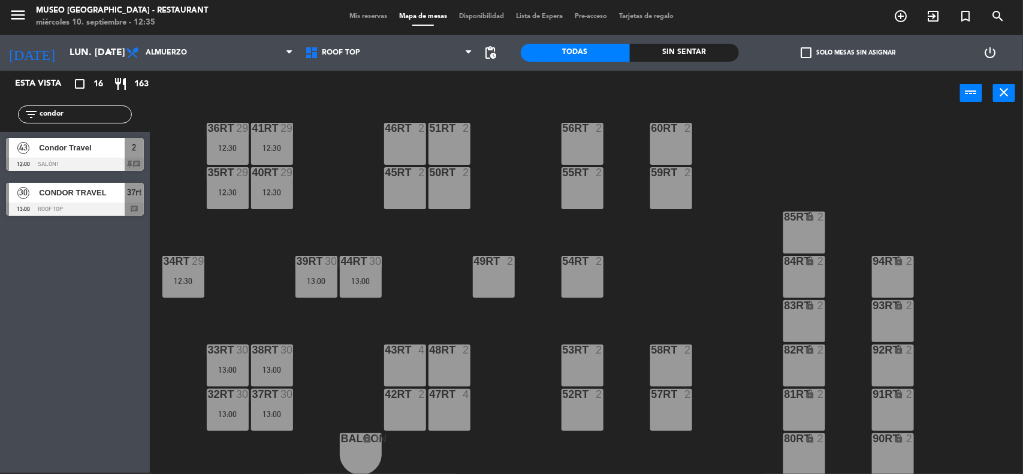
drag, startPoint x: 712, startPoint y: 259, endPoint x: 583, endPoint y: 171, distance: 156.6
click at [713, 259] on div "18RT 4 16RT 4 28RT 2 80RR lock 2 27RT 5 7RT 5 S1RT lock 2 17RT 5 81RR lock 2 29…" at bounding box center [591, 295] width 863 height 357
click at [366, 13] on span "Mis reservas" at bounding box center [368, 16] width 50 height 7
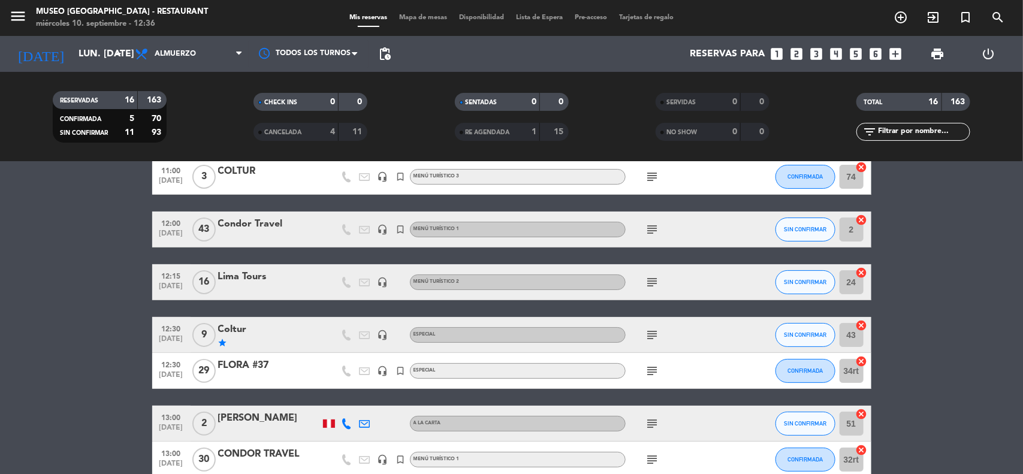
scroll to position [75, 0]
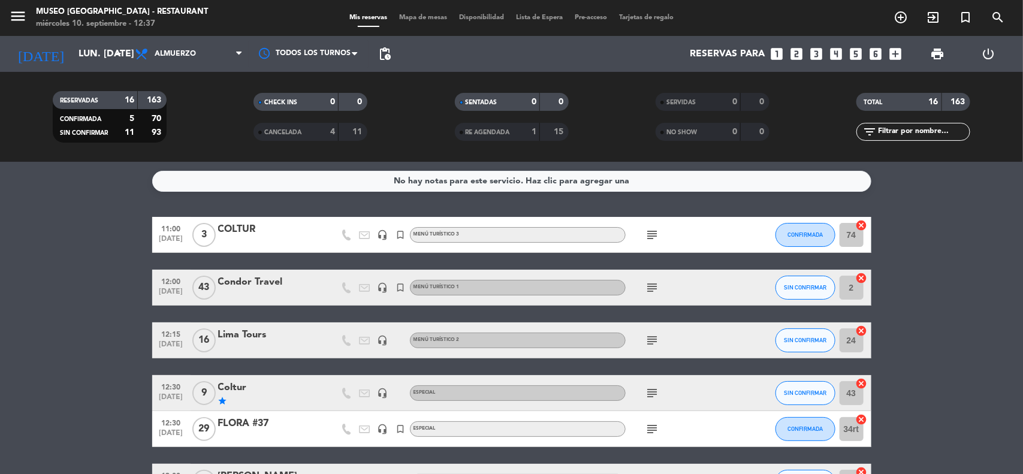
click at [651, 285] on icon "subject" at bounding box center [653, 288] width 14 height 14
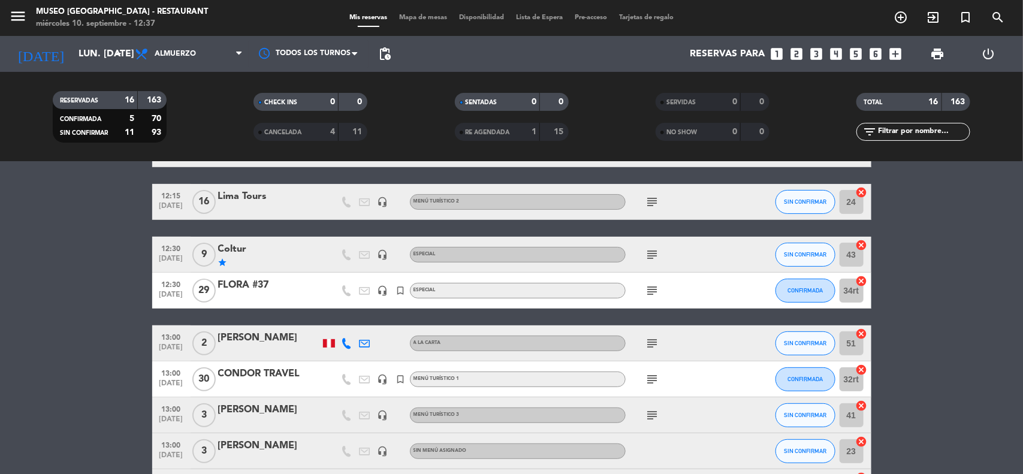
scroll to position [150, 0]
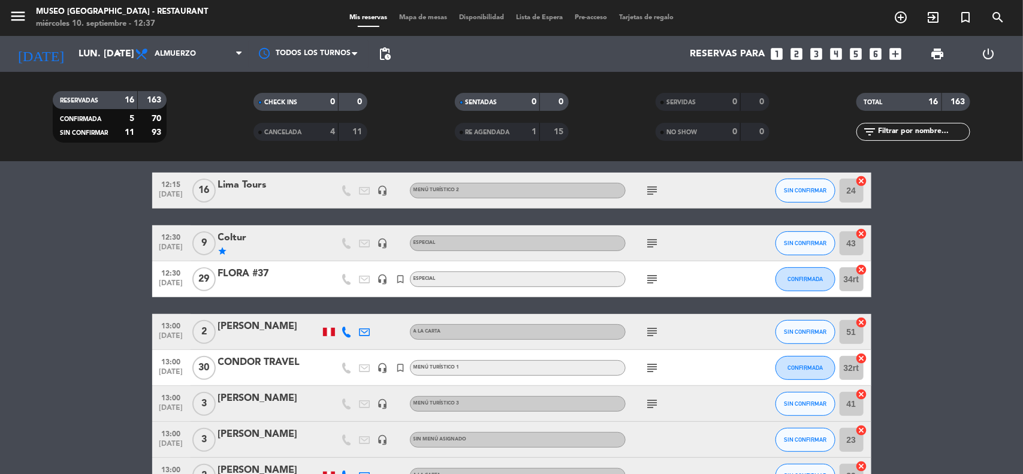
click at [647, 243] on icon "subject" at bounding box center [653, 243] width 14 height 14
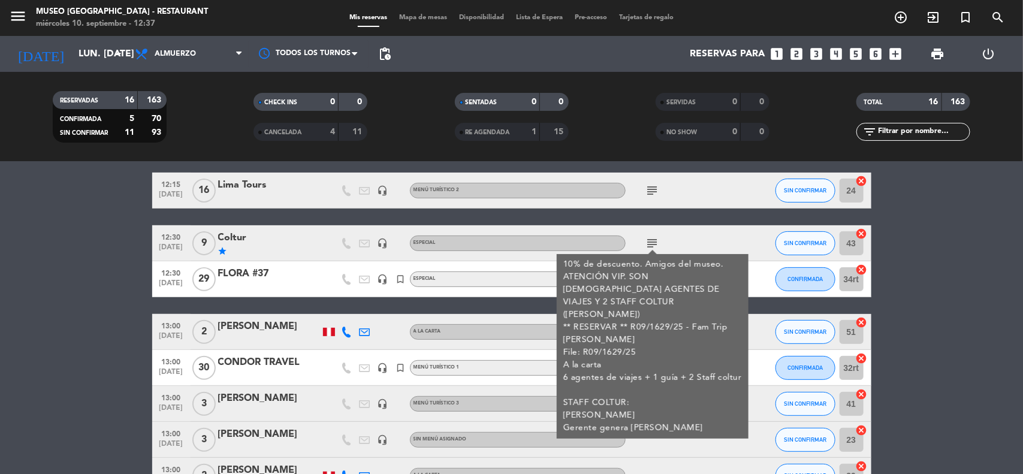
click at [942, 330] on bookings-row "11:00 [DATE] 3 COLTUR headset_mic turned_in_not Menú turístico 3 subject CONFIR…" at bounding box center [511, 430] width 1023 height 727
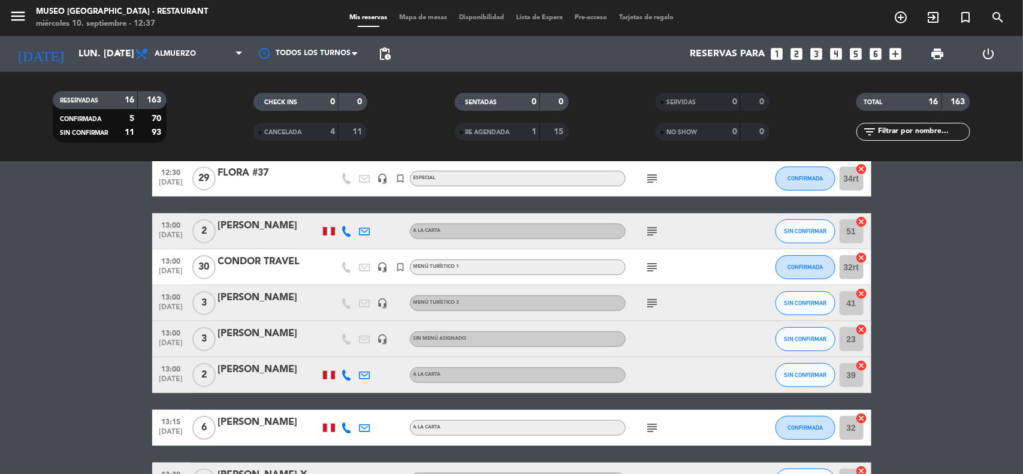
scroll to position [225, 0]
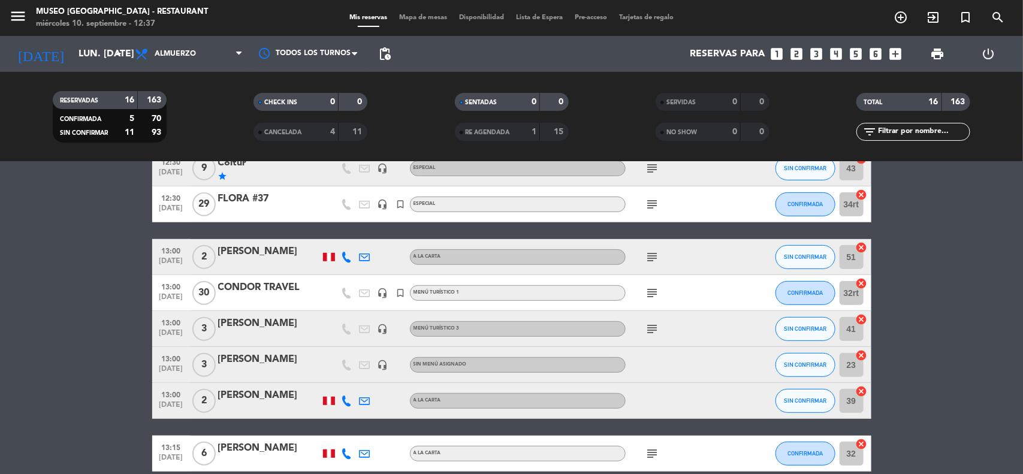
click at [651, 288] on icon "subject" at bounding box center [653, 293] width 14 height 14
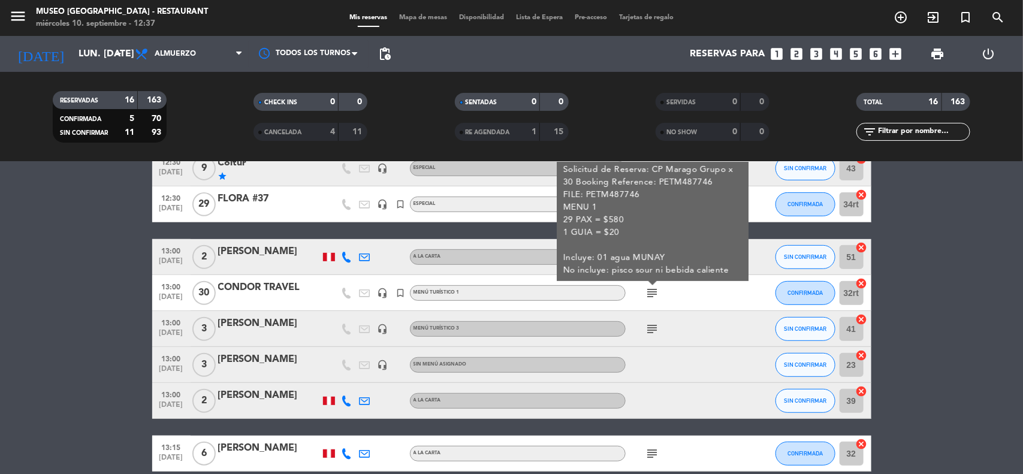
click at [959, 339] on bookings-row "11:00 [DATE] 3 COLTUR headset_mic turned_in_not Menú turístico 3 subject CONFIR…" at bounding box center [511, 355] width 1023 height 727
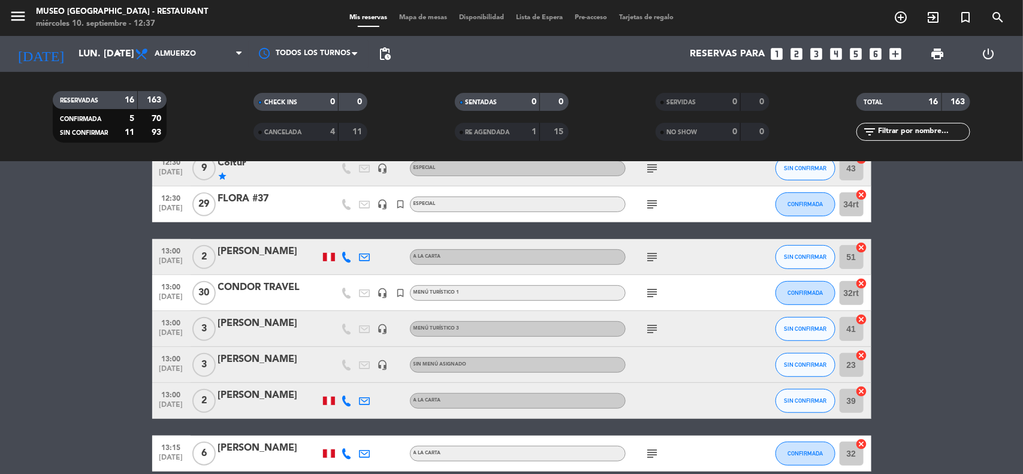
click at [653, 332] on icon "subject" at bounding box center [653, 329] width 14 height 14
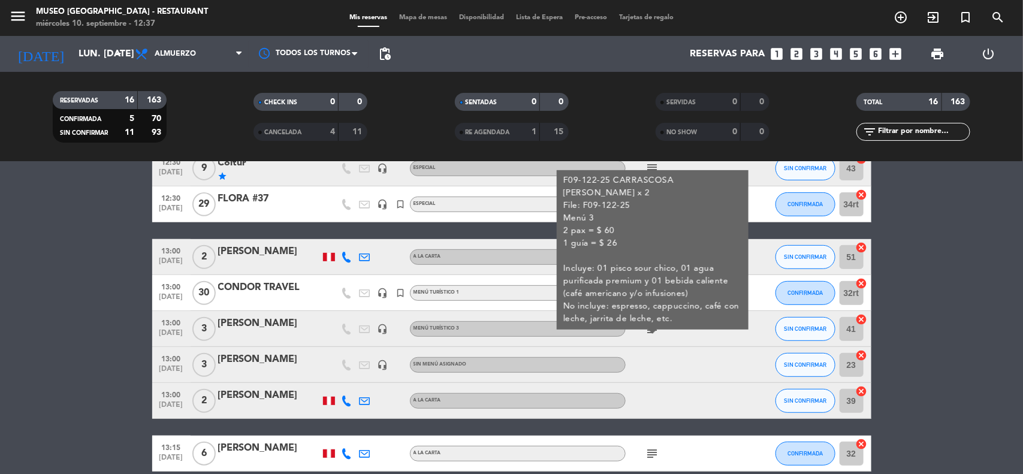
click at [903, 336] on bookings-row "11:00 [DATE] 3 COLTUR headset_mic turned_in_not Menú turístico 3 subject CONFIR…" at bounding box center [511, 355] width 1023 height 727
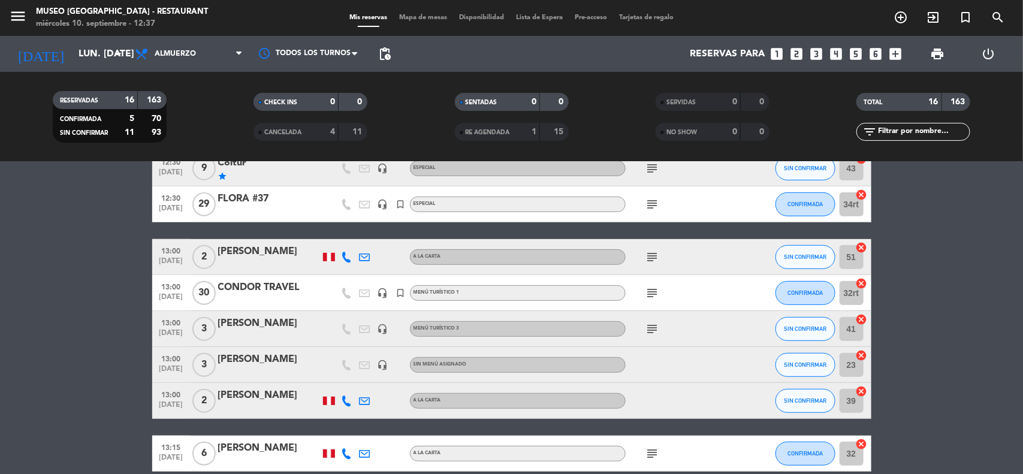
click at [175, 326] on span "13:00" at bounding box center [171, 322] width 30 height 14
click at [166, 358] on span "13:00" at bounding box center [171, 358] width 30 height 14
click at [384, 327] on icon "headset_mic" at bounding box center [383, 329] width 11 height 11
click at [381, 364] on icon "headset_mic" at bounding box center [383, 365] width 11 height 11
click at [261, 358] on div "[PERSON_NAME]" at bounding box center [269, 360] width 102 height 16
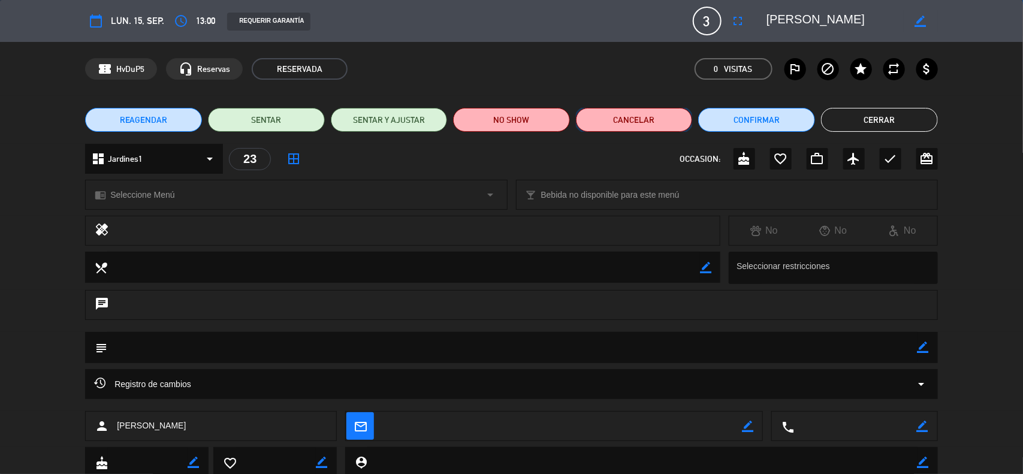
click at [649, 117] on button "Cancelar" at bounding box center [634, 120] width 117 height 24
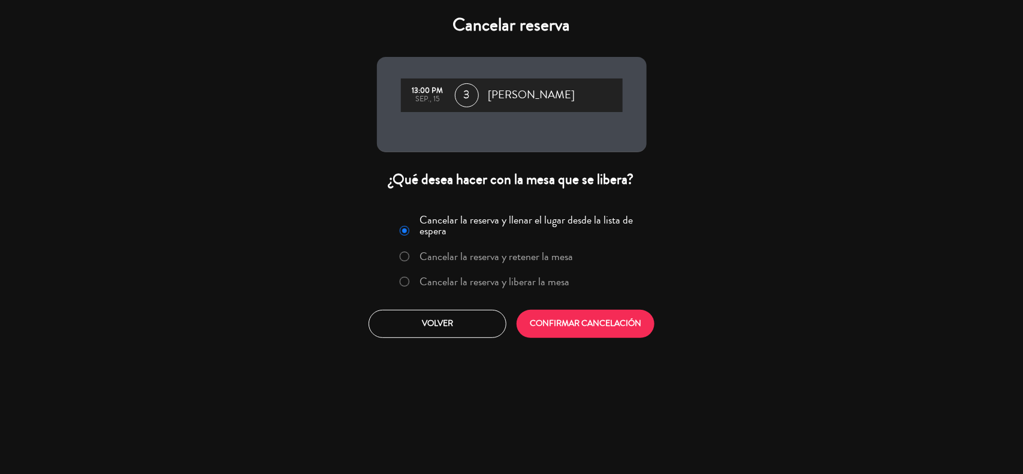
click at [499, 285] on label "Cancelar la reserva y liberar la mesa" at bounding box center [495, 281] width 150 height 11
click at [552, 324] on button "CONFIRMAR CANCELACIÓN" at bounding box center [586, 324] width 138 height 28
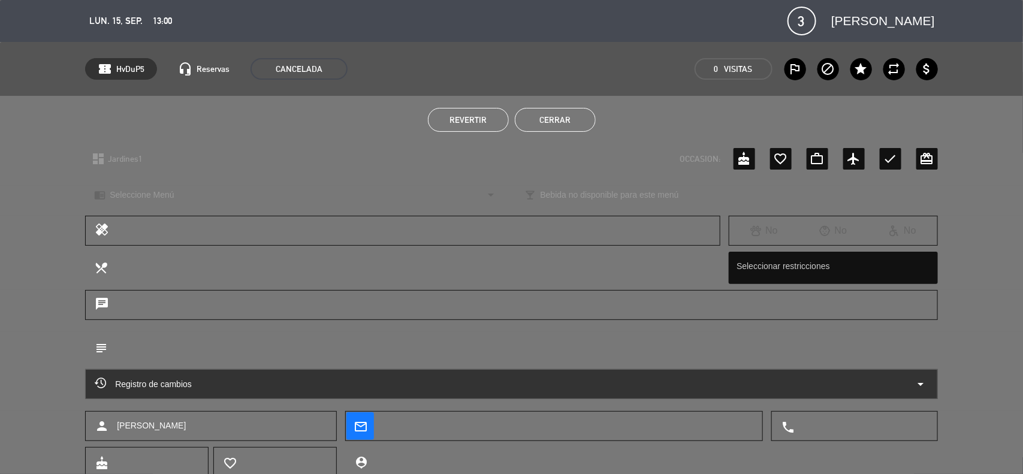
click at [573, 117] on button "Cerrar" at bounding box center [555, 120] width 81 height 24
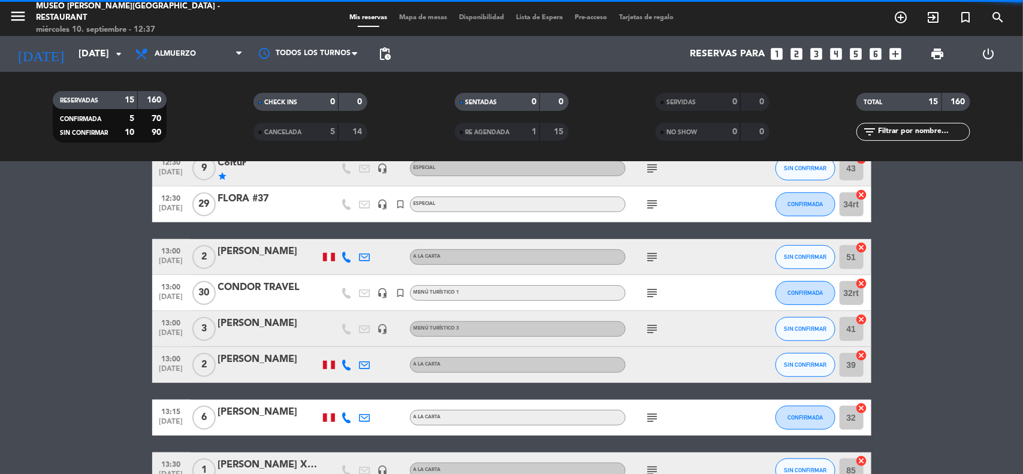
drag, startPoint x: 948, startPoint y: 334, endPoint x: 721, endPoint y: 360, distance: 228.7
click at [948, 335] on bookings-row "11:00 [DATE] 3 COLTUR headset_mic turned_in_not Menú turístico 3 subject CONFIR…" at bounding box center [511, 337] width 1023 height 691
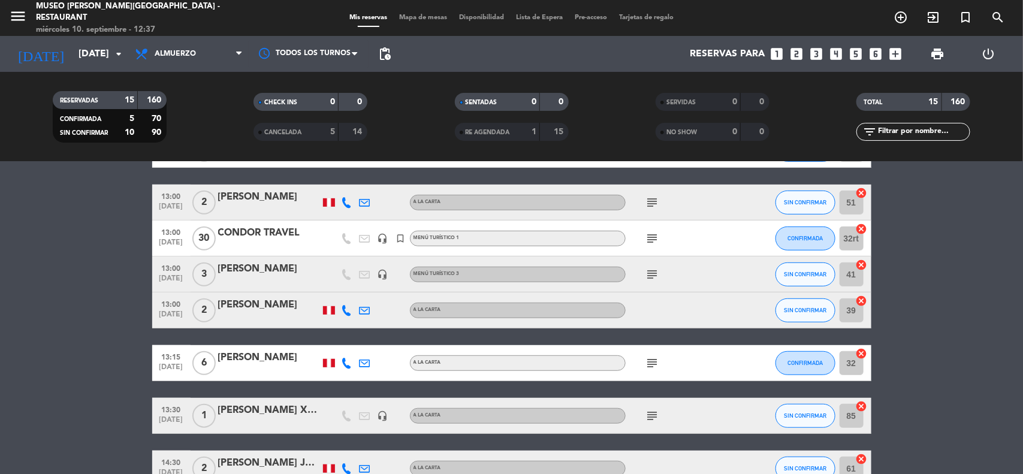
scroll to position [375, 0]
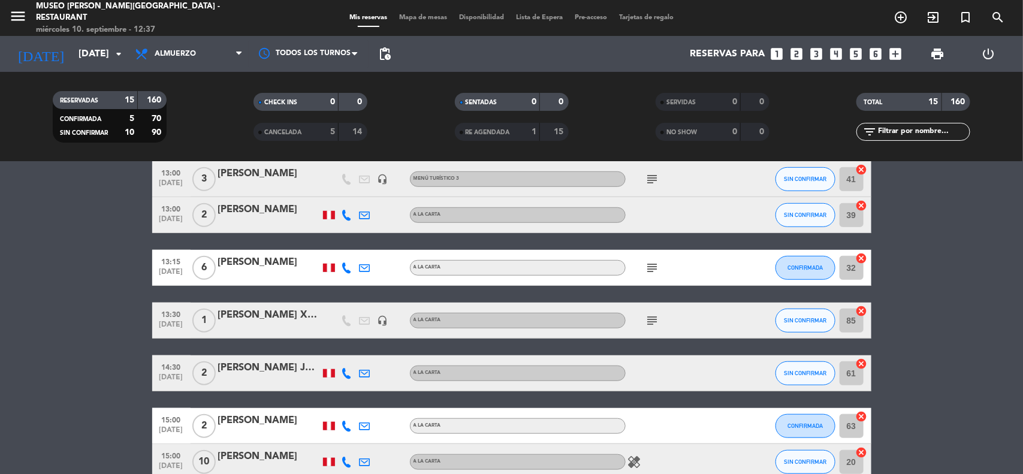
click at [649, 324] on icon "subject" at bounding box center [653, 321] width 14 height 14
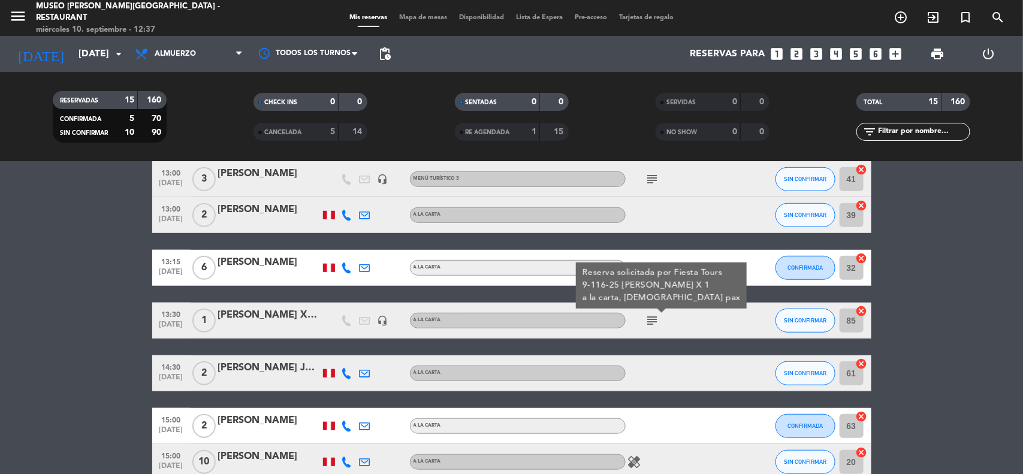
click at [962, 337] on bookings-row "11:00 [DATE] 3 COLTUR headset_mic turned_in_not Menú turístico 3 subject CONFIR…" at bounding box center [511, 187] width 1023 height 691
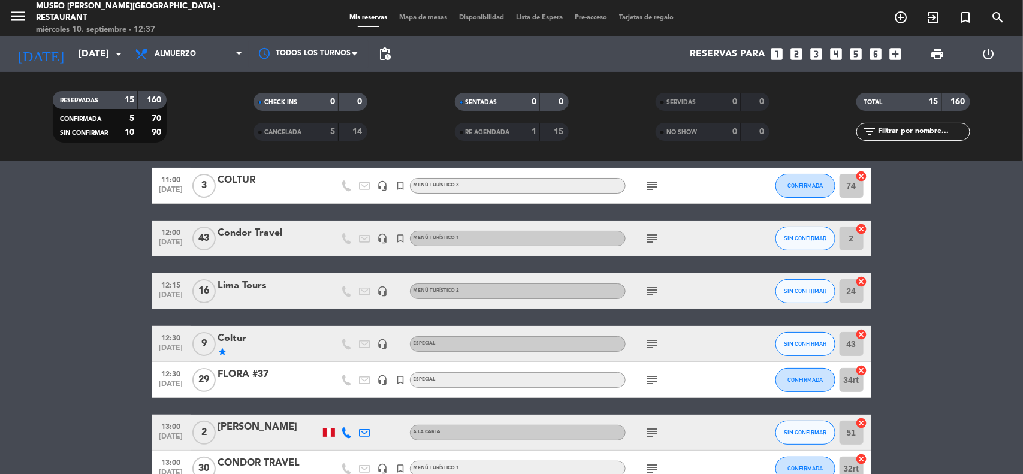
scroll to position [0, 0]
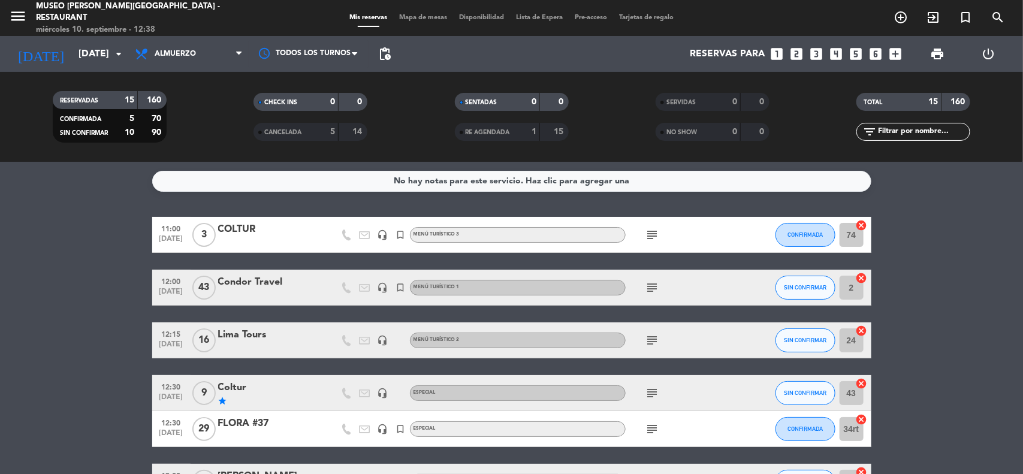
click at [241, 384] on div "Coltur" at bounding box center [269, 388] width 102 height 16
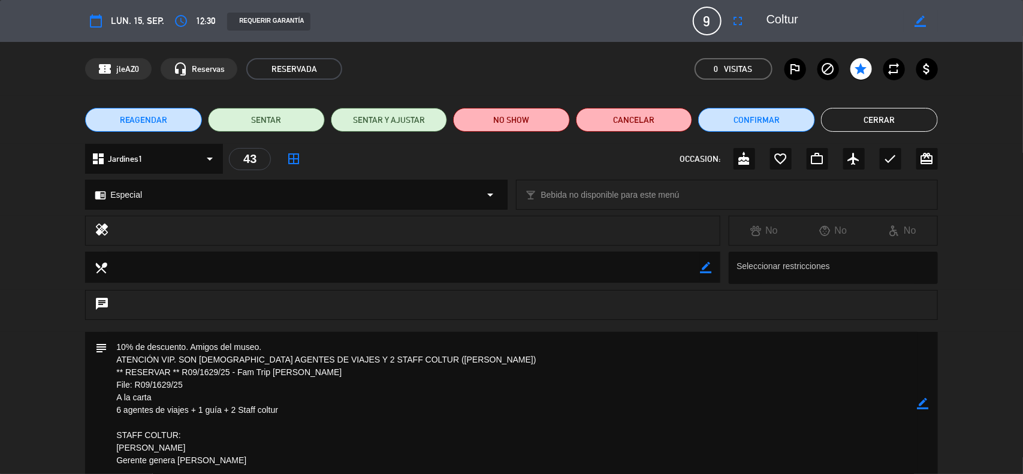
scroll to position [75, 0]
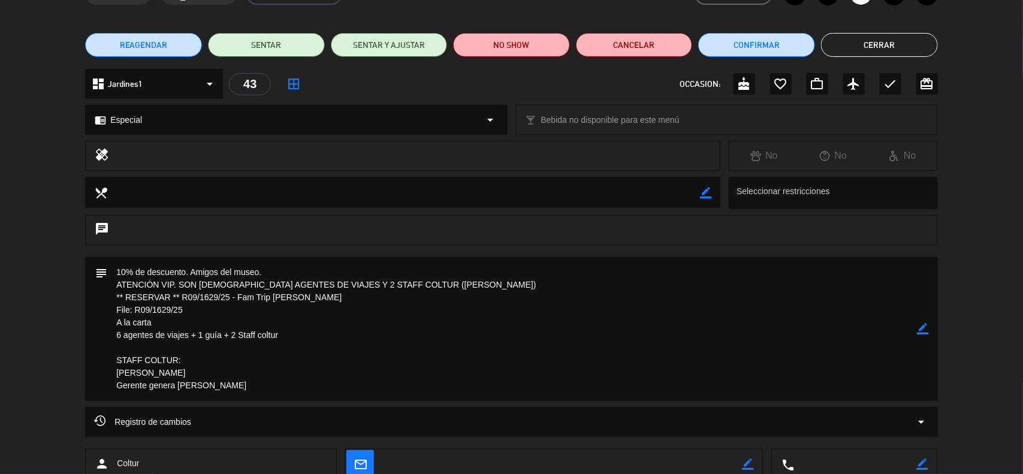
click at [926, 329] on icon "border_color" at bounding box center [923, 328] width 11 height 11
click at [925, 329] on icon at bounding box center [923, 328] width 11 height 11
click at [0, 0] on div at bounding box center [0, 0] width 0 height 0
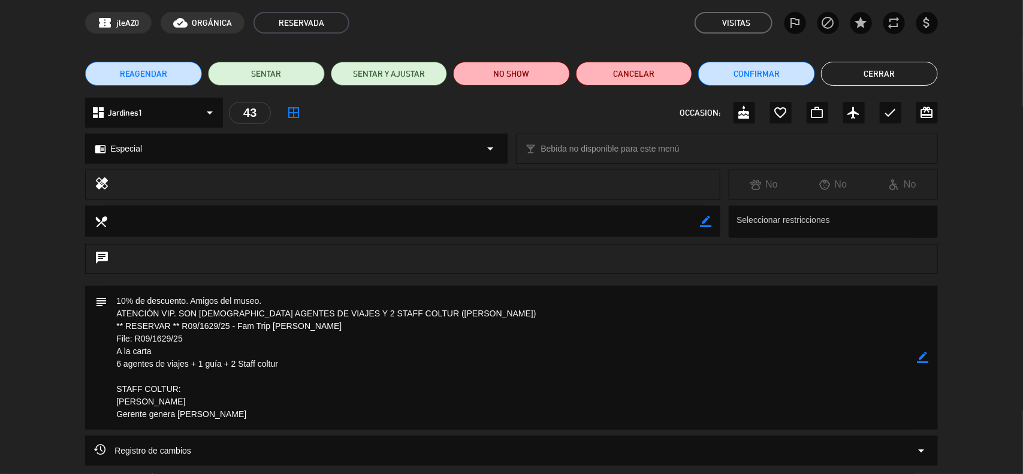
scroll to position [0, 0]
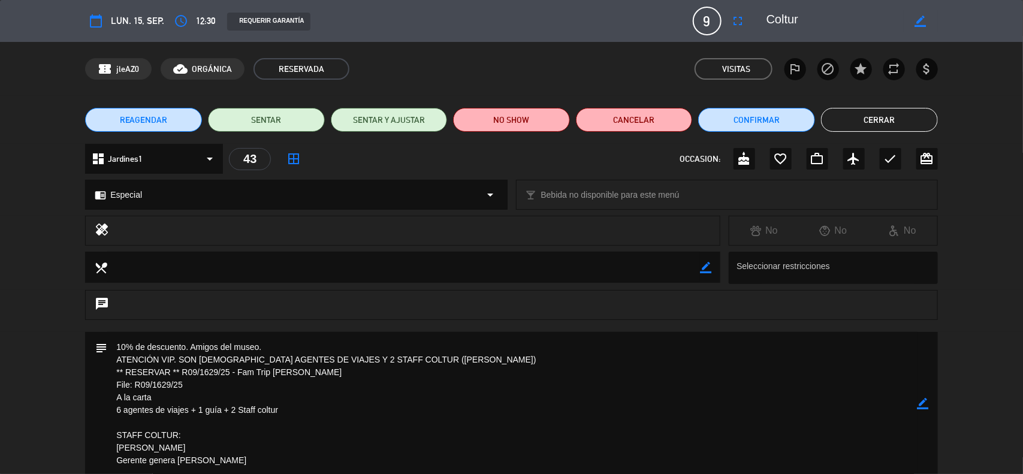
click at [875, 117] on button "Cerrar" at bounding box center [879, 120] width 117 height 24
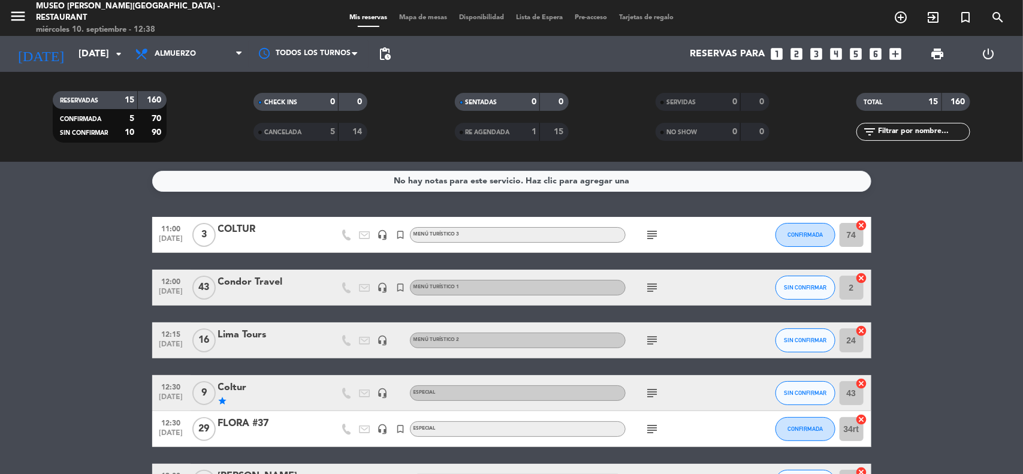
click at [234, 385] on div "Coltur" at bounding box center [269, 388] width 102 height 16
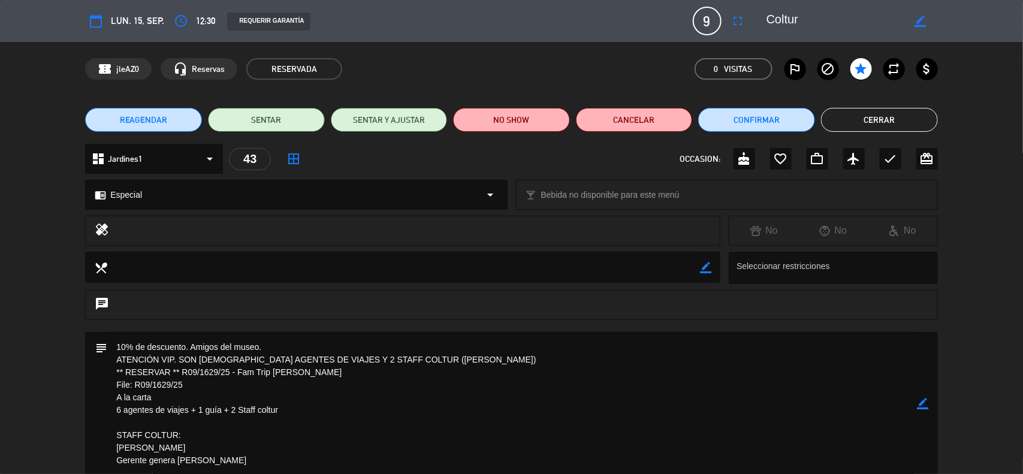
click at [975, 321] on div "chat" at bounding box center [511, 311] width 1023 height 42
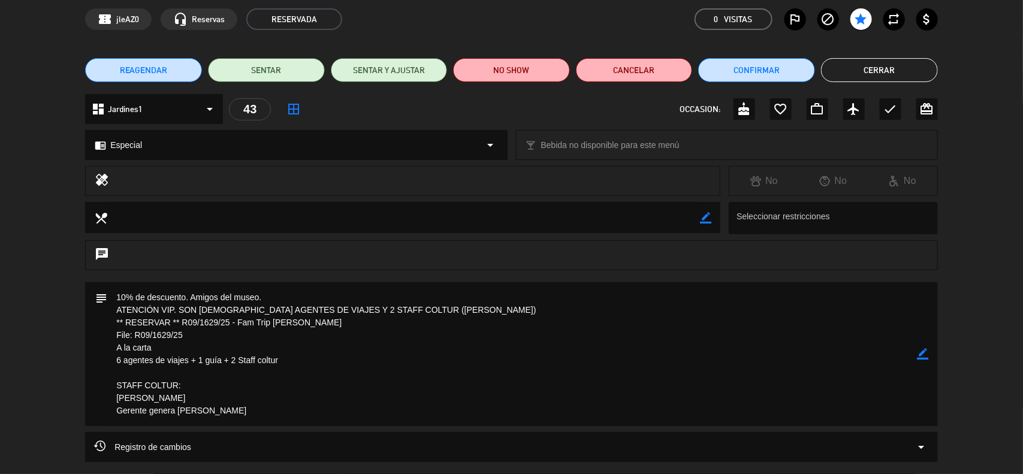
scroll to position [75, 0]
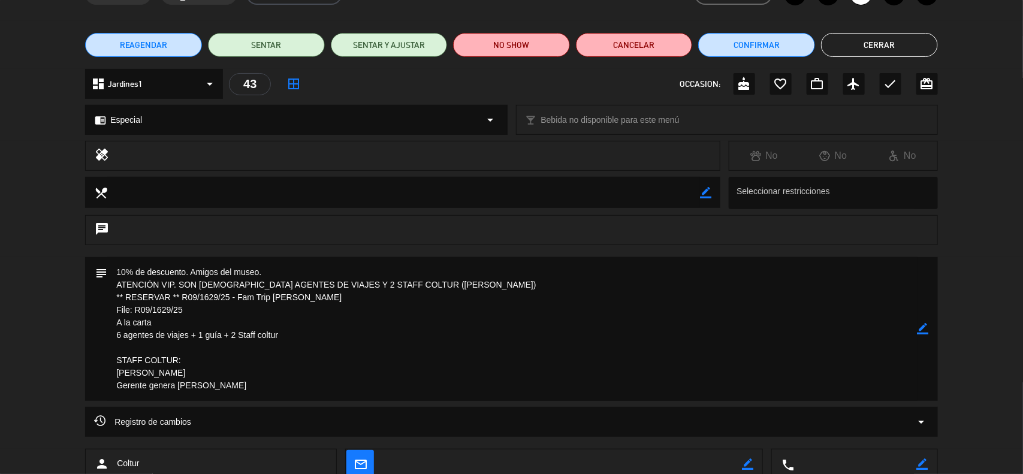
click at [926, 330] on icon "border_color" at bounding box center [923, 328] width 11 height 11
click at [300, 275] on textarea at bounding box center [512, 329] width 810 height 144
type textarea "10% de descuento. Amigos del museo. PAGAN AQUÍ, PEDIR DATOS PARA LA FACTURACIÓN…"
click at [924, 330] on icon at bounding box center [923, 328] width 11 height 11
click at [928, 331] on icon "border_color" at bounding box center [923, 328] width 11 height 11
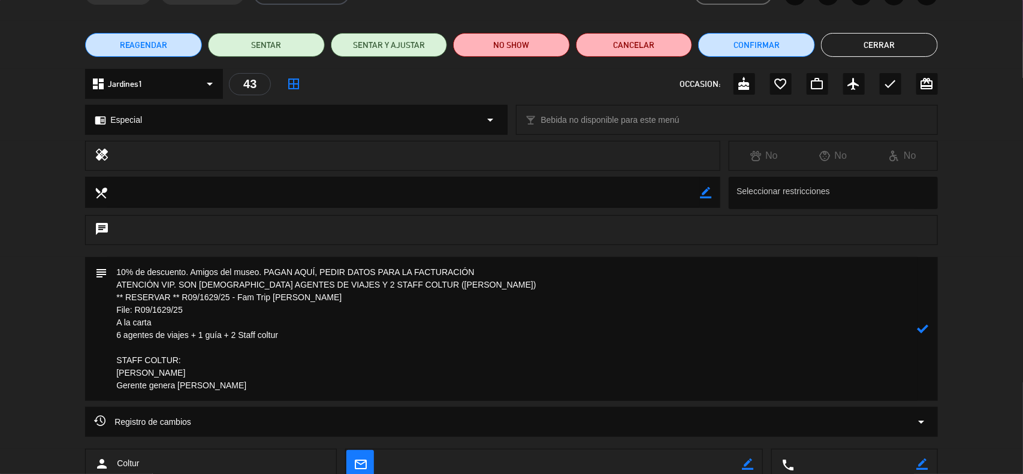
click at [928, 331] on icon at bounding box center [923, 328] width 11 height 11
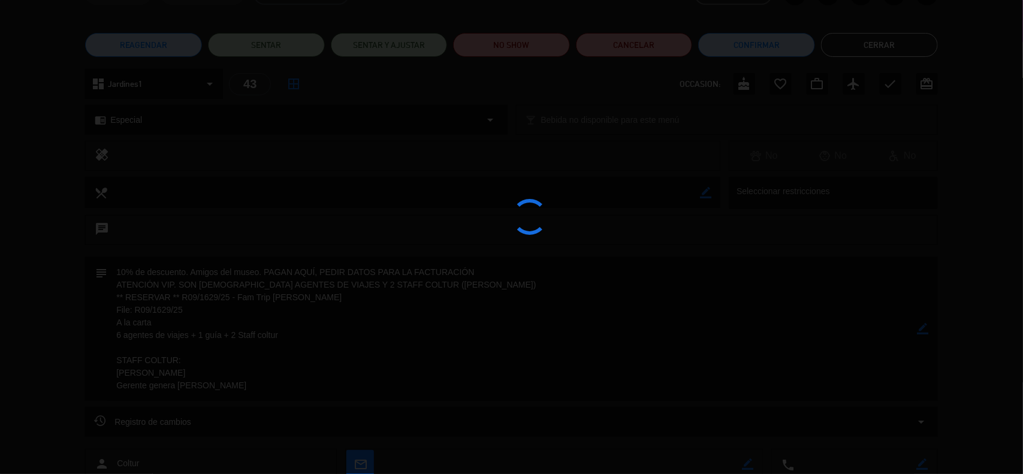
click at [928, 331] on div at bounding box center [511, 237] width 1023 height 474
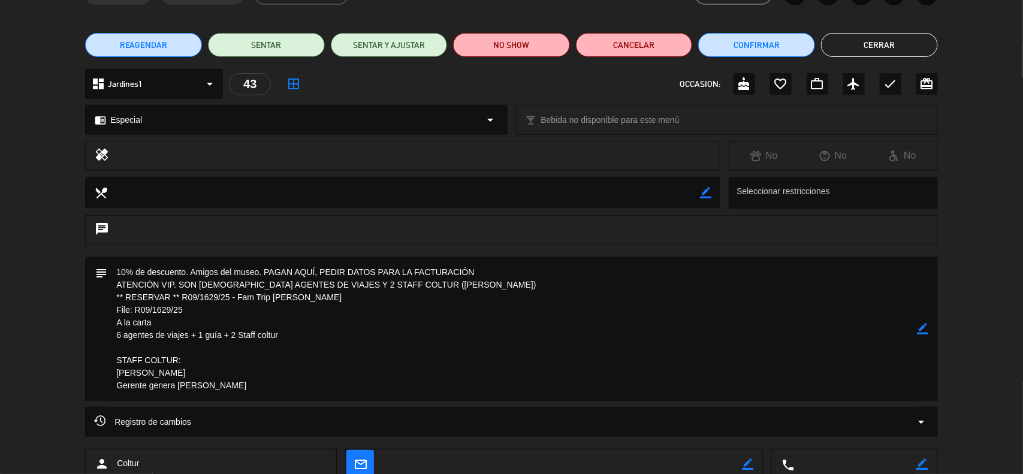
click at [922, 327] on icon "border_color" at bounding box center [923, 328] width 11 height 11
click at [922, 327] on icon at bounding box center [923, 328] width 11 height 11
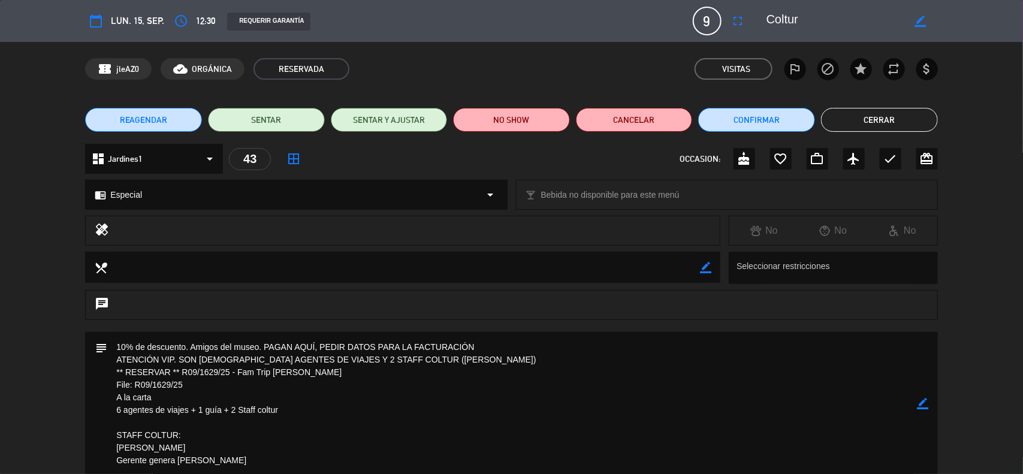
click at [871, 120] on button "Cerrar" at bounding box center [879, 120] width 117 height 24
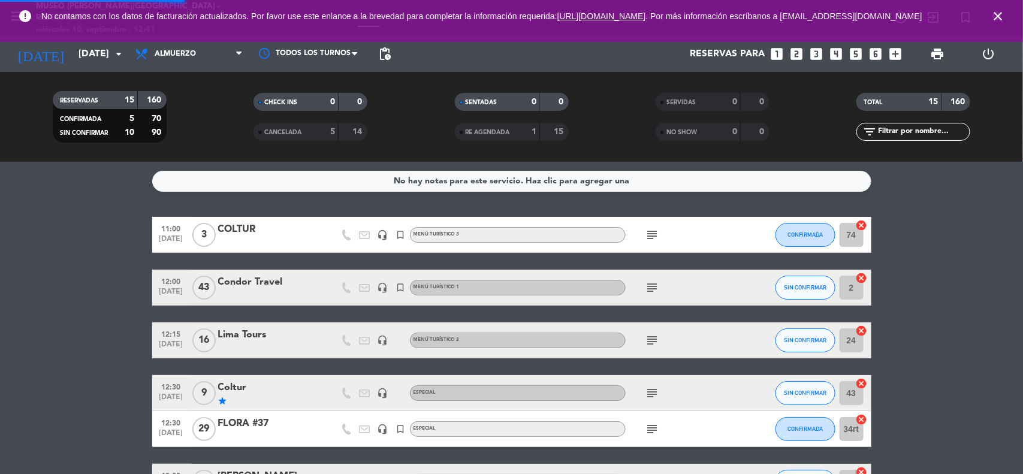
click at [967, 208] on div "No hay notas para este servicio. Haz clic para agregar una 11:00 [DATE] 3 COLTU…" at bounding box center [511, 318] width 1023 height 312
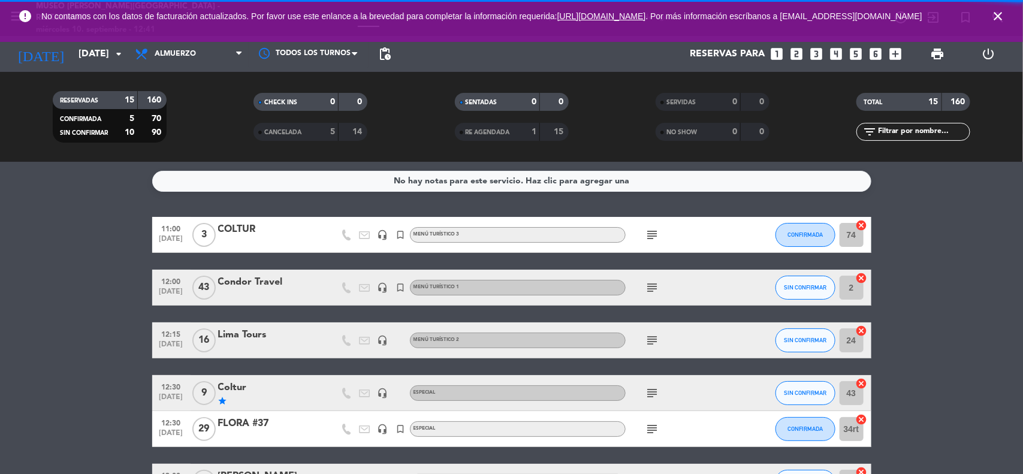
click at [997, 16] on icon "close" at bounding box center [998, 16] width 14 height 14
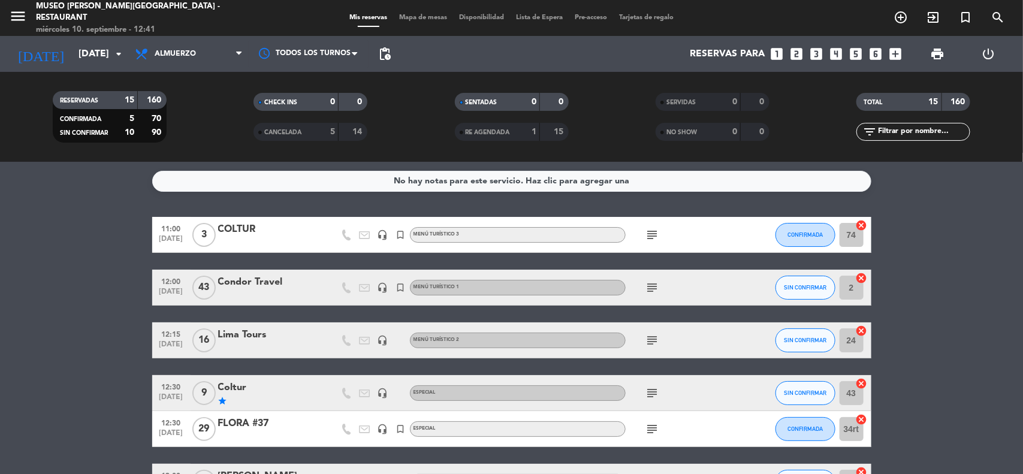
click at [91, 53] on input "[DATE]" at bounding box center [136, 54] width 126 height 23
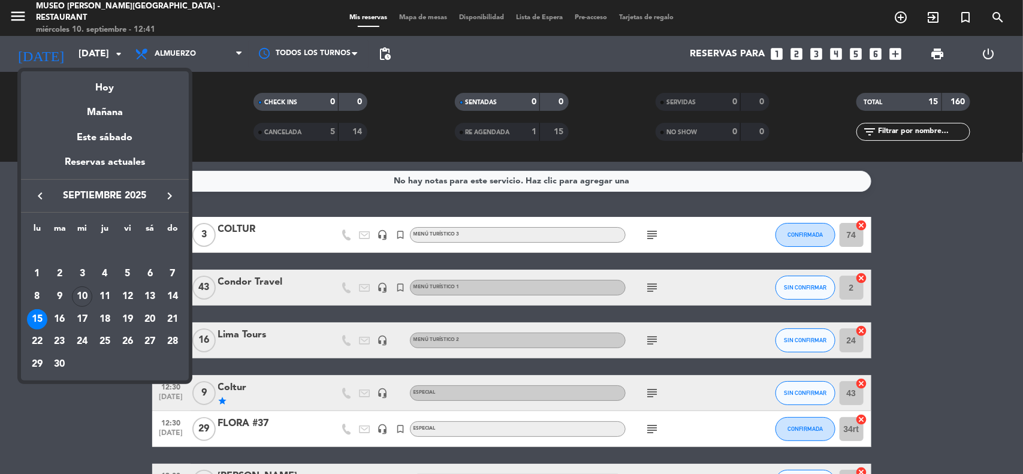
click at [171, 197] on icon "keyboard_arrow_right" at bounding box center [169, 196] width 14 height 14
click at [123, 300] on div "10" at bounding box center [127, 297] width 20 height 20
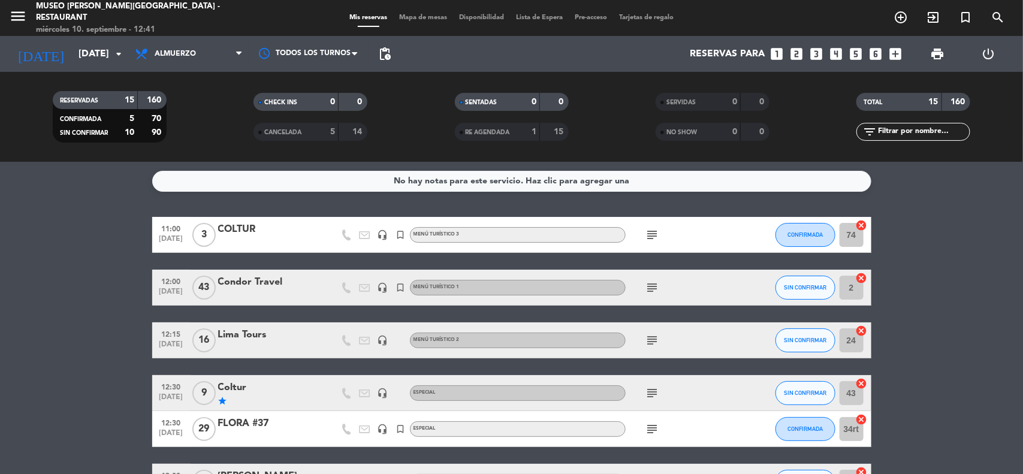
type input "[DATE]"
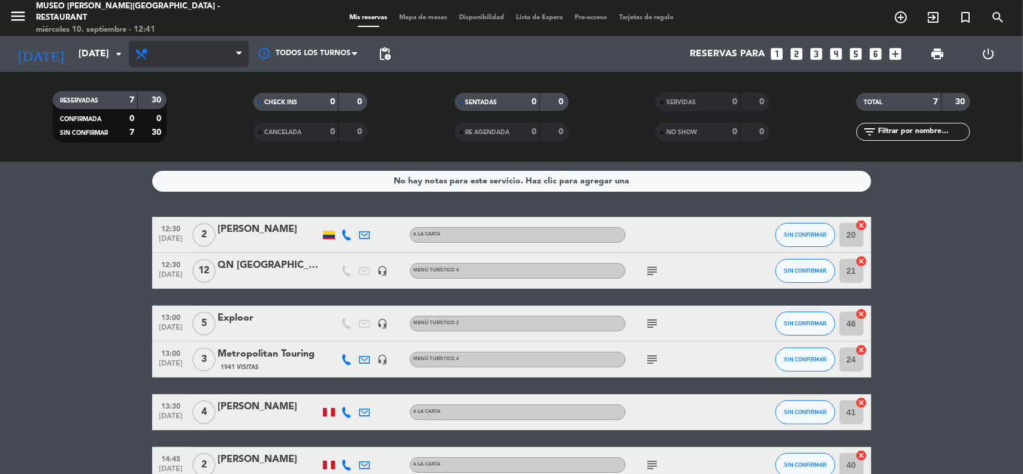
click at [201, 53] on span "Almuerzo" at bounding box center [189, 54] width 120 height 26
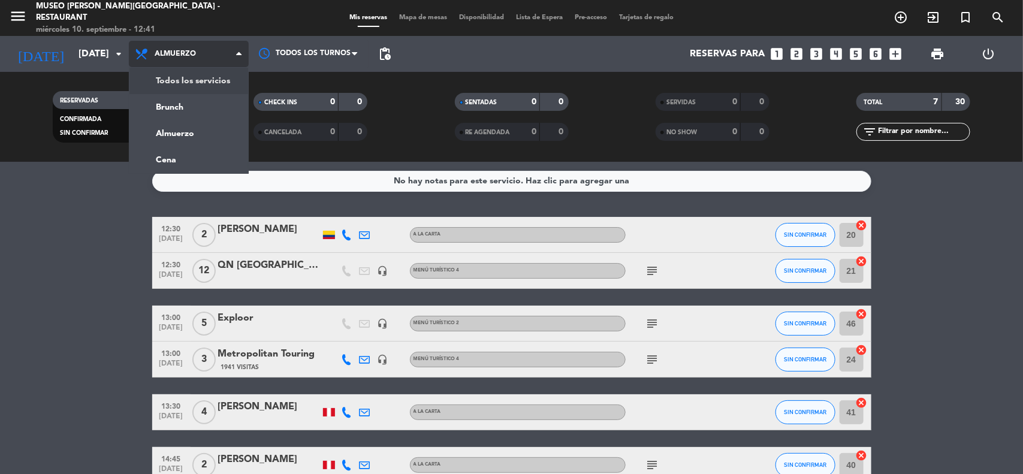
click at [188, 88] on div "menu [GEOGRAPHIC_DATA][PERSON_NAME] - Restaurant [DATE] 10. septiembre - 12:41 …" at bounding box center [511, 81] width 1023 height 162
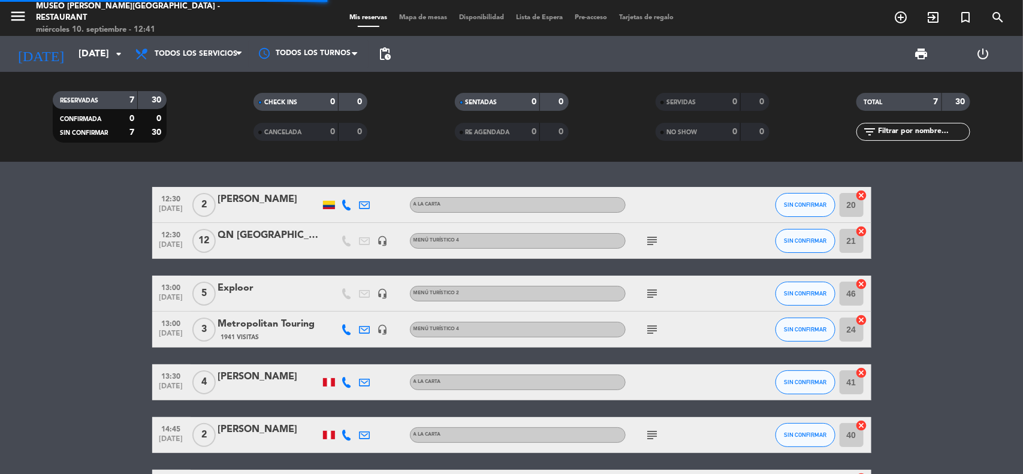
click at [894, 130] on input "text" at bounding box center [923, 131] width 93 height 13
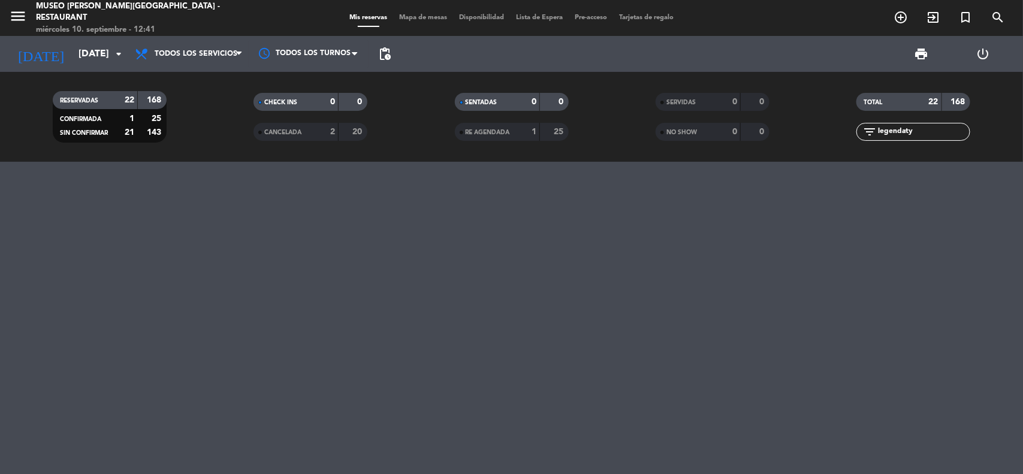
type input "legendaty"
click at [84, 46] on input "[DATE]" at bounding box center [136, 54] width 126 height 23
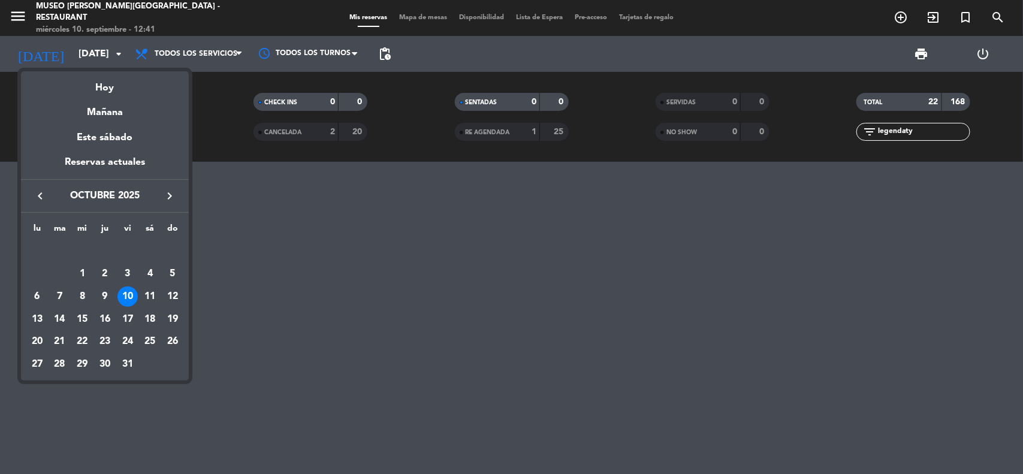
click at [149, 299] on div "11" at bounding box center [150, 297] width 20 height 20
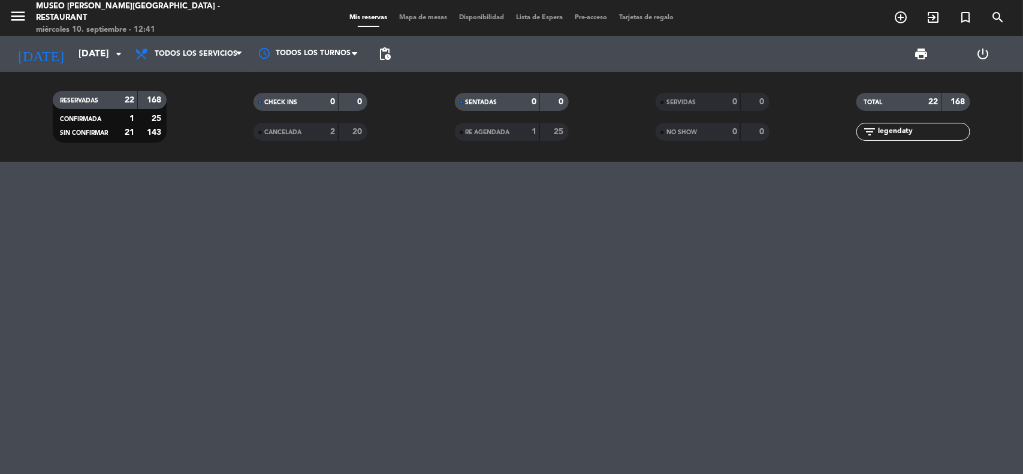
type input "[DATE]"
drag, startPoint x: 855, startPoint y: 132, endPoint x: 813, endPoint y: 130, distance: 42.6
click at [813, 131] on div "filter_list legendaty" at bounding box center [913, 132] width 201 height 18
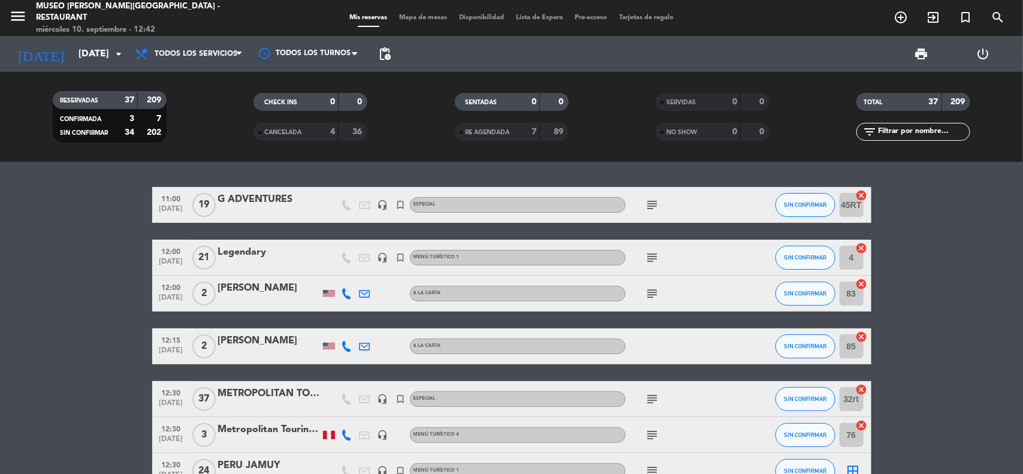
click at [898, 133] on input "text" at bounding box center [923, 131] width 93 height 13
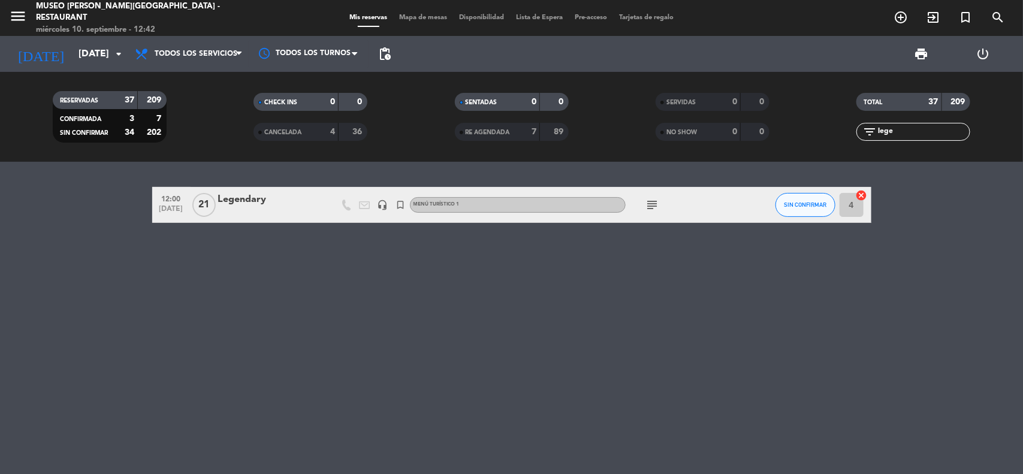
type input "lege"
click at [239, 205] on div "Legendary" at bounding box center [269, 200] width 102 height 16
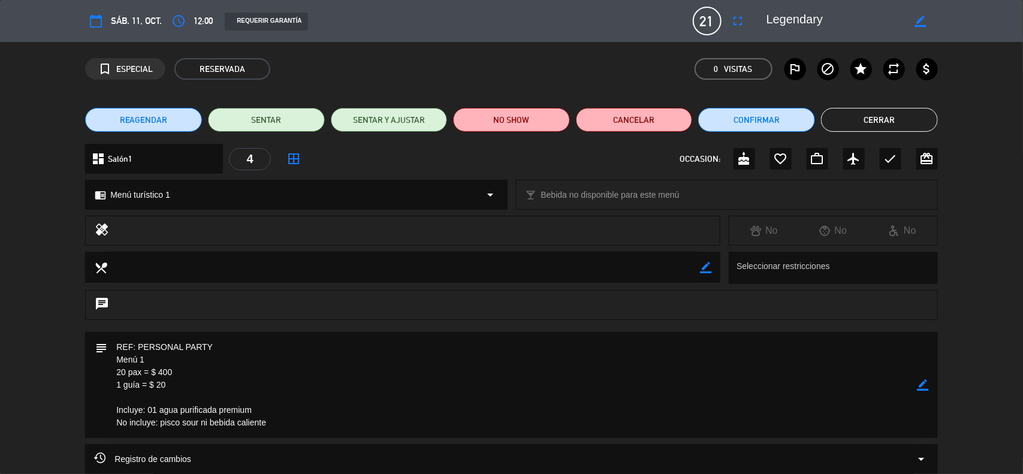
click at [854, 118] on button "Cerrar" at bounding box center [879, 120] width 117 height 24
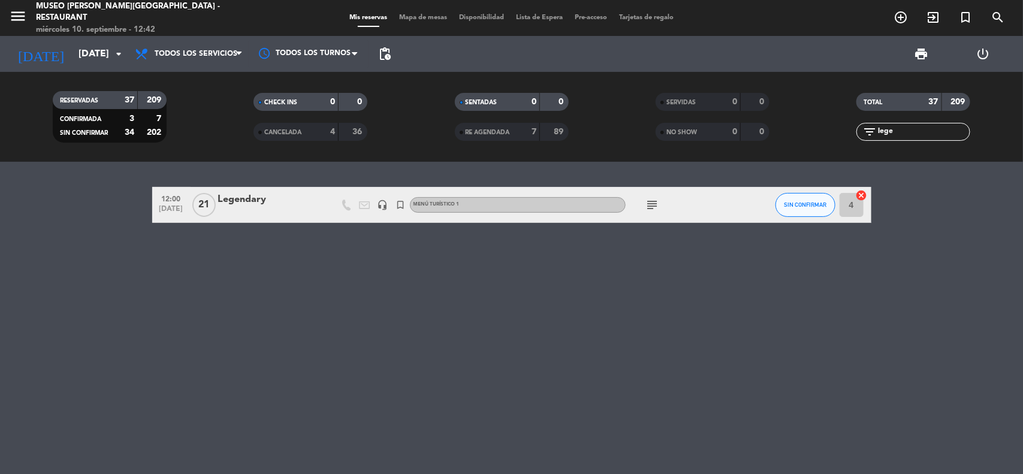
click at [248, 198] on div "Legendary" at bounding box center [269, 200] width 102 height 16
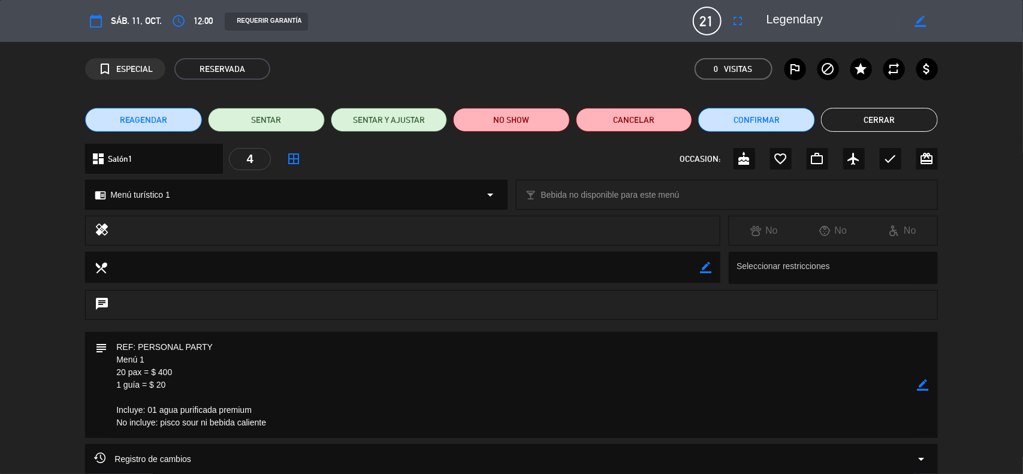
click at [923, 382] on icon "border_color" at bounding box center [923, 384] width 11 height 11
click at [123, 373] on textarea at bounding box center [512, 385] width 810 height 106
click at [198, 382] on textarea at bounding box center [512, 385] width 810 height 106
click at [185, 370] on textarea at bounding box center [512, 385] width 810 height 106
type textarea "REF: PERSONAL PARTY Menú 1 18 pax = $ 360 1 guía = $ 20 Incluye: 01 agua purifi…"
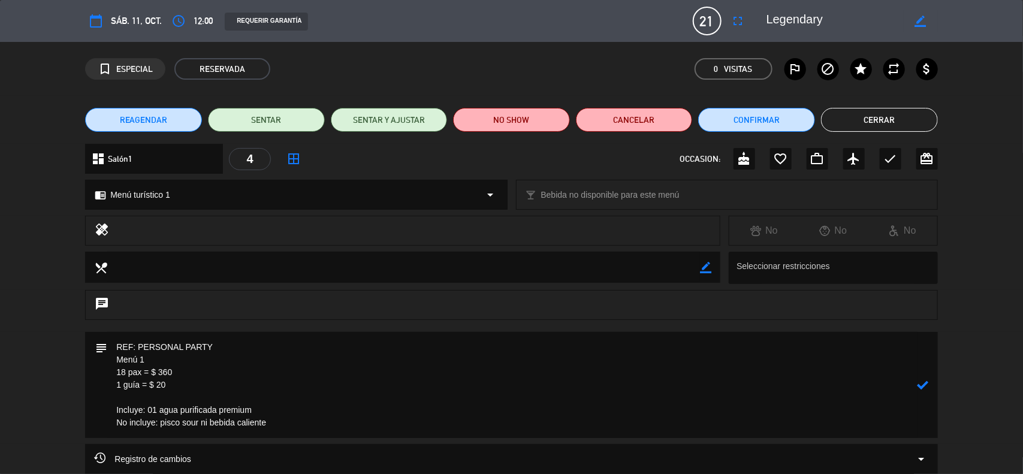
click at [933, 388] on div "subject" at bounding box center [511, 385] width 853 height 106
click at [927, 385] on icon at bounding box center [923, 384] width 11 height 11
click at [861, 116] on button "Cerrar" at bounding box center [879, 120] width 117 height 24
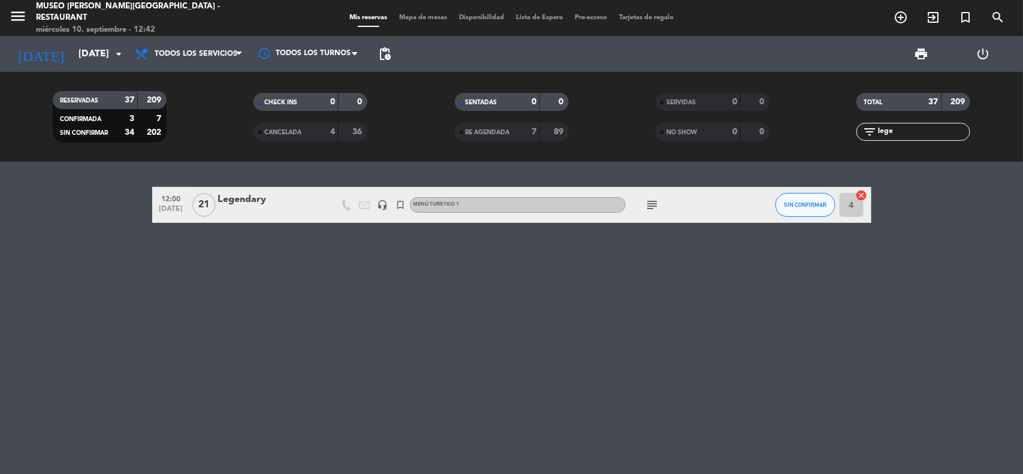
drag, startPoint x: 896, startPoint y: 129, endPoint x: 844, endPoint y: 138, distance: 52.9
click at [844, 138] on div "filter_list lege" at bounding box center [913, 132] width 201 height 18
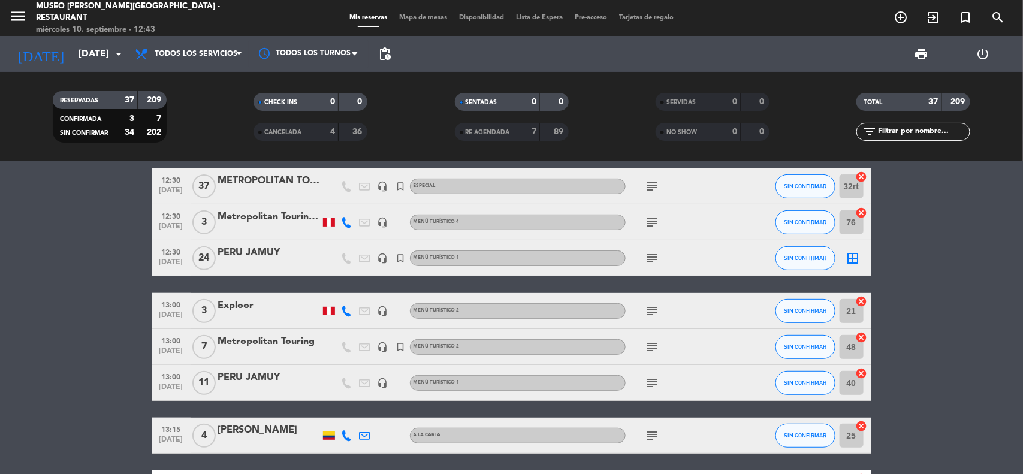
scroll to position [225, 0]
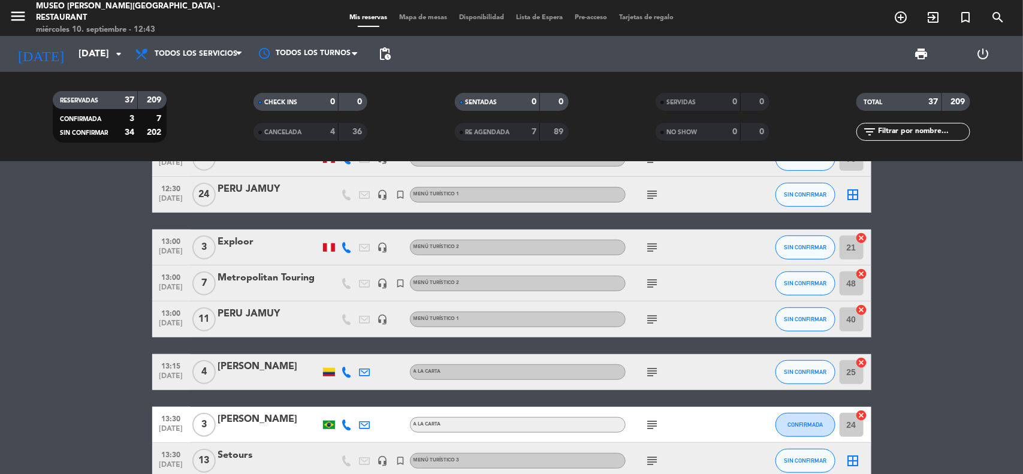
scroll to position [300, 0]
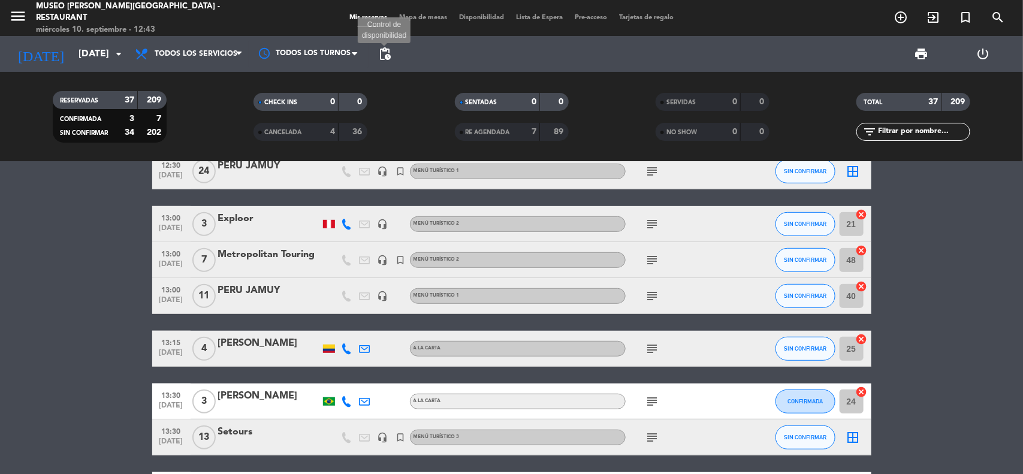
click at [387, 48] on span "pending_actions" at bounding box center [385, 54] width 14 height 14
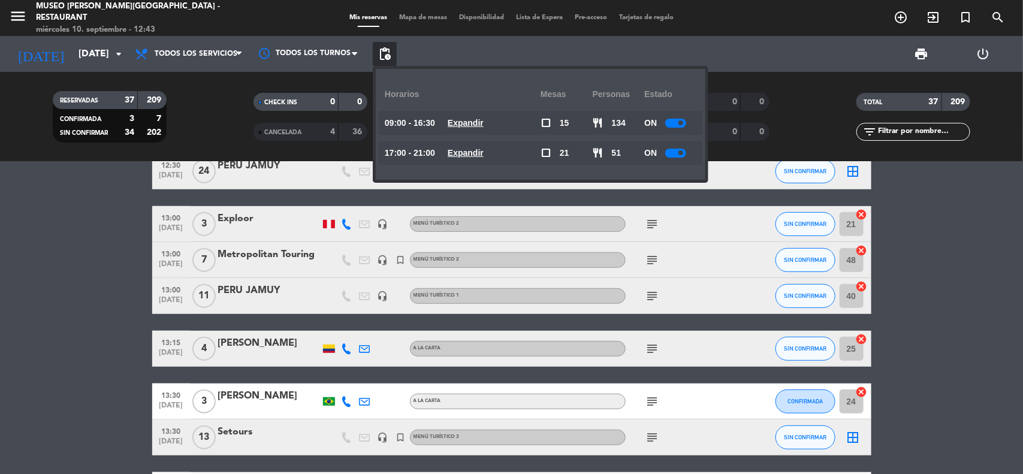
click at [469, 123] on u "Expandir" at bounding box center [466, 123] width 36 height 10
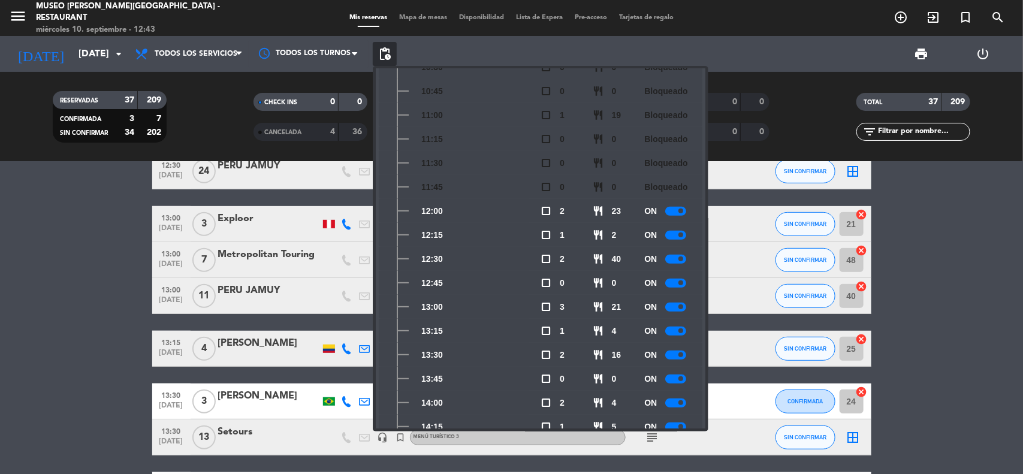
scroll to position [225, 0]
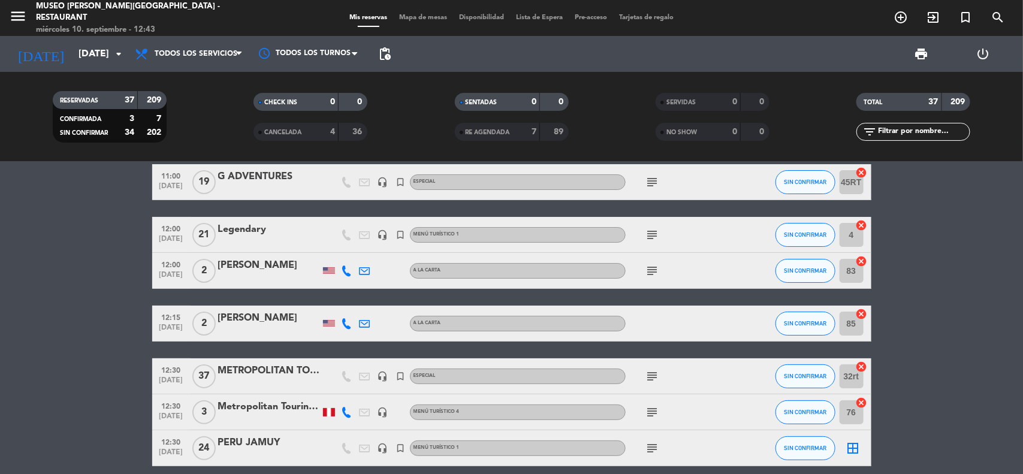
scroll to position [0, 0]
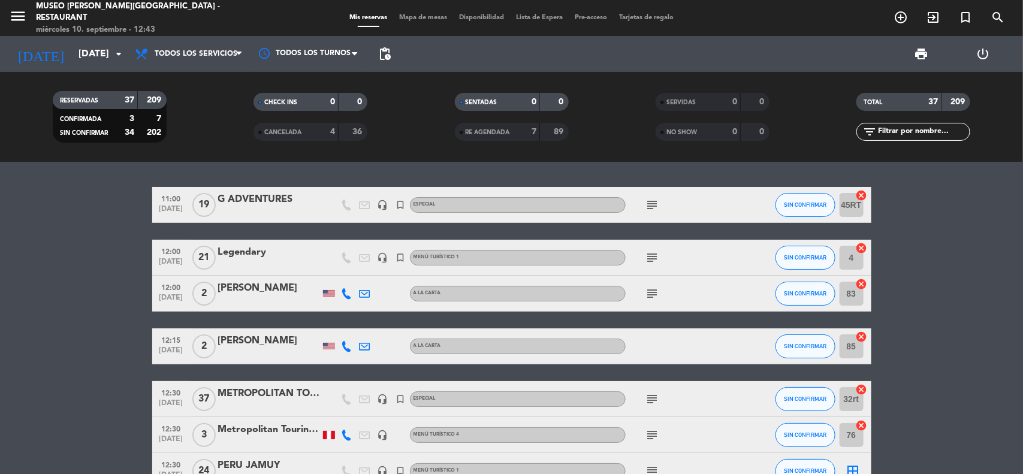
click at [256, 252] on div "Legendary" at bounding box center [269, 253] width 102 height 16
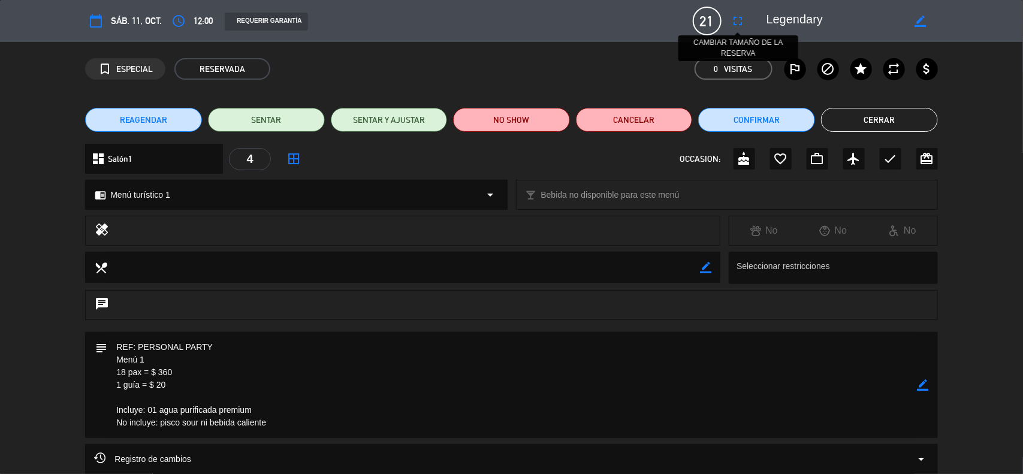
click at [737, 25] on icon "fullscreen" at bounding box center [738, 21] width 14 height 14
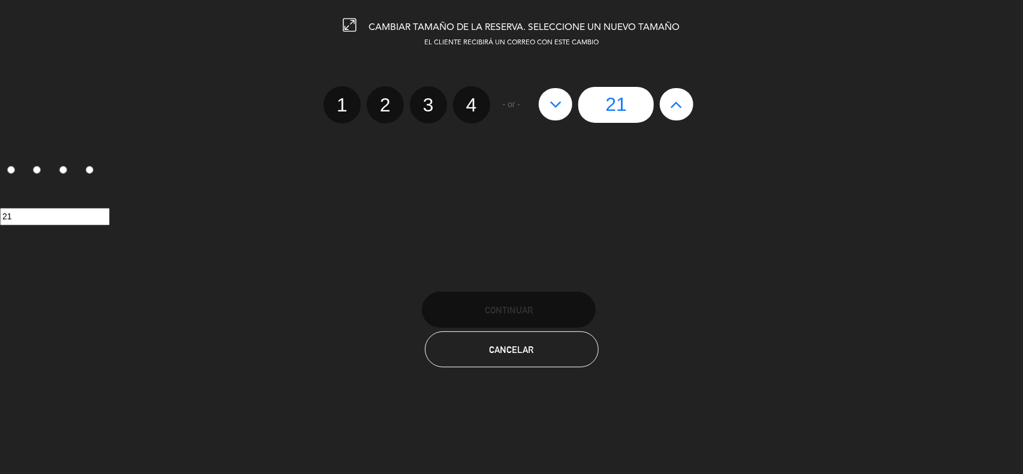
click at [561, 103] on icon at bounding box center [556, 104] width 13 height 19
type input "20"
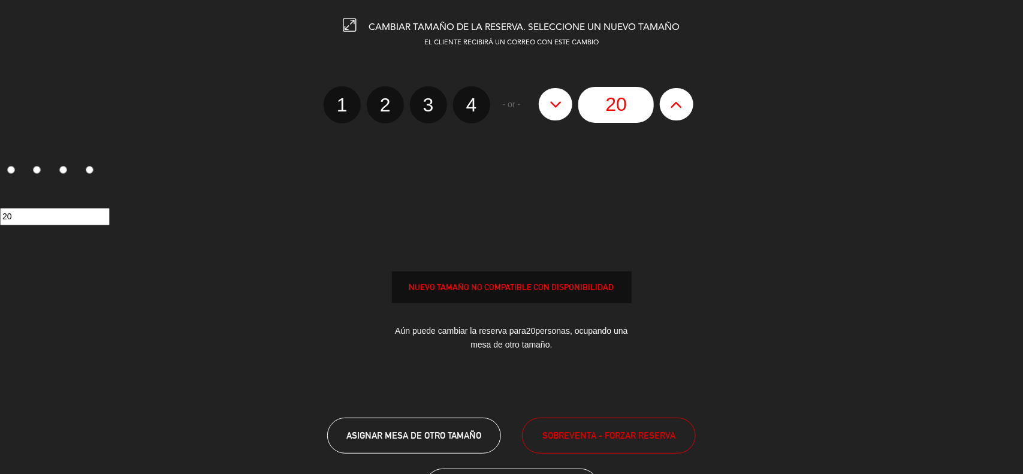
click at [561, 103] on icon at bounding box center [556, 104] width 13 height 19
type input "19"
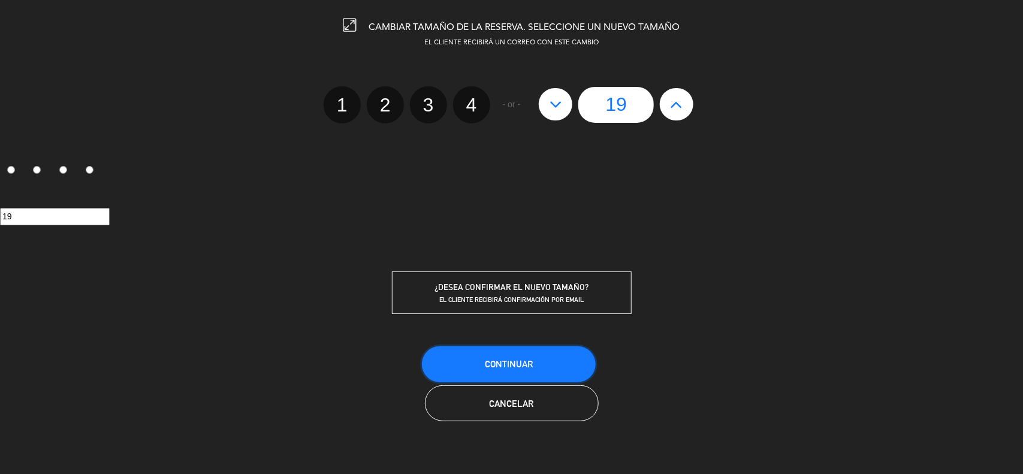
click at [510, 355] on button "Continuar" at bounding box center [509, 364] width 174 height 36
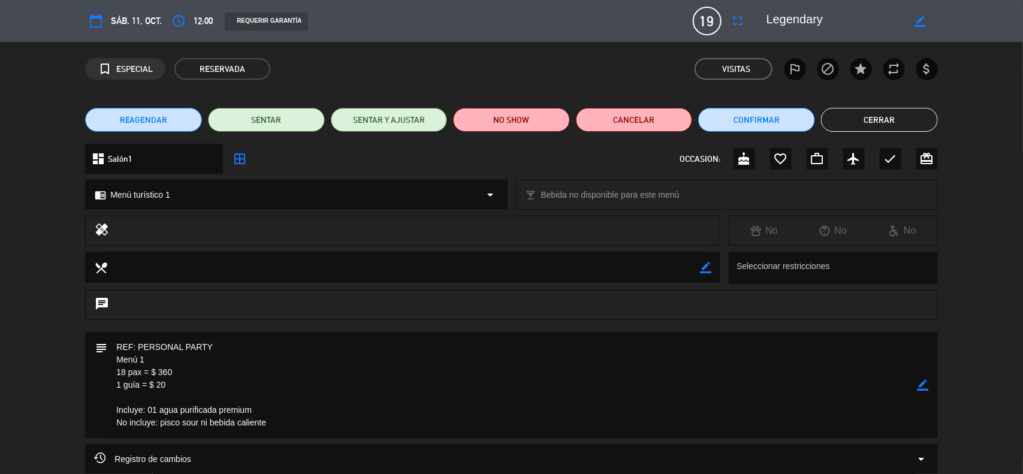
click at [927, 388] on icon "border_color" at bounding box center [923, 384] width 11 height 11
click at [927, 390] on icon at bounding box center [923, 384] width 11 height 11
click at [870, 119] on button "Cerrar" at bounding box center [879, 120] width 117 height 24
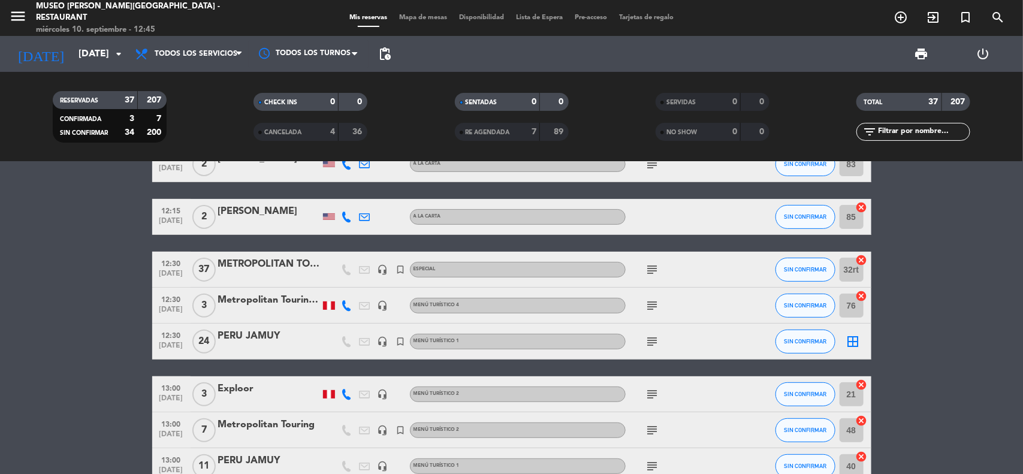
scroll to position [150, 0]
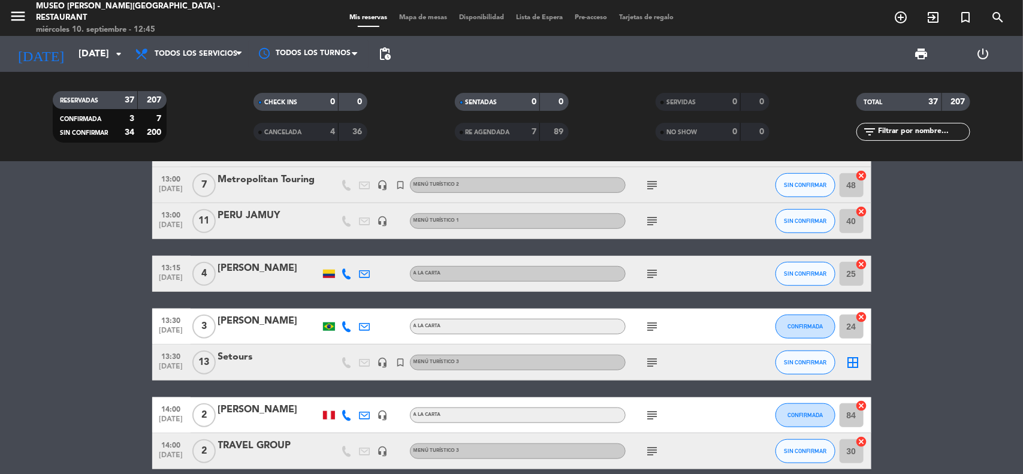
scroll to position [300, 0]
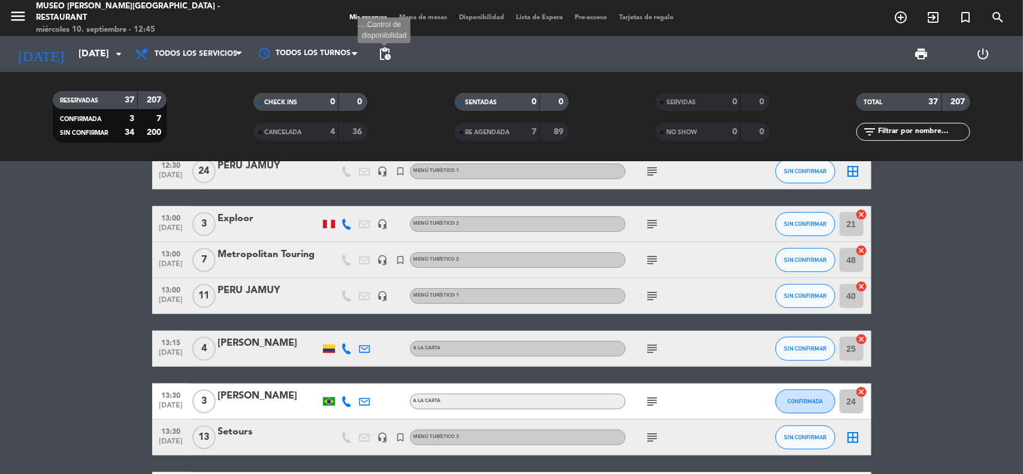
click at [384, 51] on span "pending_actions" at bounding box center [385, 54] width 14 height 14
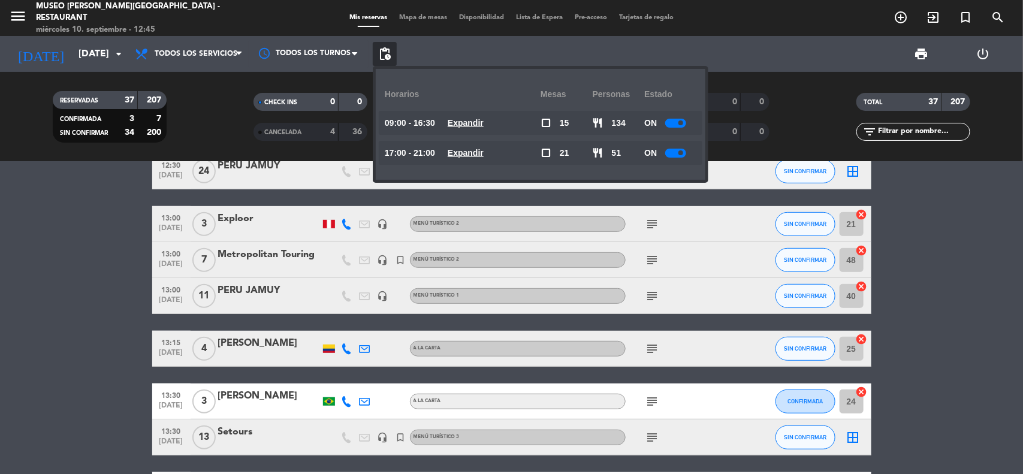
click at [474, 123] on u "Expandir" at bounding box center [466, 123] width 36 height 10
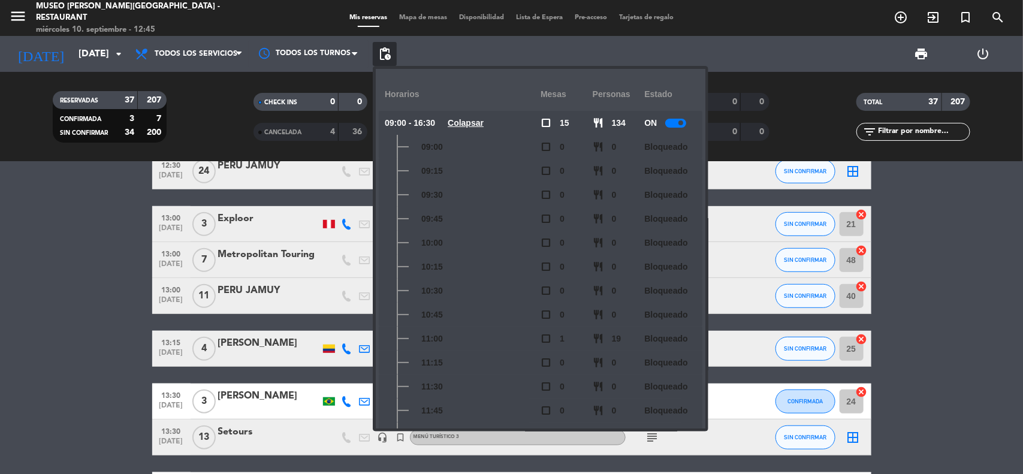
click at [484, 124] on u "Colapsar" at bounding box center [466, 123] width 36 height 10
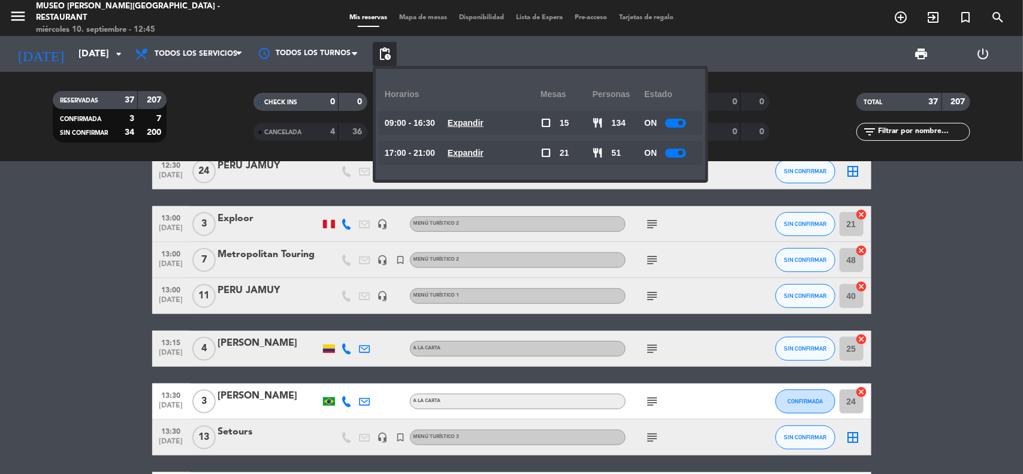
click at [480, 152] on u "Expandir" at bounding box center [466, 153] width 36 height 10
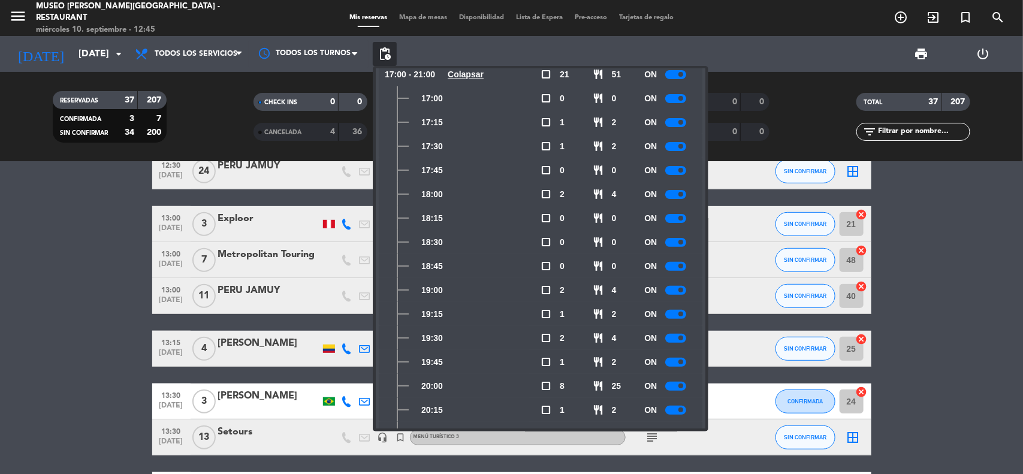
scroll to position [0, 0]
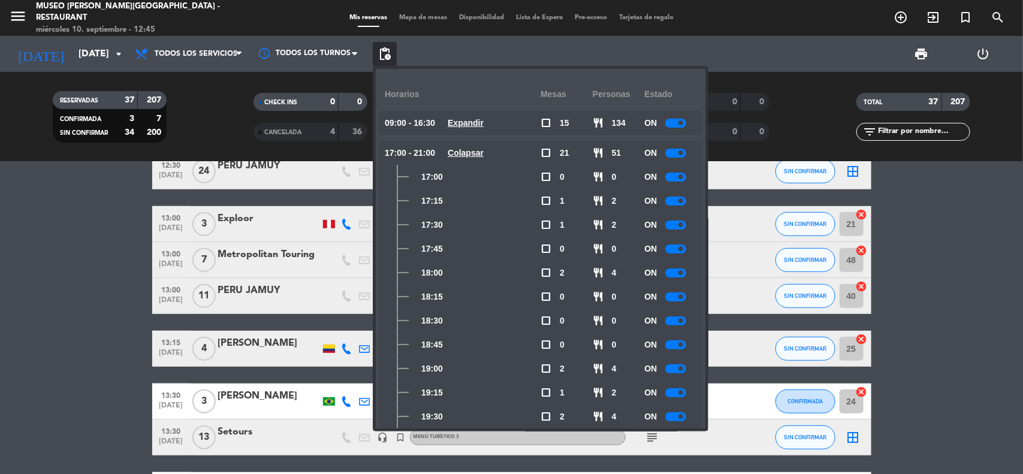
click at [480, 150] on u "Colapsar" at bounding box center [466, 153] width 36 height 10
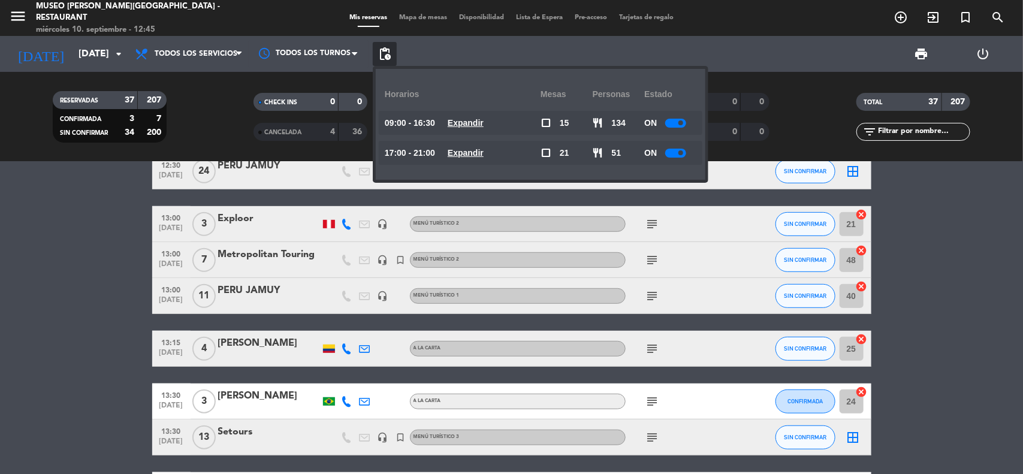
click at [480, 124] on u "Expandir" at bounding box center [466, 123] width 36 height 10
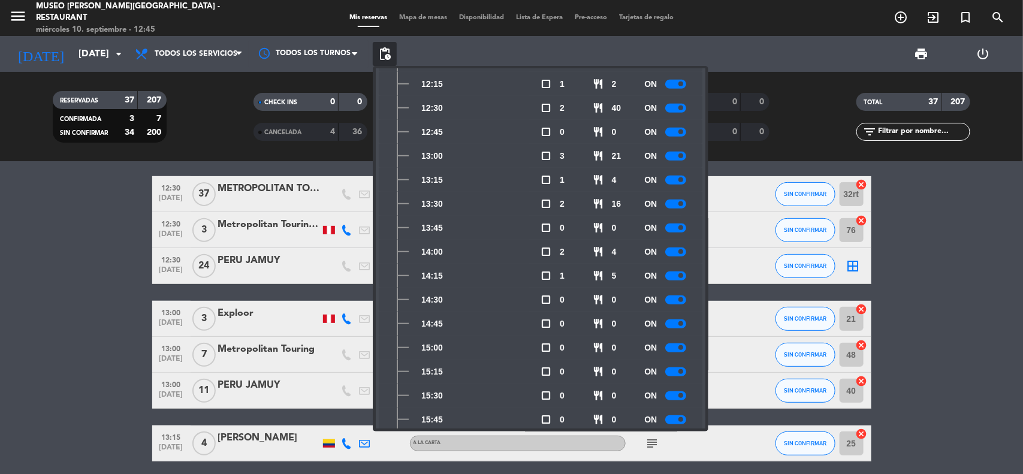
scroll to position [150, 0]
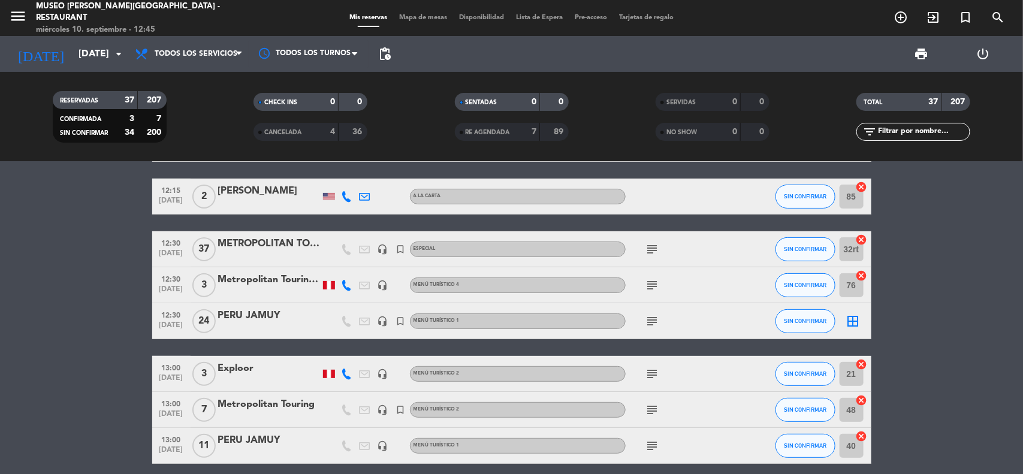
click at [656, 245] on icon "subject" at bounding box center [653, 249] width 14 height 14
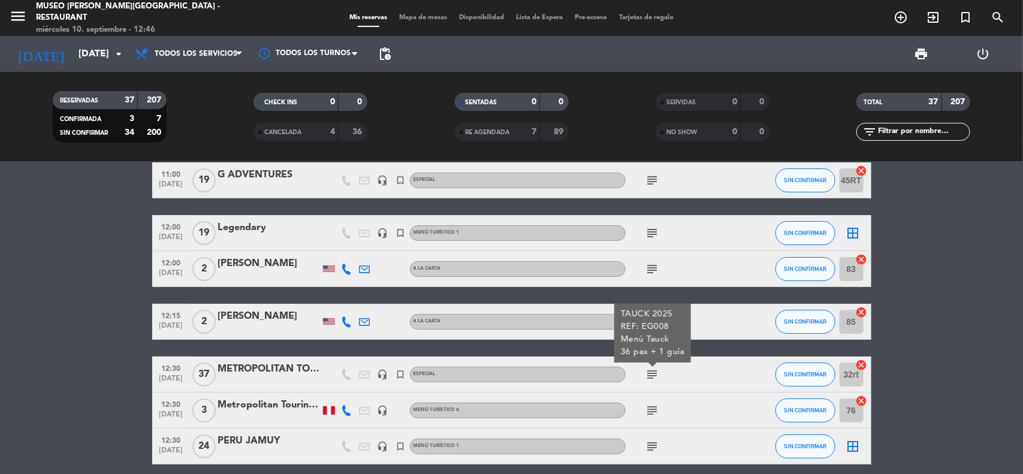
scroll to position [0, 0]
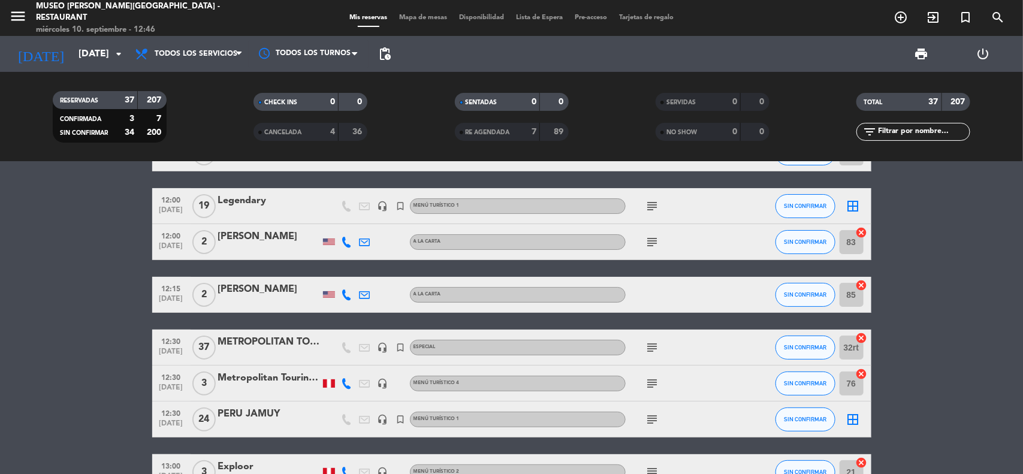
scroll to position [75, 0]
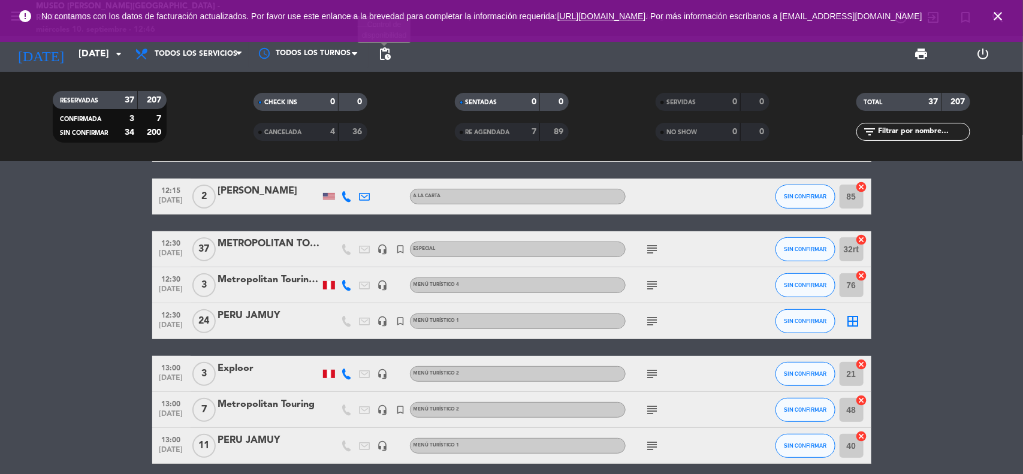
click at [385, 54] on span "pending_actions" at bounding box center [385, 54] width 14 height 14
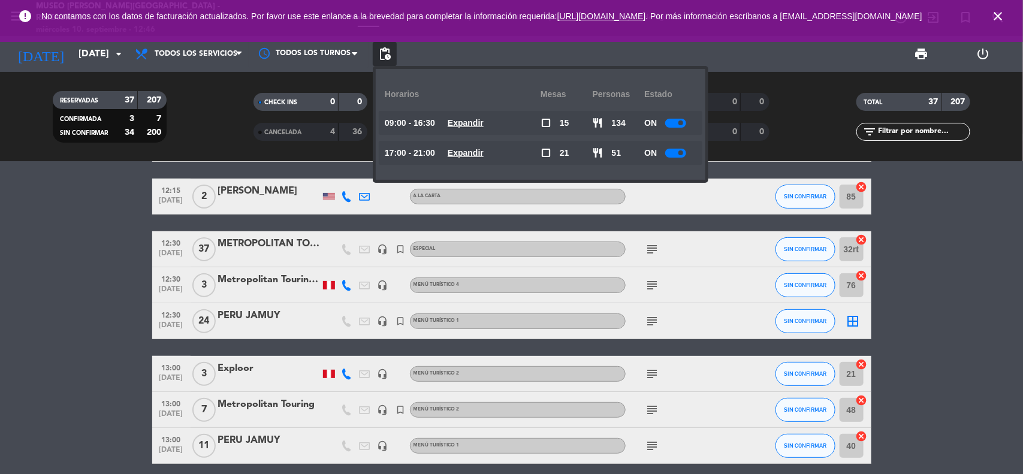
click at [478, 123] on u "Expandir" at bounding box center [466, 123] width 36 height 10
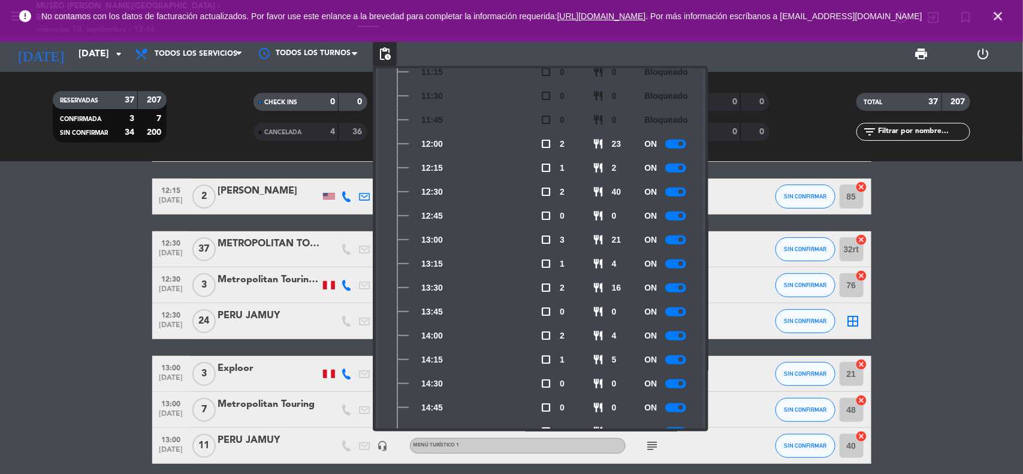
scroll to position [300, 0]
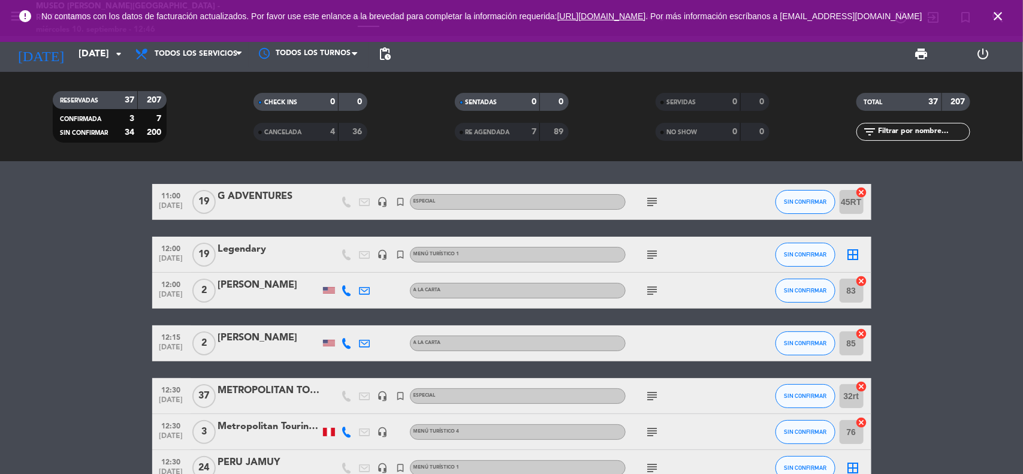
scroll to position [0, 0]
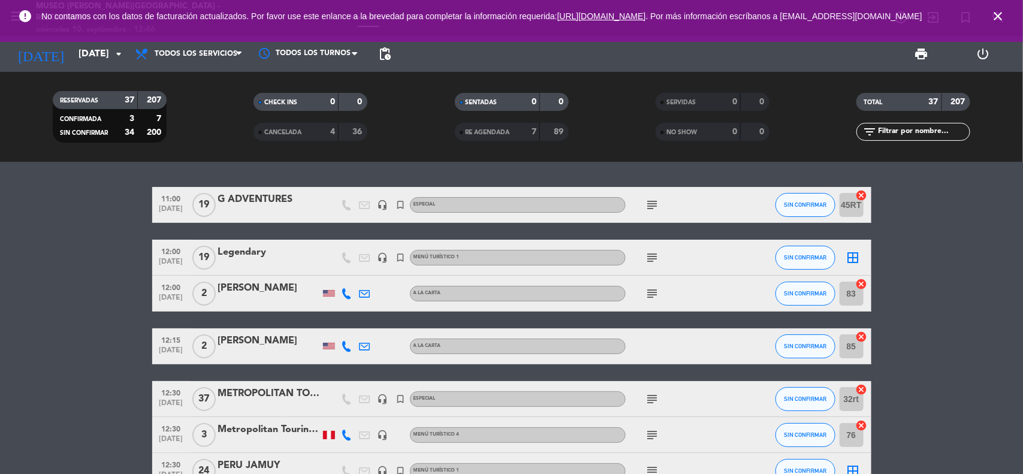
click at [252, 251] on div "Legendary" at bounding box center [269, 253] width 102 height 16
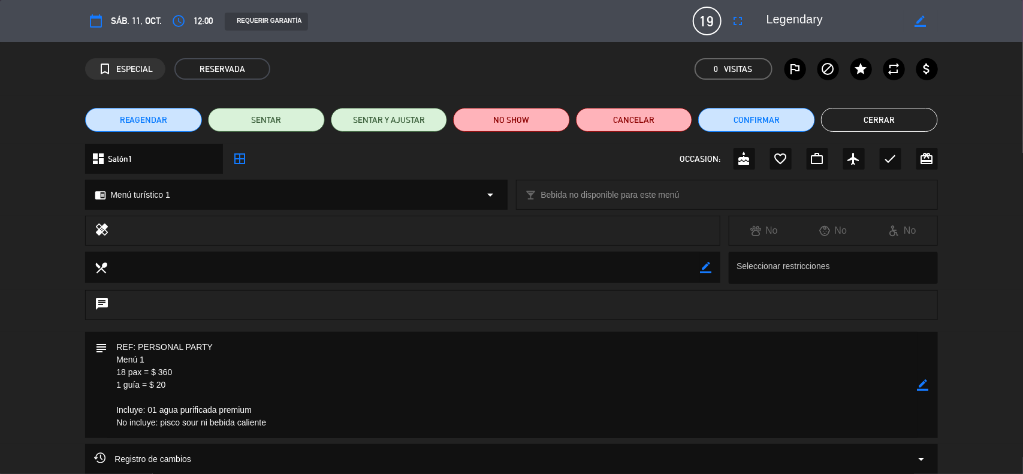
click at [140, 119] on span "REAGENDAR" at bounding box center [144, 120] width 48 height 13
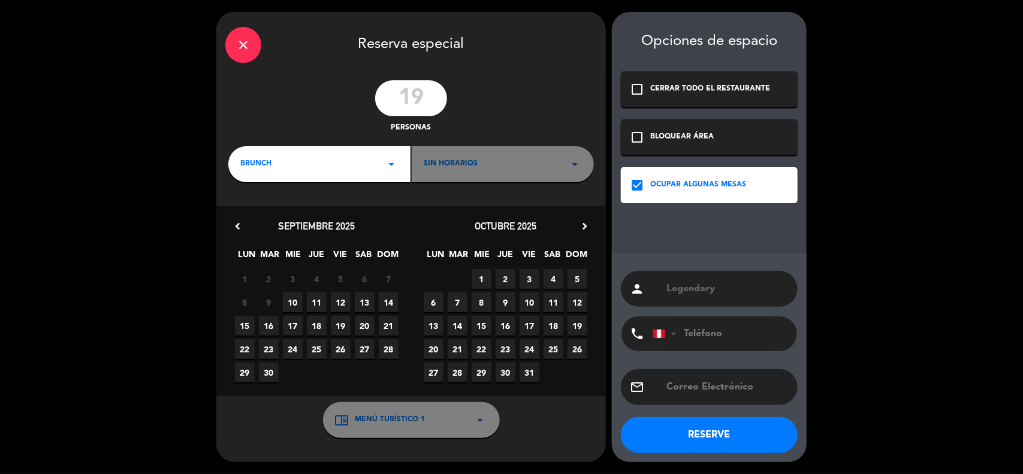
click at [320, 163] on div "BRUNCH arrow_drop_down" at bounding box center [319, 164] width 182 height 36
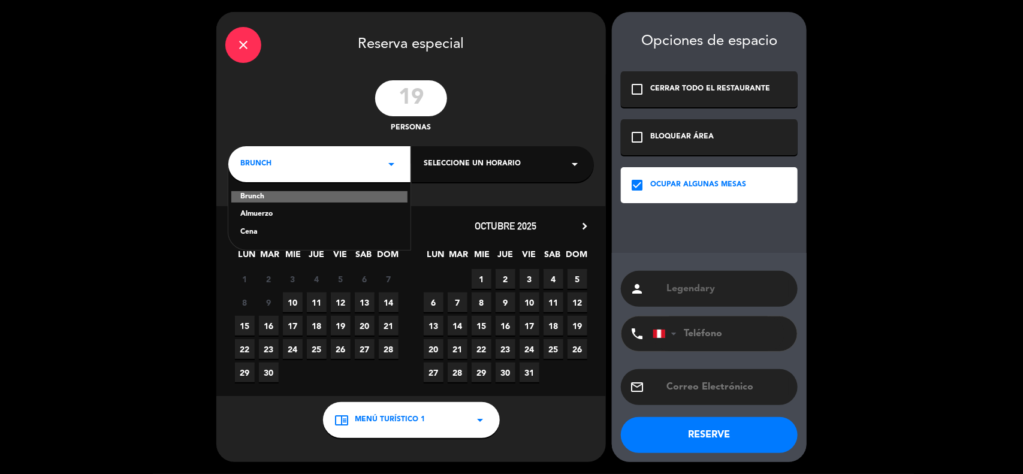
click at [256, 210] on div "Almuerzo" at bounding box center [319, 215] width 158 height 12
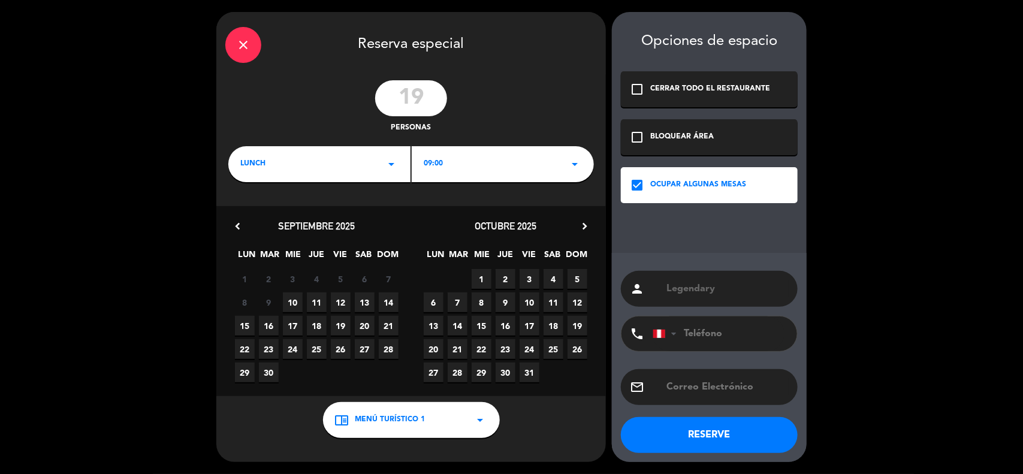
click at [556, 302] on span "11" at bounding box center [554, 303] width 20 height 20
click at [343, 166] on div "lunch arrow_drop_down" at bounding box center [319, 164] width 182 height 36
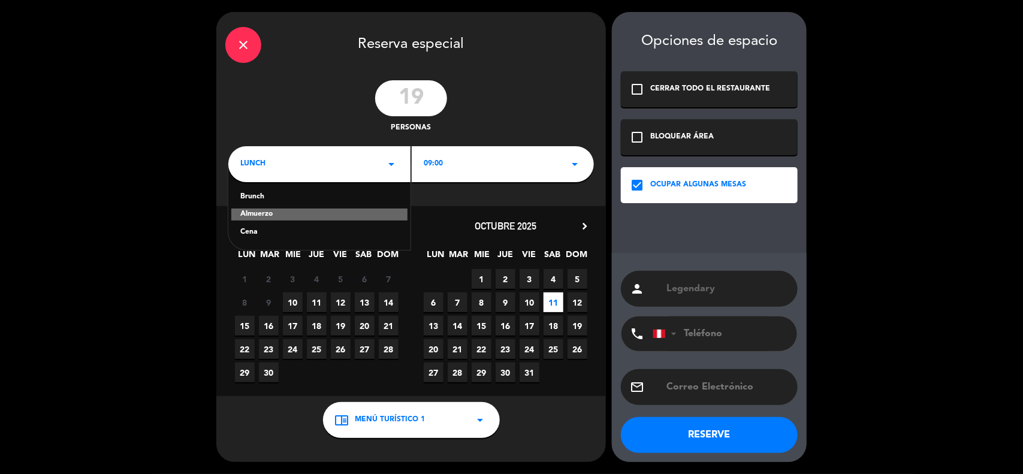
click at [269, 214] on div "Almuerzo" at bounding box center [319, 215] width 176 height 12
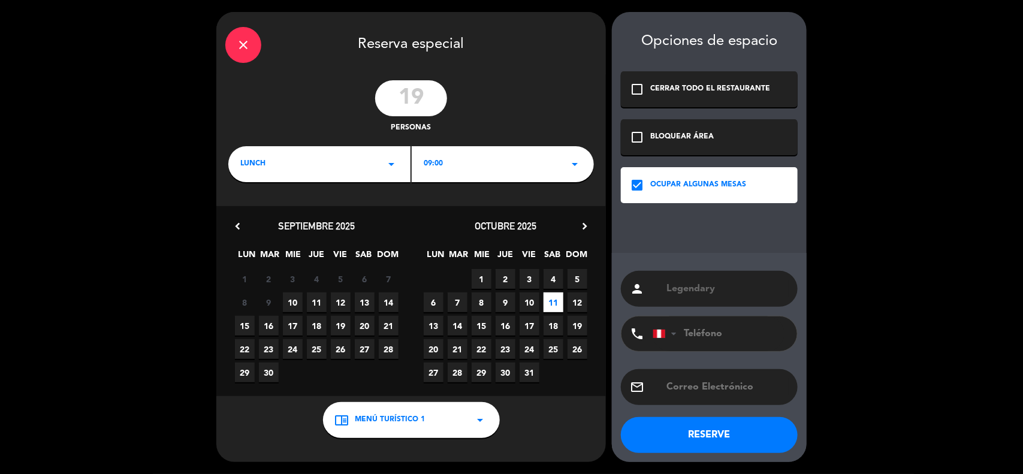
click at [456, 165] on div "09:00 arrow_drop_down" at bounding box center [503, 164] width 182 height 36
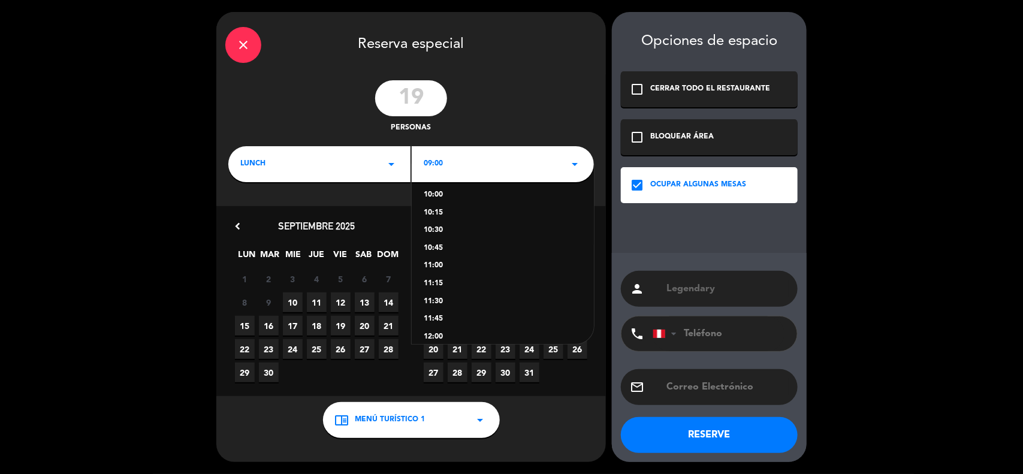
scroll to position [225, 0]
click at [439, 255] on div "13:00" at bounding box center [503, 256] width 158 height 12
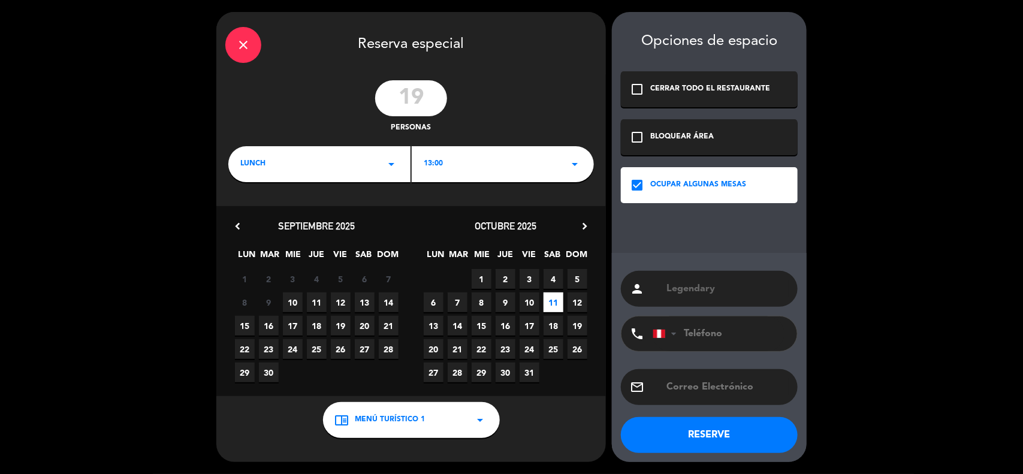
click at [698, 432] on button "RESERVE" at bounding box center [709, 435] width 177 height 36
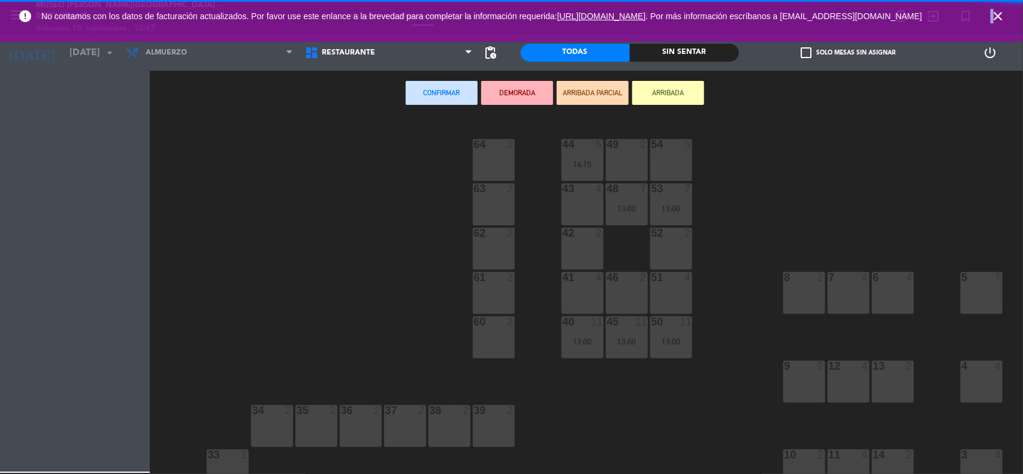
click at [993, 19] on icon "close" at bounding box center [998, 16] width 14 height 14
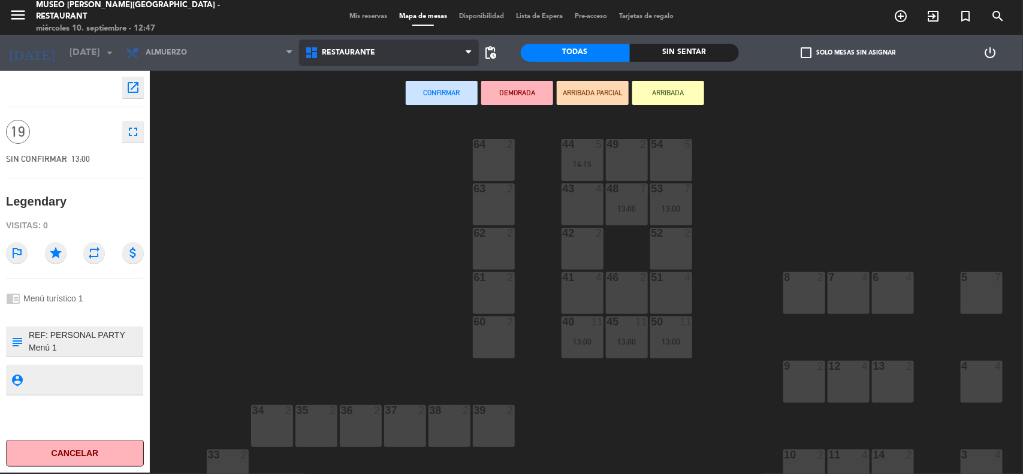
click at [417, 55] on span "Restaurante" at bounding box center [388, 53] width 179 height 26
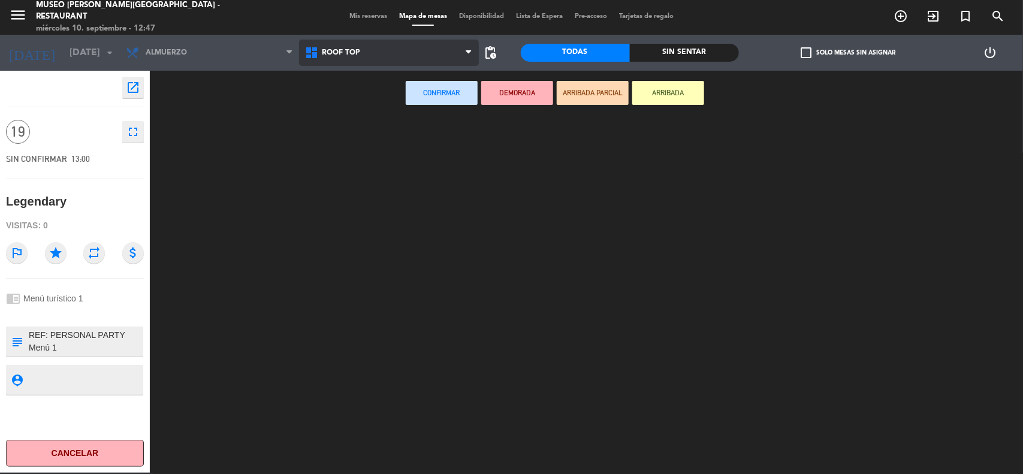
click at [387, 106] on ng-component "menu [GEOGRAPHIC_DATA][PERSON_NAME] - Restaurant [DATE] 10. septiembre - 12:47 …" at bounding box center [511, 237] width 1023 height 476
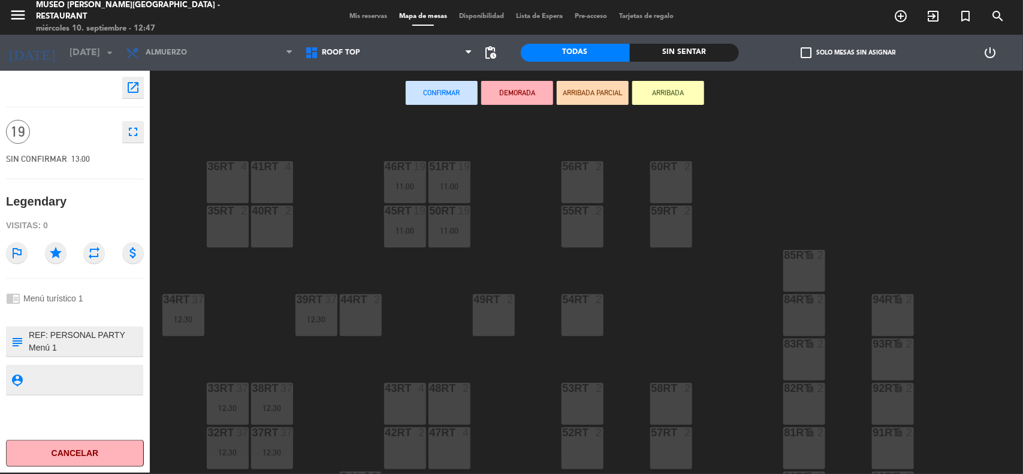
scroll to position [525, 0]
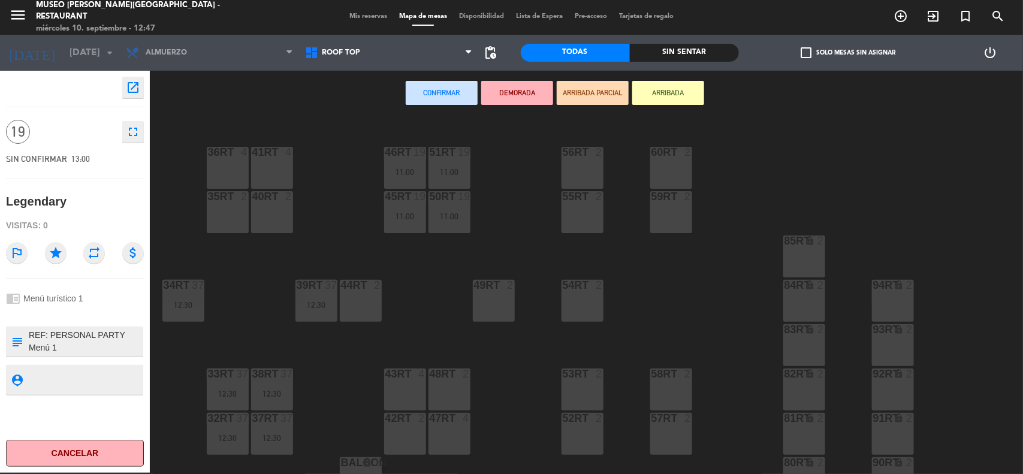
click at [421, 310] on div "18RT 4 16RT 4 28RT 2 80RR lock 2 27RT 5 7RT 5 S1RT lock 2 17RT 5 81RR lock 2 29…" at bounding box center [591, 295] width 863 height 357
click at [372, 13] on span "Mis reservas" at bounding box center [368, 16] width 50 height 7
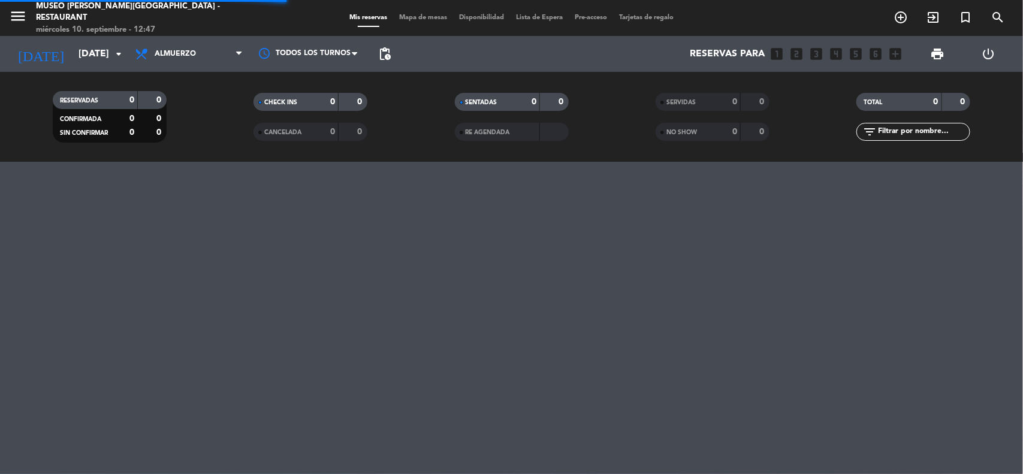
click at [414, 14] on span "Mapa de mesas" at bounding box center [423, 17] width 60 height 7
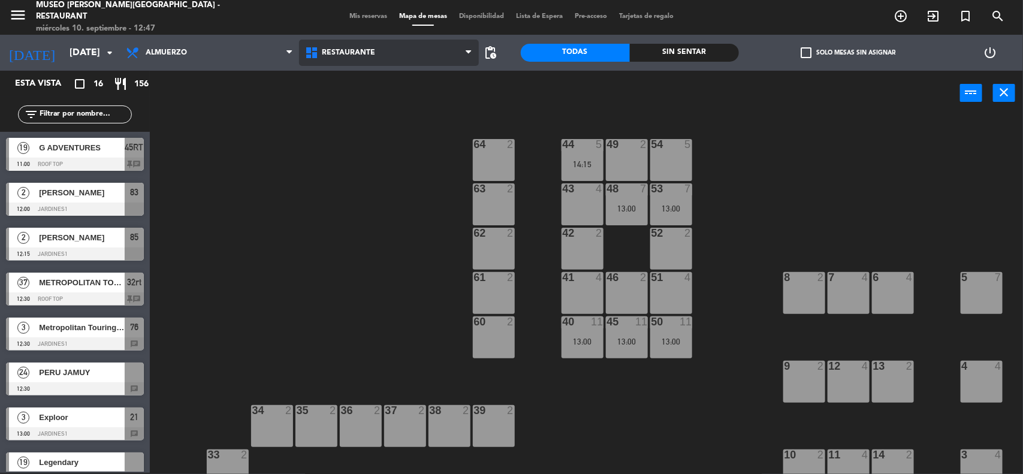
click at [396, 40] on span "Restaurante" at bounding box center [388, 53] width 179 height 26
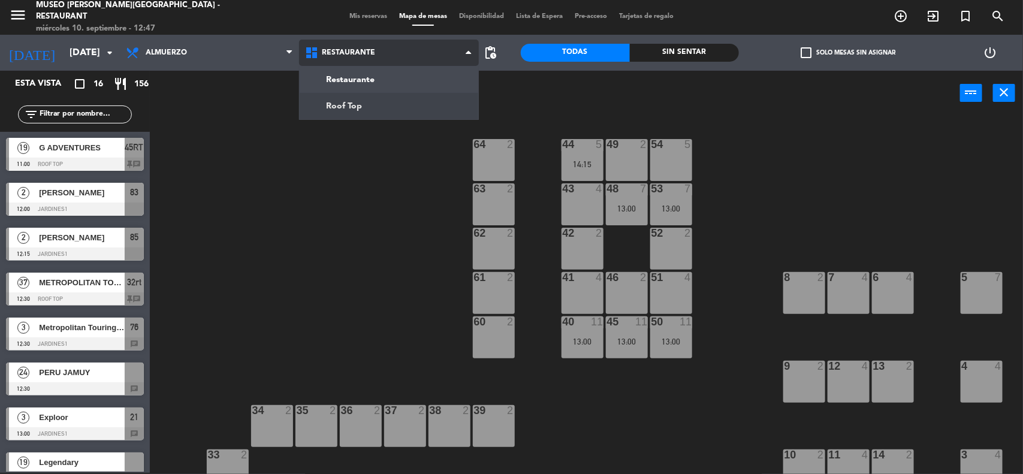
click at [364, 103] on ng-component "menu [GEOGRAPHIC_DATA][PERSON_NAME] - Restaurant [DATE] 10. septiembre - 12:47 …" at bounding box center [511, 237] width 1023 height 476
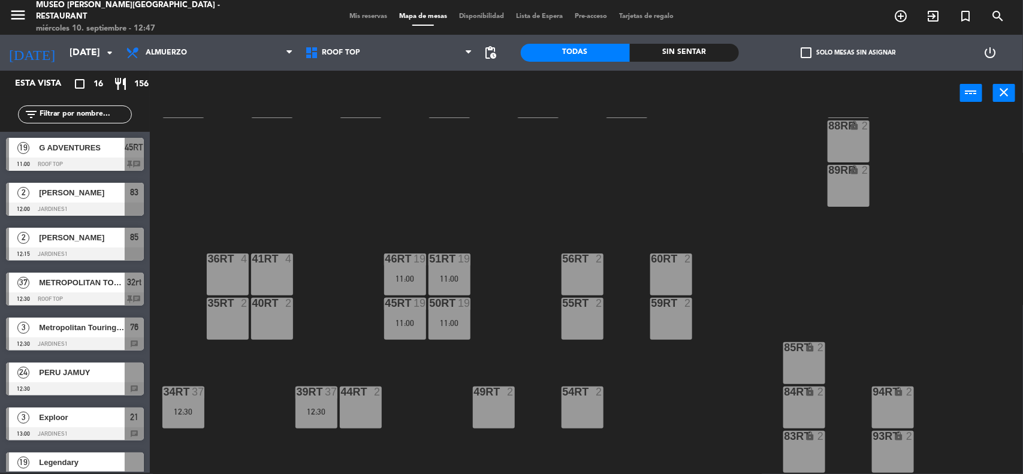
scroll to position [450, 0]
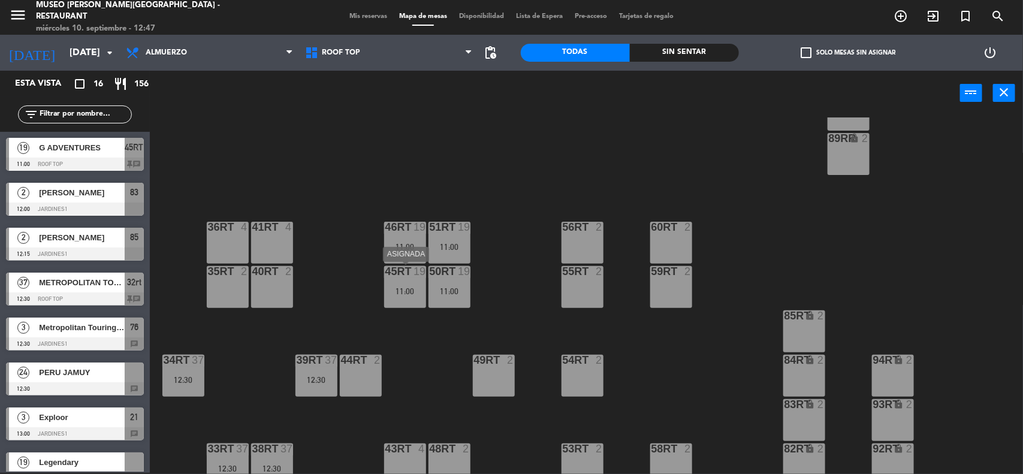
click at [406, 297] on div "45RT 19 11:00" at bounding box center [405, 287] width 42 height 42
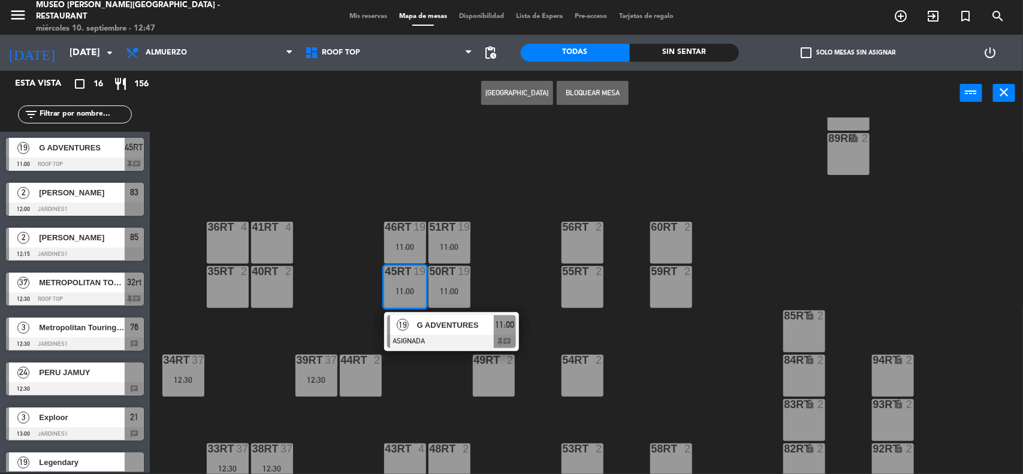
click at [426, 330] on span "G ADVENTURES" at bounding box center [455, 325] width 77 height 13
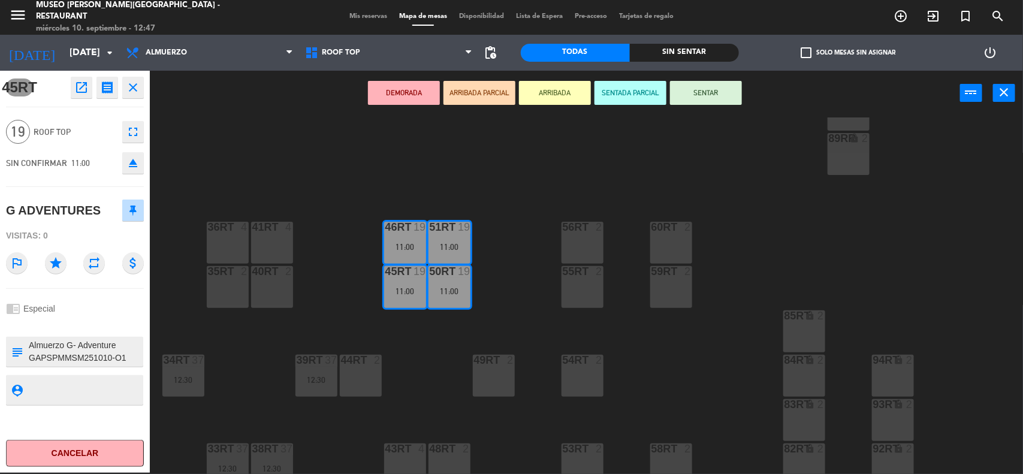
click at [414, 348] on div "18RT 4 16RT 4 28RT 2 80RR lock 2 27RT 5 7RT 5 S1RT lock 2 17RT 5 81RR lock 2 29…" at bounding box center [591, 295] width 863 height 357
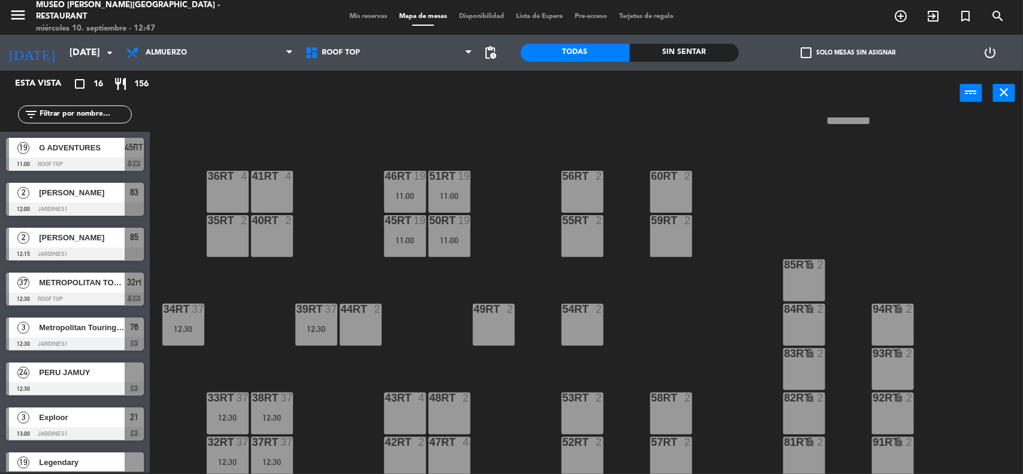
scroll to position [525, 0]
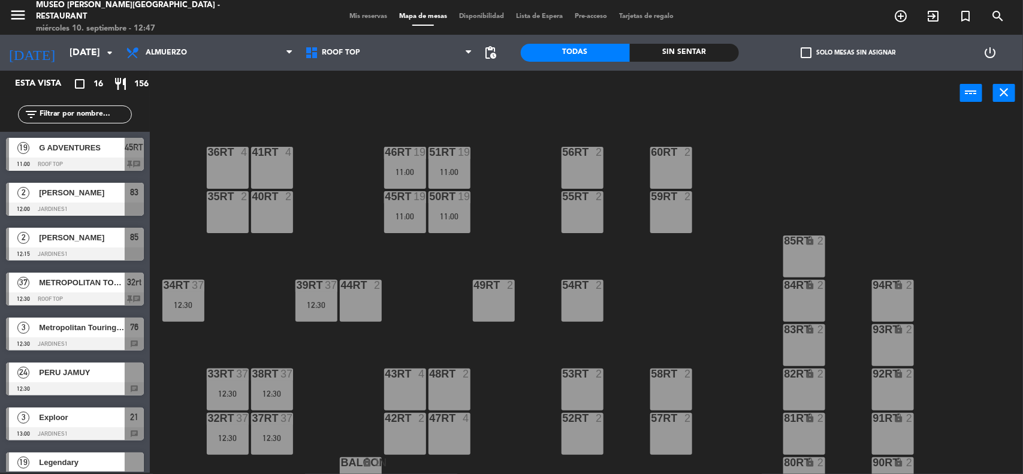
click at [271, 390] on div "12:30" at bounding box center [272, 394] width 42 height 8
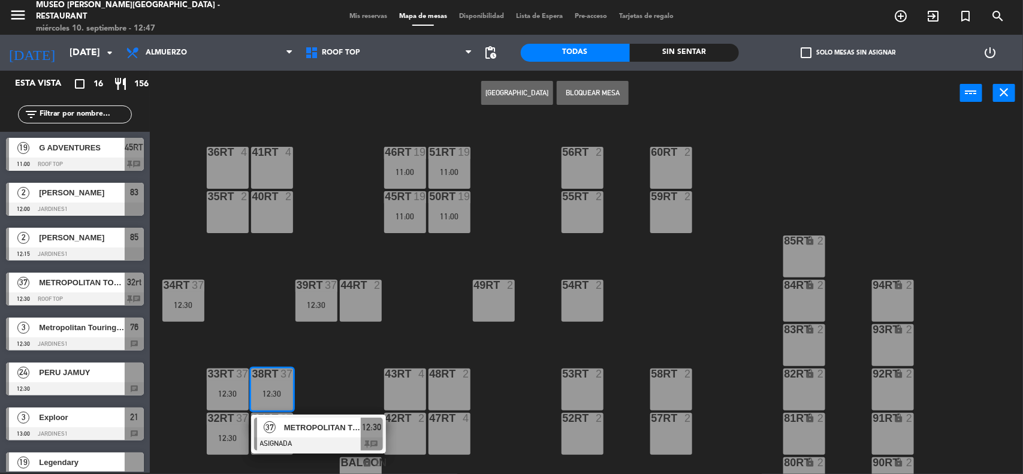
click at [319, 390] on div "18RT 4 16RT 4 28RT 2 80RR lock 2 27RT 5 7RT 5 S1RT lock 2 17RT 5 81RR lock 2 29…" at bounding box center [591, 295] width 863 height 357
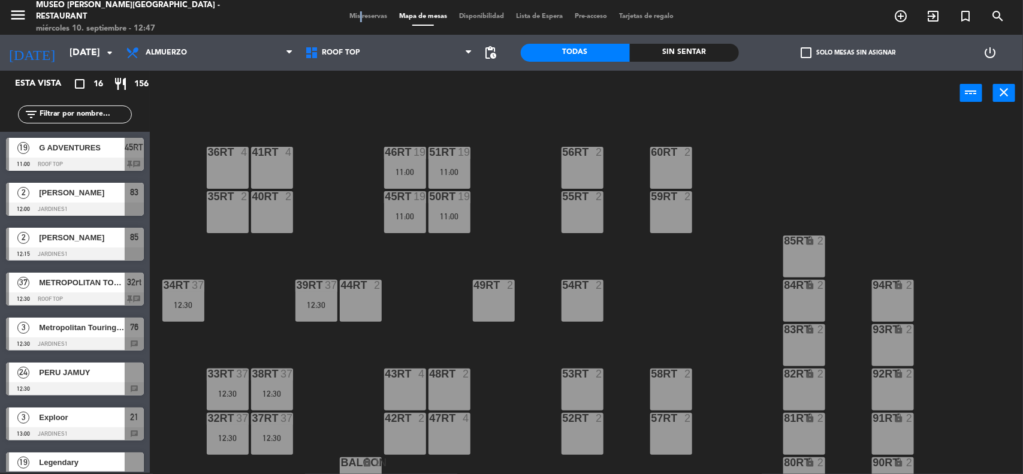
click at [352, 15] on span "Mis reservas" at bounding box center [368, 16] width 50 height 7
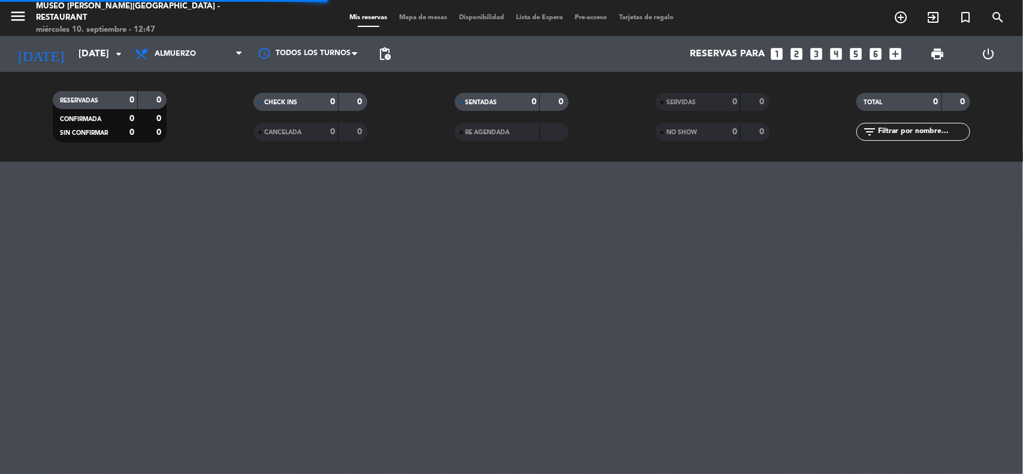
click at [900, 126] on input "text" at bounding box center [923, 131] width 93 height 13
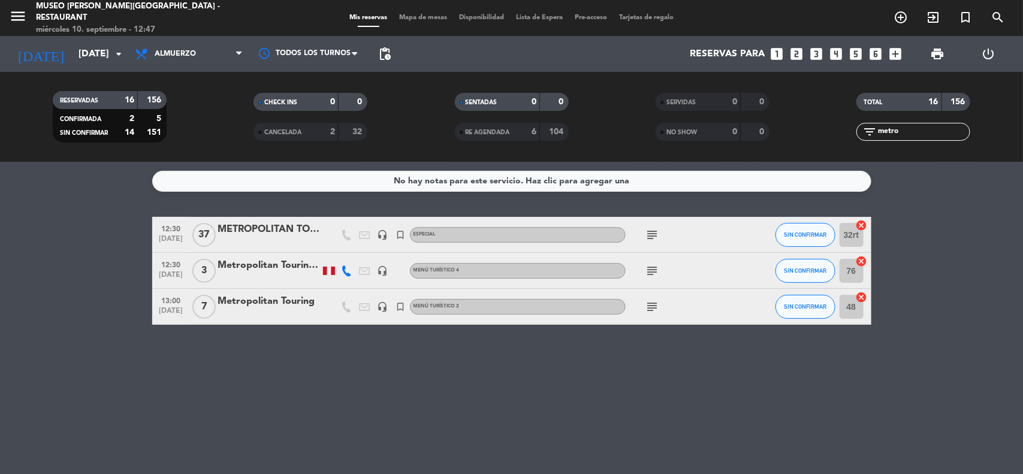
type input "metro"
click at [862, 227] on icon "cancel" at bounding box center [862, 225] width 12 height 12
click at [979, 268] on bookings-row "12:30 [DATE] METROPOLITAN TOURING headset_mic turned_in_not Especial subject SI…" at bounding box center [511, 271] width 1023 height 108
click at [421, 18] on span "Mapa de mesas" at bounding box center [423, 17] width 60 height 7
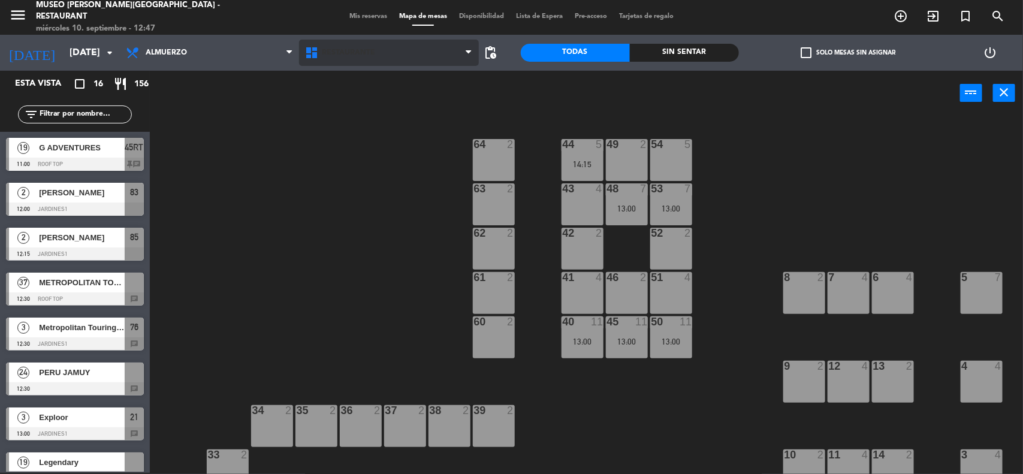
click at [400, 61] on span "Restaurante" at bounding box center [388, 53] width 179 height 26
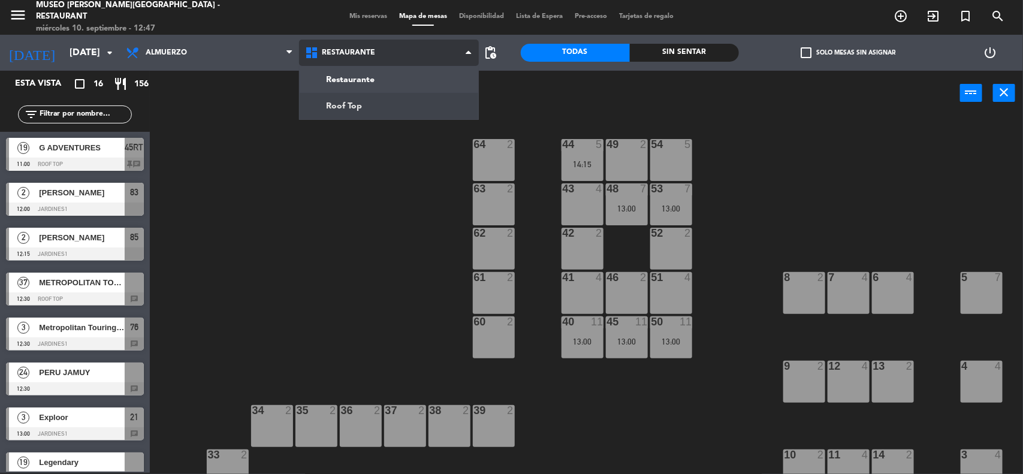
click at [373, 106] on ng-component "menu [GEOGRAPHIC_DATA][PERSON_NAME] - Restaurant [DATE] 10. septiembre - 12:47 …" at bounding box center [511, 237] width 1023 height 476
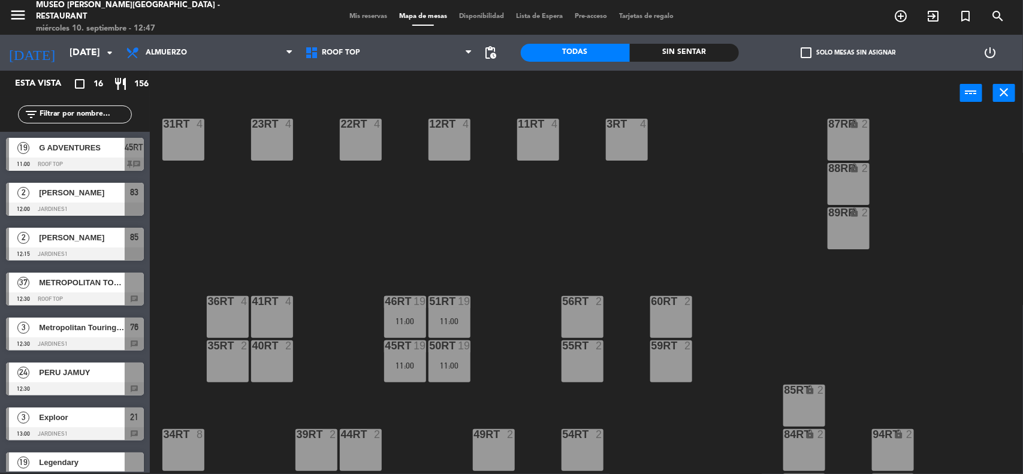
scroll to position [549, 0]
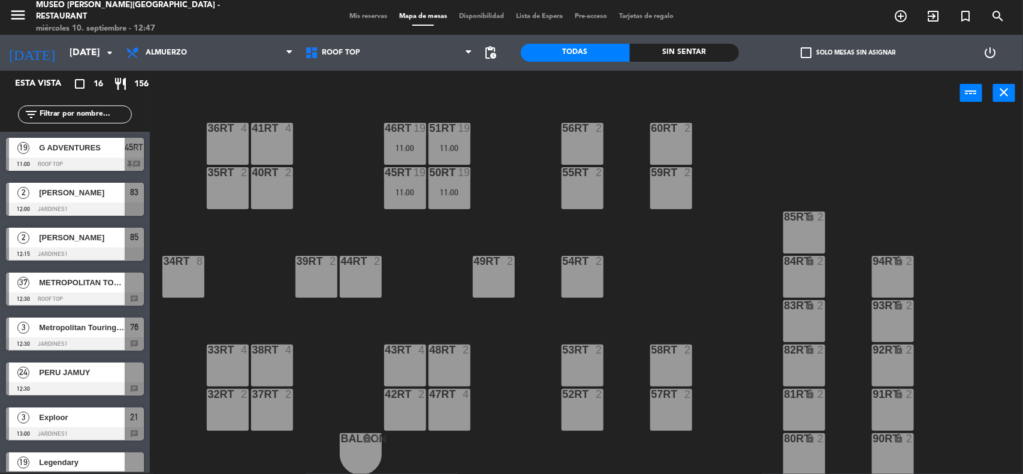
click at [59, 116] on input "text" at bounding box center [84, 114] width 93 height 13
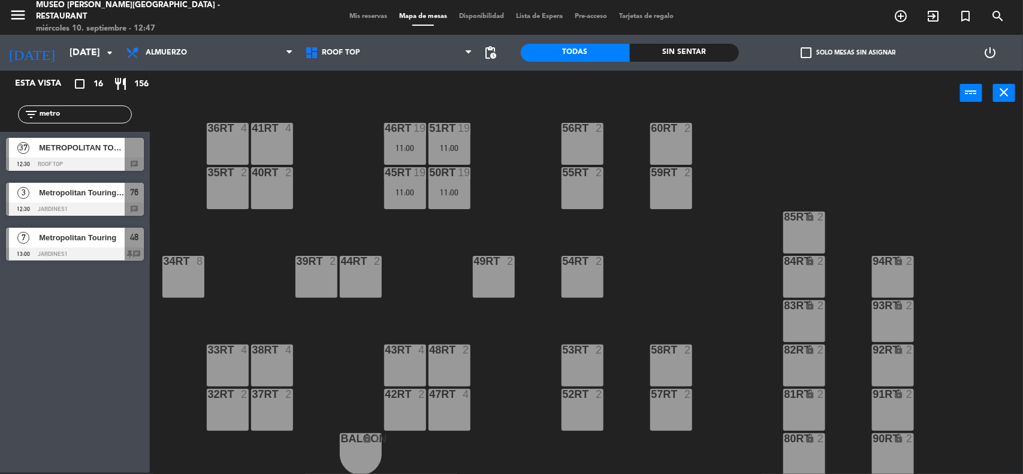
type input "metro"
click at [240, 264] on div "18RT 4 16RT 4 28RT 2 80RR lock 2 27RT 5 7RT 5 S1RT lock 2 17RT 5 81RR lock 2 29…" at bounding box center [591, 295] width 863 height 357
click at [80, 154] on span "METROPOLITAN TOURING" at bounding box center [82, 147] width 86 height 13
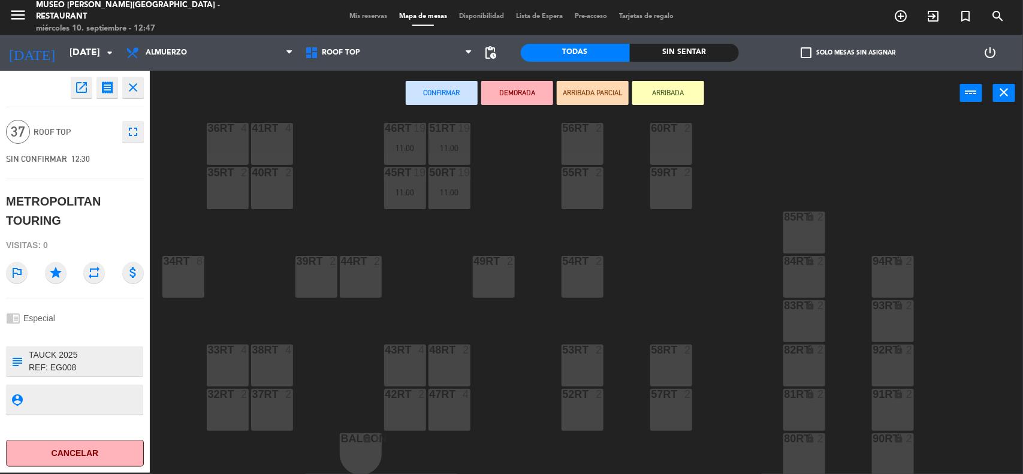
click at [236, 134] on div "36rt 4" at bounding box center [228, 129] width 42 height 12
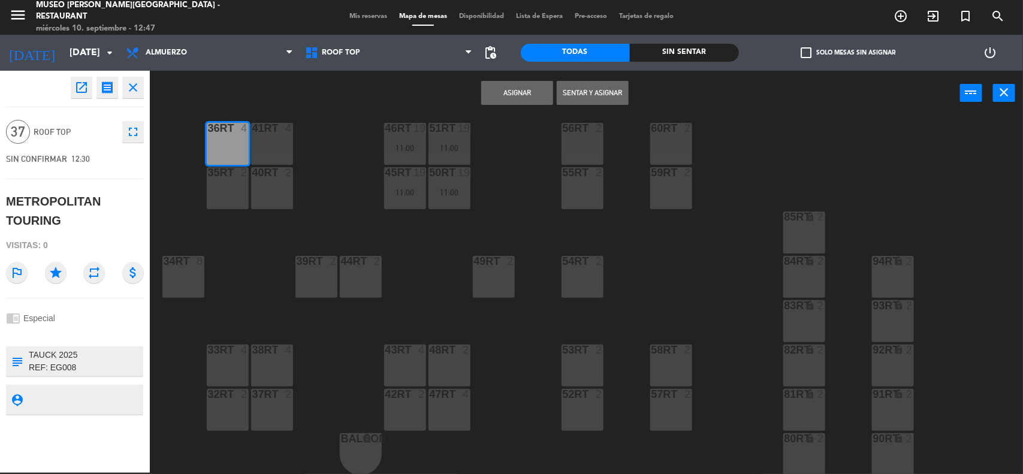
click at [238, 185] on div "35rt 2" at bounding box center [228, 188] width 42 height 42
click at [274, 182] on div "40RT 2" at bounding box center [272, 188] width 42 height 42
drag, startPoint x: 265, startPoint y: 131, endPoint x: 186, endPoint y: 224, distance: 122.0
click at [264, 130] on div at bounding box center [272, 128] width 20 height 11
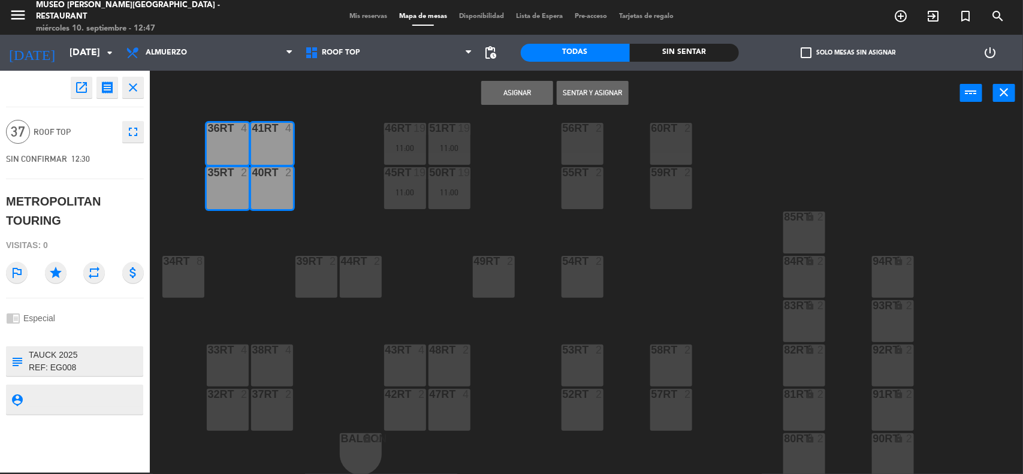
click at [187, 269] on div "34rt 8" at bounding box center [183, 277] width 42 height 42
click at [222, 369] on div "33rt 4" at bounding box center [228, 366] width 42 height 42
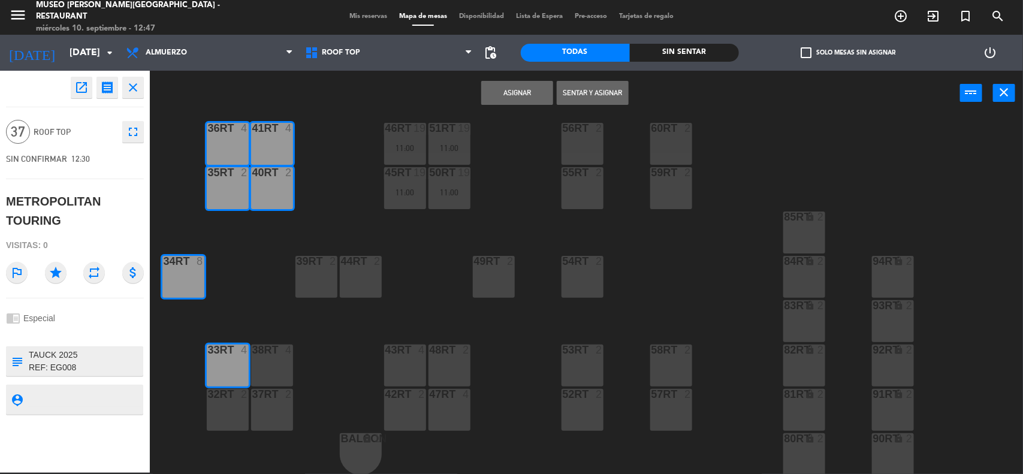
drag, startPoint x: 221, startPoint y: 390, endPoint x: 240, endPoint y: 394, distance: 19.6
click at [222, 391] on div at bounding box center [228, 394] width 20 height 11
click at [256, 399] on div "37rt 2" at bounding box center [272, 395] width 42 height 12
click at [260, 361] on div "38rt 4" at bounding box center [272, 366] width 42 height 42
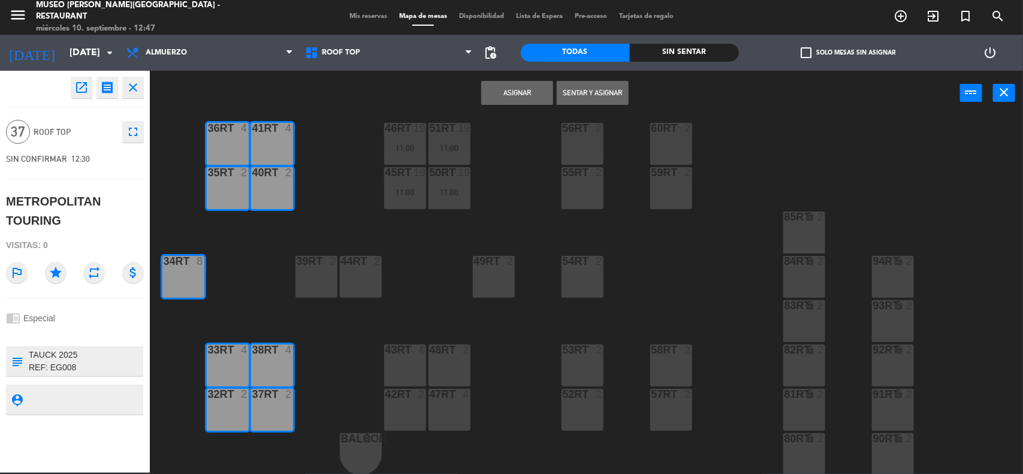
click at [502, 94] on button "Asignar" at bounding box center [517, 93] width 72 height 24
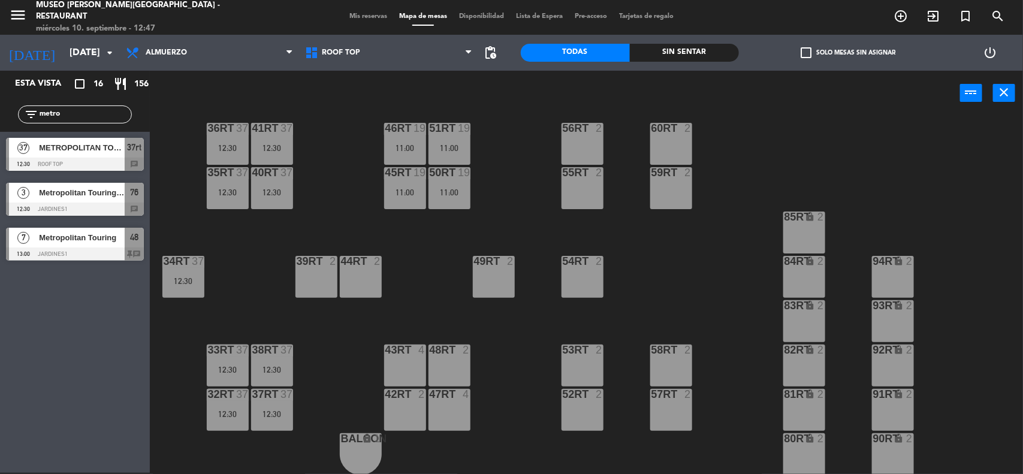
click at [525, 220] on div "18RT 4 16RT 4 28RT 2 80RR lock 2 27RT 5 7RT 5 S1RT lock 2 17RT 5 81RR lock 2 29…" at bounding box center [591, 295] width 863 height 357
click at [349, 13] on span "Mis reservas" at bounding box center [368, 16] width 50 height 7
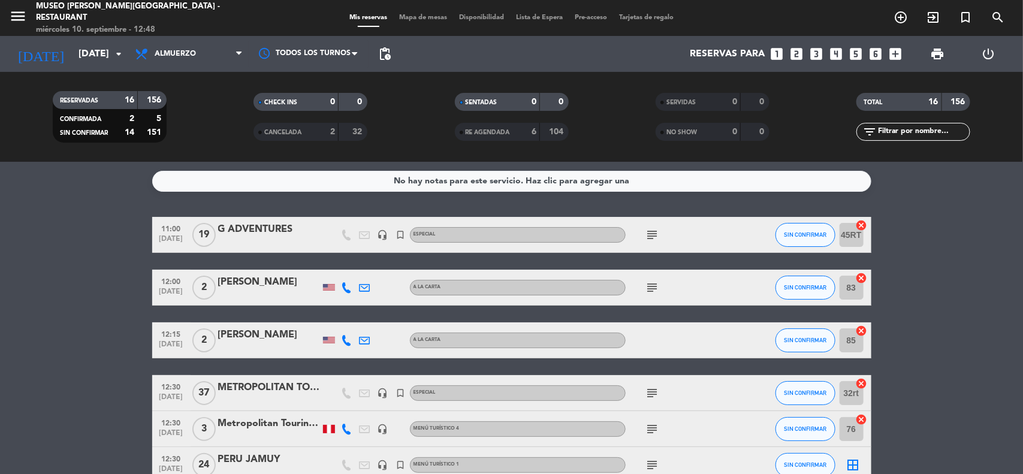
drag, startPoint x: 938, startPoint y: 297, endPoint x: 789, endPoint y: 288, distance: 149.5
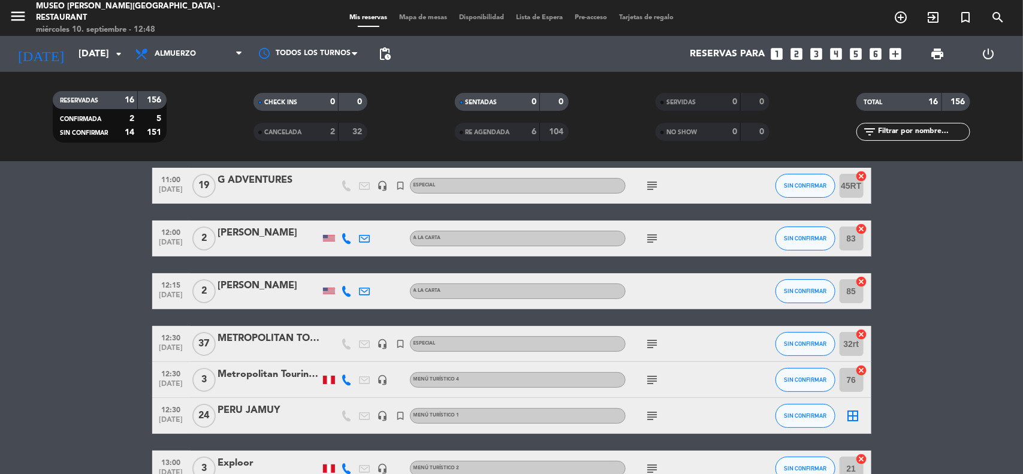
scroll to position [75, 0]
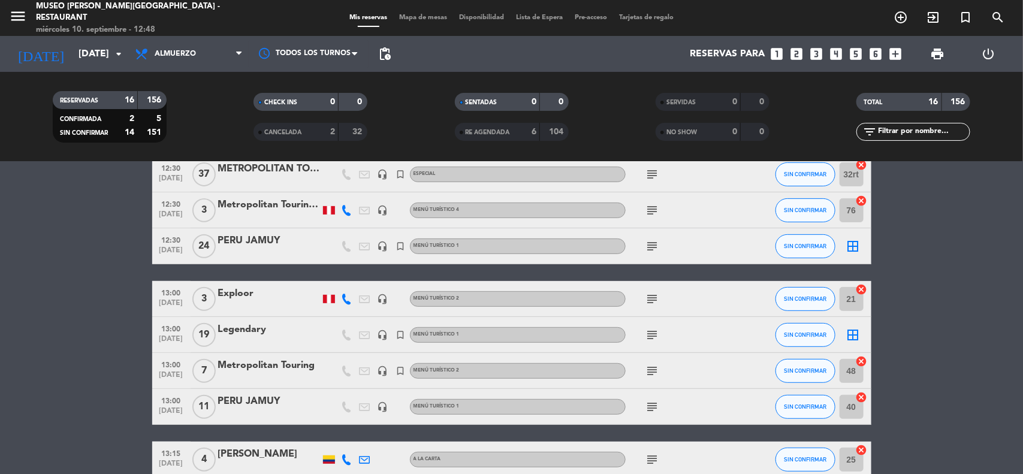
scroll to position [225, 0]
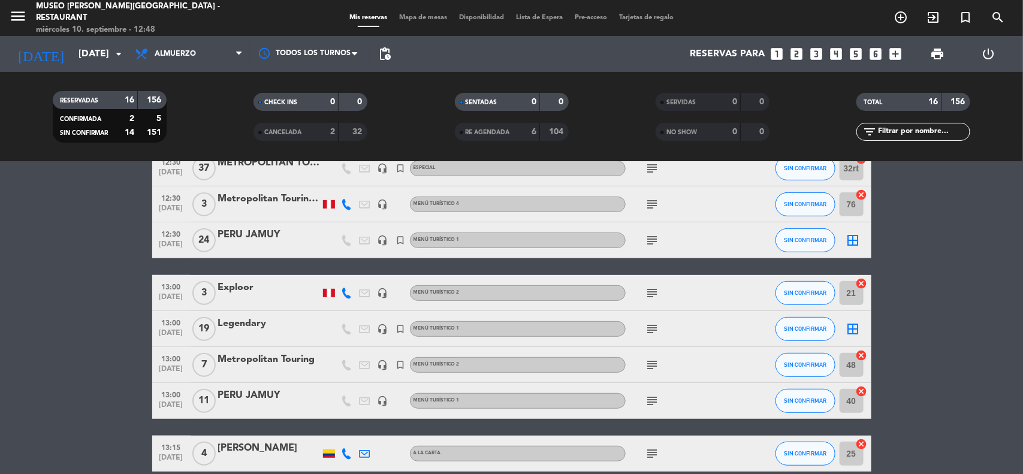
click at [918, 343] on bookings-row "11:00 [DATE] G ADVENTURES headset_mic turned_in_not Especial subject SIN CONFIR…" at bounding box center [511, 347] width 1023 height 710
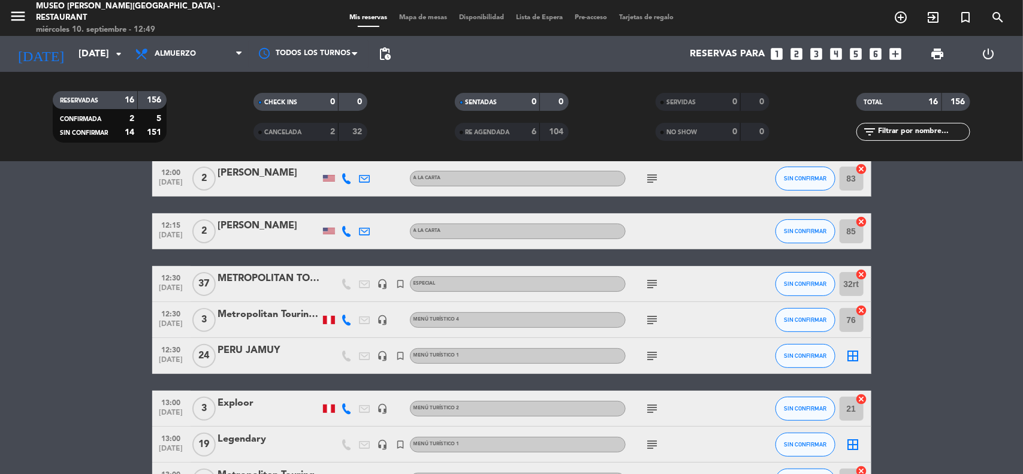
scroll to position [0, 0]
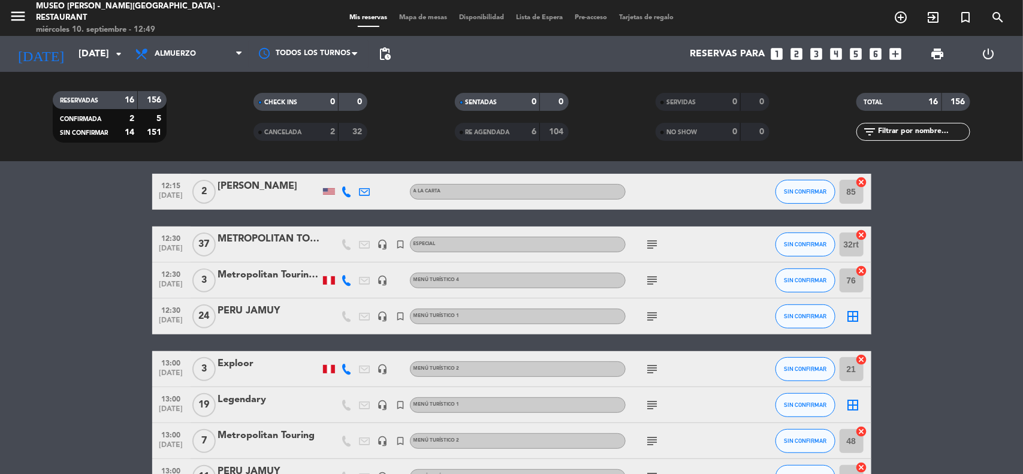
scroll to position [150, 0]
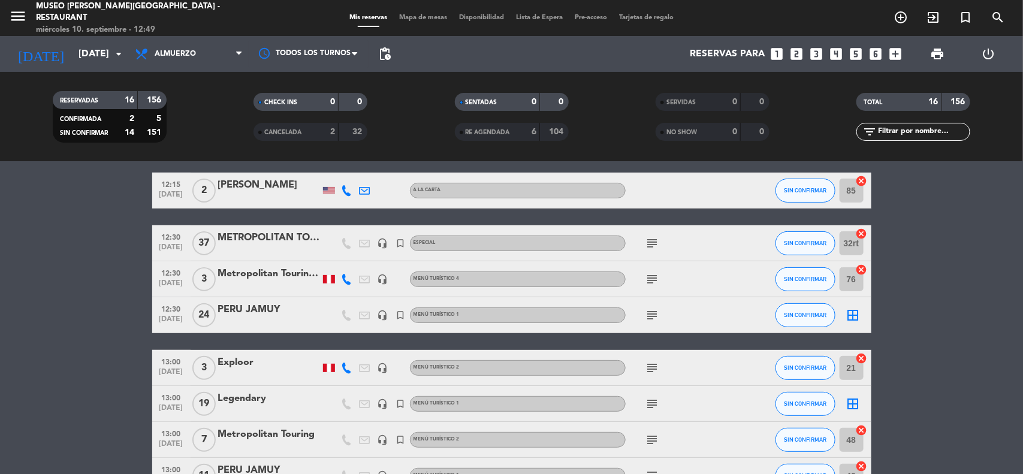
click at [659, 315] on icon "subject" at bounding box center [653, 315] width 14 height 14
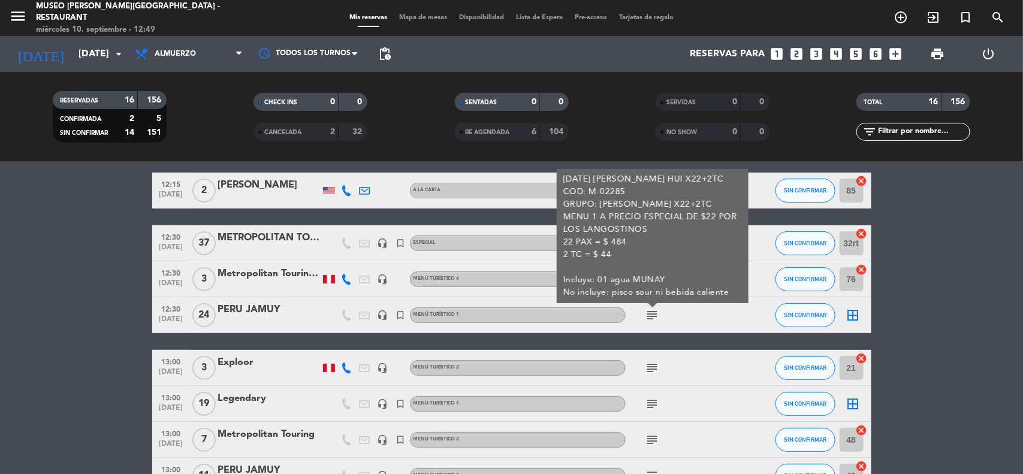
drag, startPoint x: 951, startPoint y: 315, endPoint x: 666, endPoint y: 214, distance: 302.6
click at [951, 315] on bookings-row "11:00 [DATE] G ADVENTURES headset_mic turned_in_not Especial subject SIN CONFIR…" at bounding box center [511, 422] width 1023 height 710
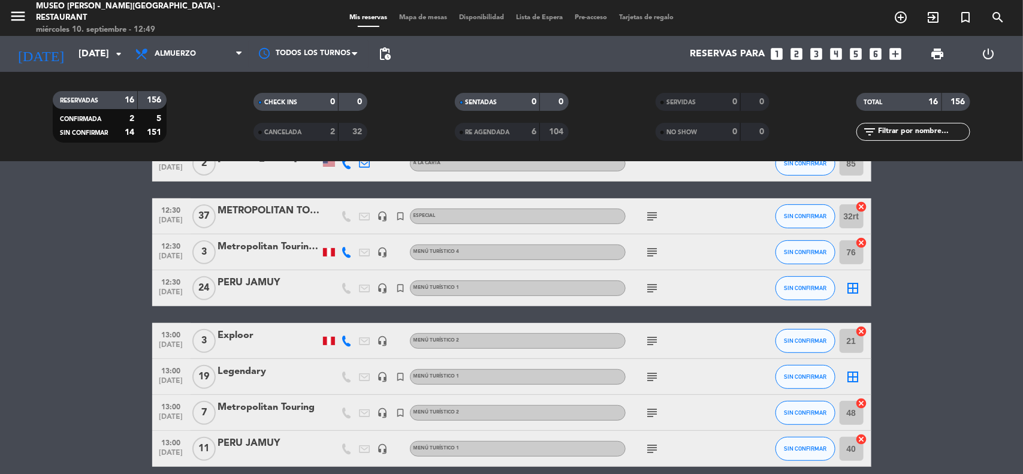
scroll to position [0, 0]
